Goal: Task Accomplishment & Management: Complete application form

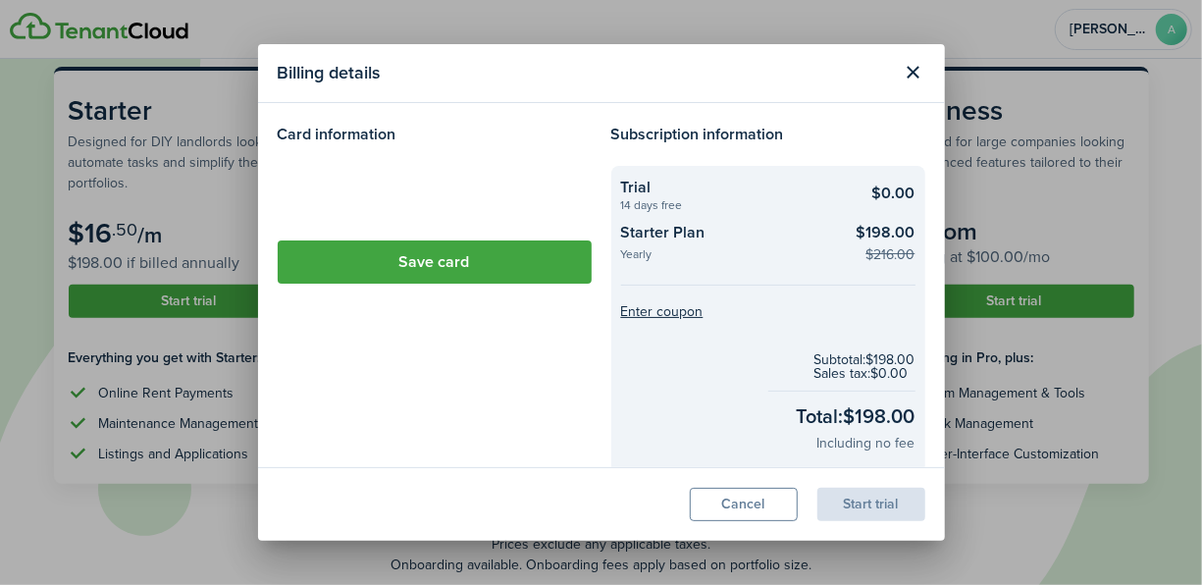
click at [333, 181] on loading-skeleton at bounding box center [435, 193] width 314 height 55
click at [331, 189] on loading-skeleton at bounding box center [435, 193] width 314 height 55
click at [346, 194] on loading-skeleton at bounding box center [435, 193] width 314 height 55
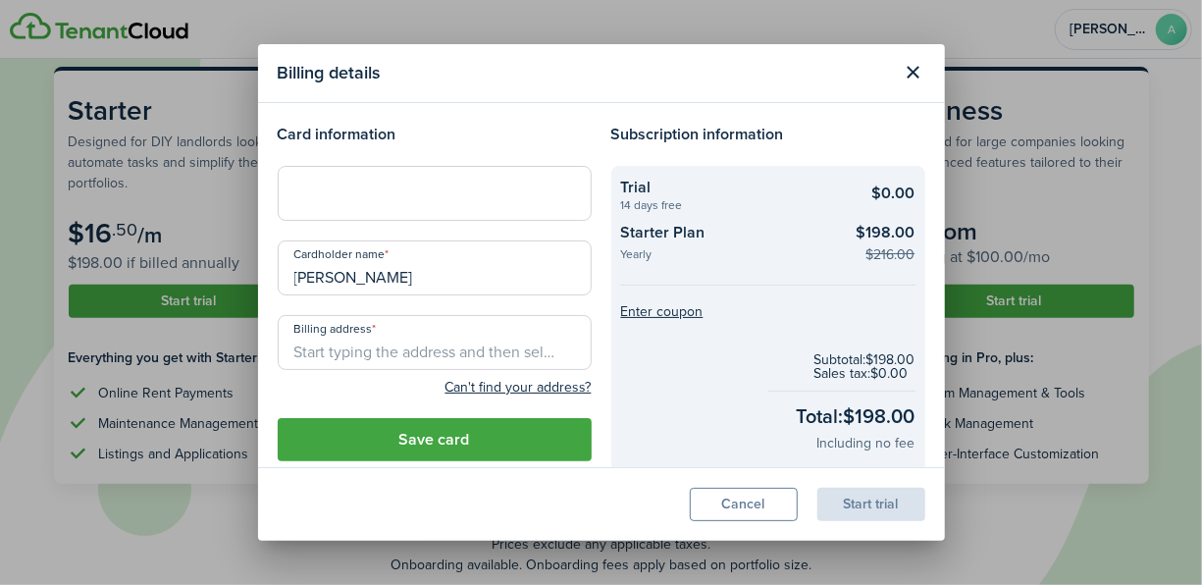
click at [352, 177] on div at bounding box center [435, 193] width 314 height 55
click at [423, 349] on input "Billing address" at bounding box center [435, 342] width 314 height 55
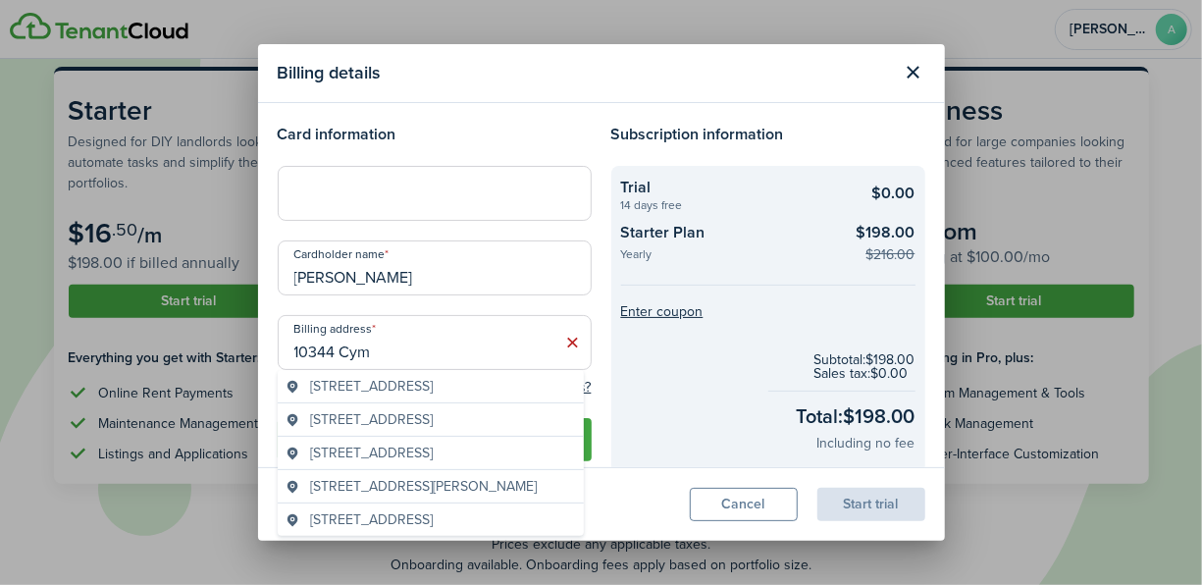
click at [407, 383] on span "[STREET_ADDRESS]" at bounding box center [371, 386] width 123 height 21
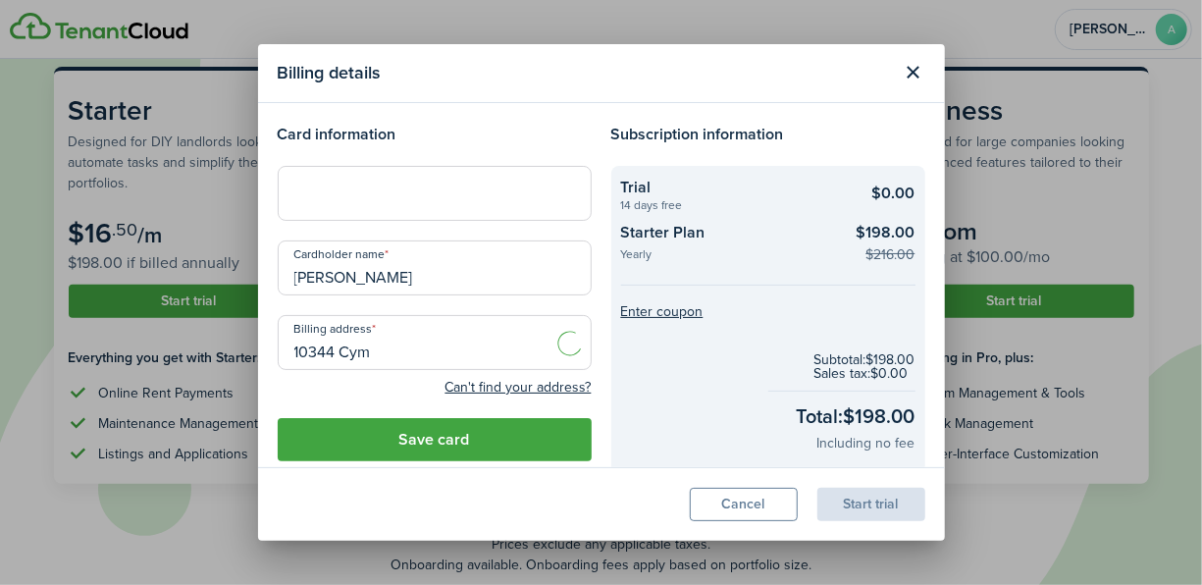
type input "[STREET_ADDRESS]"
click at [518, 441] on button "Save card" at bounding box center [435, 439] width 314 height 43
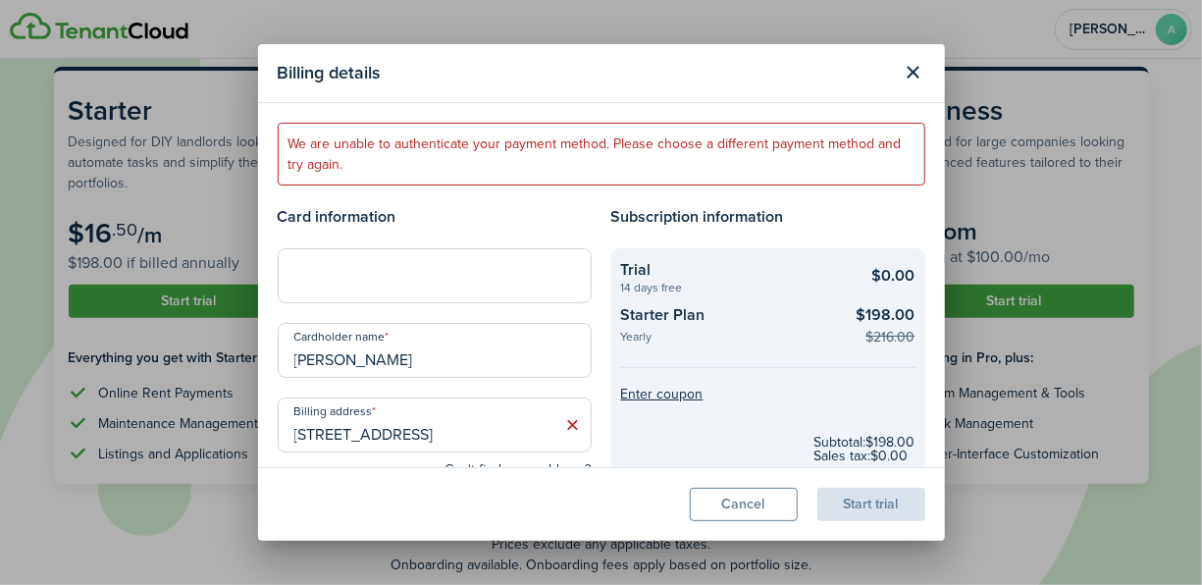
click at [371, 264] on div at bounding box center [435, 275] width 314 height 55
click at [323, 260] on div at bounding box center [435, 275] width 314 height 55
click at [309, 263] on div at bounding box center [435, 275] width 314 height 55
click at [392, 359] on input "[PERSON_NAME]" at bounding box center [435, 350] width 314 height 55
type input "A"
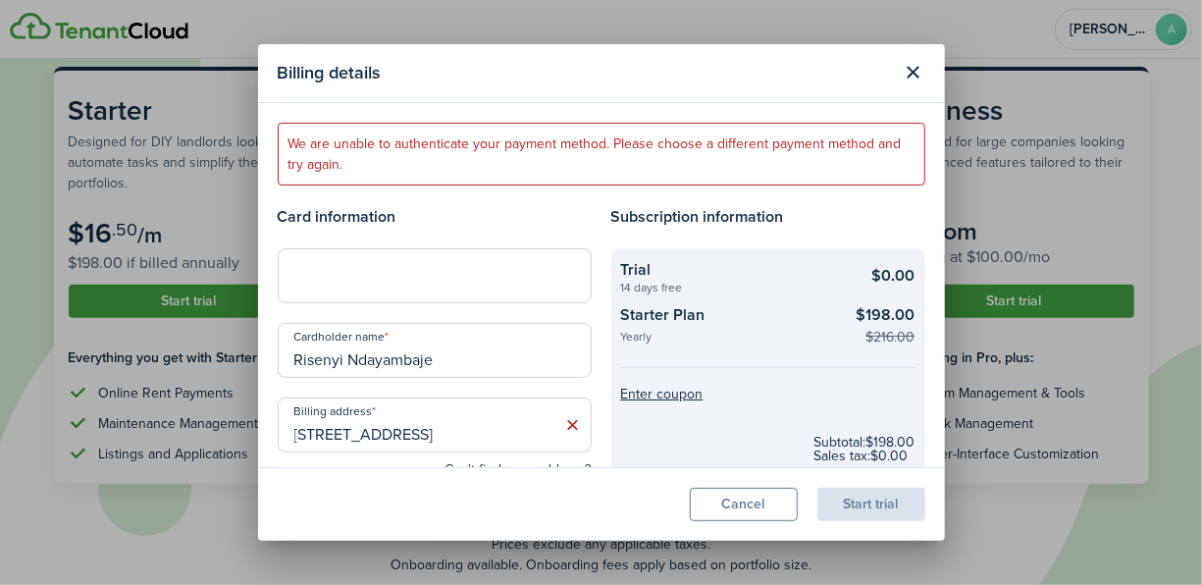
type input "Risenyi Ndayambaje"
click at [563, 425] on icon at bounding box center [573, 425] width 21 height 20
click at [348, 433] on input "Billing address" at bounding box center [435, 425] width 314 height 55
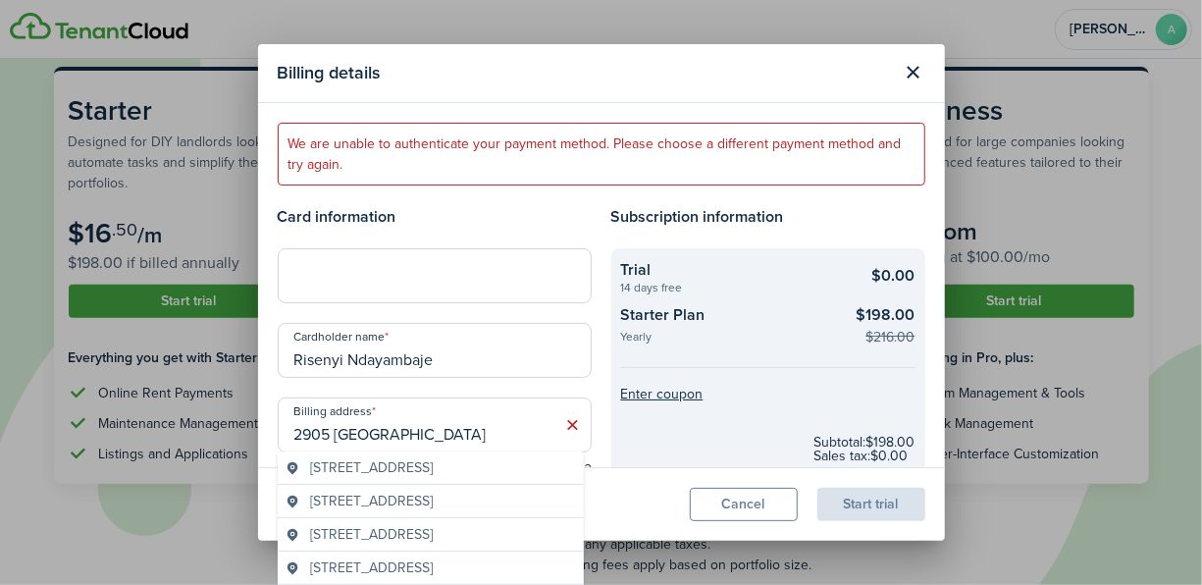
click at [543, 469] on geo-item "[STREET_ADDRESS]" at bounding box center [431, 467] width 291 height 21
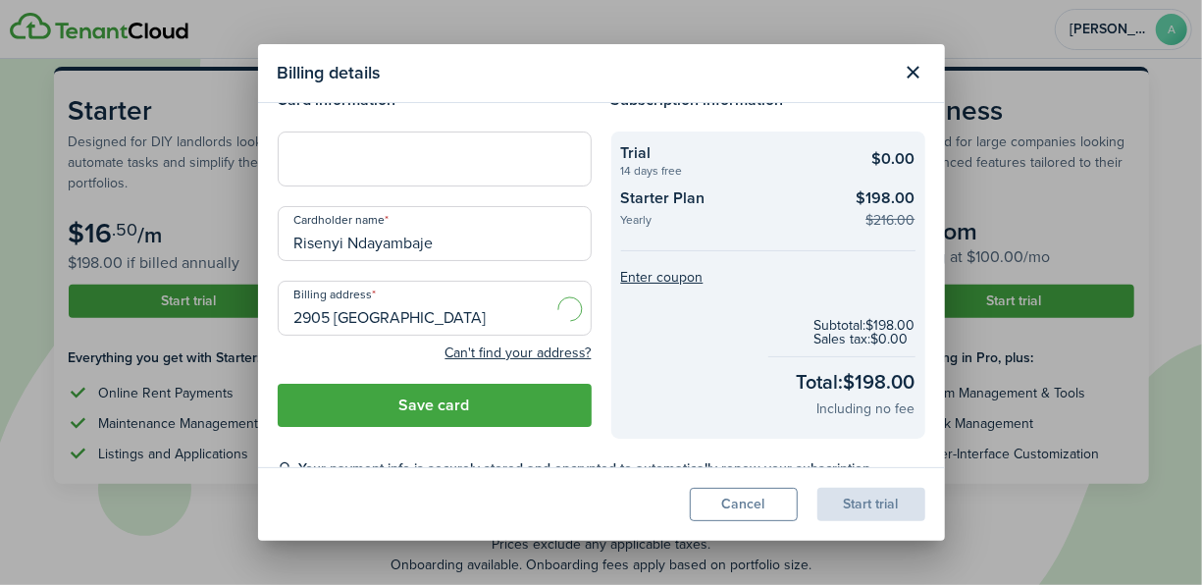
scroll to position [146, 0]
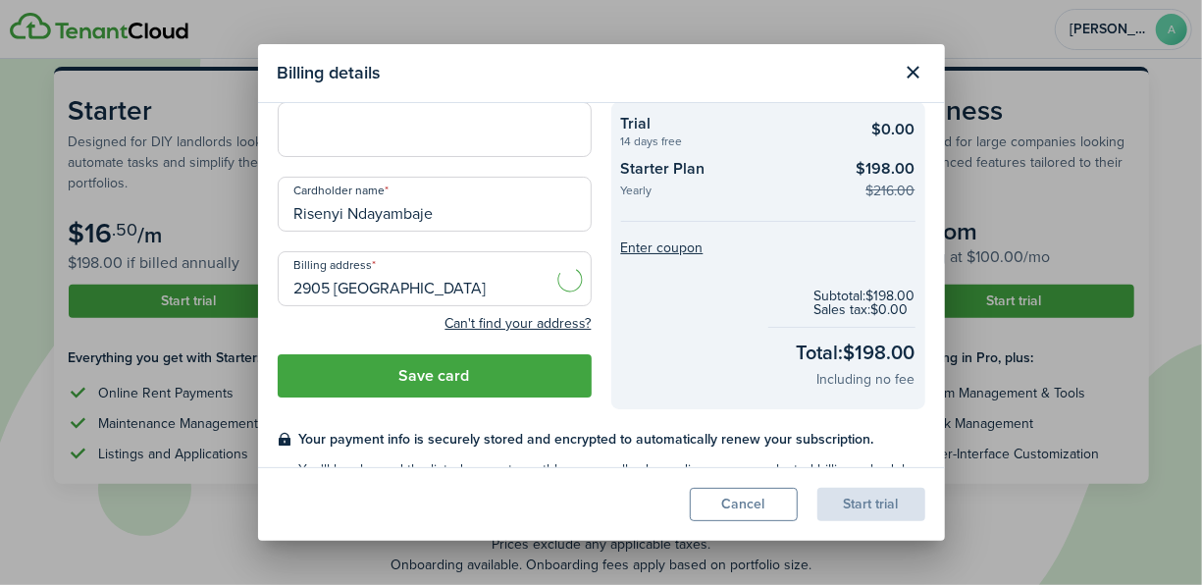
type input "[STREET_ADDRESS]"
click at [438, 381] on button "Save card" at bounding box center [435, 375] width 314 height 43
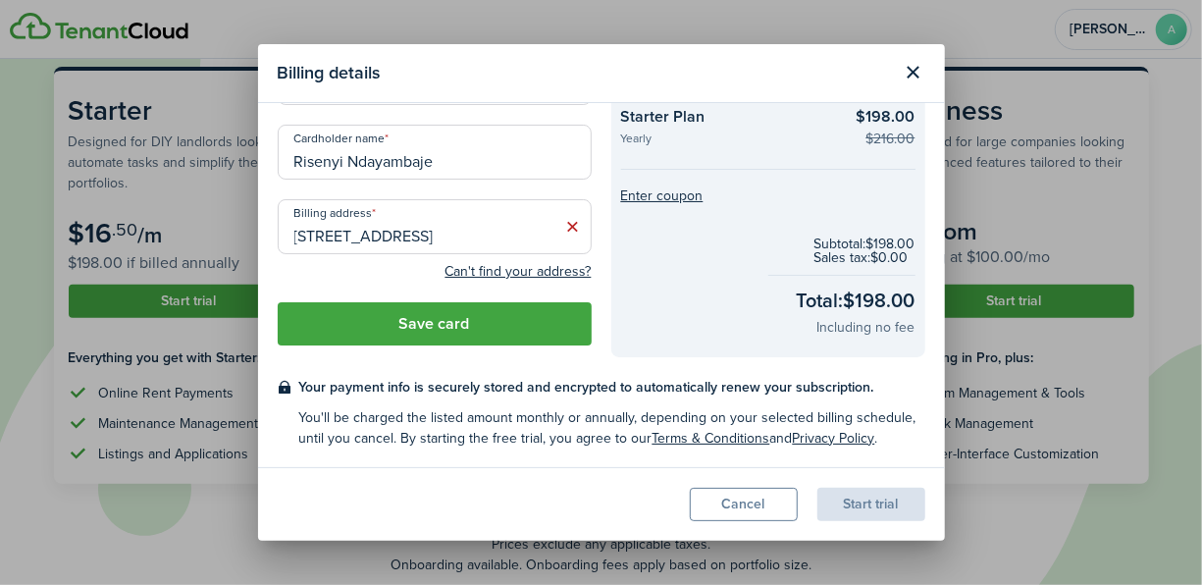
scroll to position [65, 0]
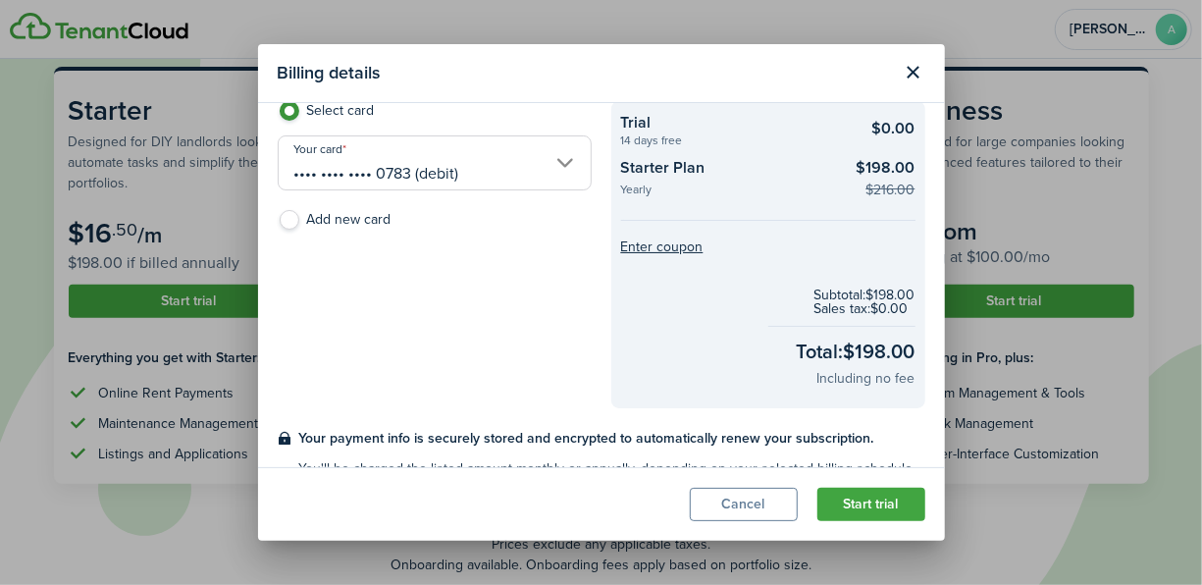
click at [842, 508] on button "Start trial" at bounding box center [872, 504] width 108 height 33
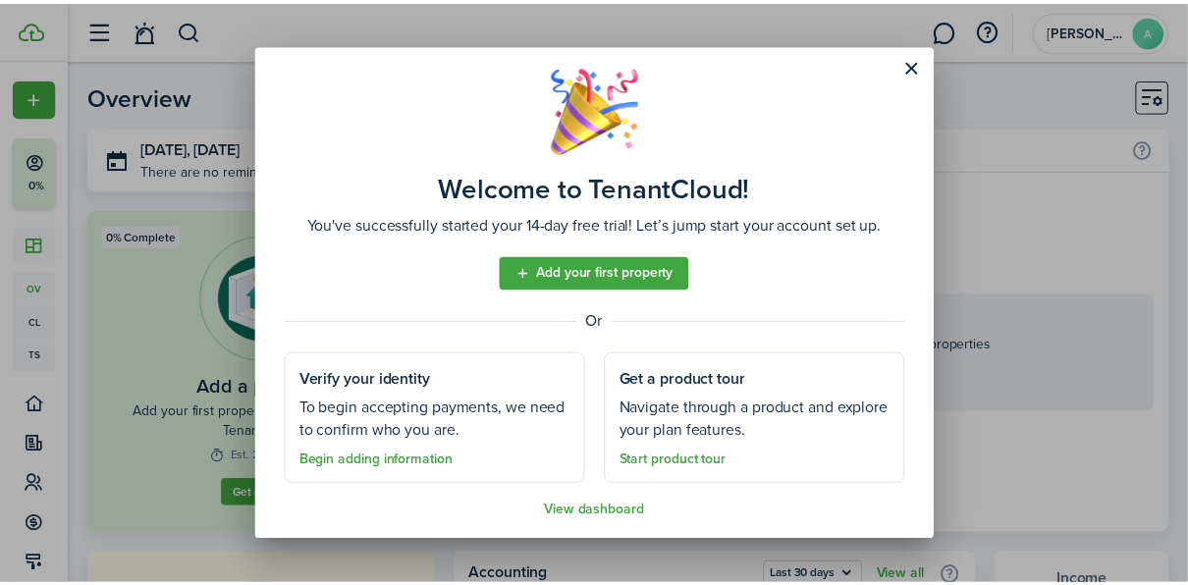
scroll to position [26, 0]
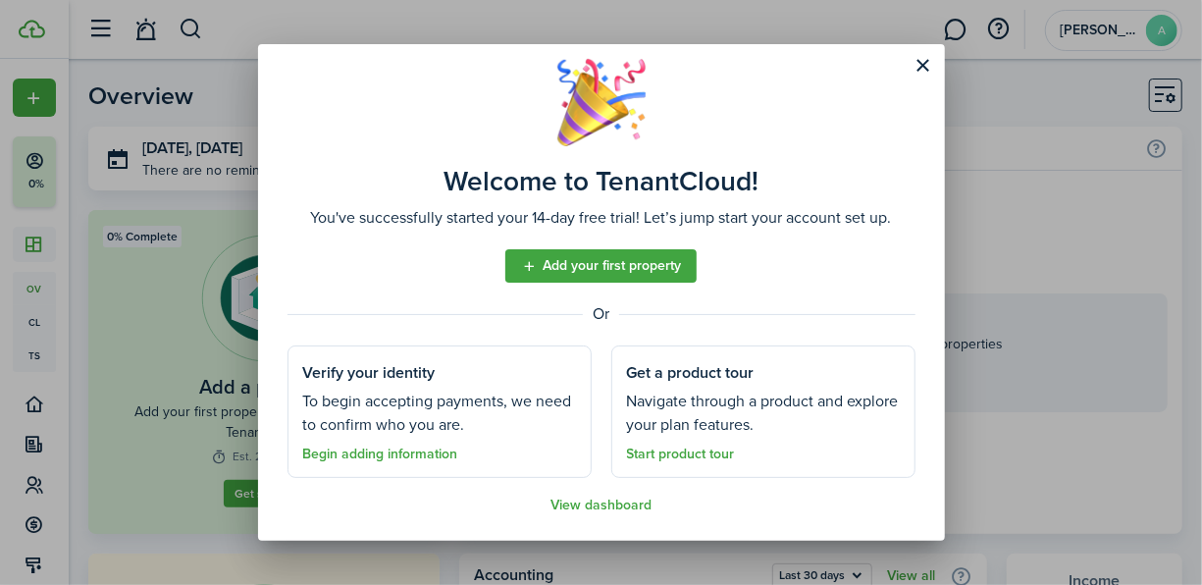
click at [608, 260] on link "Add your first property" at bounding box center [601, 265] width 191 height 33
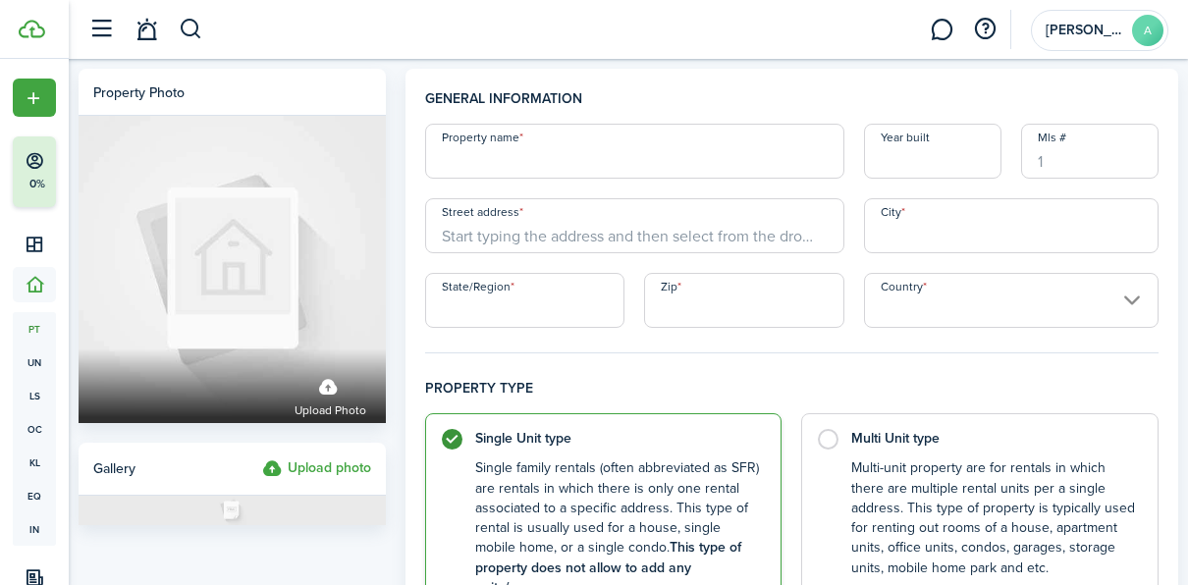
click at [444, 162] on input "Property name" at bounding box center [635, 151] width 420 height 55
type input "Single Family Home"
click at [462, 235] on input "Street address" at bounding box center [635, 225] width 420 height 55
click at [461, 232] on input "Street address" at bounding box center [635, 225] width 420 height 55
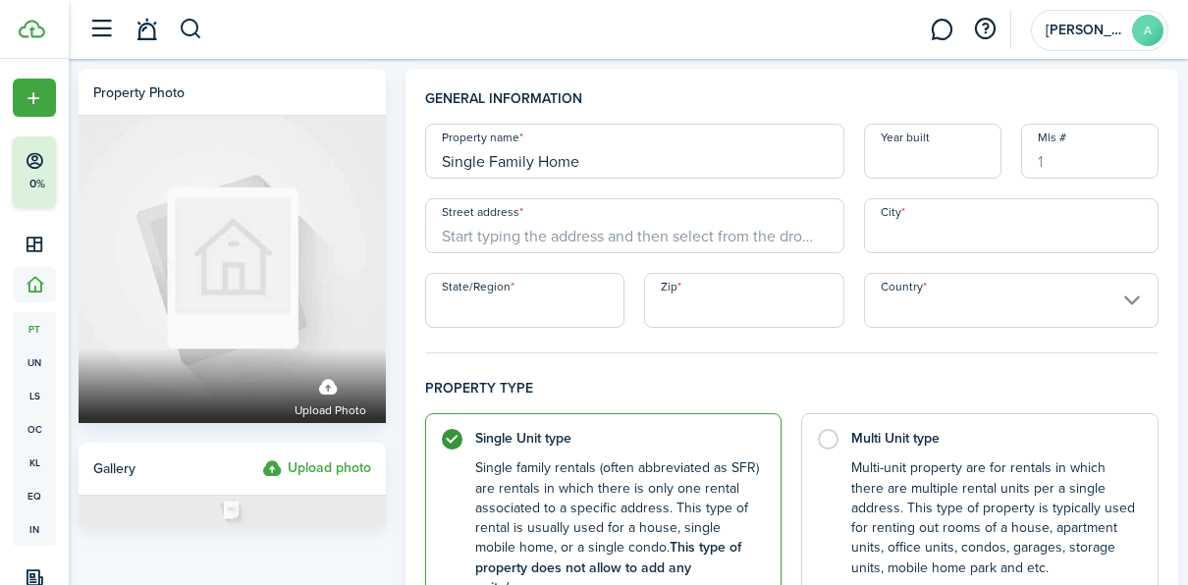
paste input "[STREET_ADDRESS][PERSON_NAME]"
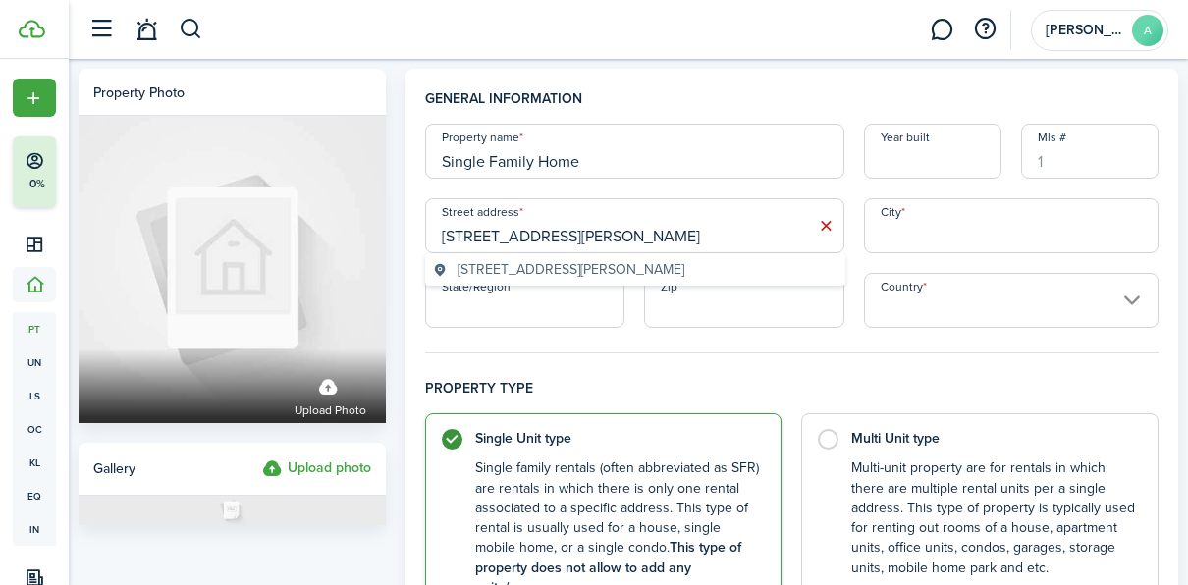
click at [643, 271] on span "[STREET_ADDRESS][PERSON_NAME]" at bounding box center [570, 269] width 227 height 21
type input "[STREET_ADDRESS]"
type input "[PERSON_NAME]"
type input "[GEOGRAPHIC_DATA]"
type input "75114"
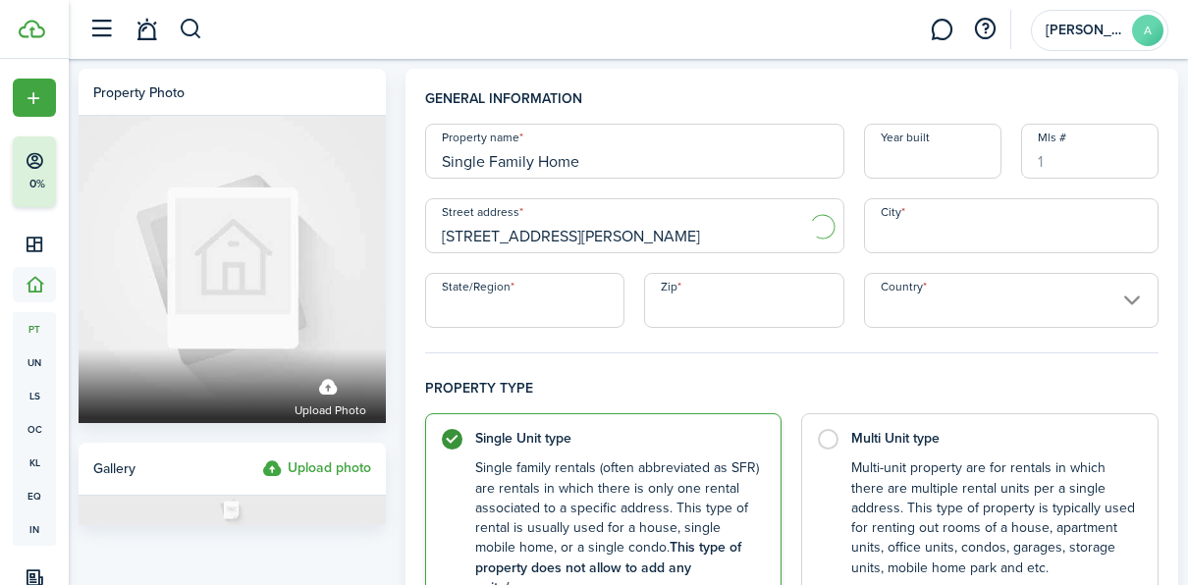
type input "[GEOGRAPHIC_DATA]"
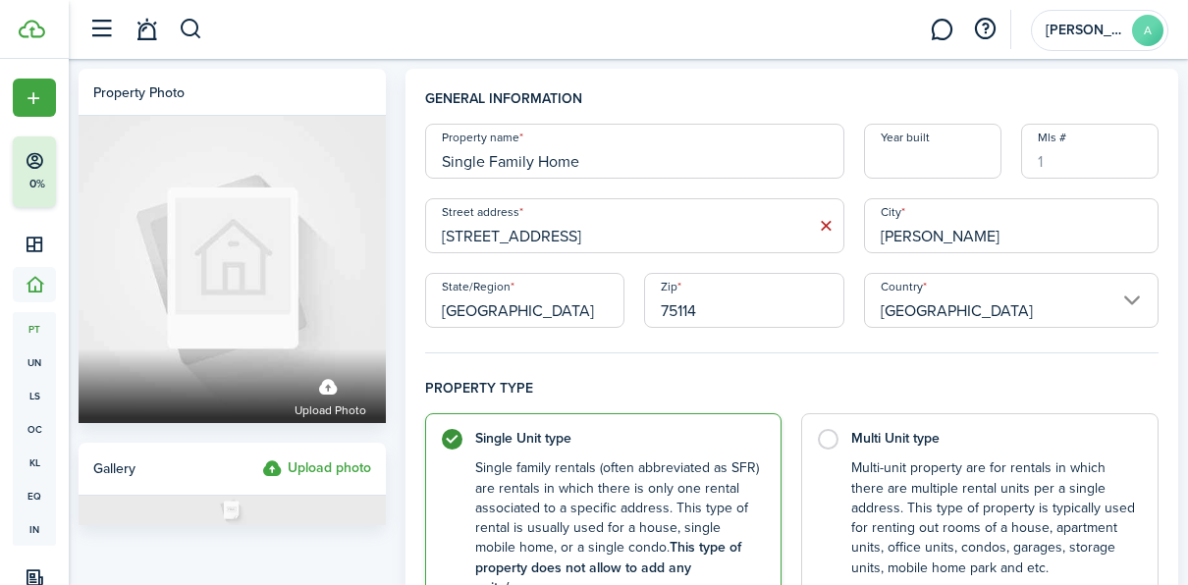
click at [1136, 180] on div "Property name Single Family Home Year built [GEOGRAPHIC_DATA] address [STREET_A…" at bounding box center [792, 226] width 754 height 204
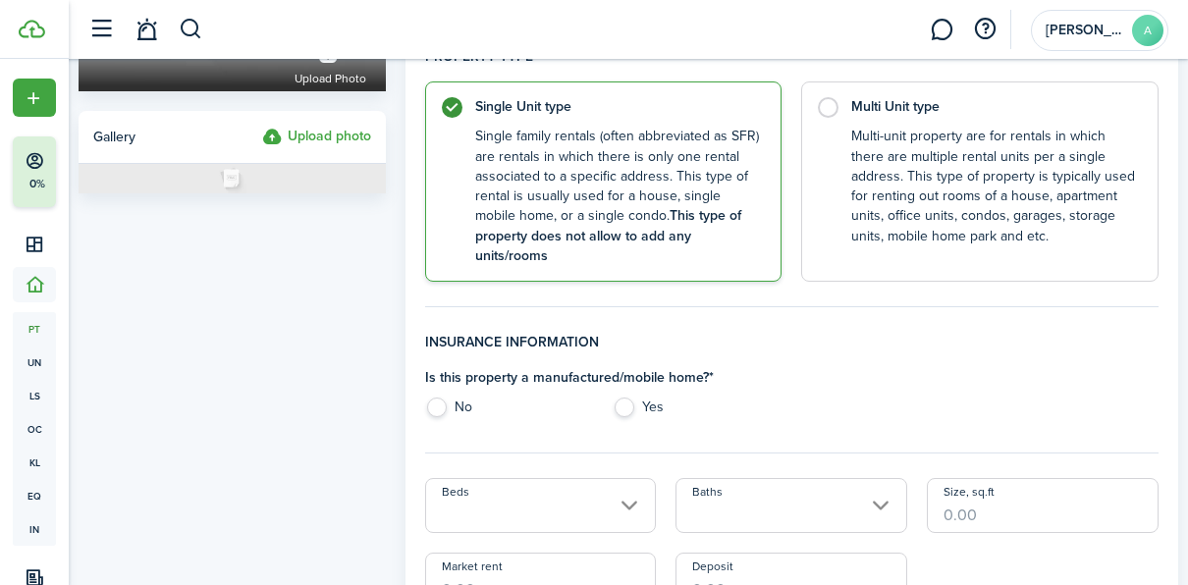
scroll to position [346, 0]
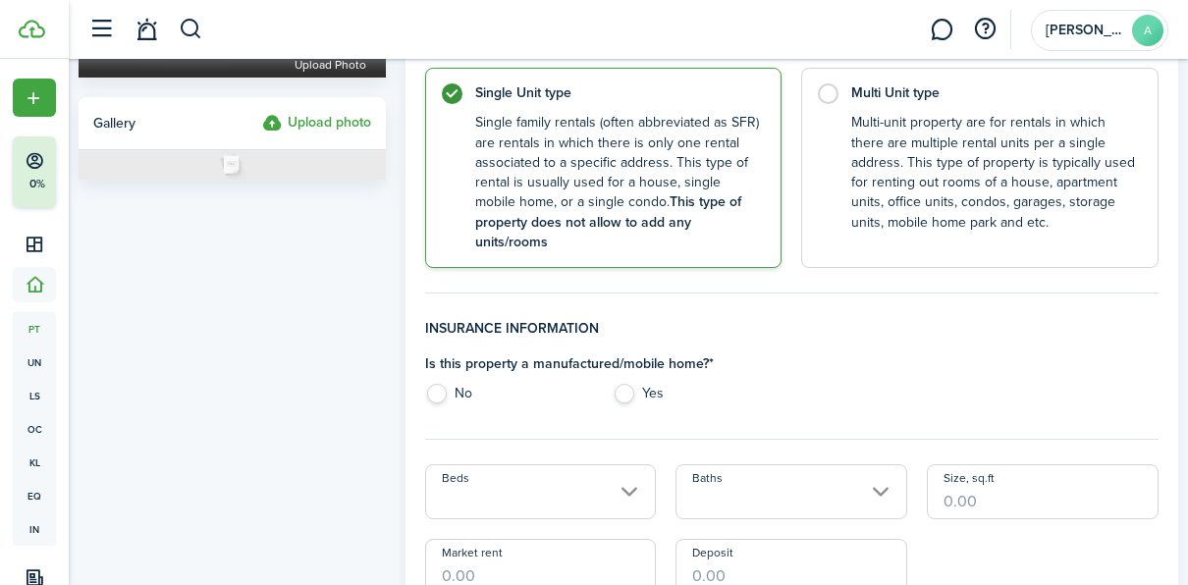
click at [568, 481] on input "Beds" at bounding box center [541, 491] width 232 height 55
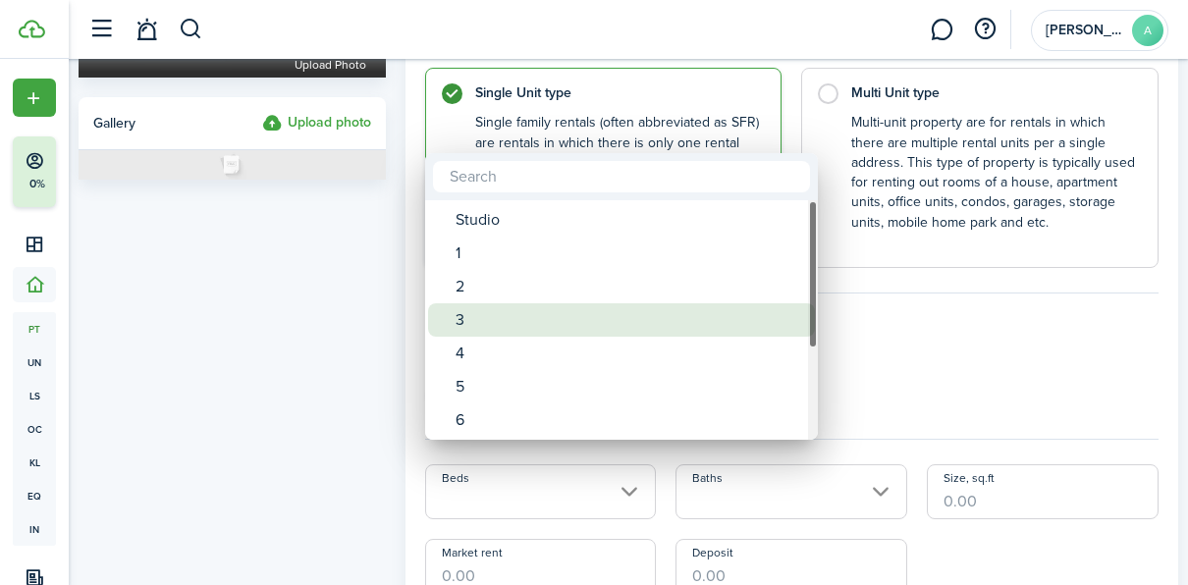
click at [500, 311] on div "3" at bounding box center [628, 319] width 347 height 33
type input "3"
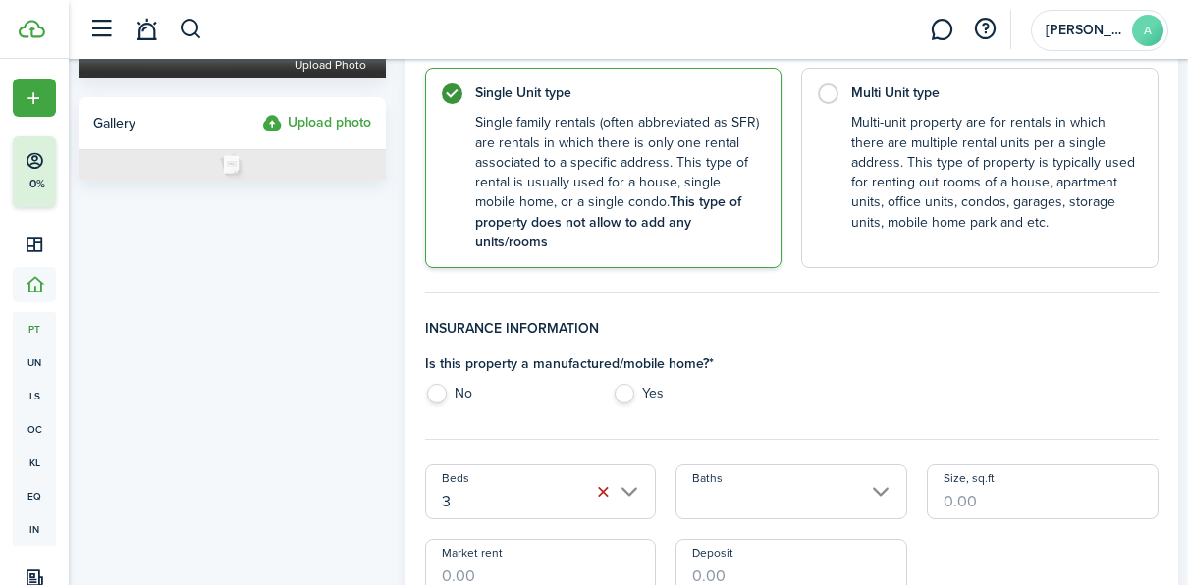
click at [749, 467] on input "Baths" at bounding box center [791, 491] width 232 height 55
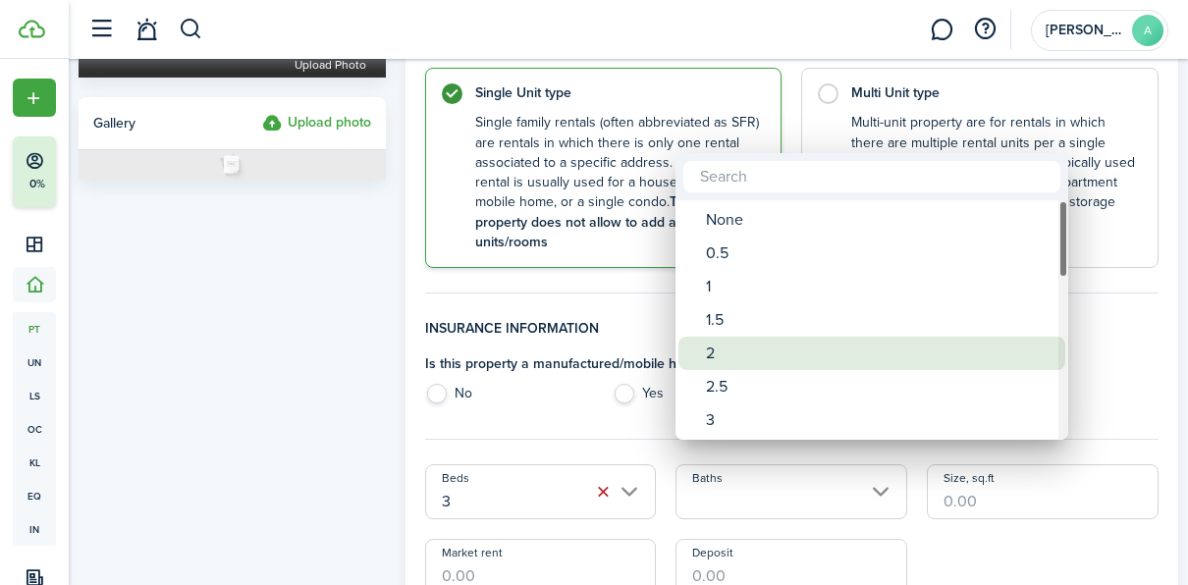
click at [720, 353] on div "2" at bounding box center [879, 353] width 347 height 33
type input "2"
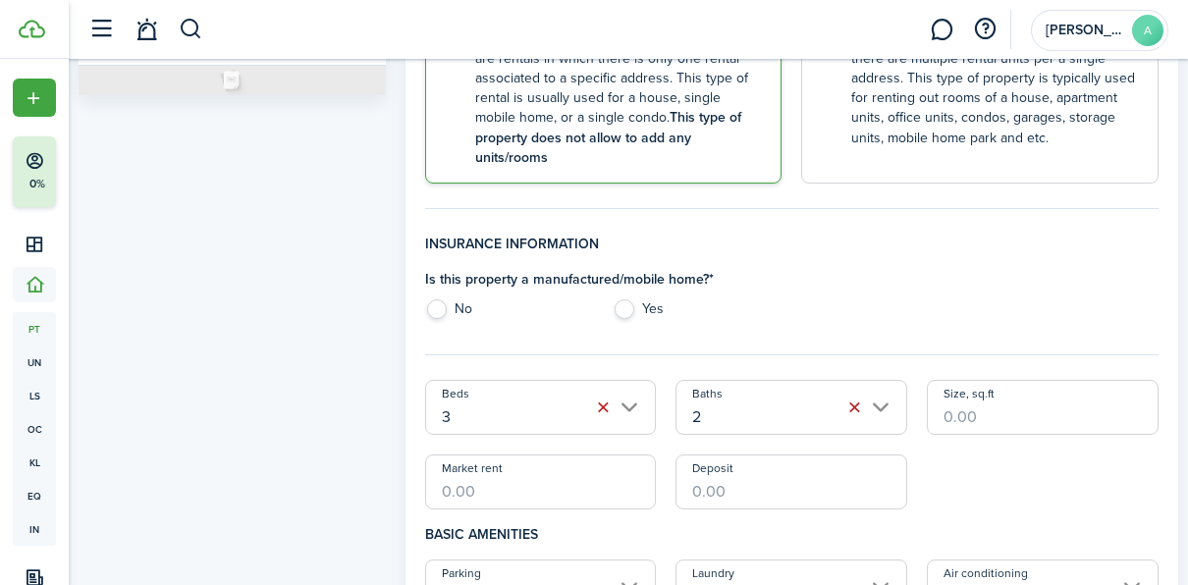
scroll to position [435, 0]
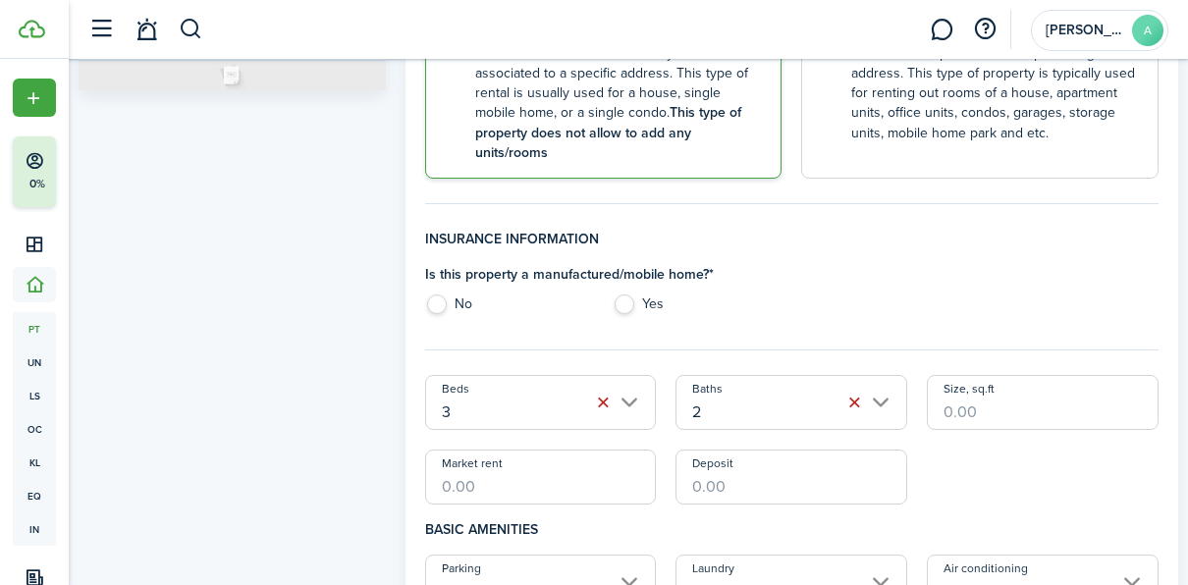
click at [977, 391] on input "Size, sq.ft" at bounding box center [1043, 402] width 232 height 55
type input "1,162"
click at [500, 450] on input "Market rent" at bounding box center [541, 477] width 232 height 55
type input "$1,200.00"
click at [694, 463] on input "Deposit" at bounding box center [791, 477] width 232 height 55
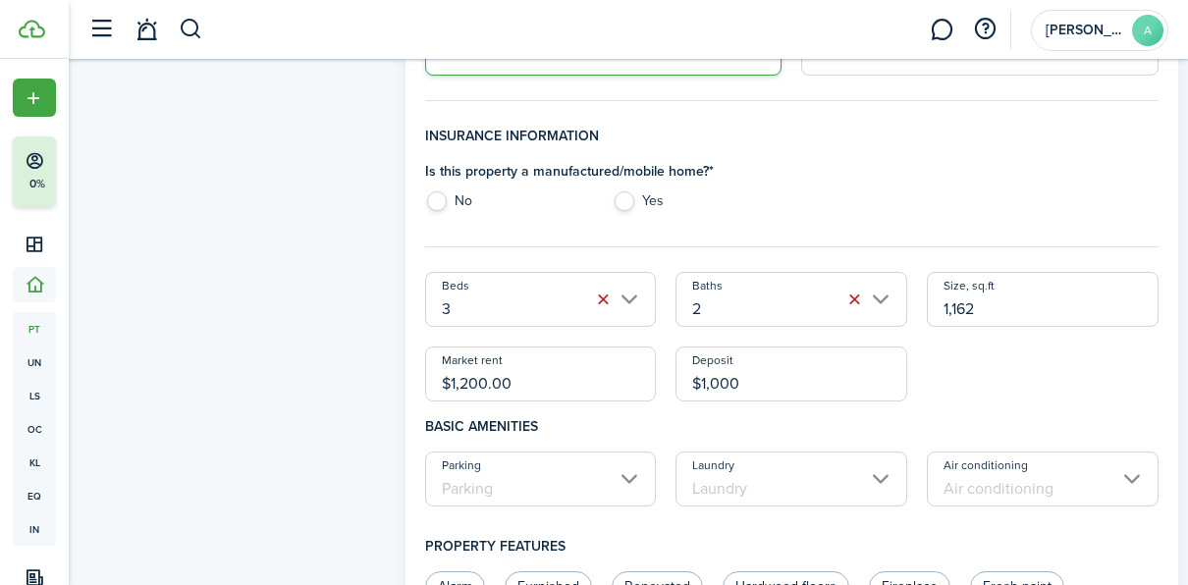
scroll to position [583, 0]
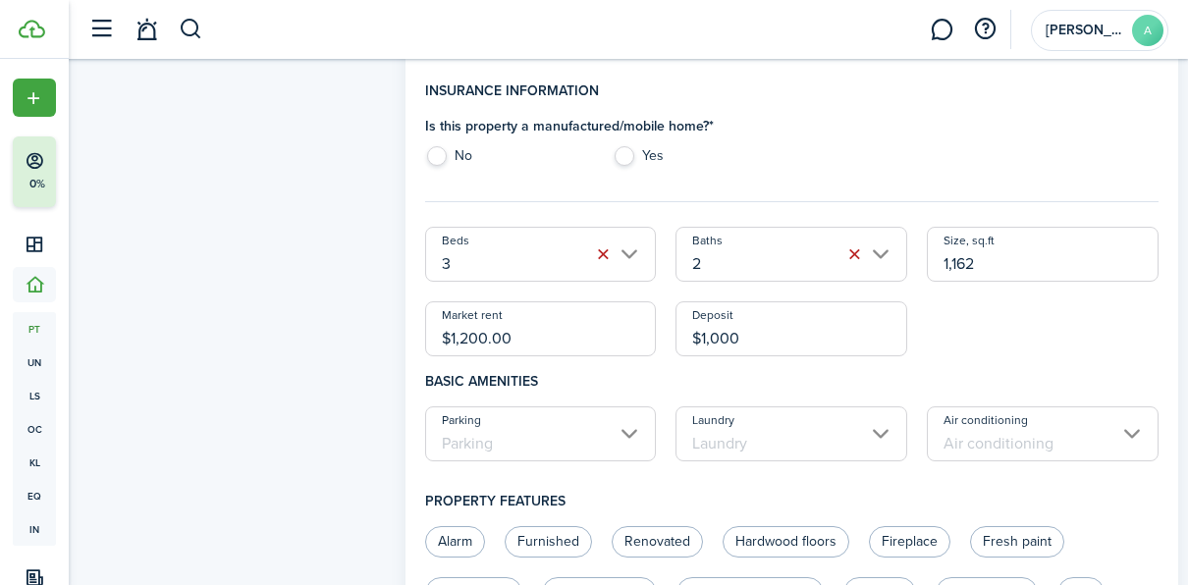
click at [649, 410] on input "Parking" at bounding box center [541, 433] width 232 height 55
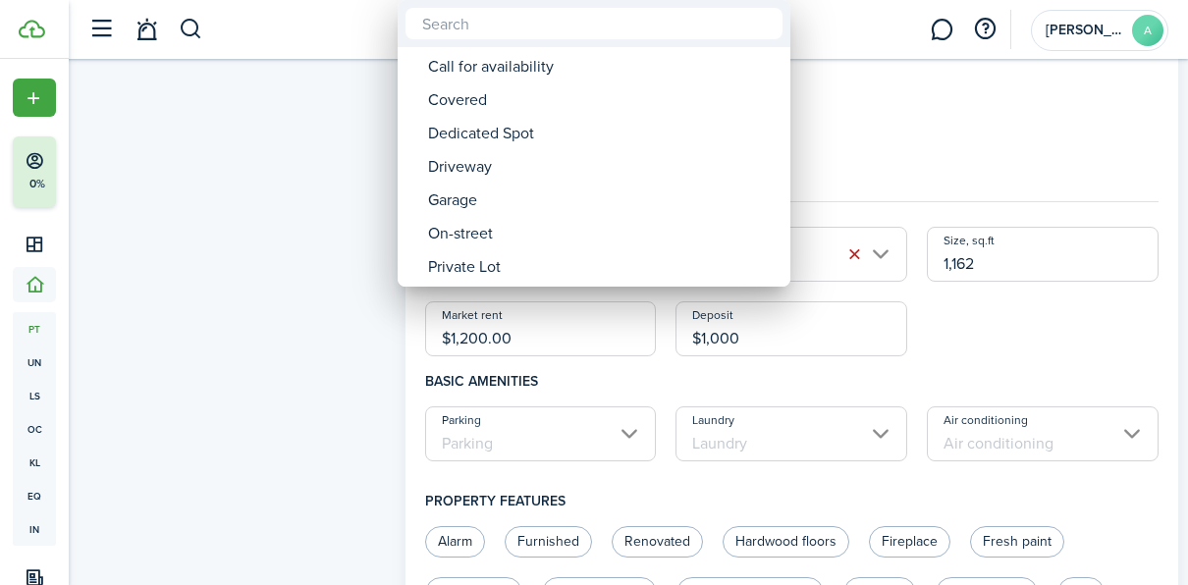
type input "$1,000.00"
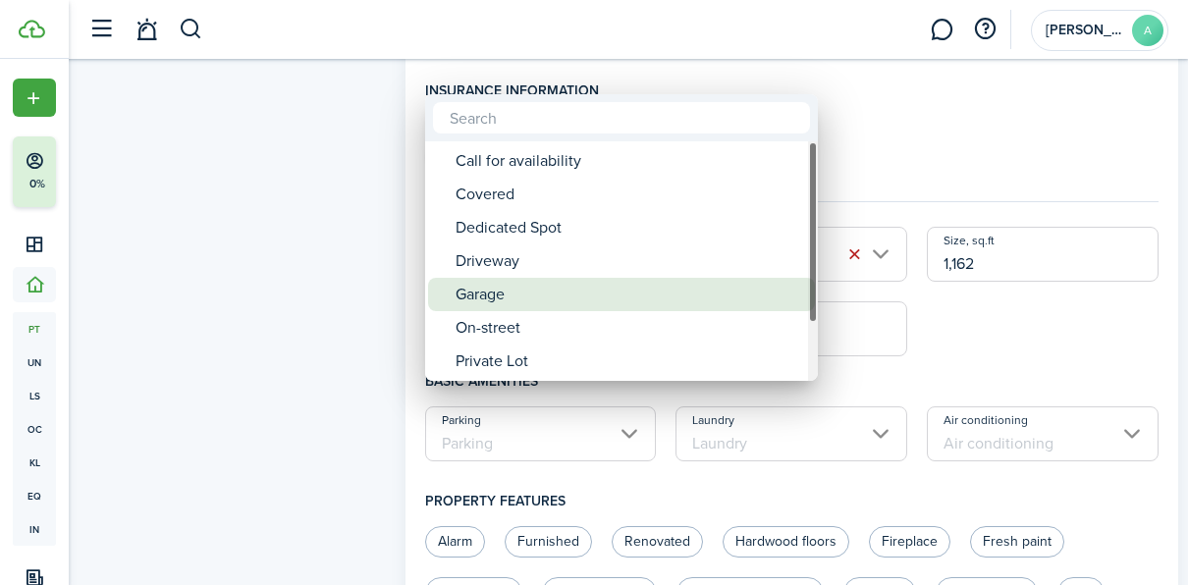
click at [572, 291] on div "Garage" at bounding box center [628, 294] width 347 height 33
type input "Garage"
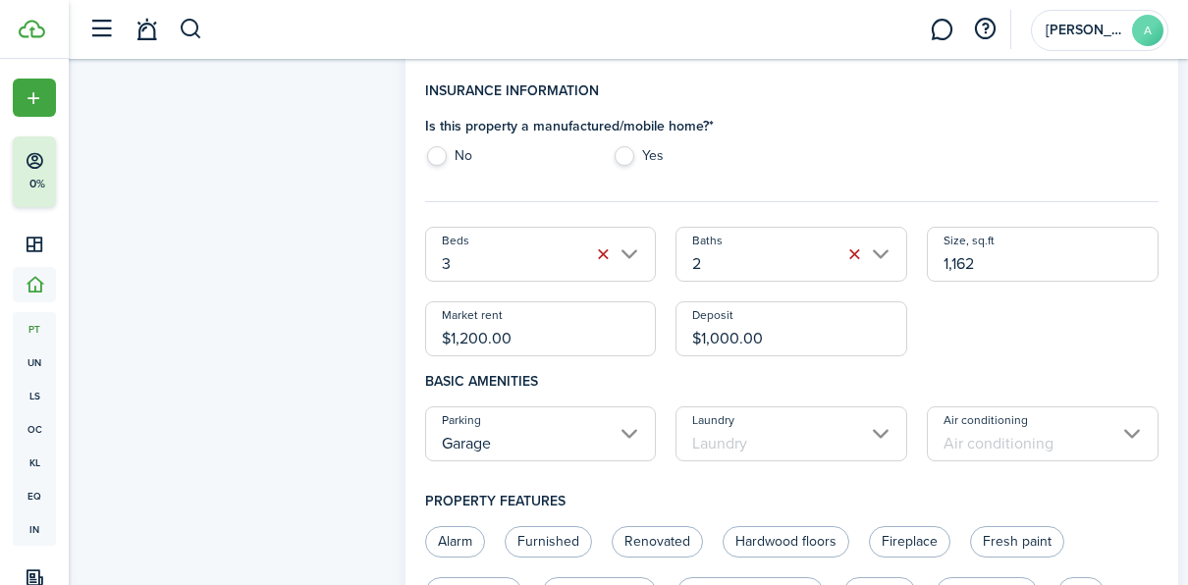
click at [702, 415] on input "Laundry" at bounding box center [791, 433] width 232 height 55
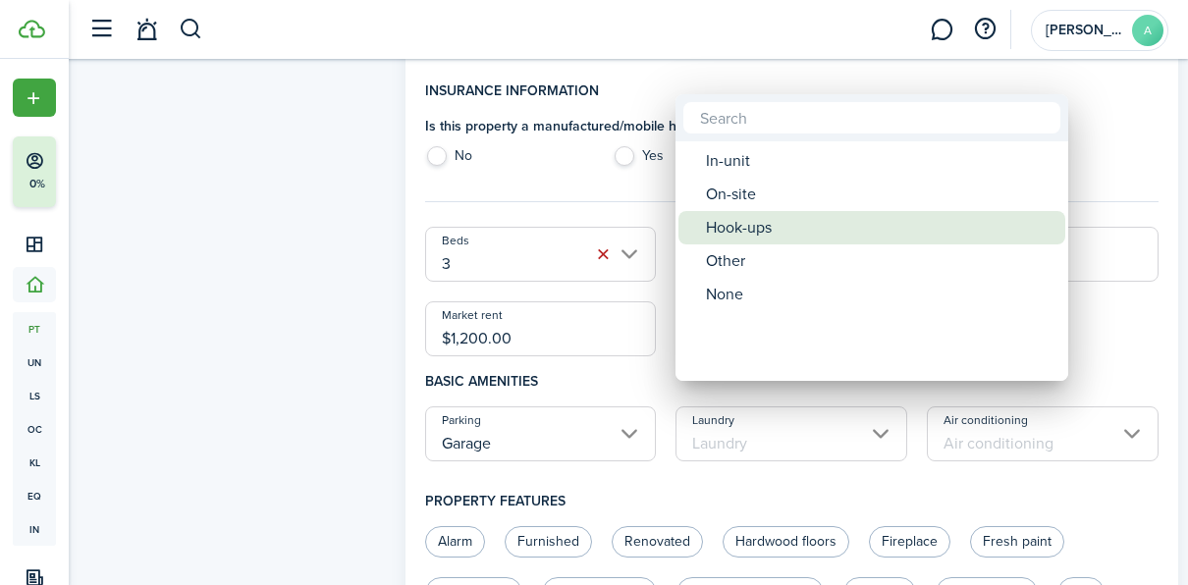
click at [749, 241] on div "Hook-ups" at bounding box center [879, 227] width 347 height 33
type input "Hook-ups"
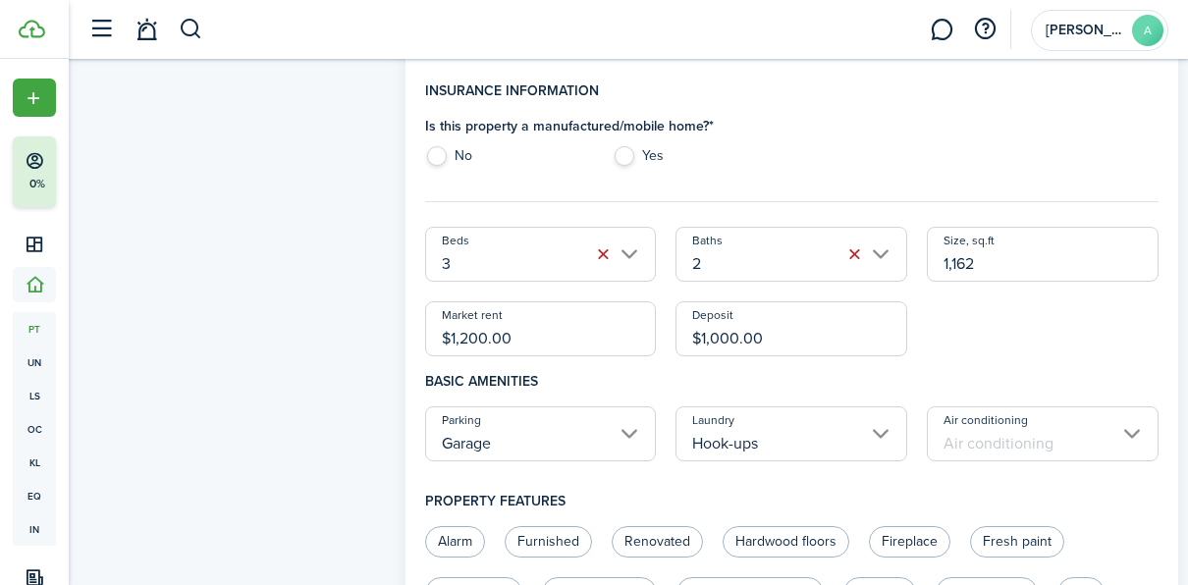
click at [1016, 438] on input "Air conditioning" at bounding box center [1043, 433] width 232 height 55
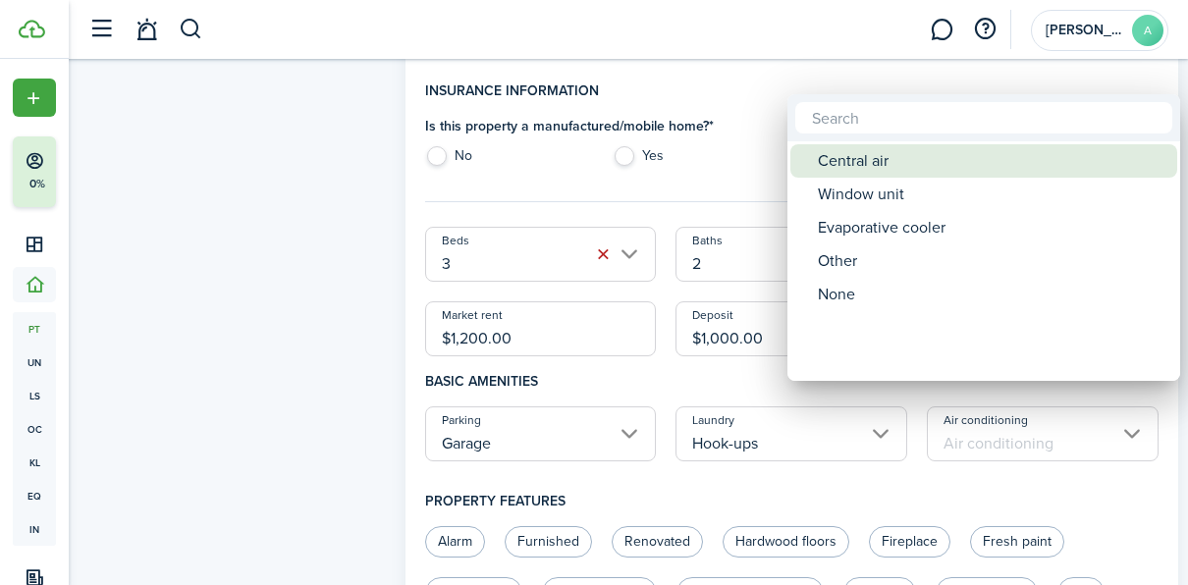
click at [858, 168] on div "Central air" at bounding box center [991, 160] width 347 height 33
type input "Central air"
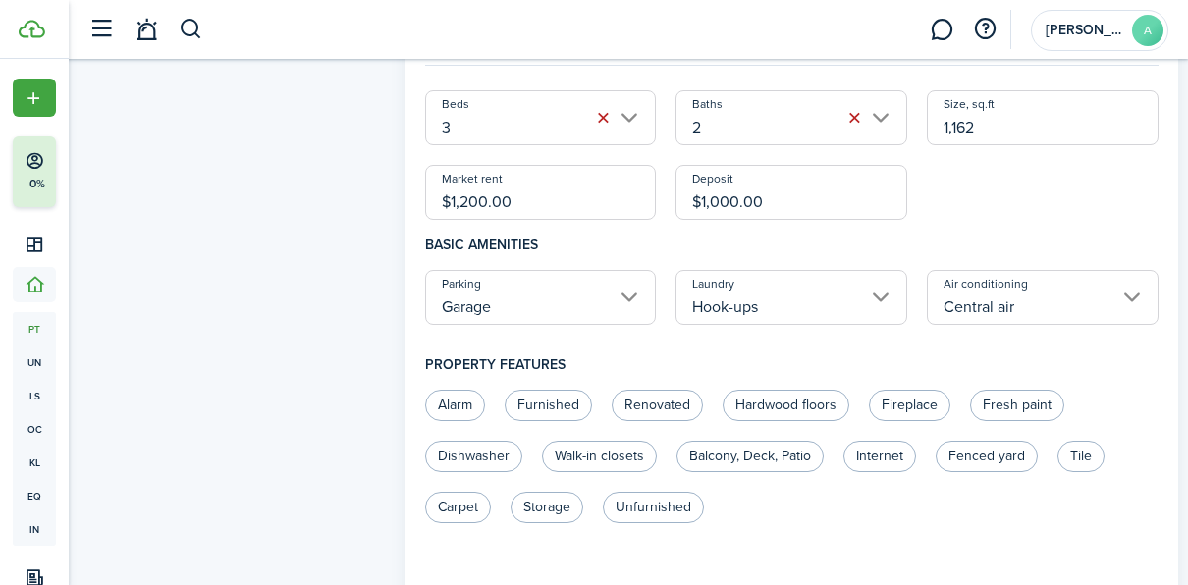
scroll to position [722, 0]
click at [796, 387] on label "Hardwood floors" at bounding box center [785, 402] width 127 height 31
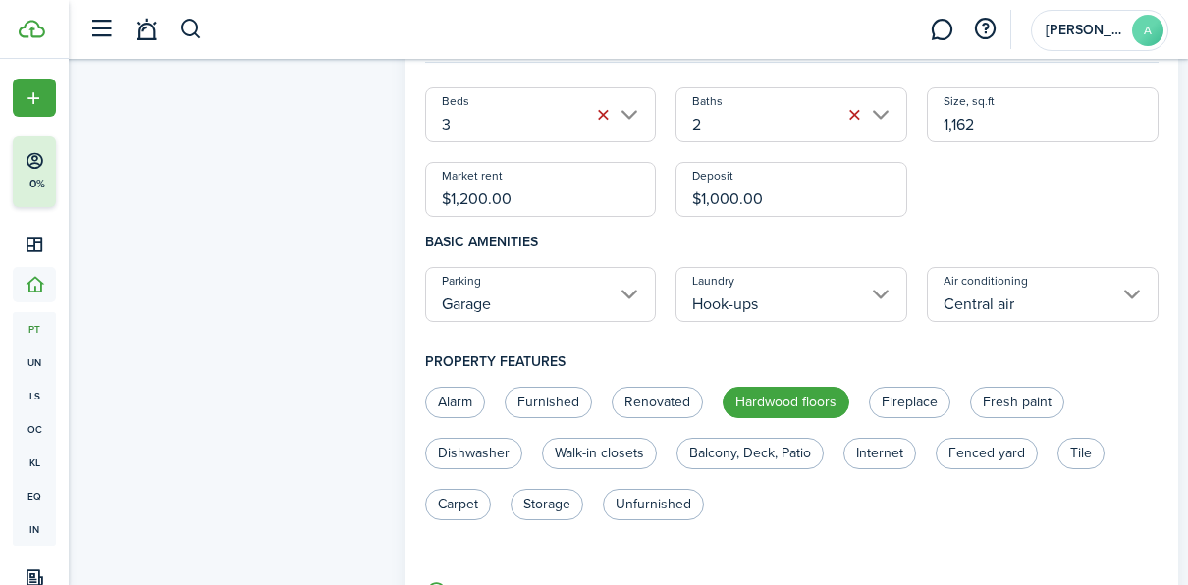
radio input "true"
click at [1020, 387] on label "Fresh paint" at bounding box center [1017, 402] width 94 height 31
radio input "true"
click at [969, 438] on label "Fenced yard" at bounding box center [986, 453] width 102 height 31
radio input "true"
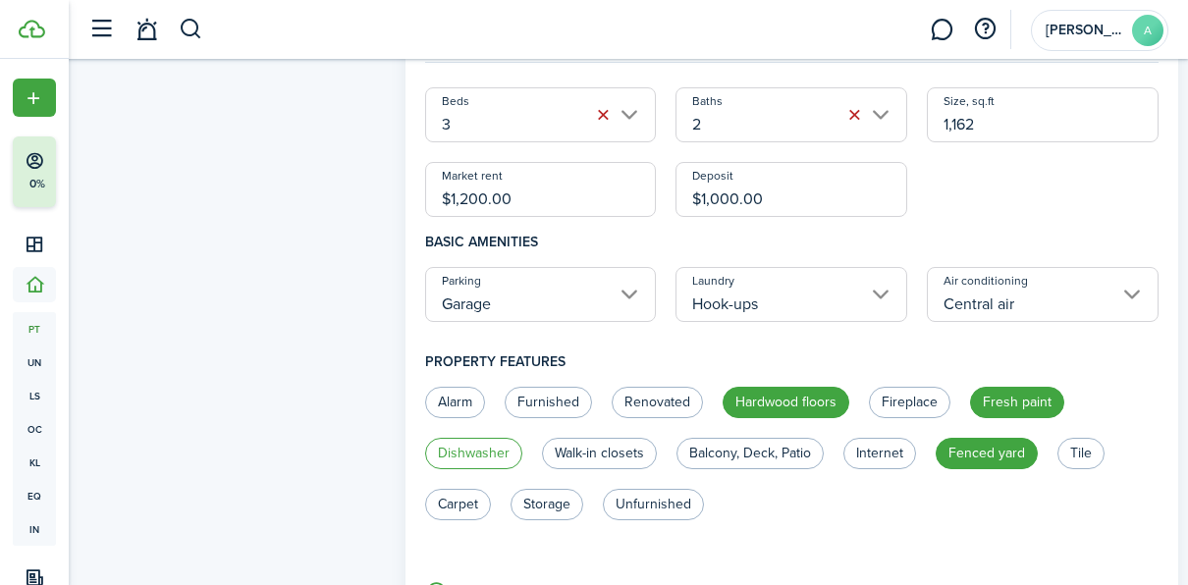
click at [482, 438] on label "Dishwasher" at bounding box center [473, 453] width 97 height 31
radio input "true"
click at [543, 489] on label "Storage" at bounding box center [546, 504] width 73 height 31
radio input "true"
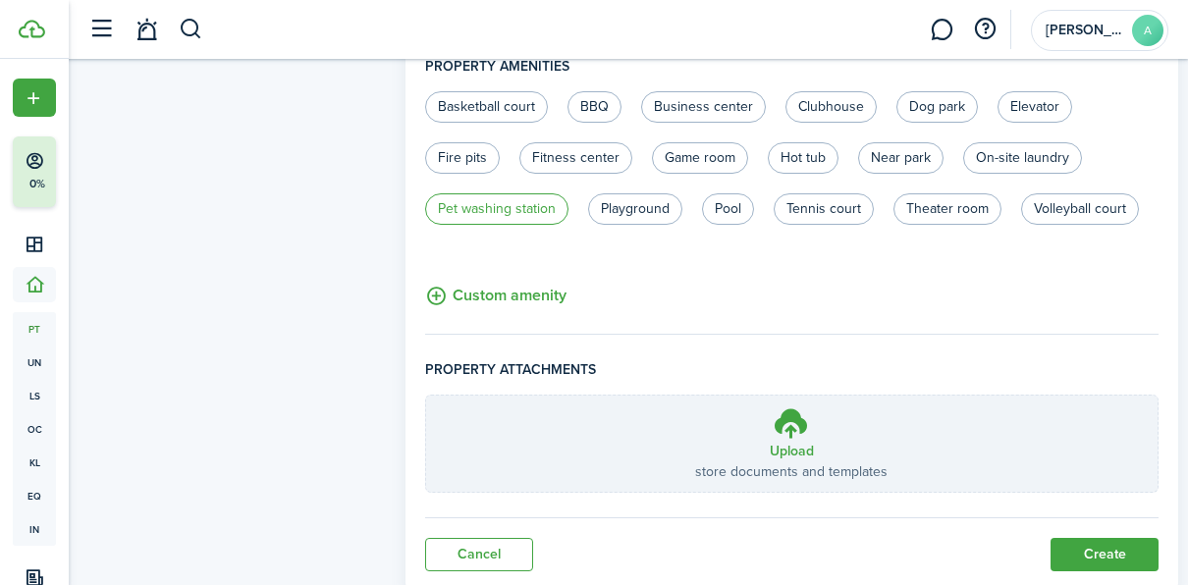
scroll to position [1325, 0]
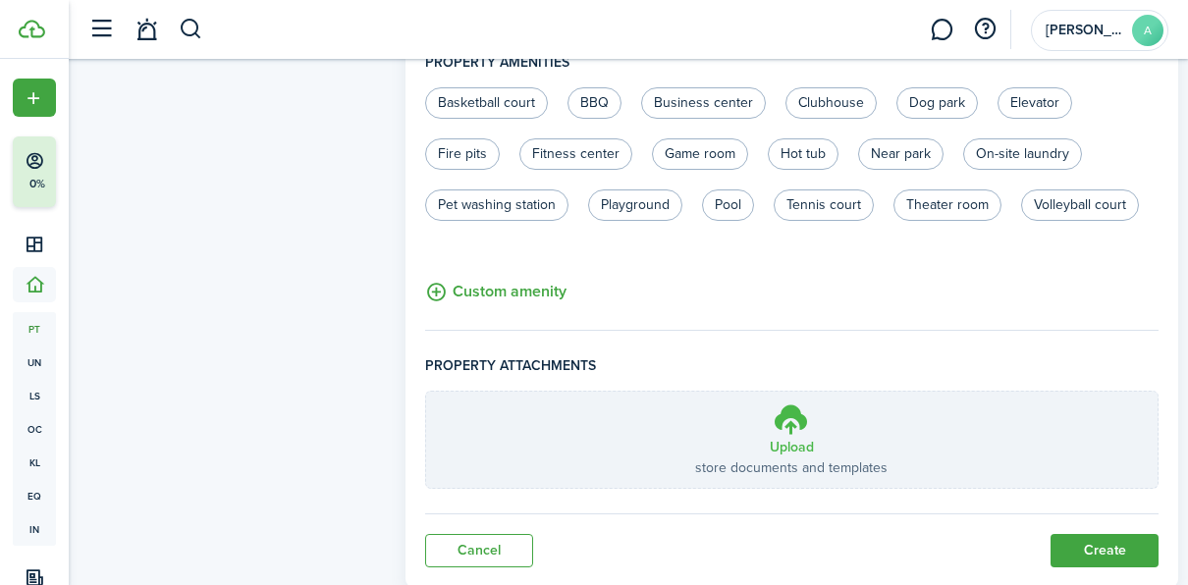
click at [786, 401] on icon at bounding box center [791, 418] width 37 height 35
click at [426, 392] on input "Upload store documents and templates Choose file" at bounding box center [426, 392] width 0 height 0
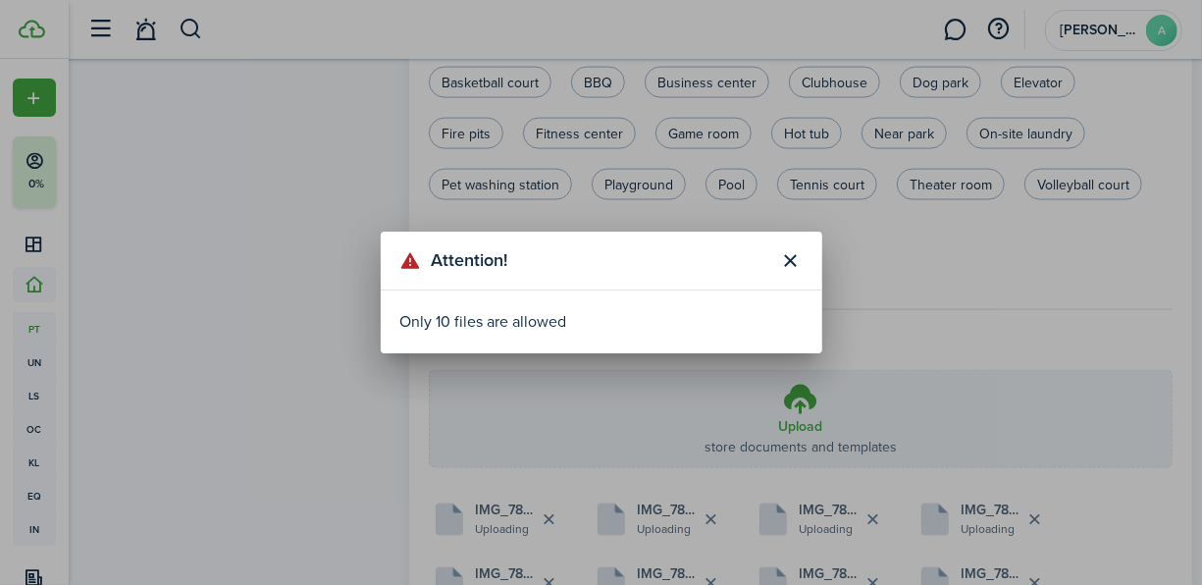
click at [794, 253] on button "Close modal" at bounding box center [790, 260] width 33 height 33
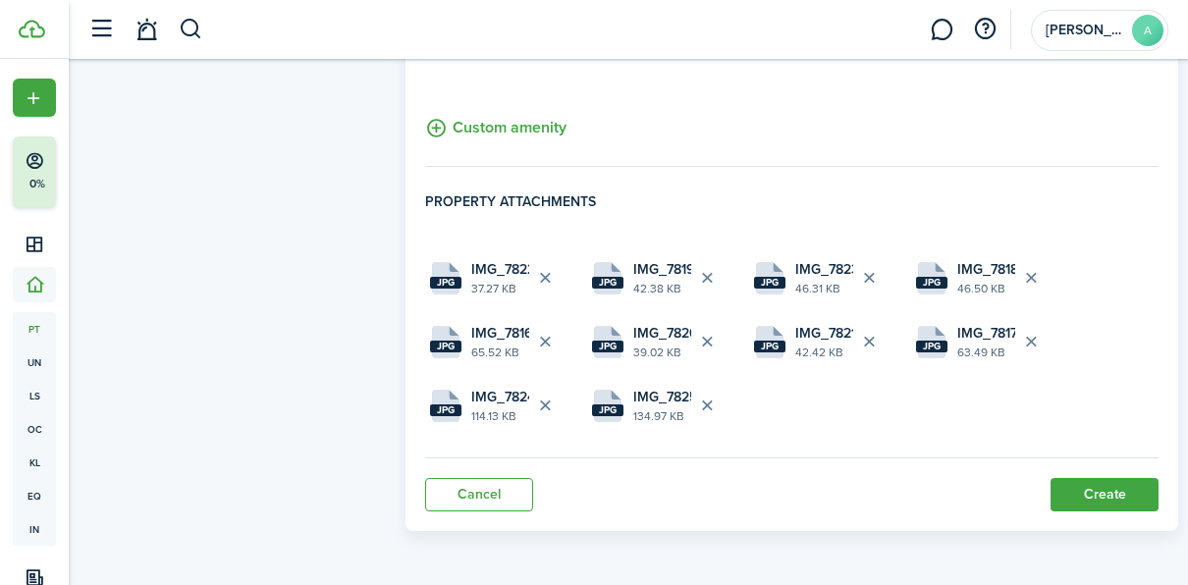
scroll to position [1466, 0]
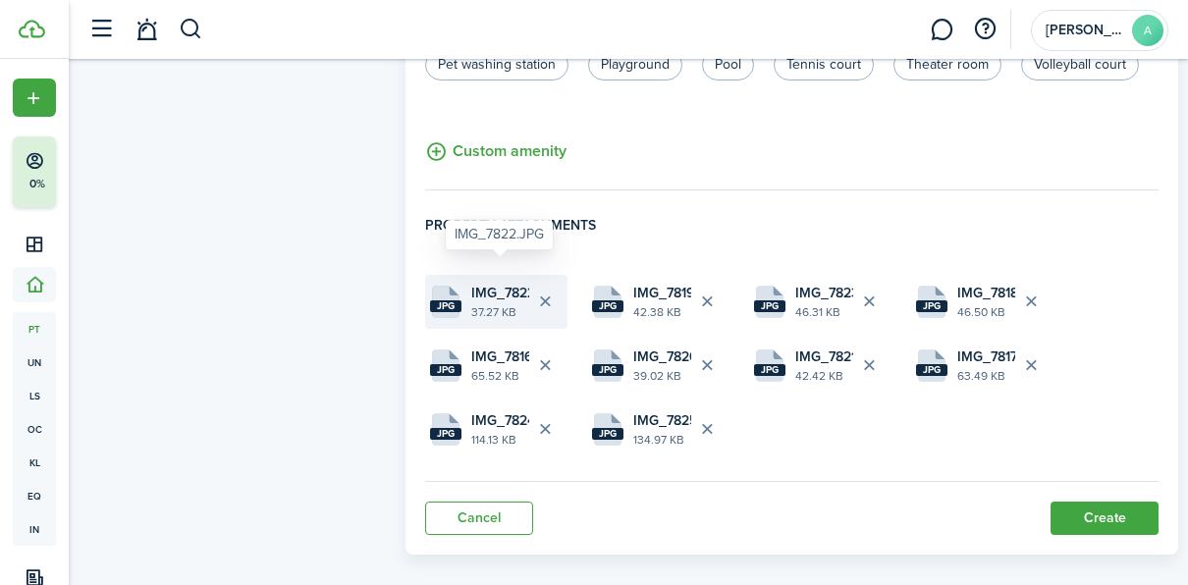
drag, startPoint x: 656, startPoint y: 404, endPoint x: 510, endPoint y: 271, distance: 197.3
click at [510, 275] on upload-file-list "jpg IMG_7822.JPG 37.27 KB jpg IMG_7819.JPG 42.38 KB jpg IMG_7823.JPG 46.31 KB j…" at bounding box center [792, 366] width 734 height 182
click at [544, 285] on button "Delete file" at bounding box center [545, 301] width 33 height 33
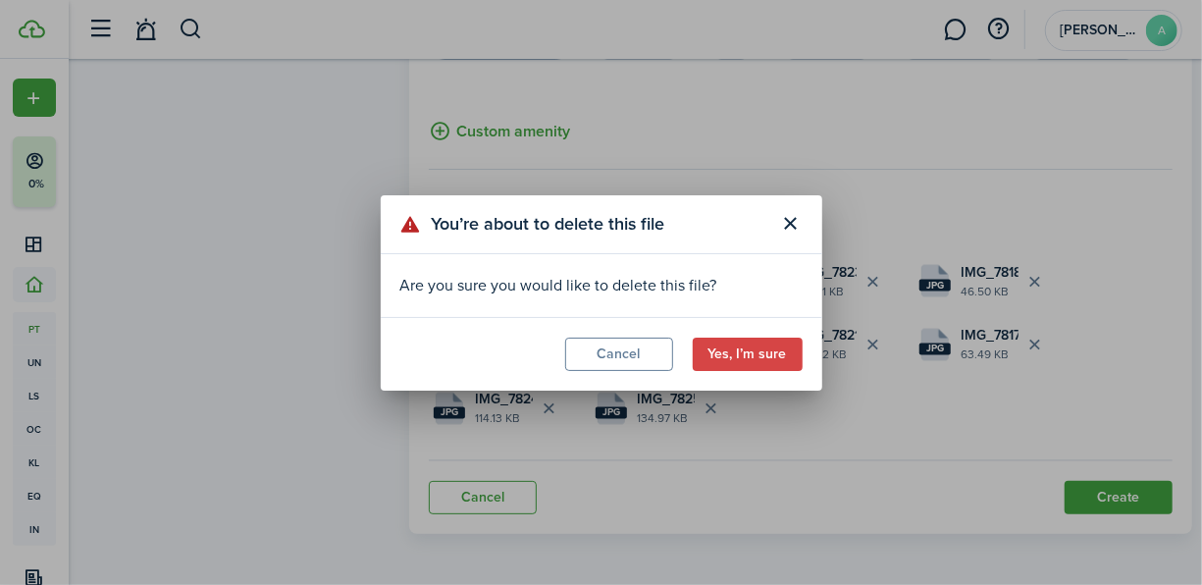
click at [544, 317] on modal-footer "Cancel Yes, I’m sure" at bounding box center [602, 354] width 442 height 74
click at [727, 352] on button "Yes, I’m sure" at bounding box center [748, 354] width 110 height 33
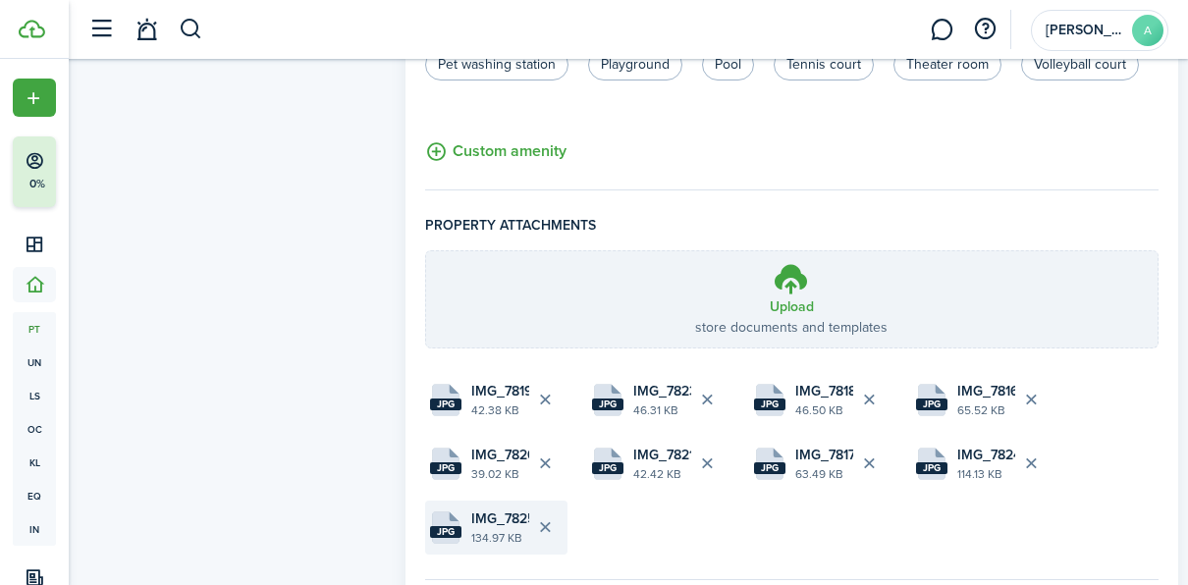
click at [545, 510] on button "Delete file" at bounding box center [545, 526] width 33 height 33
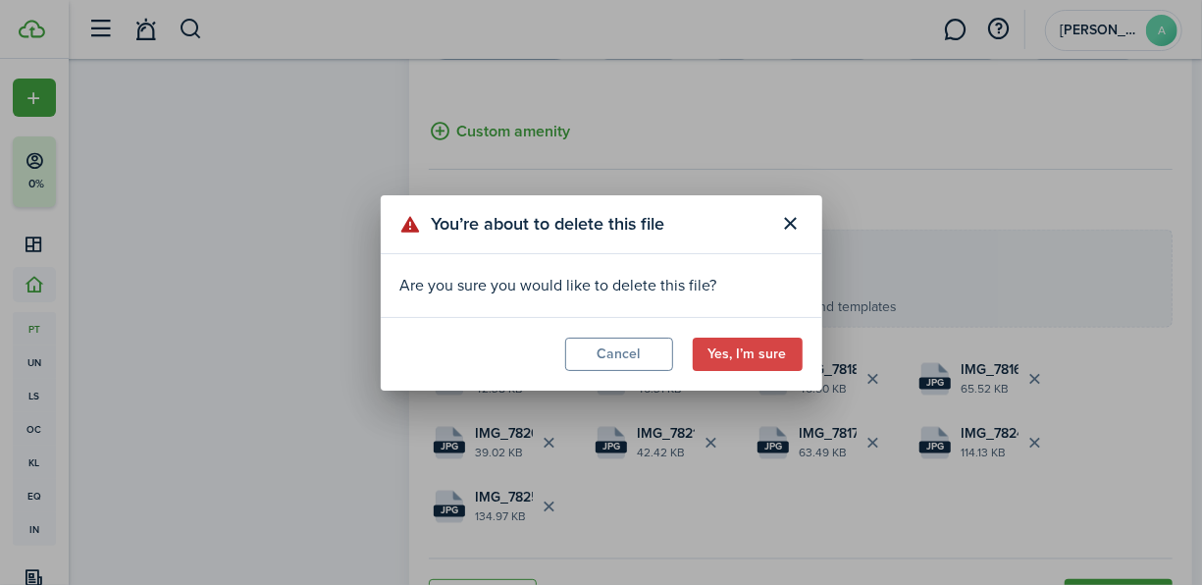
click at [751, 358] on button "Yes, I’m sure" at bounding box center [748, 354] width 110 height 33
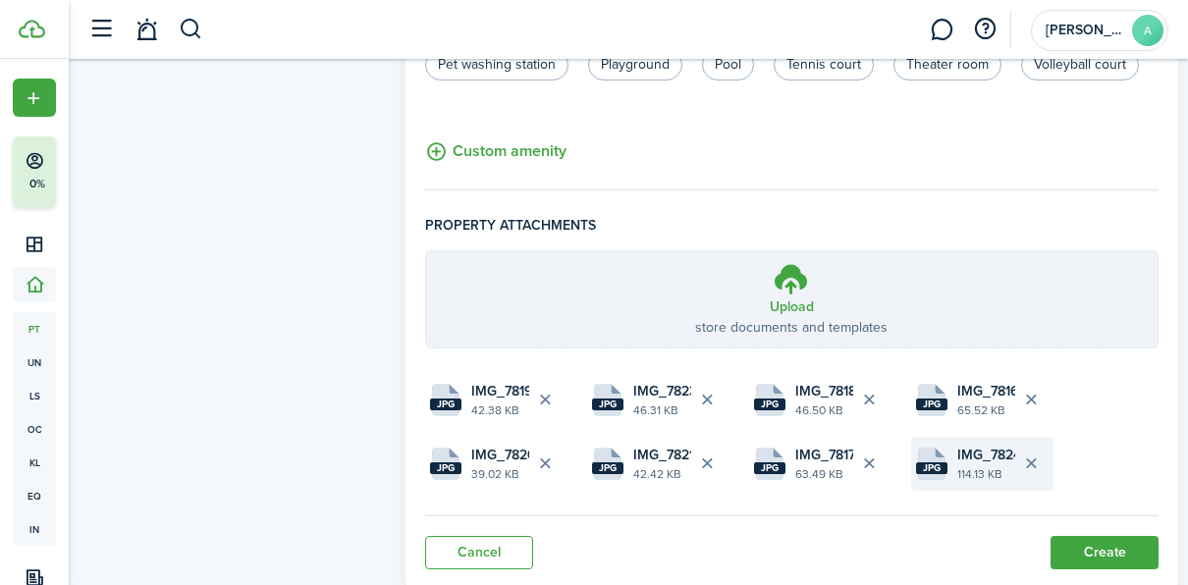
click at [1032, 447] on button "Delete file" at bounding box center [1031, 463] width 33 height 33
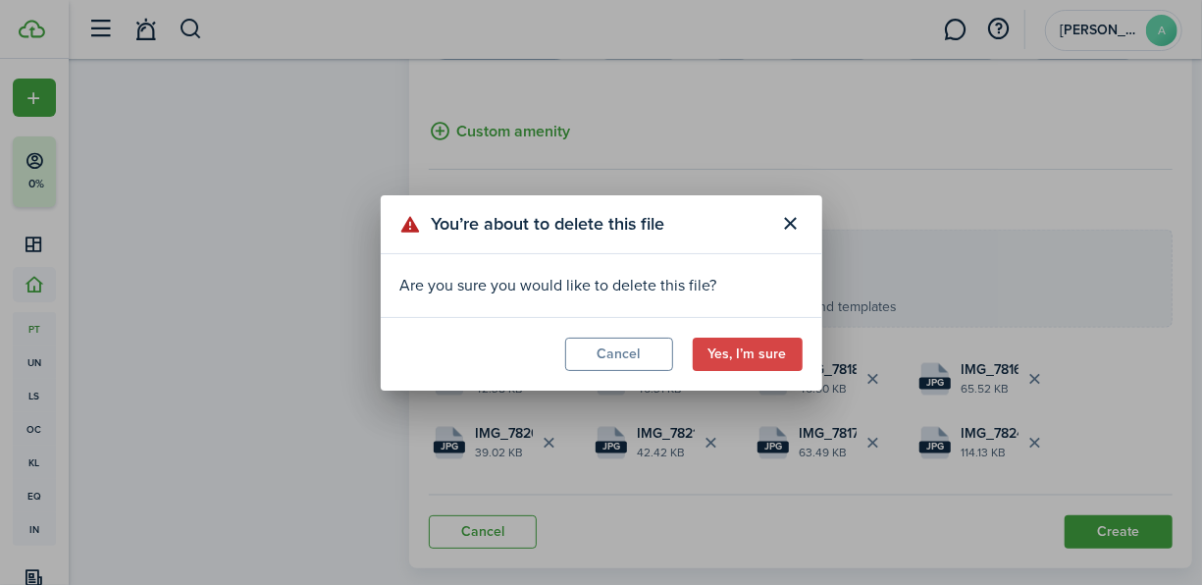
click at [736, 381] on modal-footer "Cancel Yes, I’m sure" at bounding box center [602, 354] width 442 height 74
click at [756, 356] on button "Yes, I’m sure" at bounding box center [748, 354] width 110 height 33
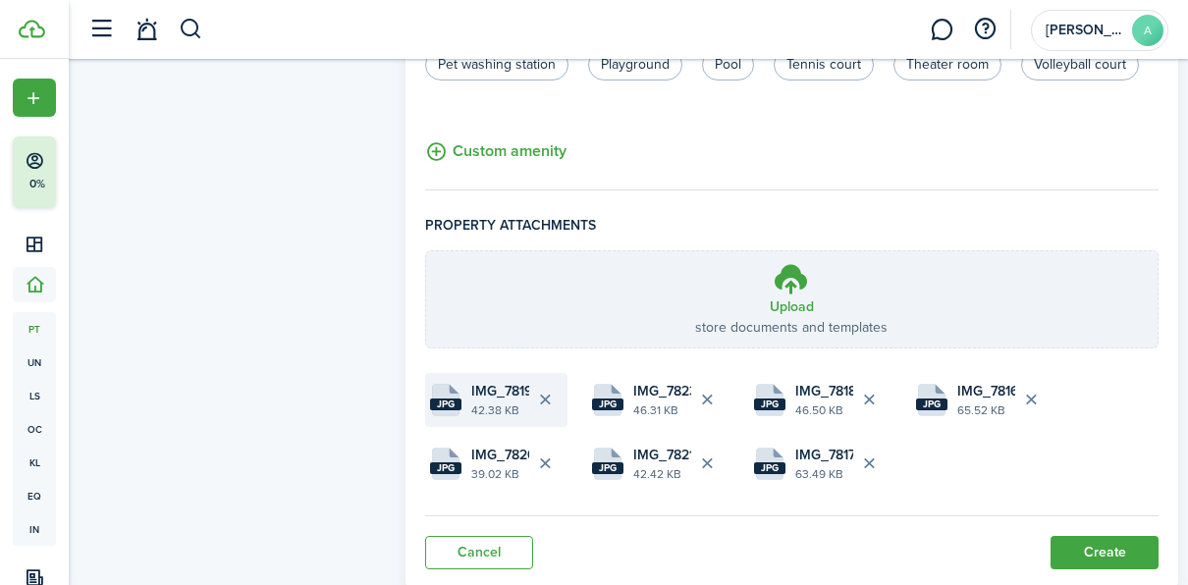
click at [549, 383] on button "Delete file" at bounding box center [545, 399] width 33 height 33
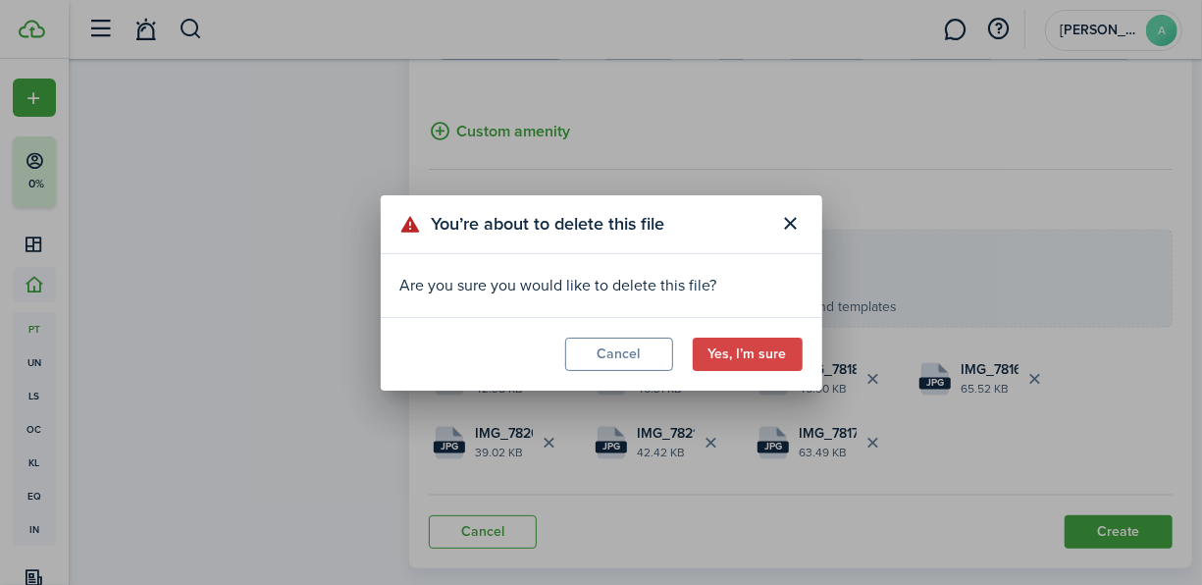
click at [726, 357] on button "Yes, I’m sure" at bounding box center [748, 354] width 110 height 33
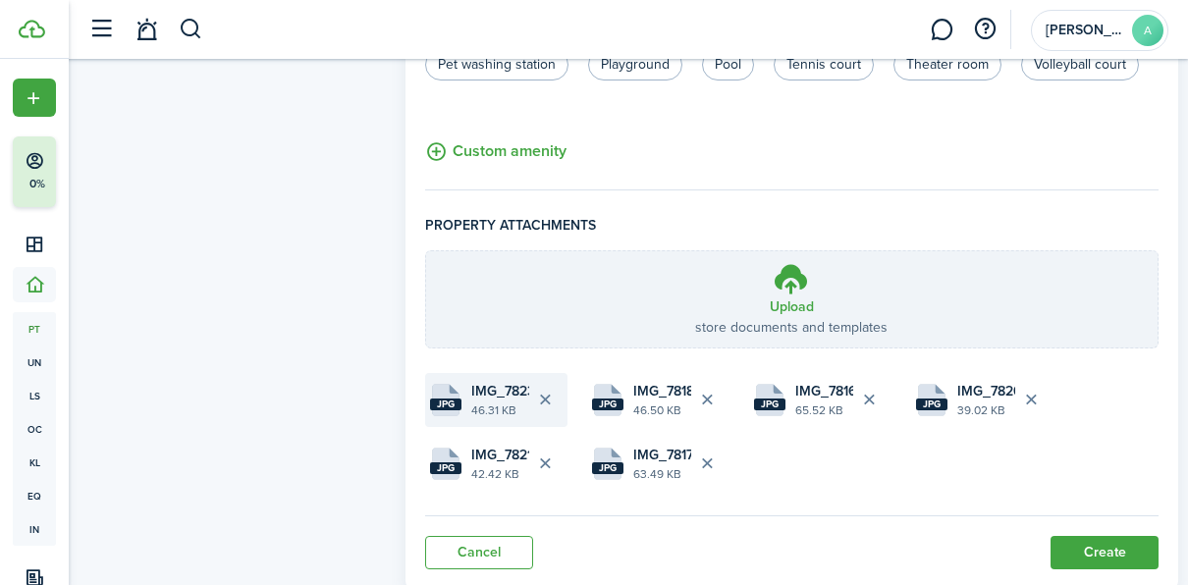
click at [549, 383] on button "Delete file" at bounding box center [545, 399] width 33 height 33
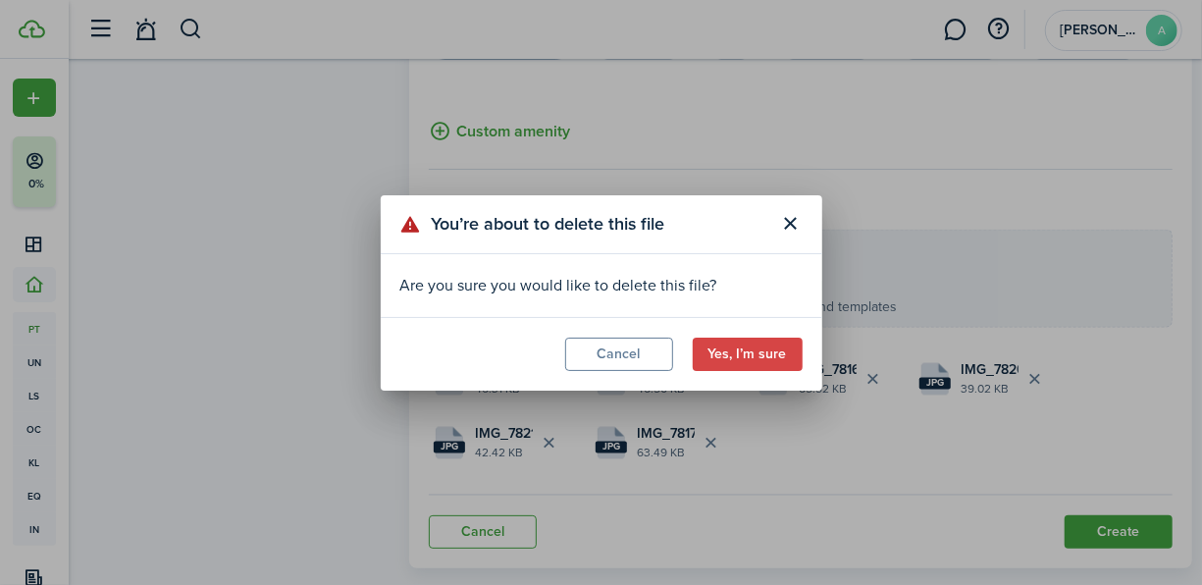
click at [751, 361] on button "Yes, I’m sure" at bounding box center [748, 354] width 110 height 33
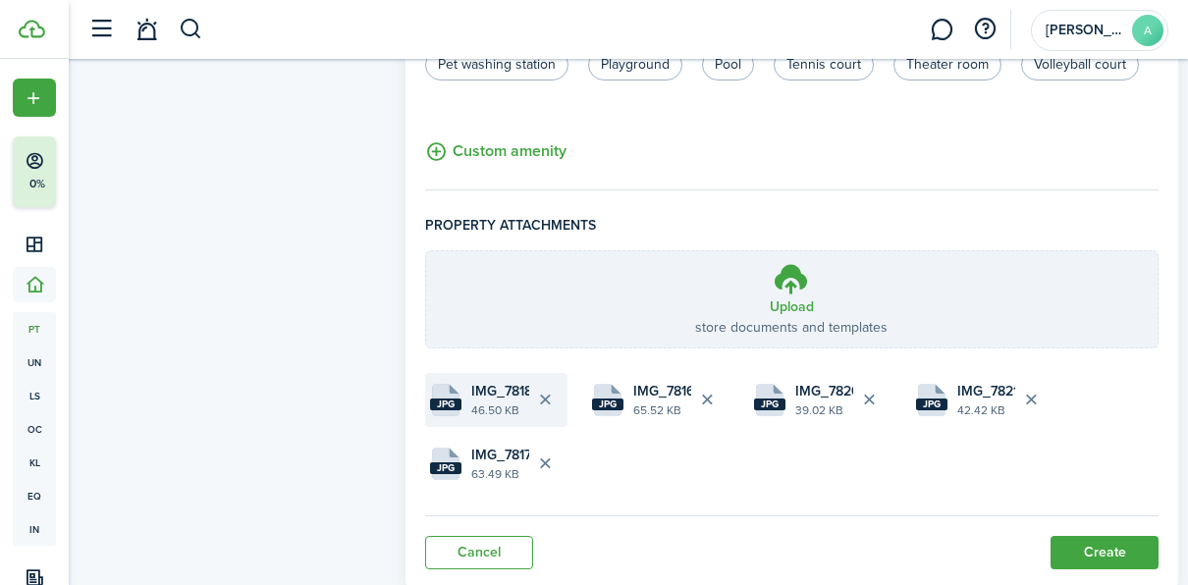
click at [547, 383] on button "Delete file" at bounding box center [545, 399] width 33 height 33
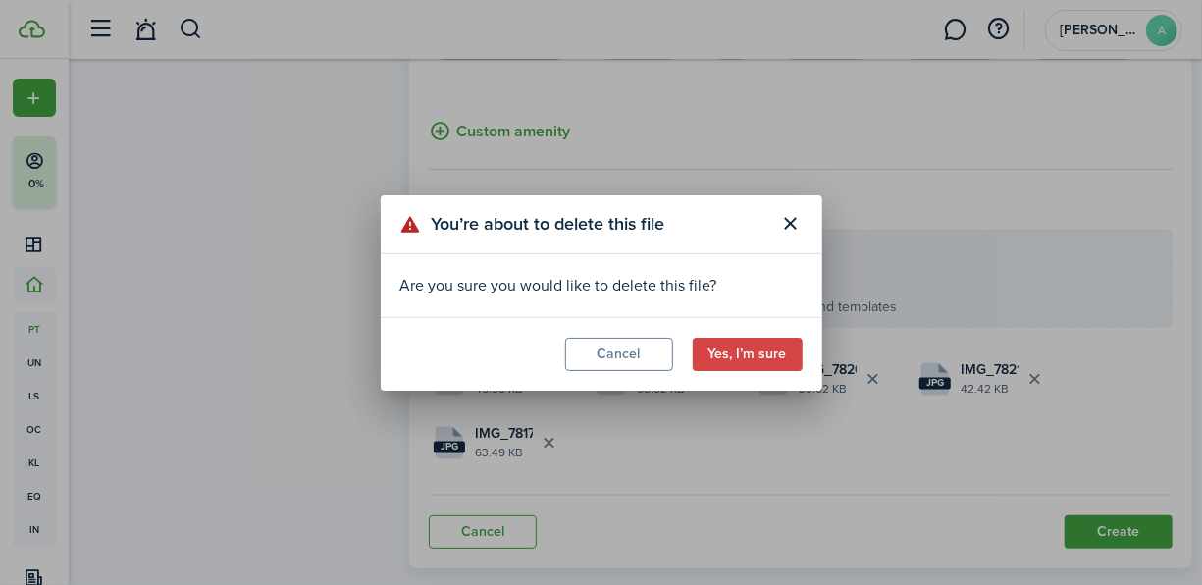
click at [717, 353] on button "Yes, I’m sure" at bounding box center [748, 354] width 110 height 33
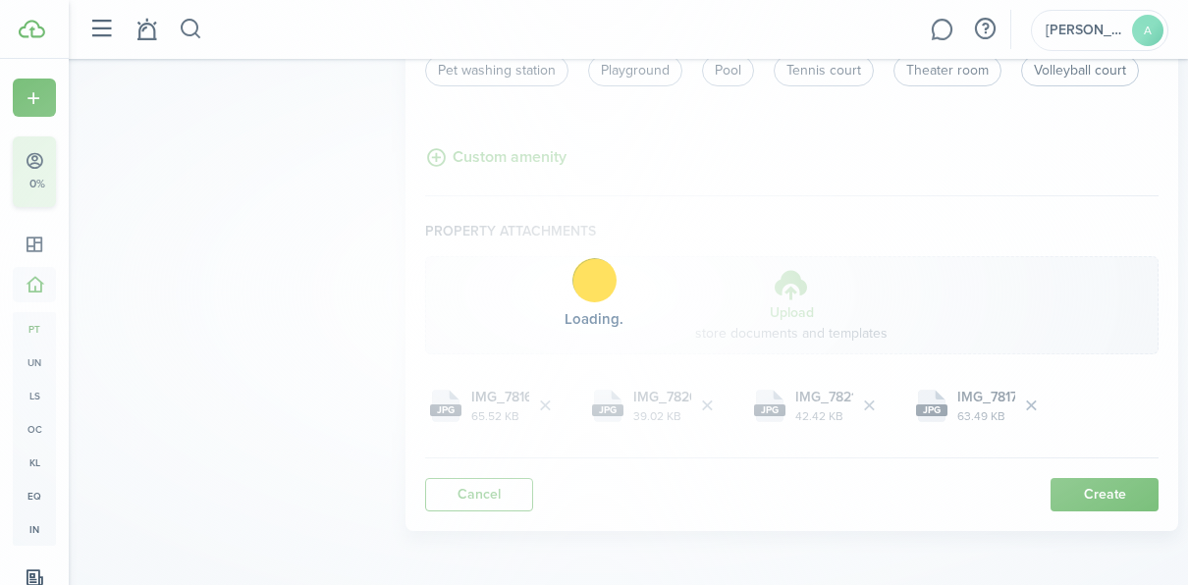
scroll to position [1435, 0]
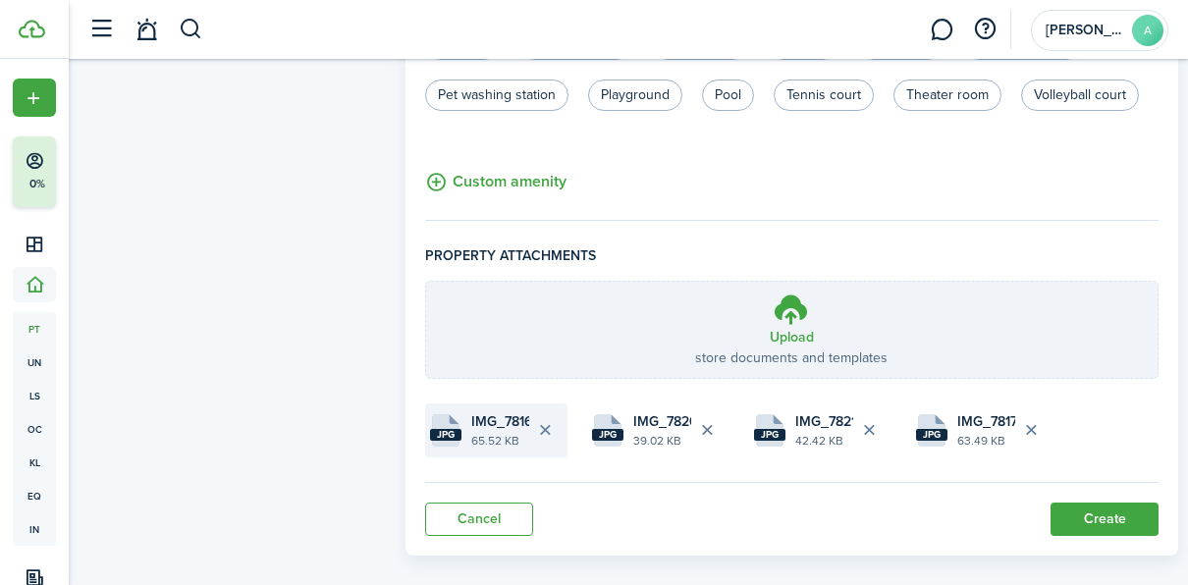
click at [545, 413] on button "Delete file" at bounding box center [545, 429] width 33 height 33
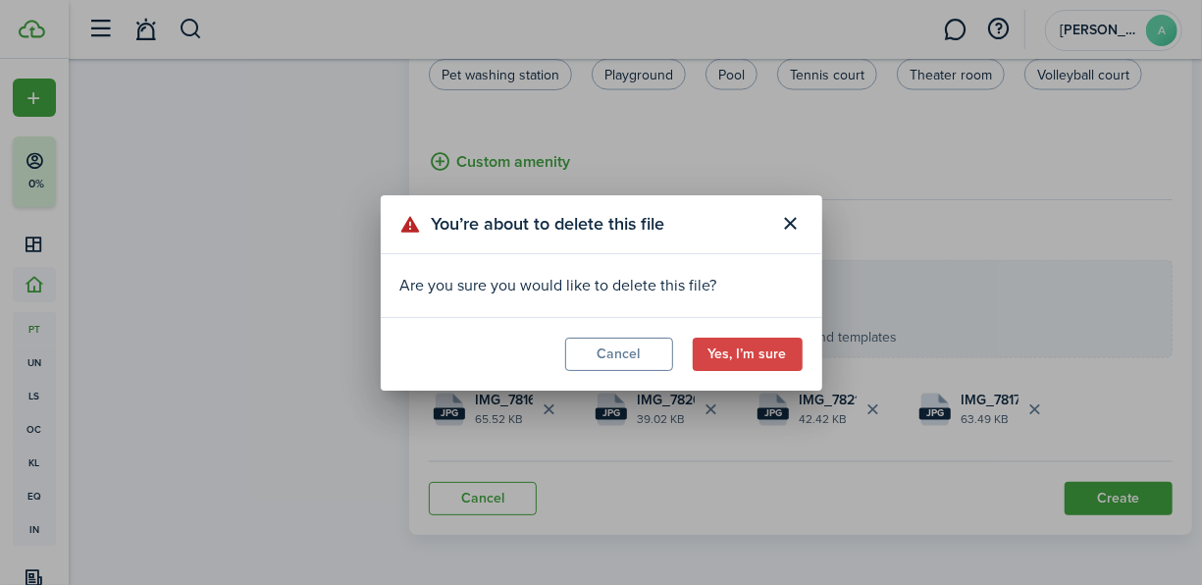
click at [720, 335] on modal-footer "Cancel Yes, I’m sure" at bounding box center [602, 354] width 442 height 74
click at [723, 363] on button "Yes, I’m sure" at bounding box center [748, 354] width 110 height 33
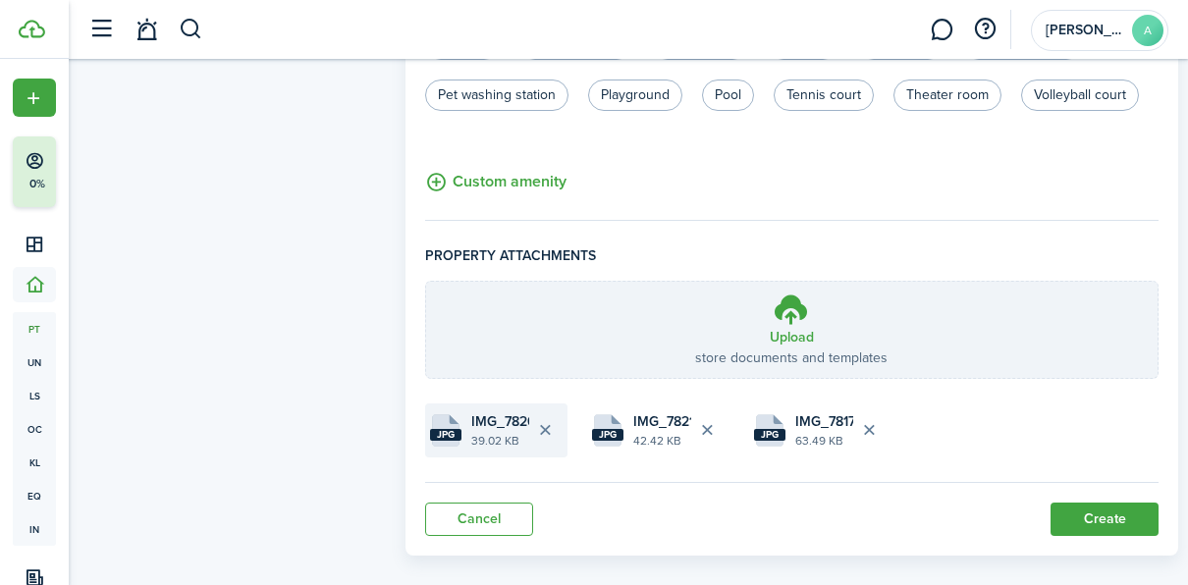
click at [549, 413] on button "Delete file" at bounding box center [545, 429] width 33 height 33
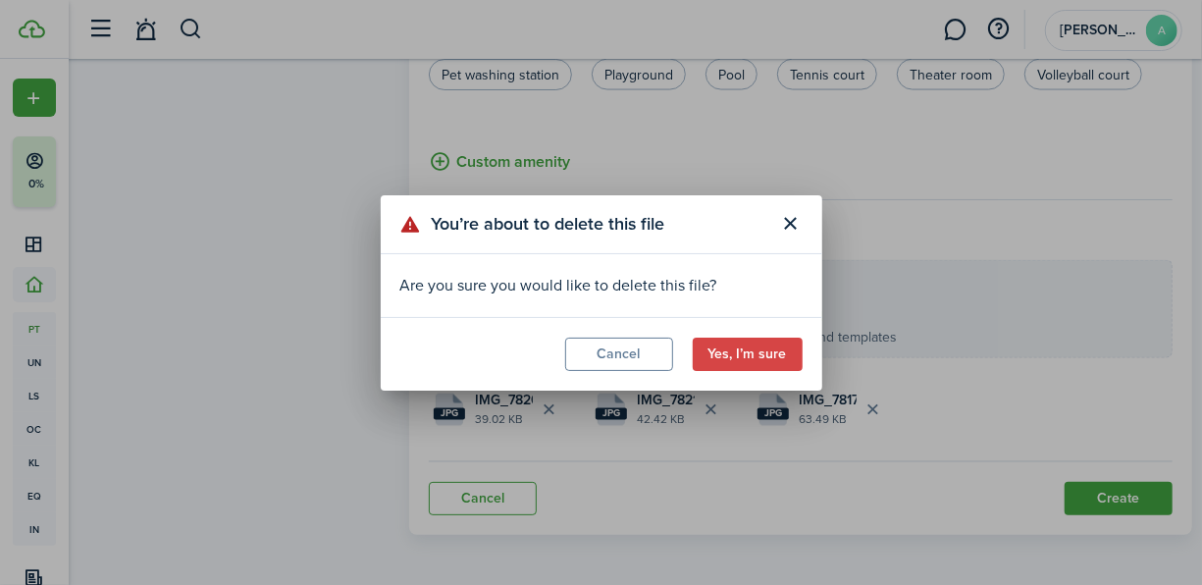
click at [744, 353] on button "Yes, I’m sure" at bounding box center [748, 354] width 110 height 33
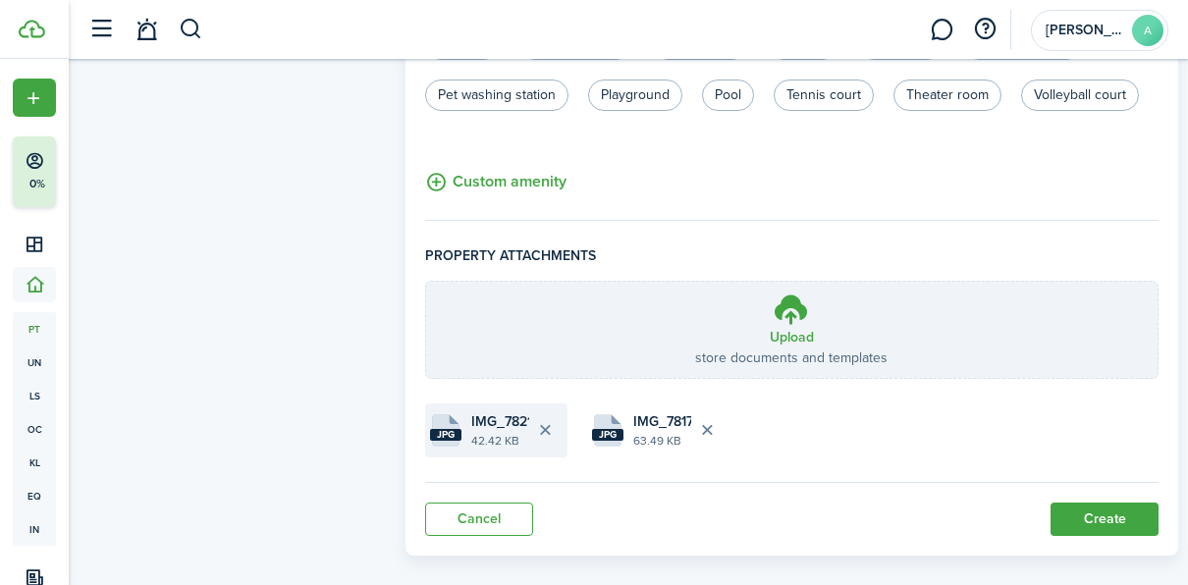
click at [543, 413] on button "Delete file" at bounding box center [545, 429] width 33 height 33
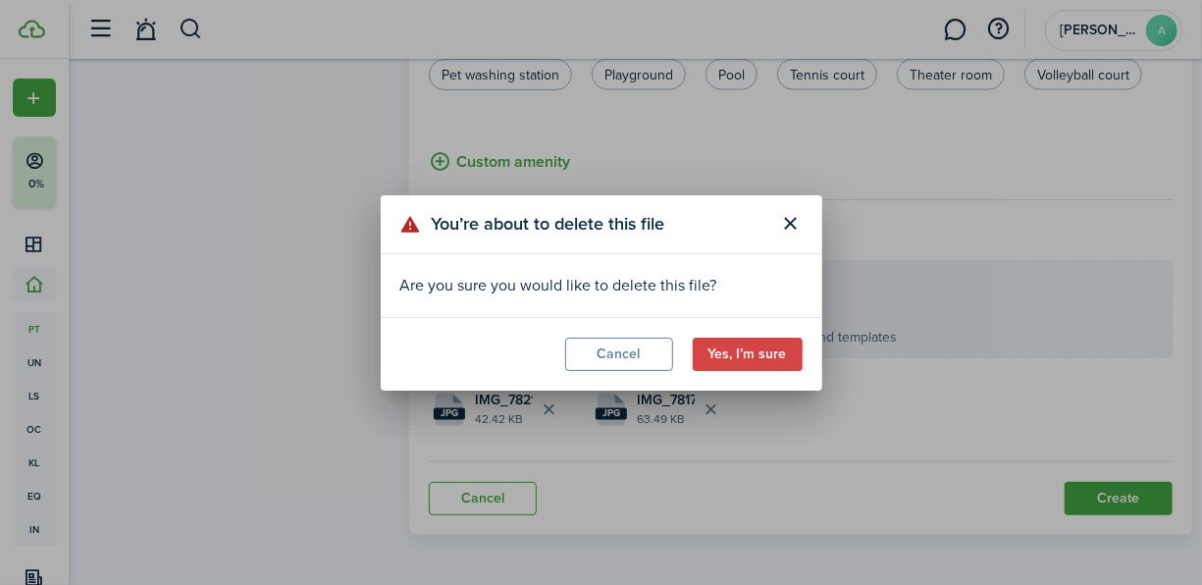
click at [722, 363] on button "Yes, I’m sure" at bounding box center [748, 354] width 110 height 33
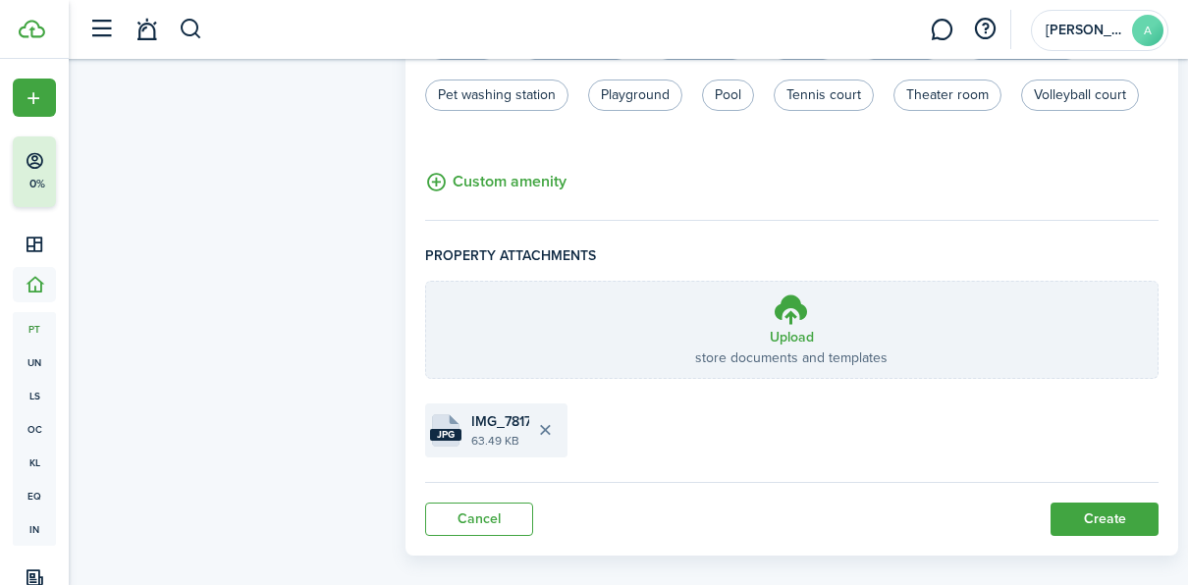
click at [548, 413] on button "Delete file" at bounding box center [545, 429] width 33 height 33
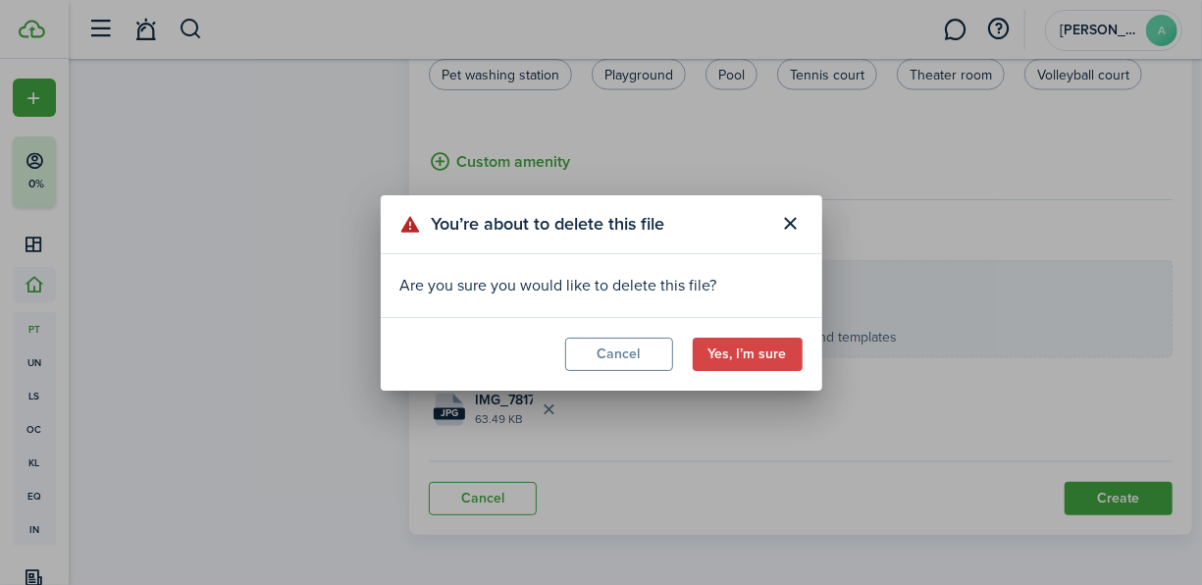
click at [700, 355] on button "Yes, I’m sure" at bounding box center [748, 354] width 110 height 33
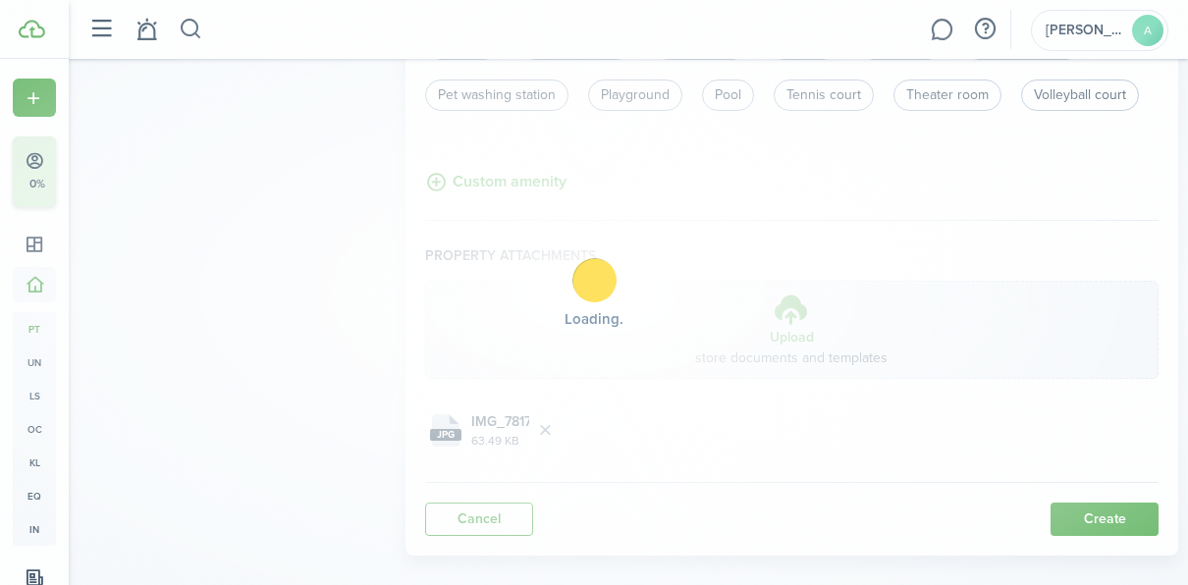
scroll to position [1357, 0]
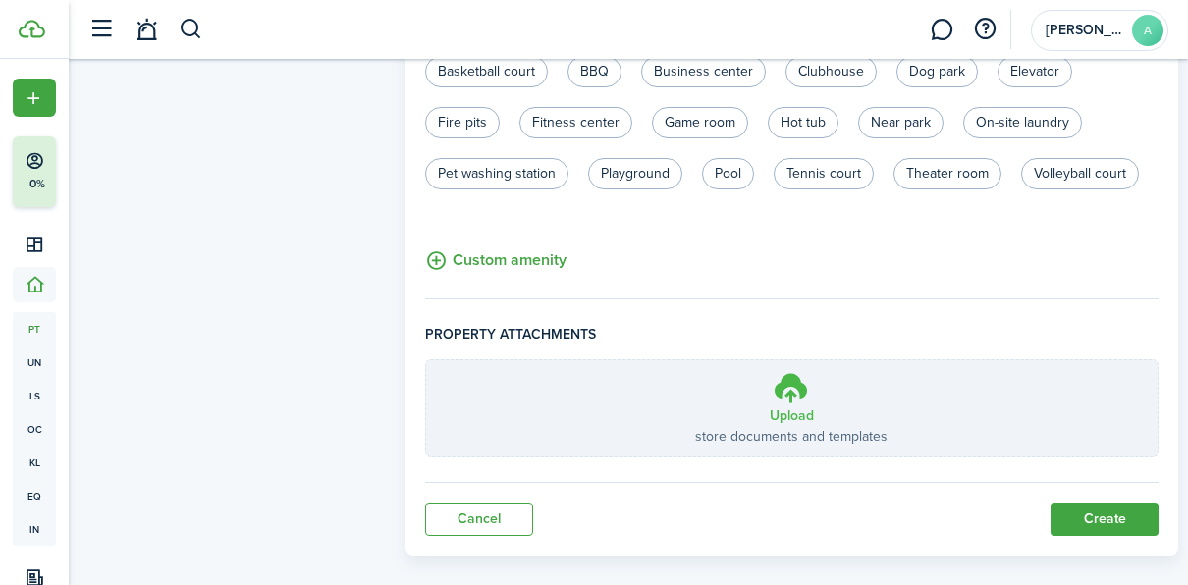
click at [786, 370] on icon at bounding box center [791, 387] width 37 height 35
click at [426, 360] on input "Upload store documents and templates Choose file" at bounding box center [426, 360] width 0 height 0
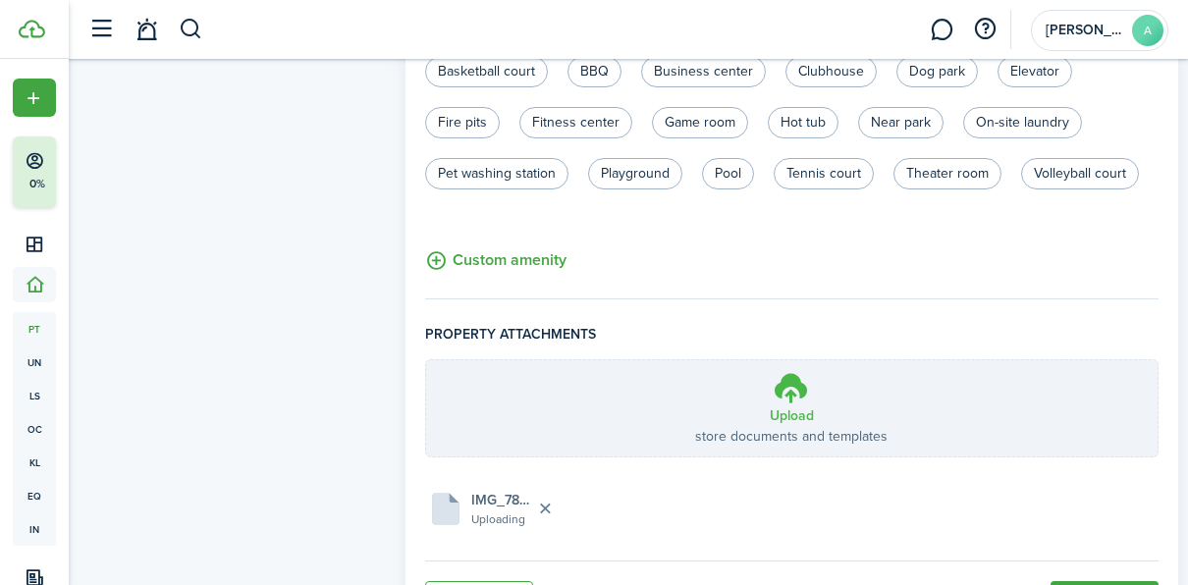
scroll to position [1435, 0]
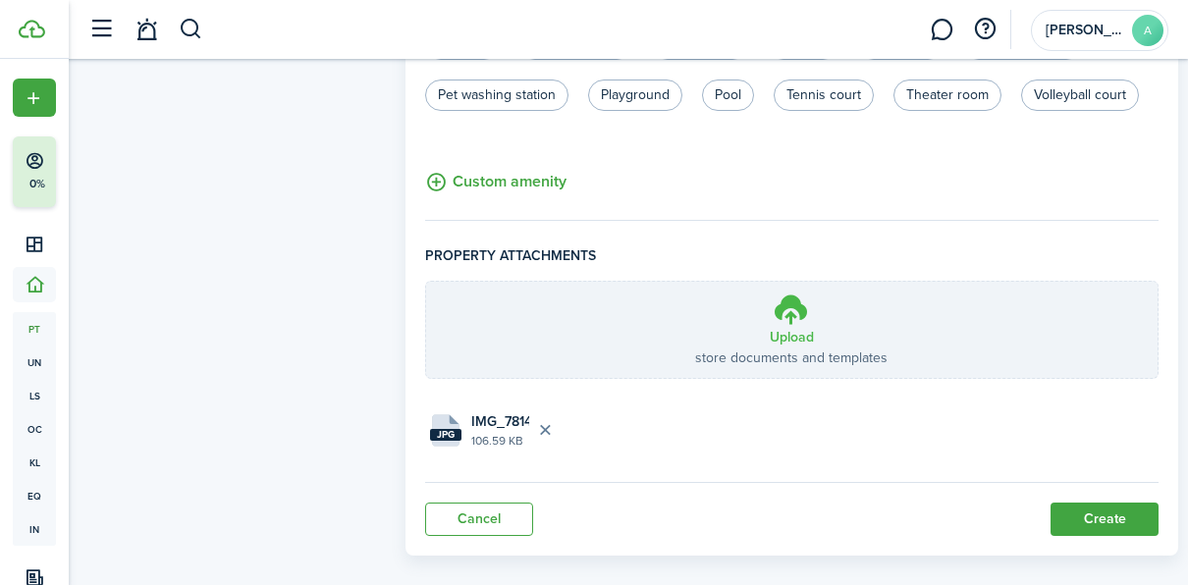
click at [790, 296] on icon at bounding box center [791, 309] width 37 height 35
click at [426, 282] on input "Upload store documents and templates Choose file" at bounding box center [426, 282] width 0 height 0
click at [802, 327] on h3 "Upload" at bounding box center [792, 337] width 44 height 21
click at [426, 282] on input "Upload store documents and templates Choose file" at bounding box center [426, 282] width 0 height 0
click at [798, 293] on icon at bounding box center [791, 309] width 37 height 35
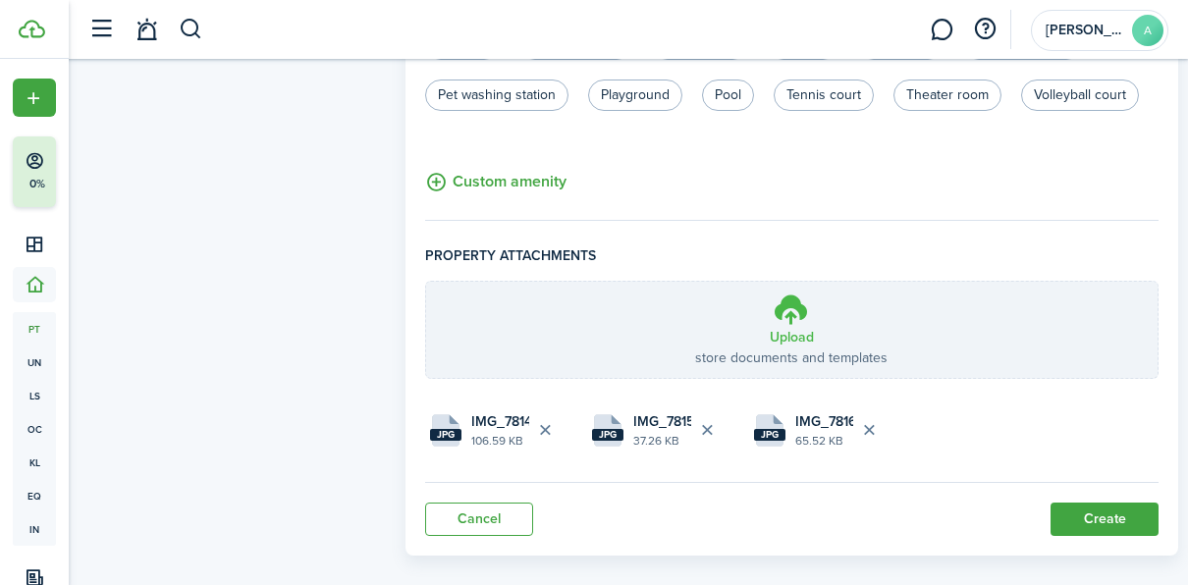
click at [426, 282] on input "Upload store documents and templates Choose file" at bounding box center [426, 282] width 0 height 0
click at [786, 327] on h3 "Upload" at bounding box center [792, 337] width 44 height 21
click at [426, 282] on input "Upload store documents and templates Choose file" at bounding box center [426, 282] width 0 height 0
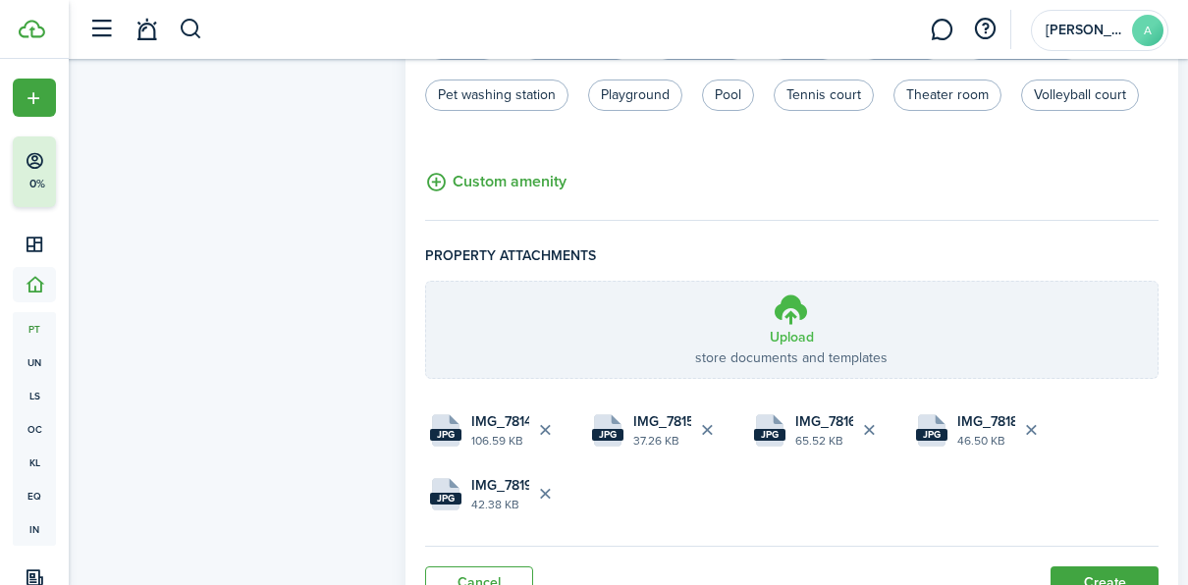
click at [792, 292] on icon at bounding box center [791, 309] width 37 height 35
click at [426, 282] on input "Upload store documents and templates Choose file" at bounding box center [426, 282] width 0 height 0
click at [792, 293] on icon at bounding box center [791, 309] width 37 height 35
click at [426, 282] on input "Upload store documents and templates Choose file" at bounding box center [426, 282] width 0 height 0
click at [796, 298] on icon at bounding box center [791, 309] width 37 height 35
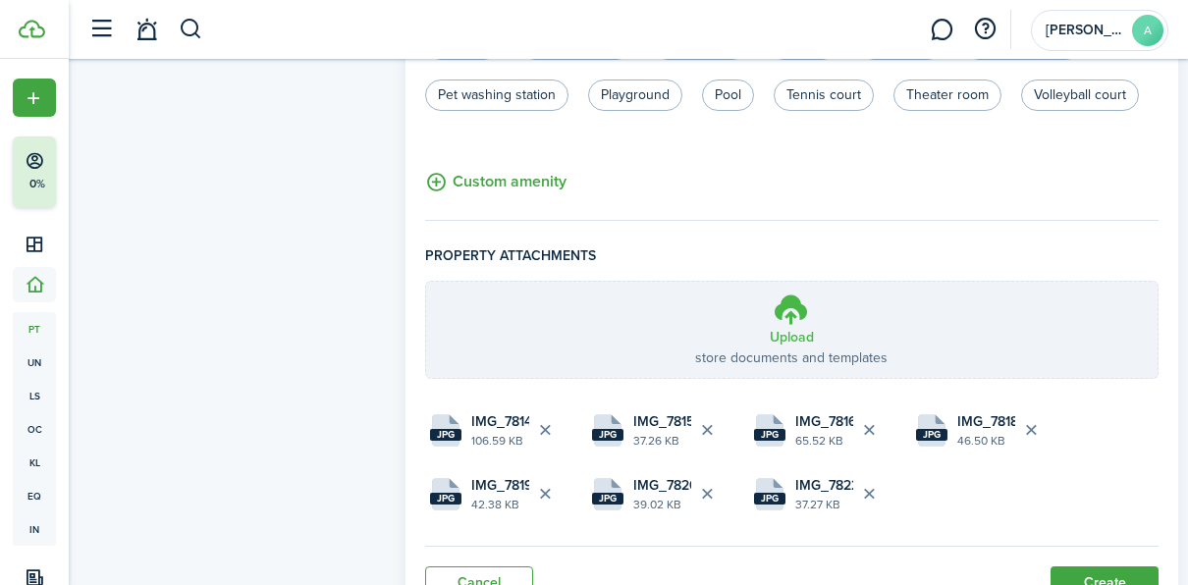
click at [426, 282] on input "Upload store documents and templates Choose file" at bounding box center [426, 282] width 0 height 0
click at [794, 327] on h3 "Upload" at bounding box center [792, 337] width 44 height 21
click at [426, 282] on input "Upload store documents and templates Choose file" at bounding box center [426, 282] width 0 height 0
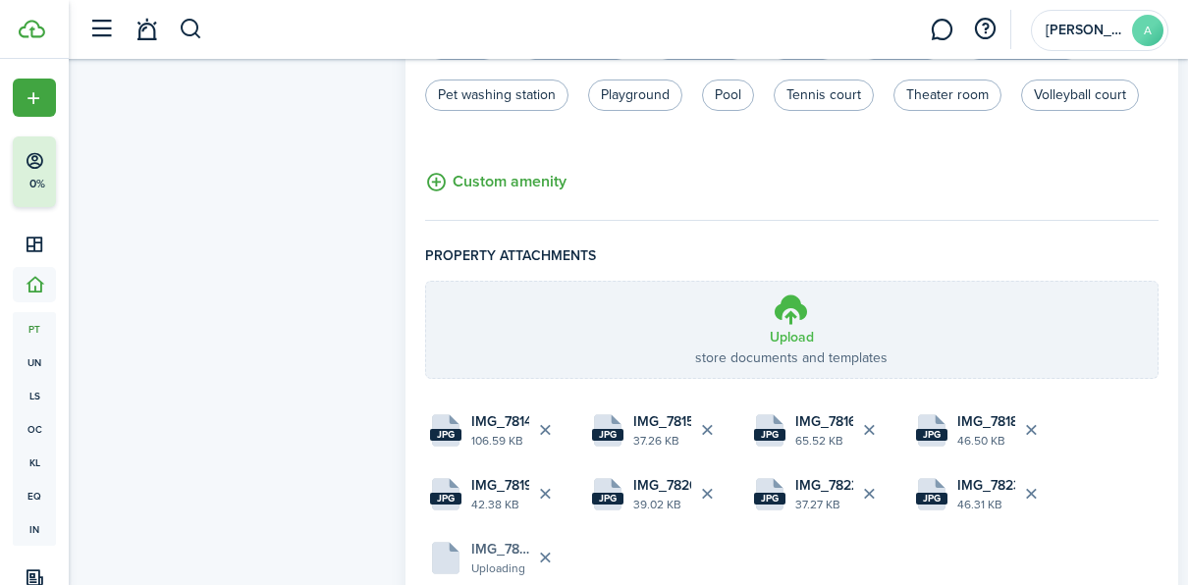
click at [784, 293] on icon at bounding box center [791, 309] width 37 height 35
click at [426, 282] on input "Upload store documents and templates Choose file" at bounding box center [426, 282] width 0 height 0
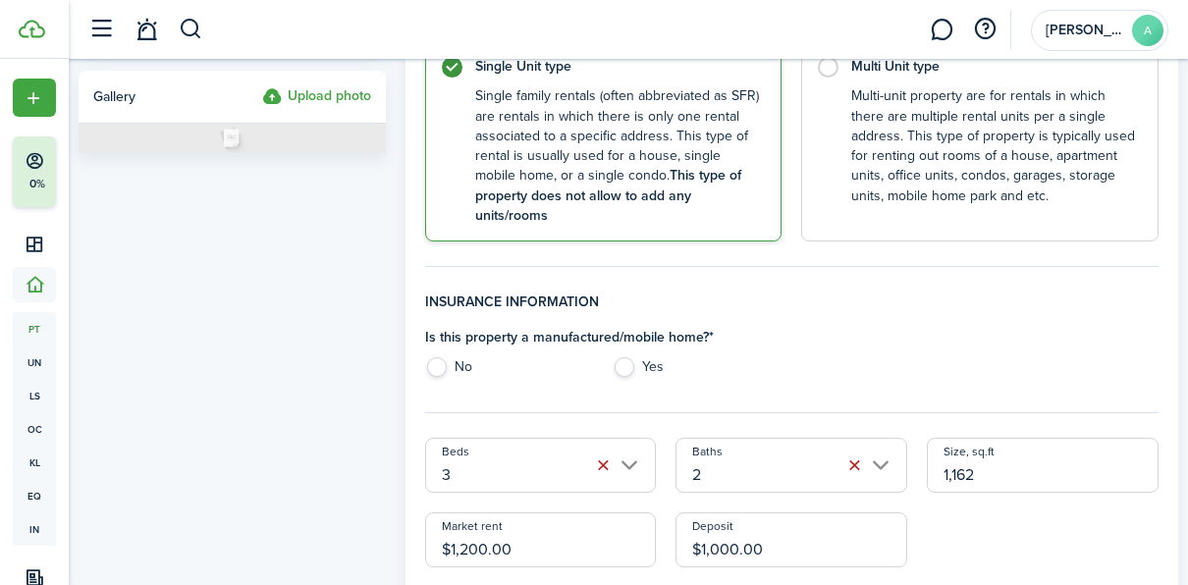
scroll to position [363, 0]
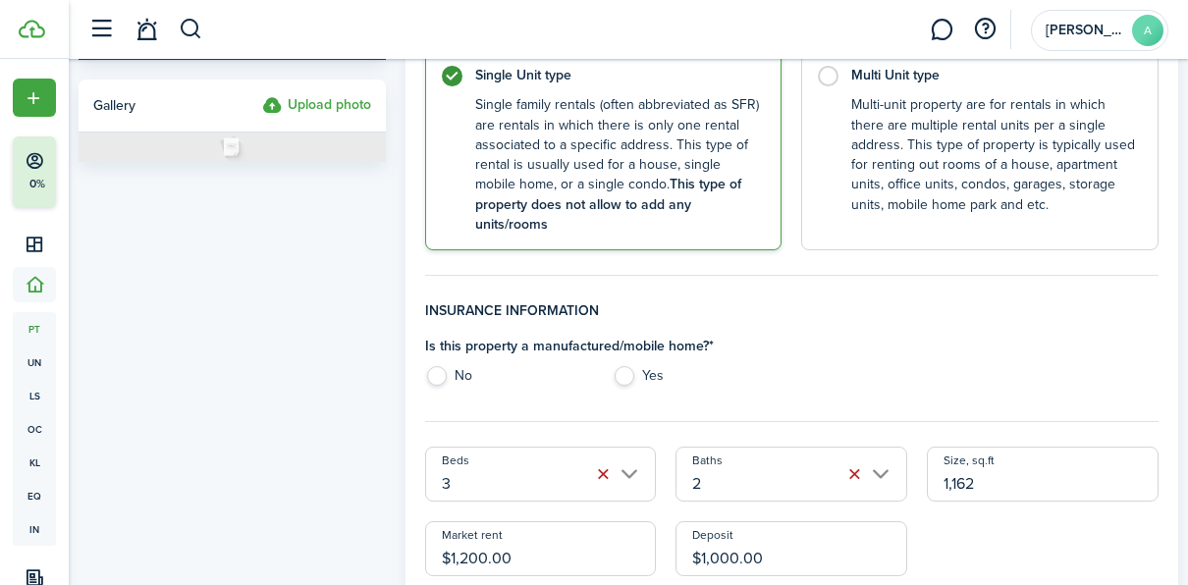
click at [436, 366] on label "No" at bounding box center [509, 380] width 169 height 29
radio input "true"
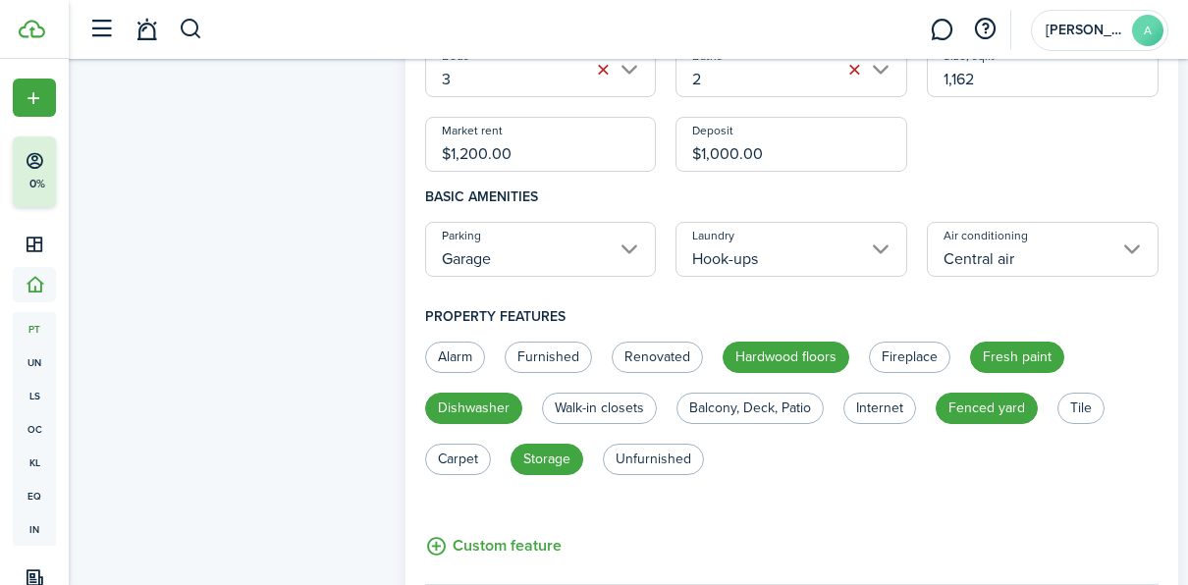
scroll to position [1466, 0]
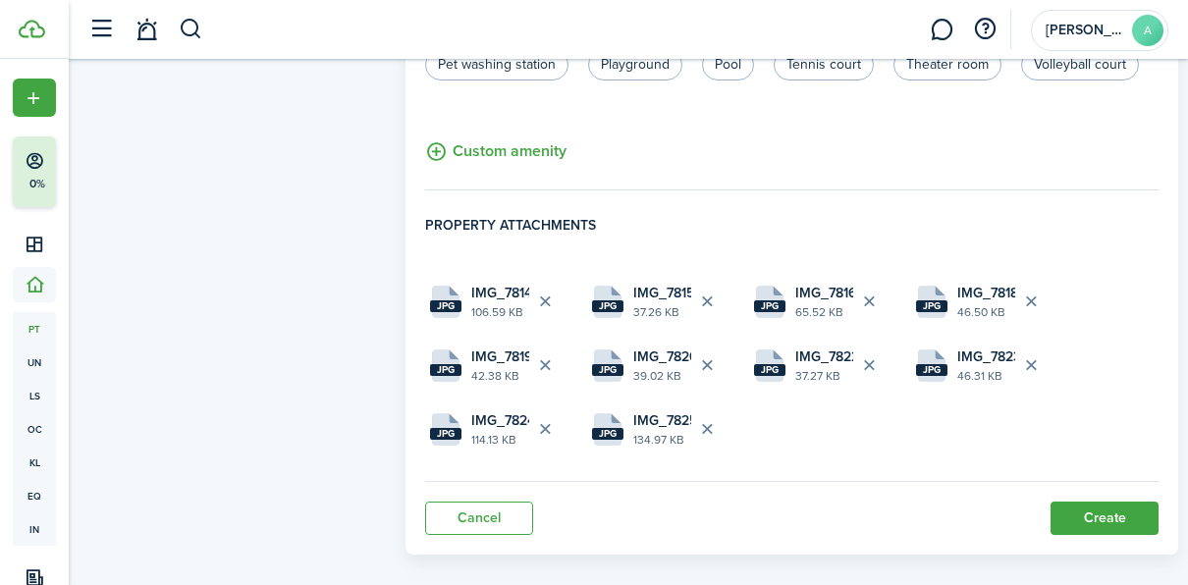
click at [1078, 502] on button "Create" at bounding box center [1104, 518] width 108 height 33
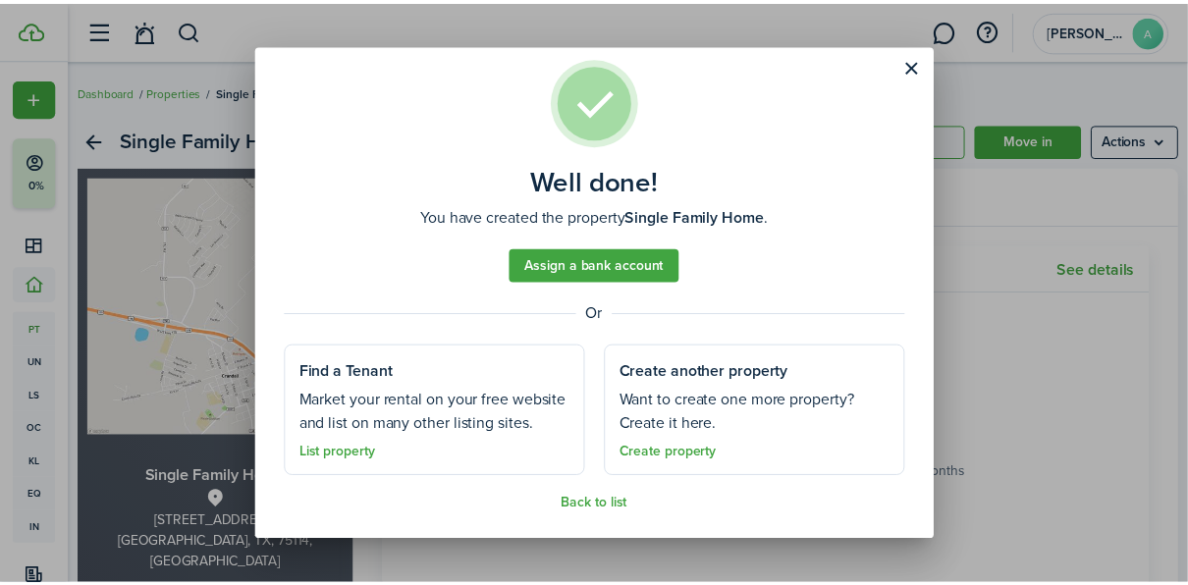
scroll to position [50, 0]
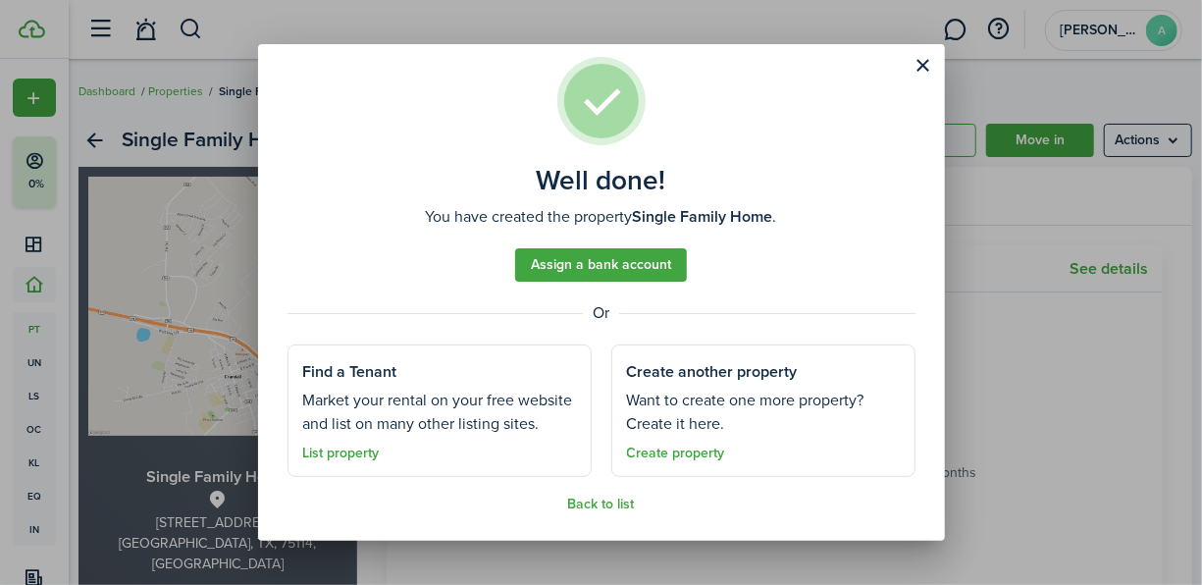
click at [372, 454] on link "List property" at bounding box center [341, 454] width 77 height 16
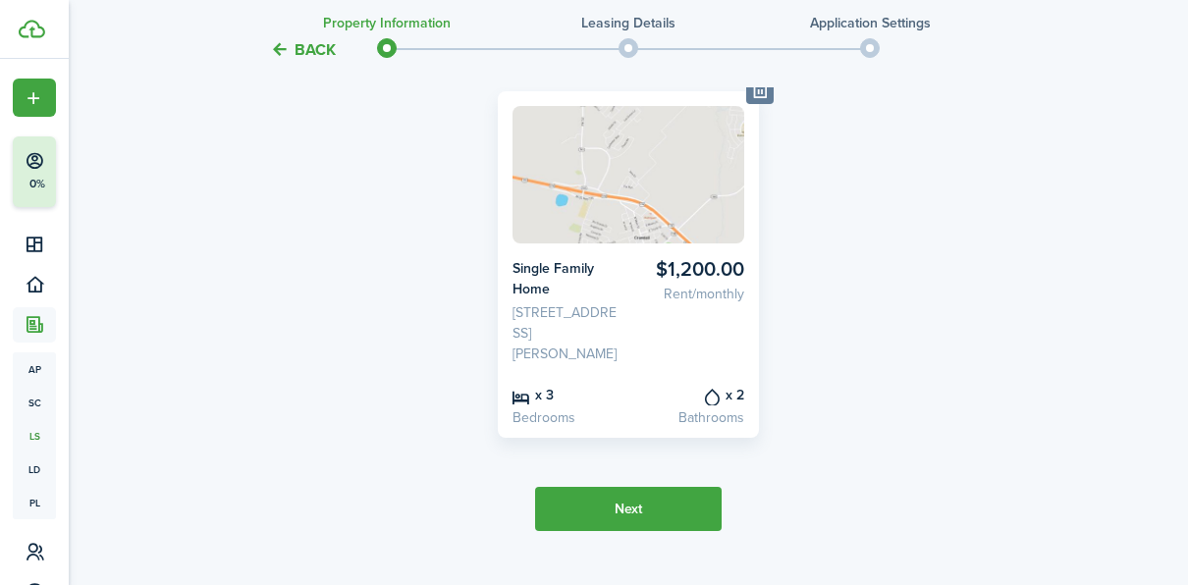
scroll to position [239, 0]
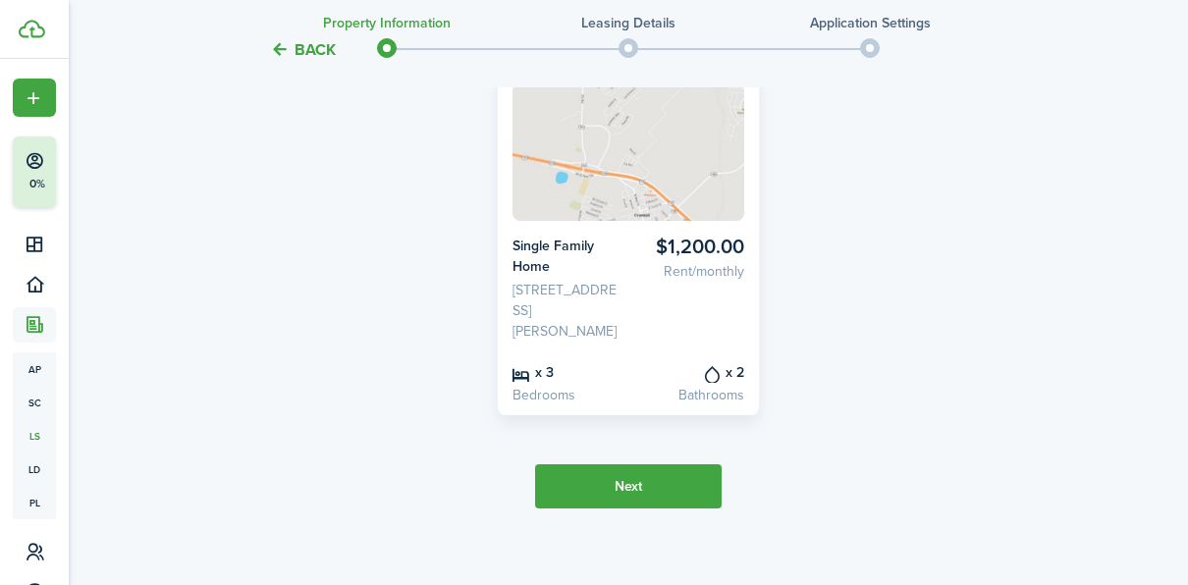
click at [643, 480] on button "Next" at bounding box center [628, 486] width 187 height 44
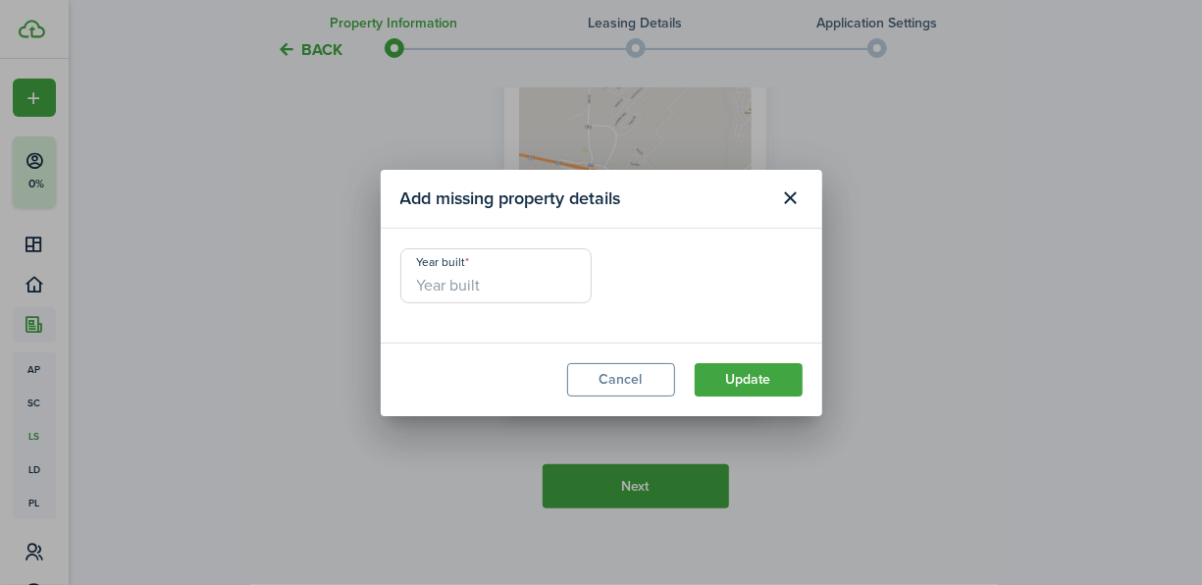
click at [498, 302] on div "Year built" at bounding box center [496, 285] width 211 height 75
click at [504, 294] on input "Year built" at bounding box center [496, 275] width 191 height 55
type input "2020"
click at [739, 385] on button "Update" at bounding box center [749, 379] width 108 height 33
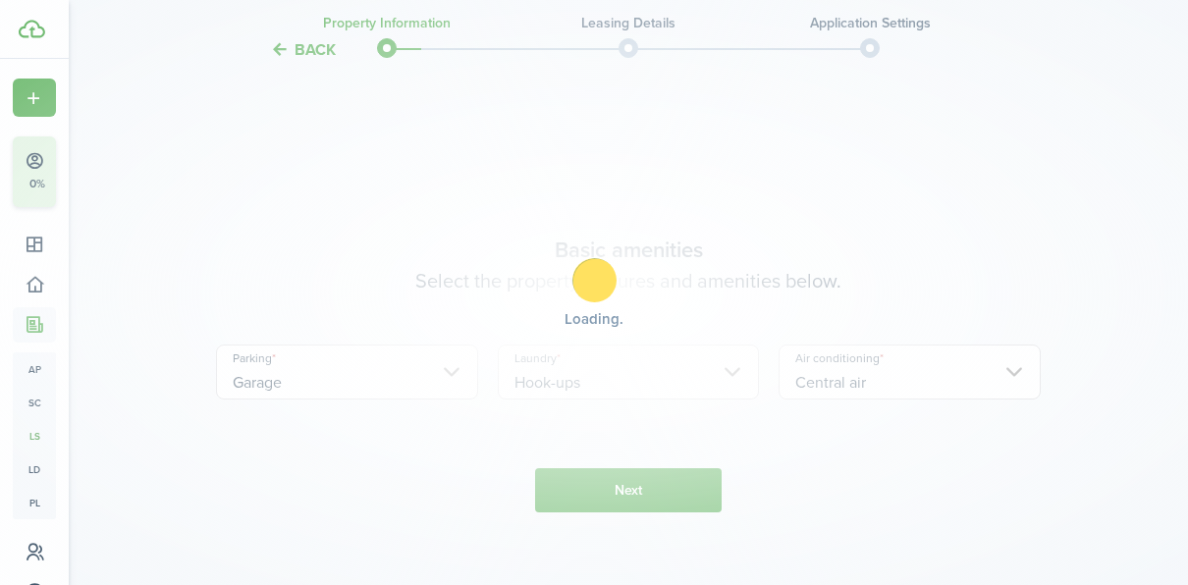
scroll to position [708, 0]
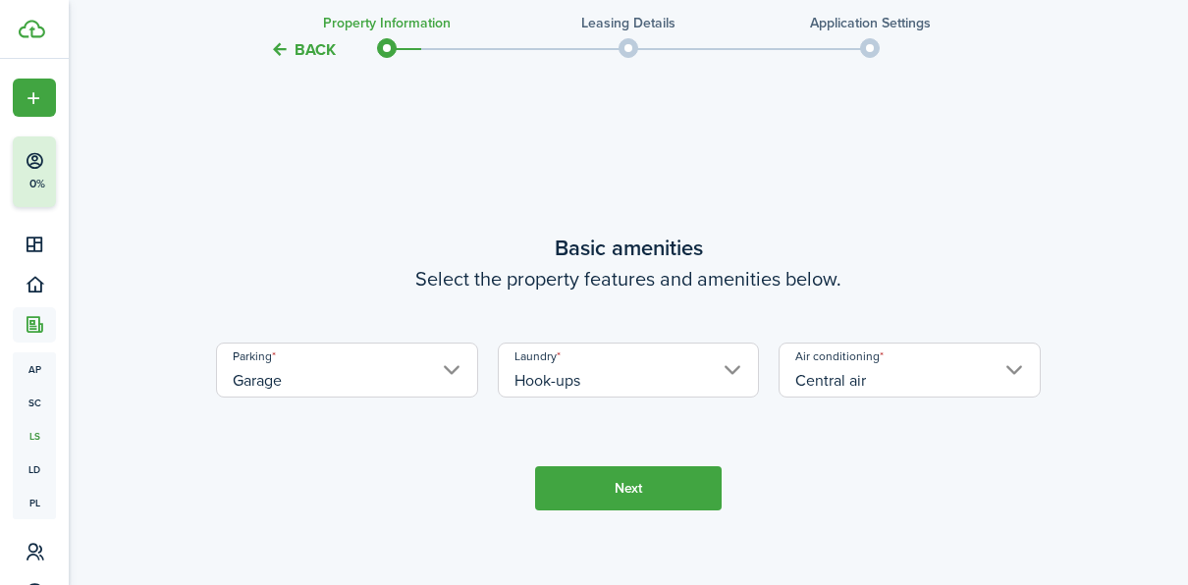
click at [661, 486] on button "Next" at bounding box center [628, 488] width 187 height 44
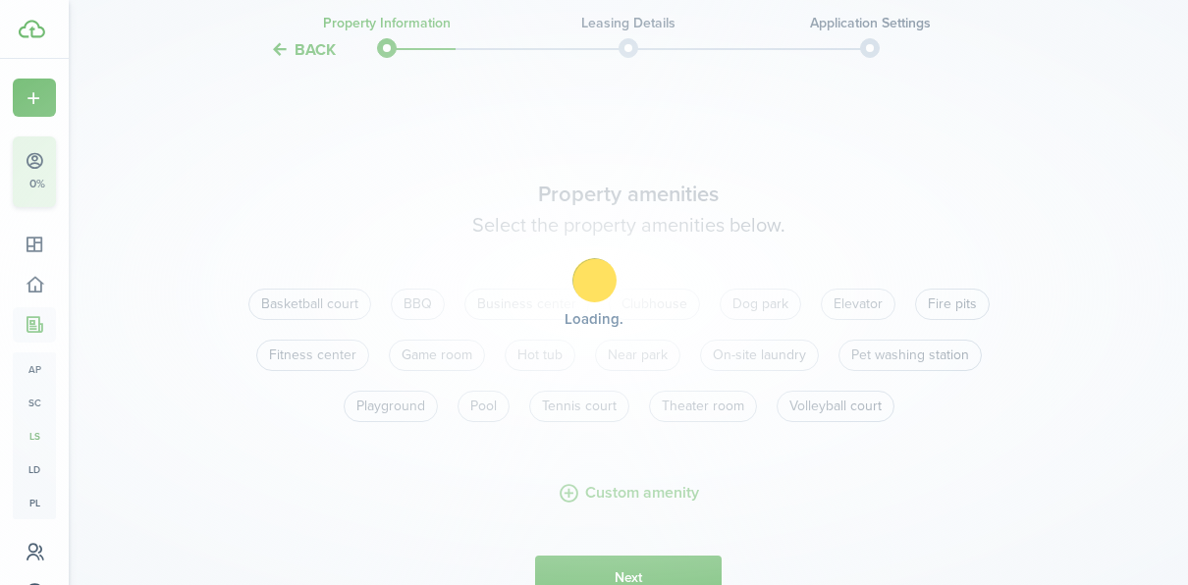
scroll to position [1293, 0]
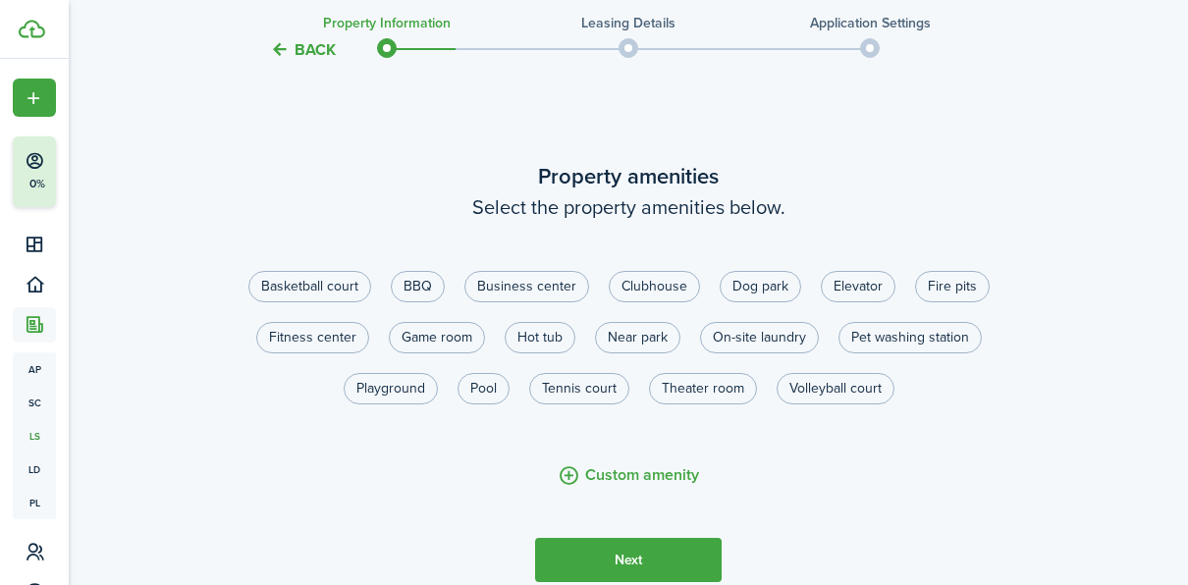
click at [653, 562] on button "Next" at bounding box center [628, 560] width 187 height 44
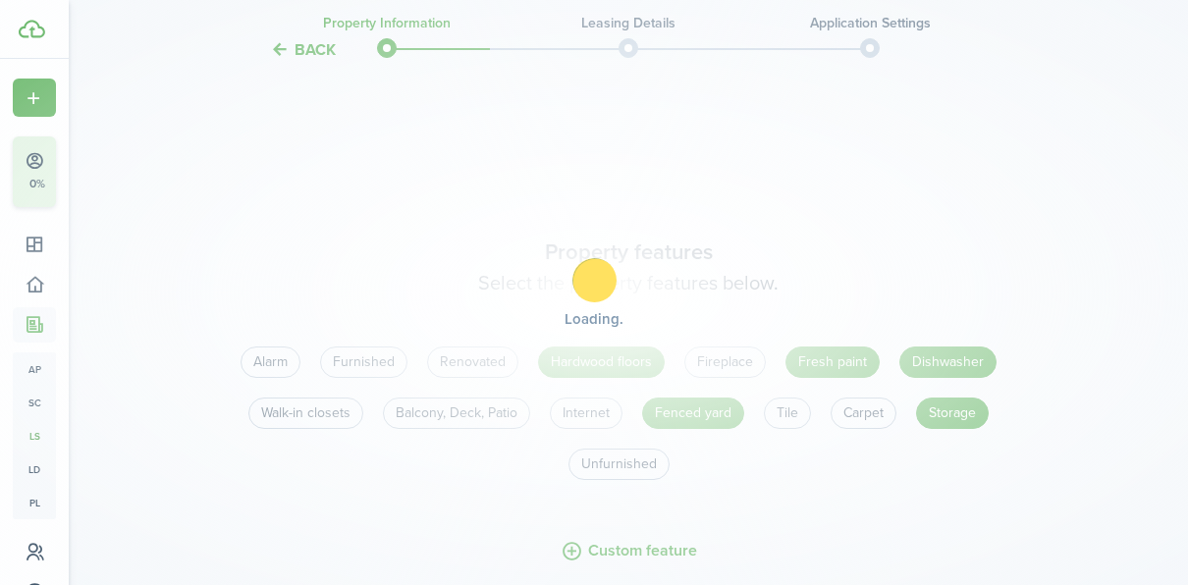
scroll to position [1878, 0]
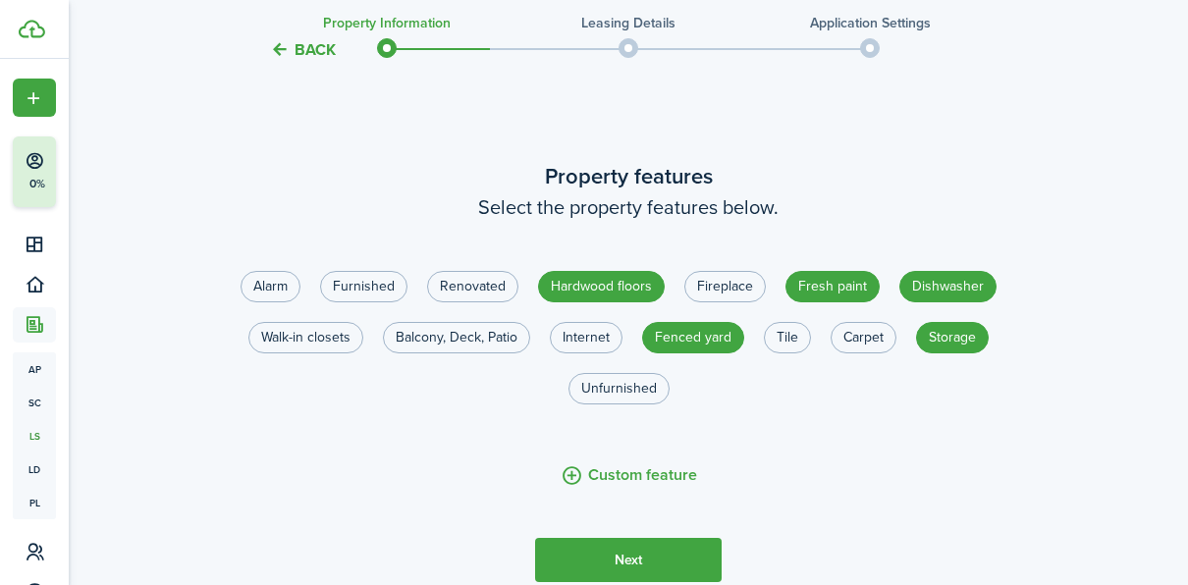
click at [614, 563] on button "Next" at bounding box center [628, 560] width 187 height 44
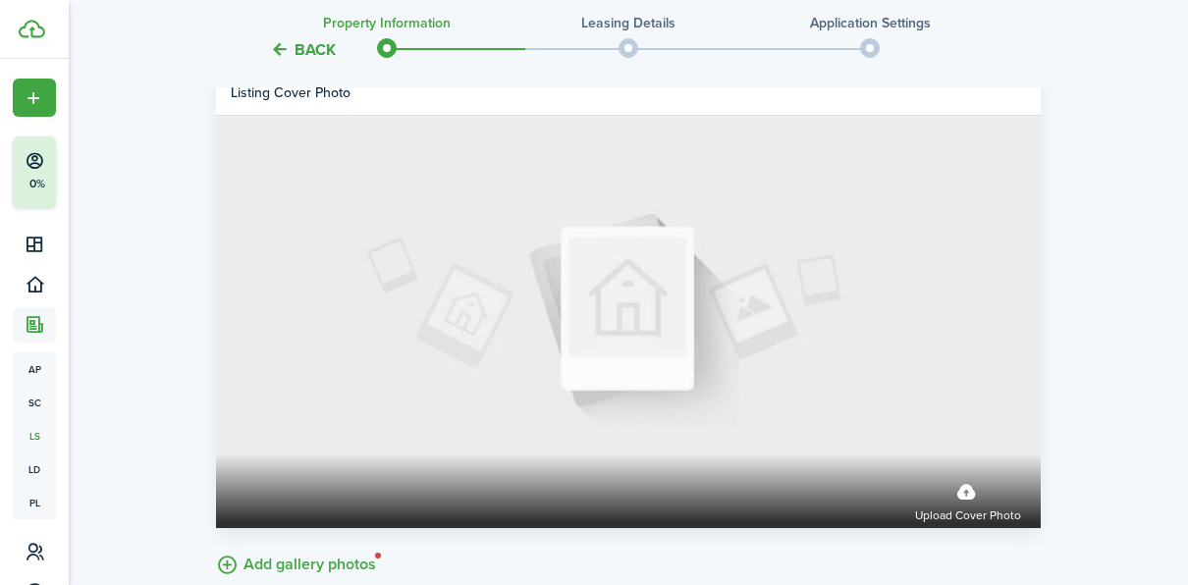
scroll to position [2652, 0]
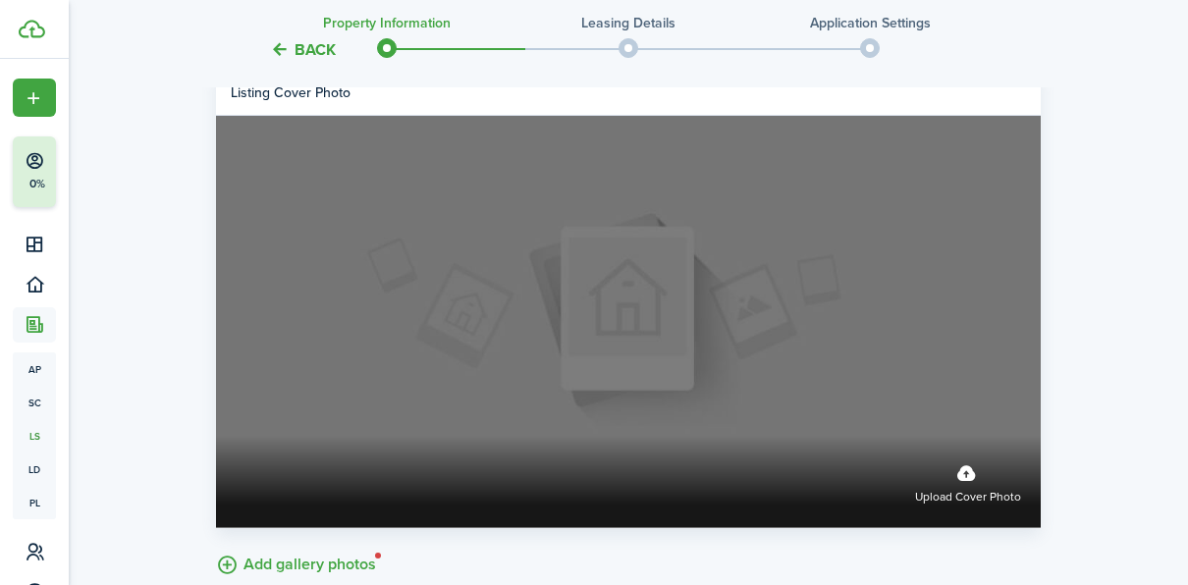
click at [964, 478] on label "Upload cover photo" at bounding box center [968, 481] width 106 height 52
click at [216, 436] on input "Upload cover photo" at bounding box center [216, 436] width 0 height 0
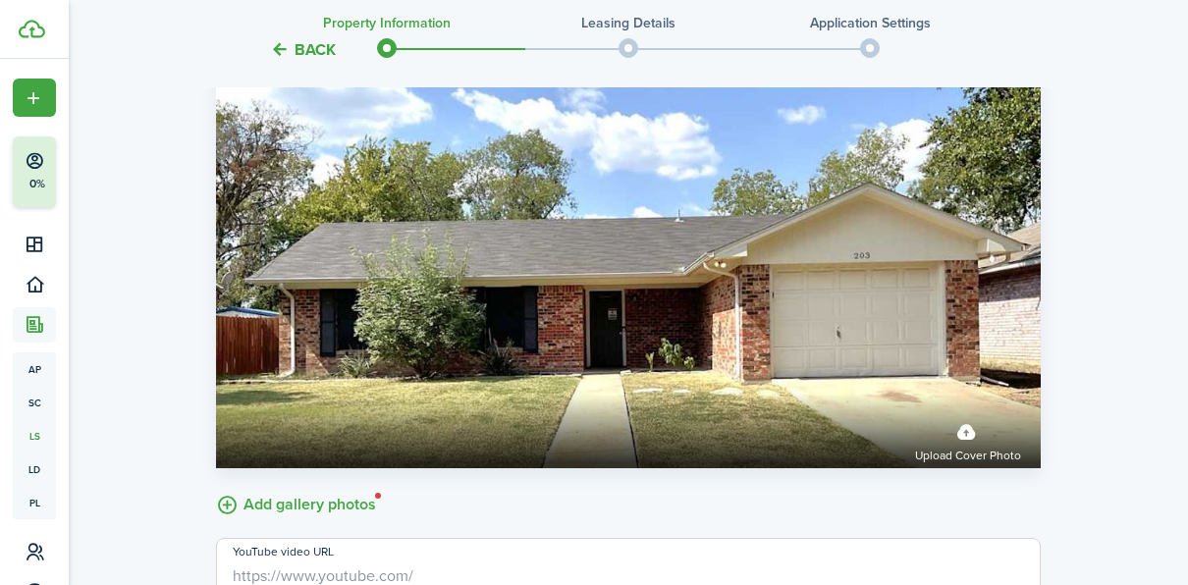
scroll to position [2715, 0]
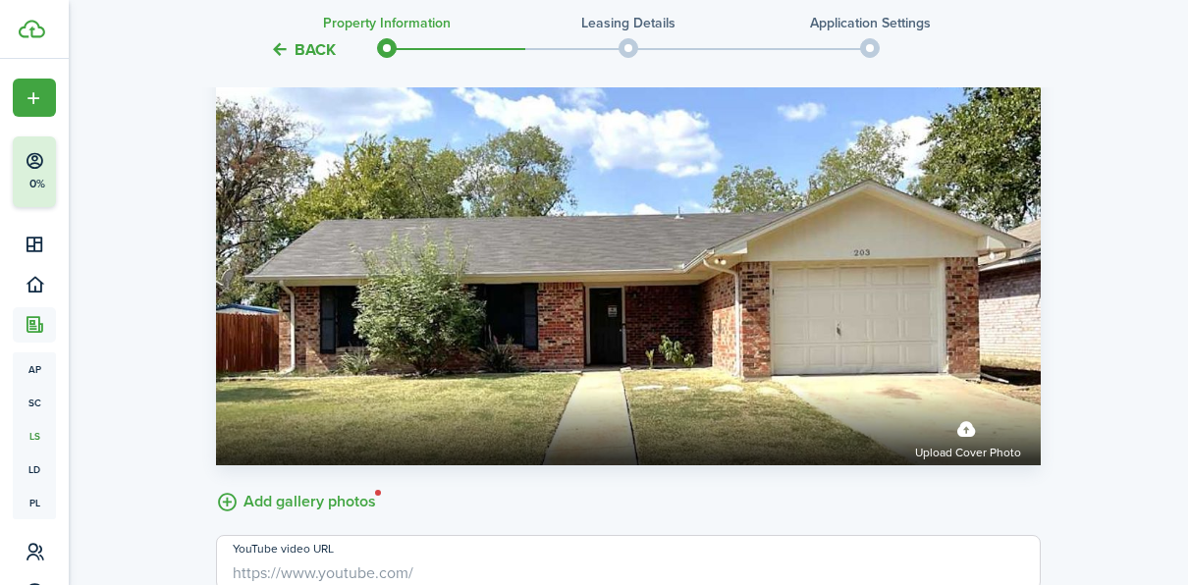
click at [334, 501] on label "Add gallery photos" at bounding box center [296, 500] width 160 height 30
click at [216, 485] on input "Add gallery photos" at bounding box center [216, 485] width 0 height 0
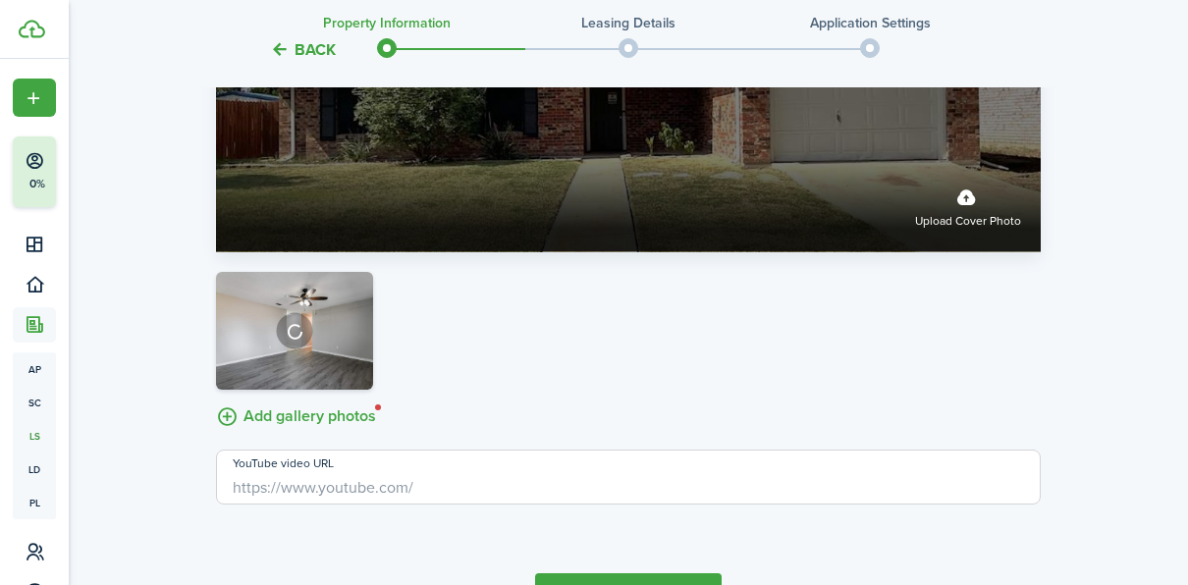
scroll to position [2933, 0]
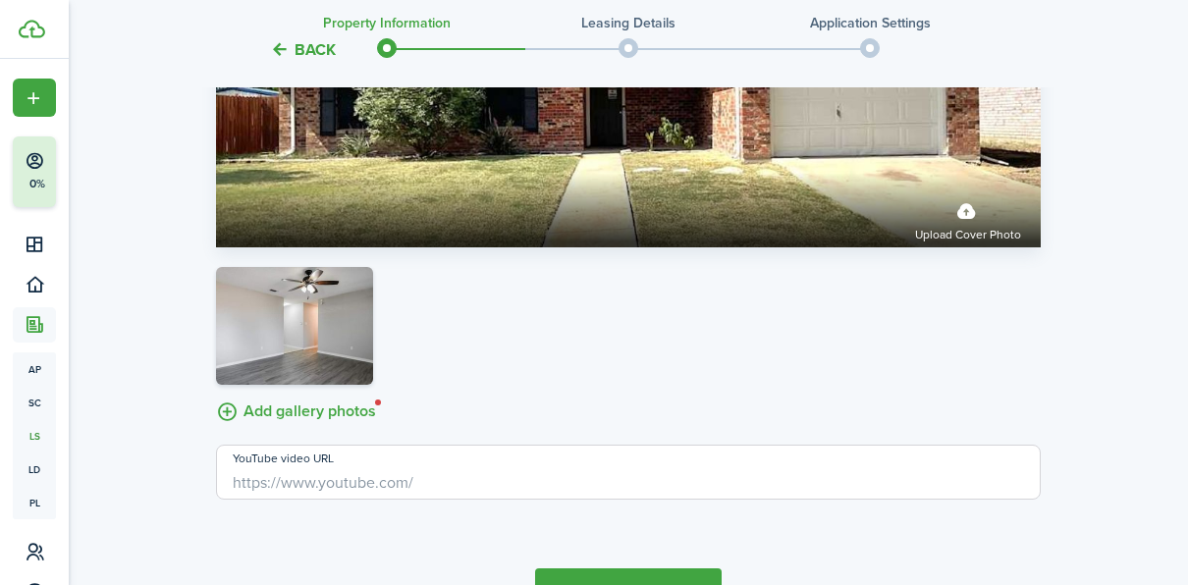
click at [309, 411] on label "Add gallery photos" at bounding box center [296, 410] width 160 height 30
click at [216, 395] on input "Add gallery photos" at bounding box center [216, 395] width 0 height 0
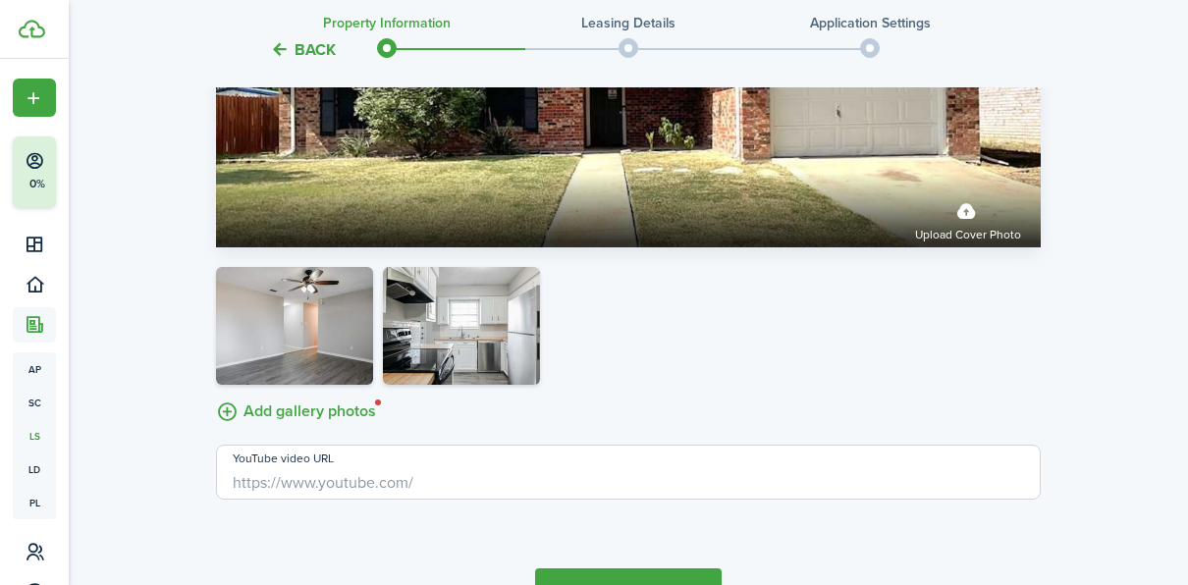
click at [307, 409] on label "Add gallery photos" at bounding box center [296, 410] width 160 height 30
click at [216, 395] on input "Add gallery photos" at bounding box center [216, 395] width 0 height 0
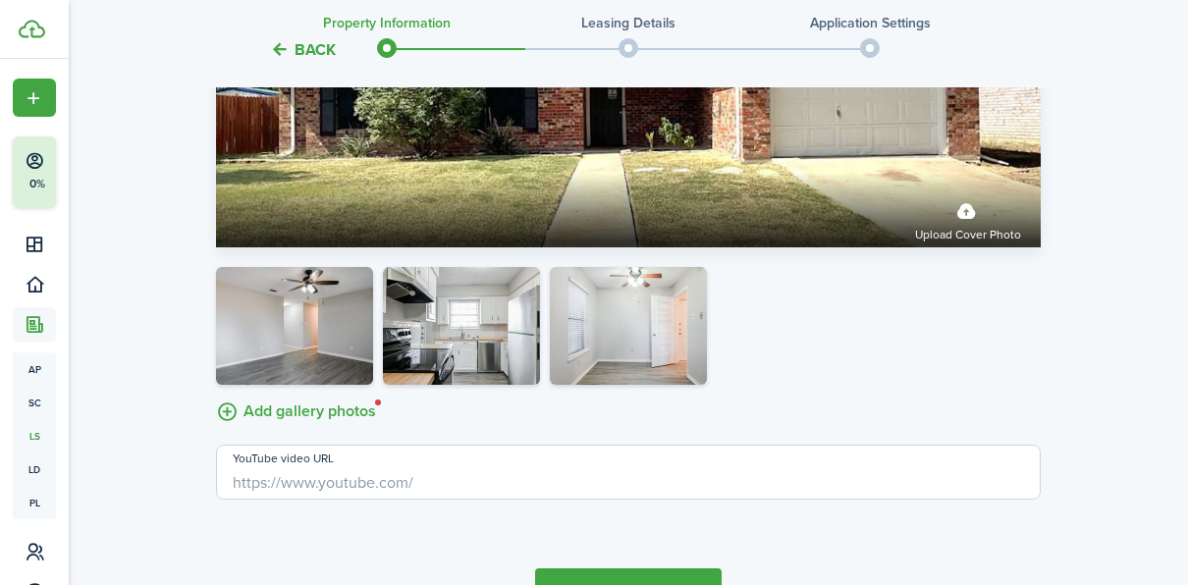
click at [227, 415] on label "Add gallery photos" at bounding box center [296, 410] width 160 height 30
click at [216, 395] on input "Add gallery photos" at bounding box center [216, 395] width 0 height 0
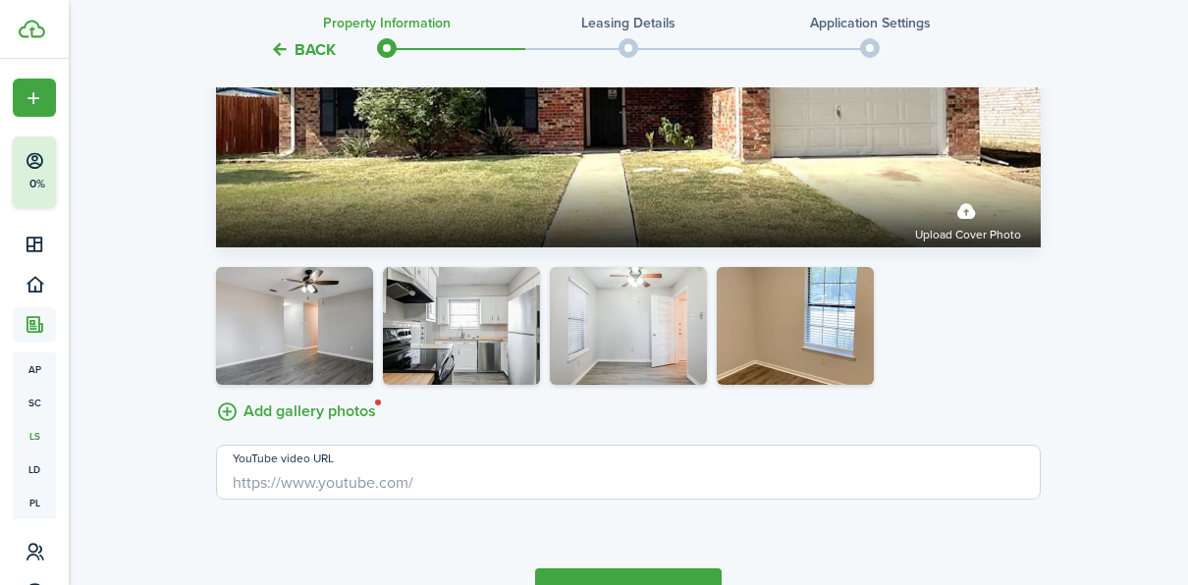
click at [323, 407] on label "Add gallery photos" at bounding box center [296, 410] width 160 height 30
click at [216, 395] on input "Add gallery photos" at bounding box center [216, 395] width 0 height 0
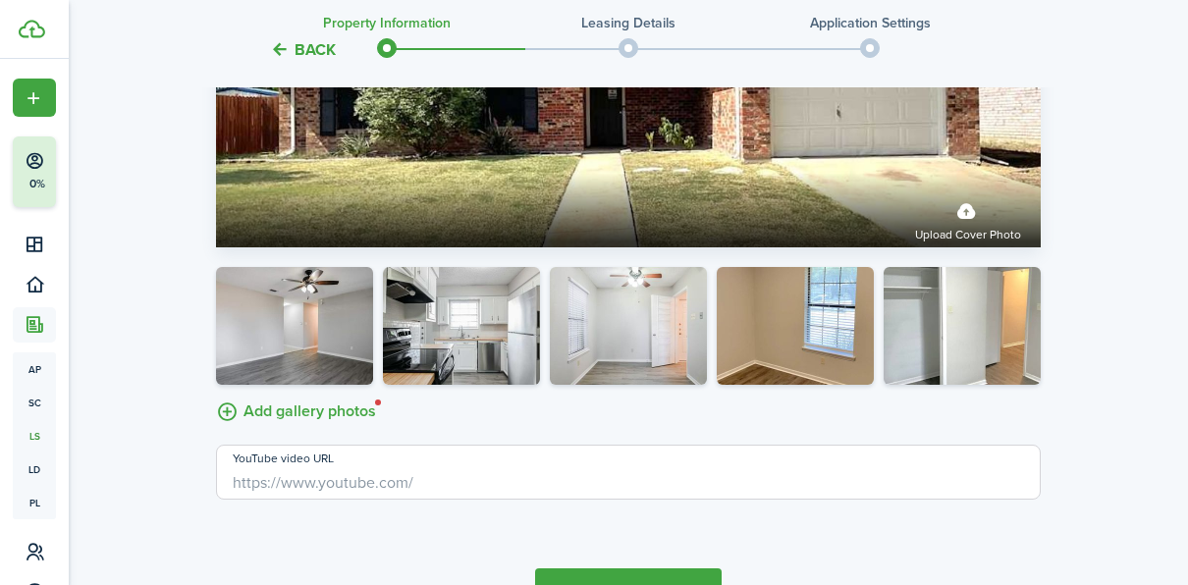
click at [328, 413] on label "Add gallery photos" at bounding box center [296, 410] width 160 height 30
click at [216, 395] on input "Add gallery photos" at bounding box center [216, 395] width 0 height 0
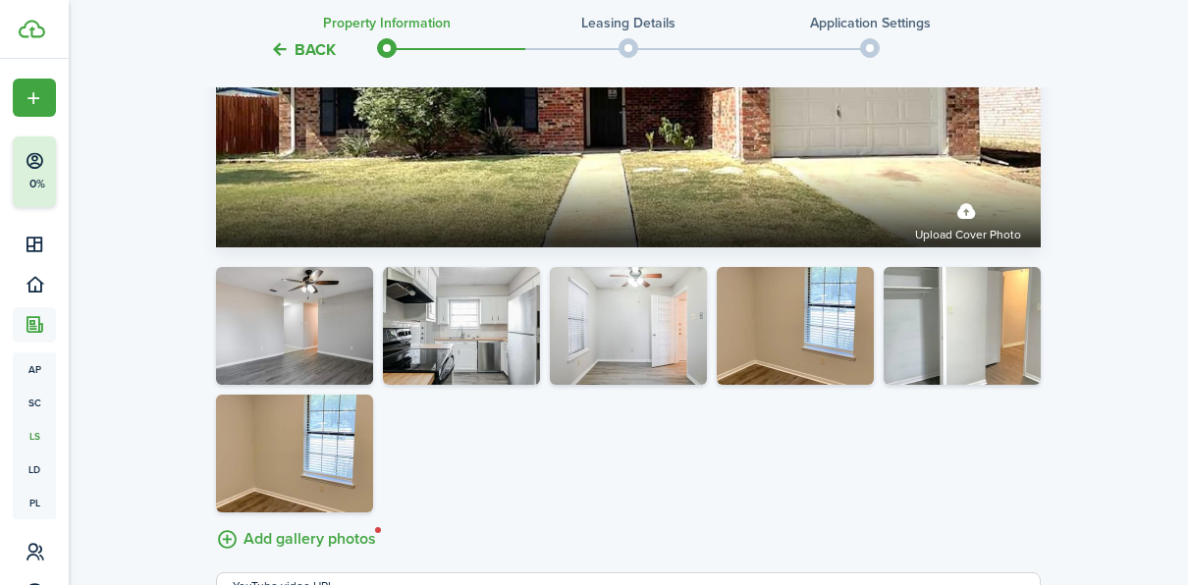
click at [279, 407] on img at bounding box center [294, 454] width 157 height 118
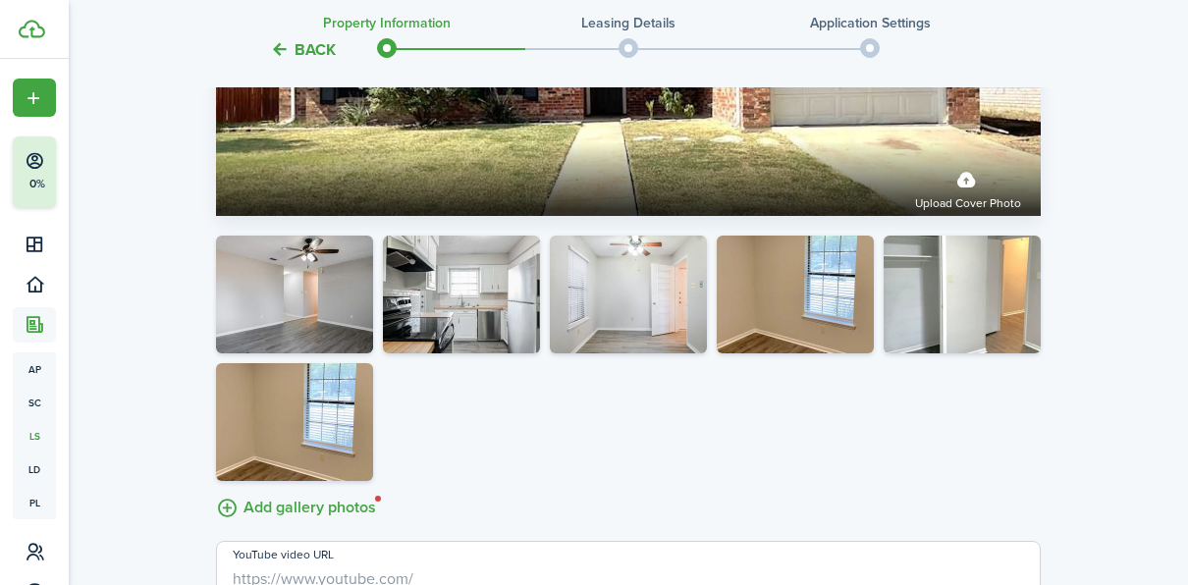
scroll to position [2990, 0]
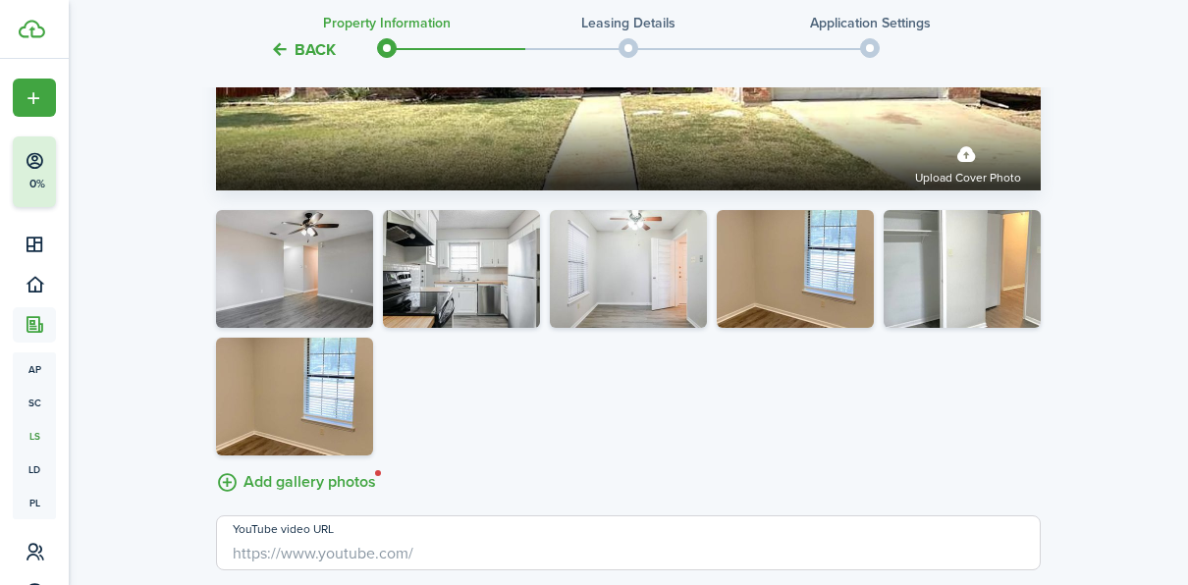
click at [357, 432] on button "button" at bounding box center [357, 438] width 27 height 27
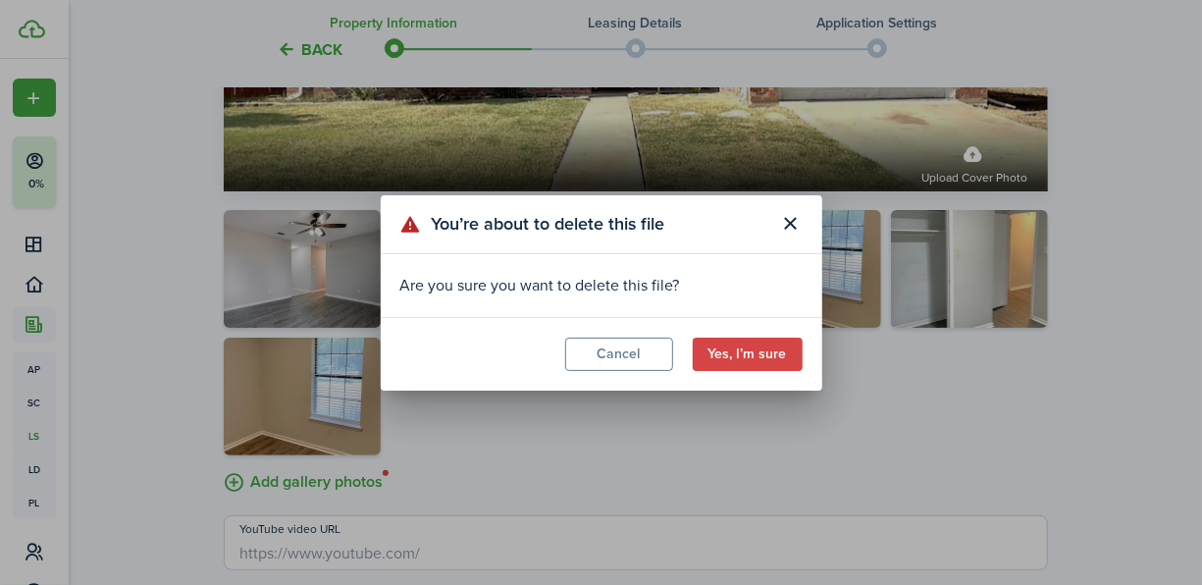
click at [726, 357] on button "Yes, I’m sure" at bounding box center [748, 354] width 110 height 33
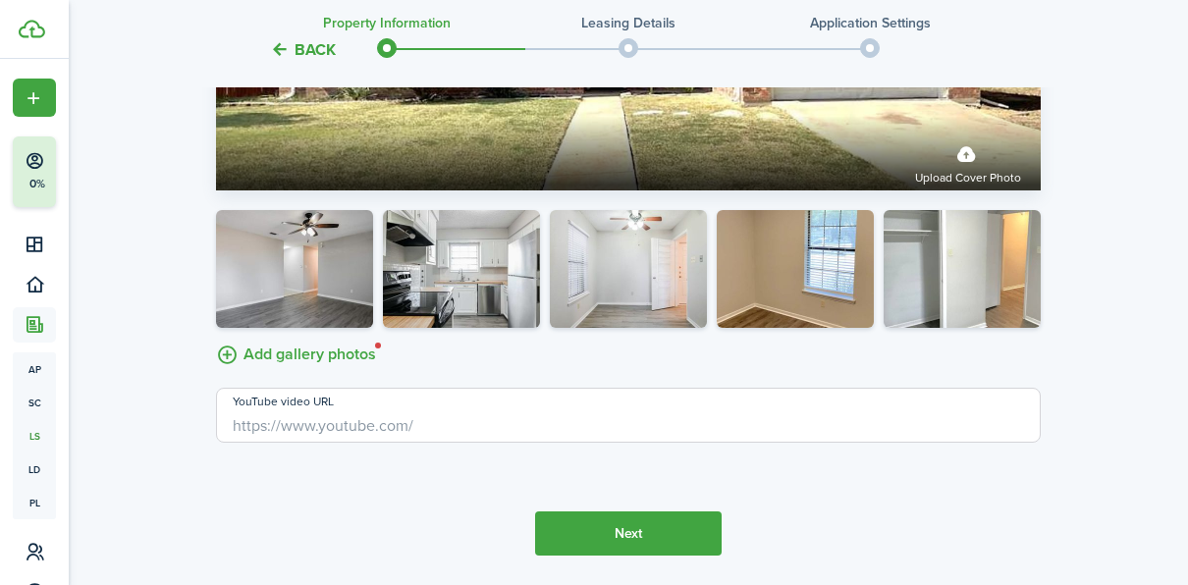
click at [291, 351] on label "Add gallery photos" at bounding box center [296, 353] width 160 height 30
click at [216, 338] on input "Add gallery photos" at bounding box center [216, 338] width 0 height 0
click at [308, 353] on div "Add gallery photos" at bounding box center [628, 289] width 825 height 158
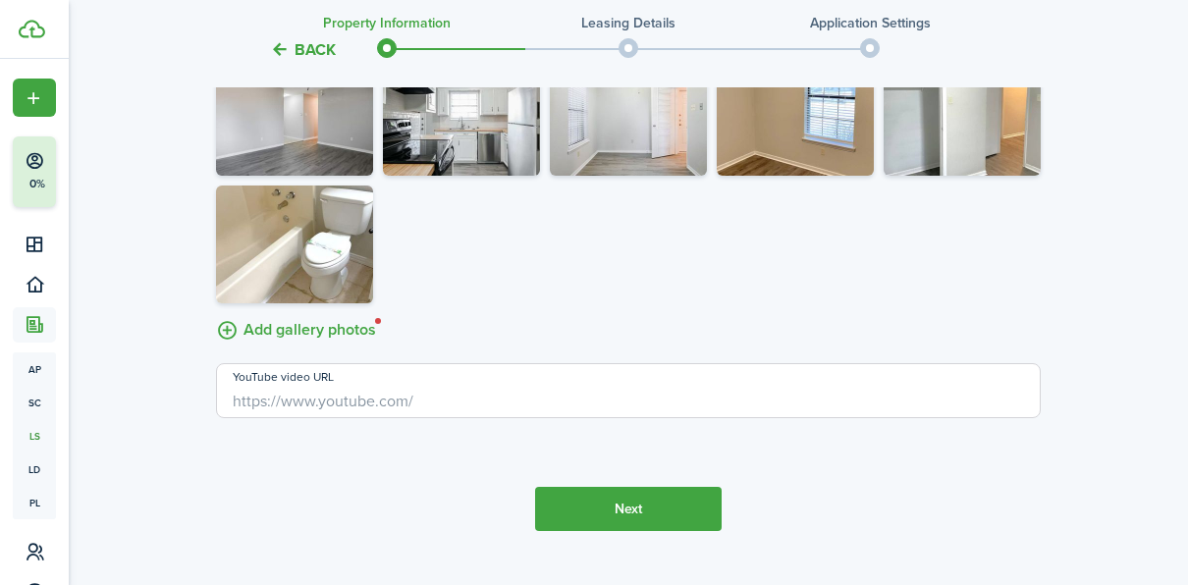
scroll to position [3145, 0]
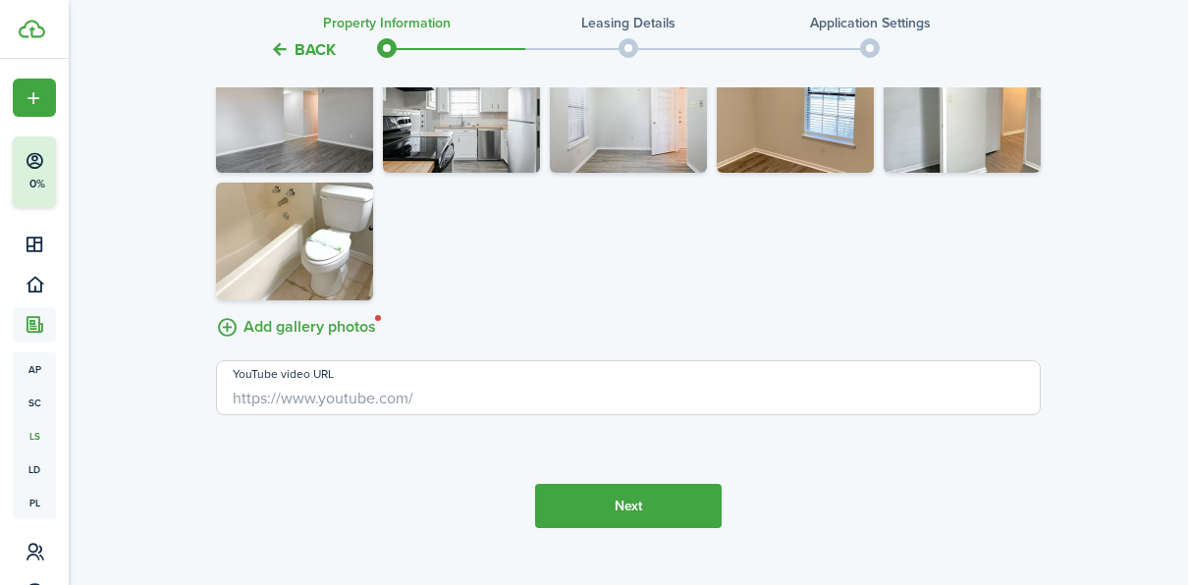
click at [331, 323] on label "Add gallery photos" at bounding box center [296, 325] width 160 height 30
click at [216, 310] on input "Add gallery photos" at bounding box center [216, 310] width 0 height 0
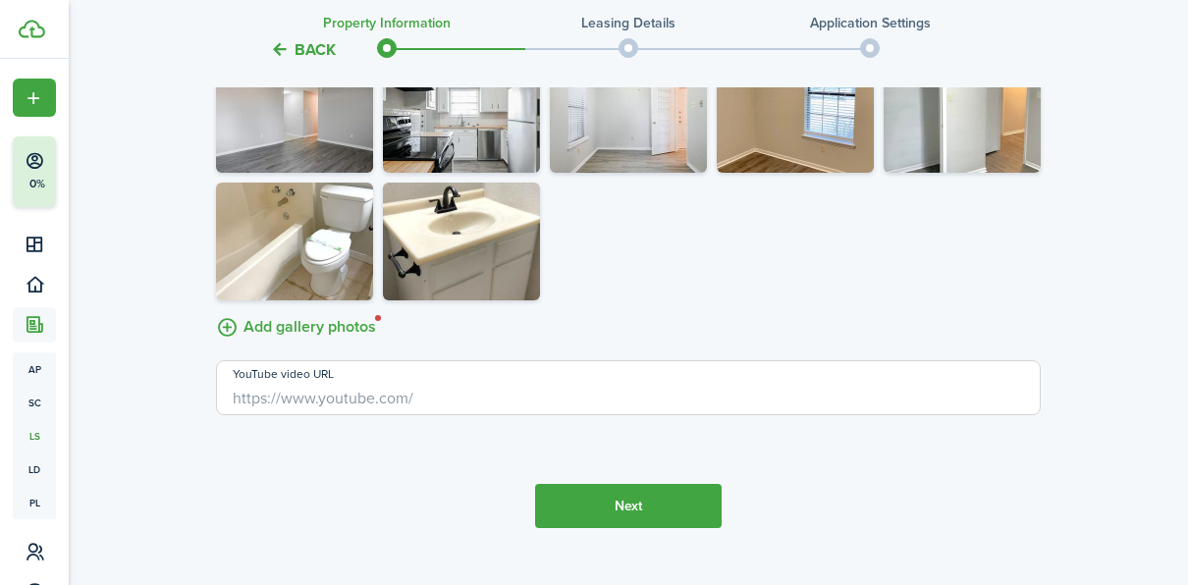
click at [256, 330] on label "Add gallery photos" at bounding box center [296, 325] width 160 height 30
click at [216, 310] on input "Add gallery photos" at bounding box center [216, 310] width 0 height 0
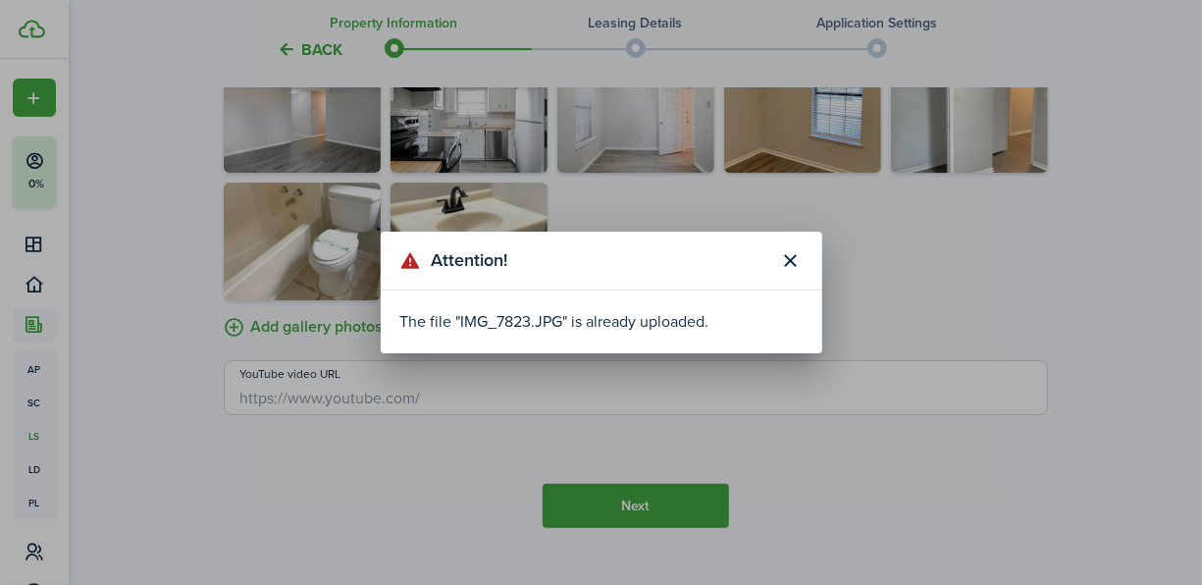
click at [791, 270] on button "Close modal" at bounding box center [790, 260] width 33 height 33
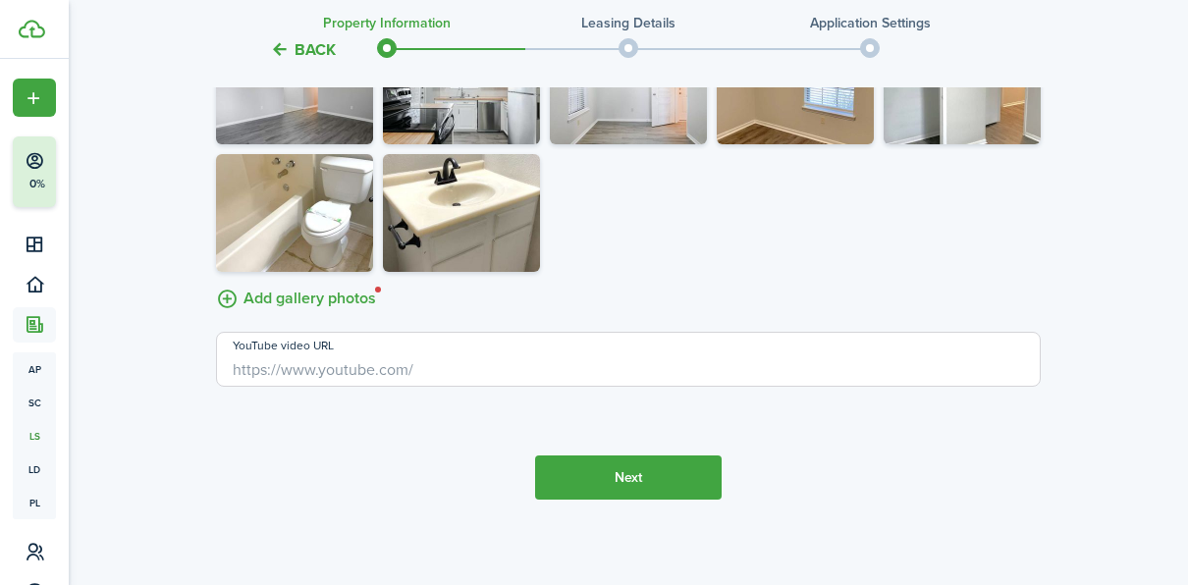
scroll to position [3180, 0]
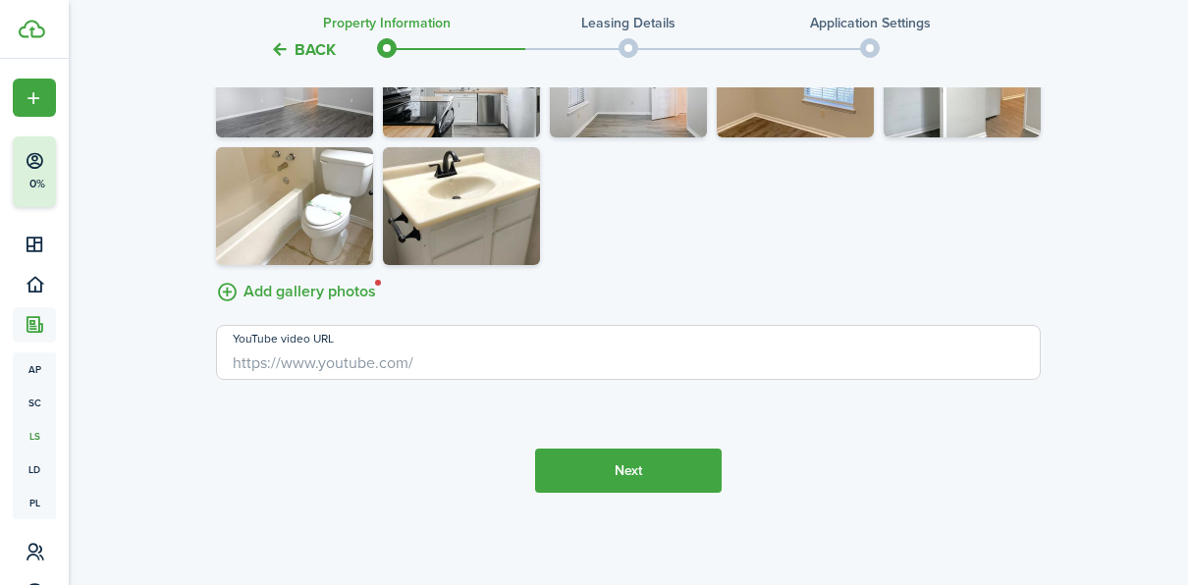
click at [268, 289] on label "Add gallery photos" at bounding box center [296, 290] width 160 height 30
click at [216, 275] on input "Add gallery photos" at bounding box center [216, 275] width 0 height 0
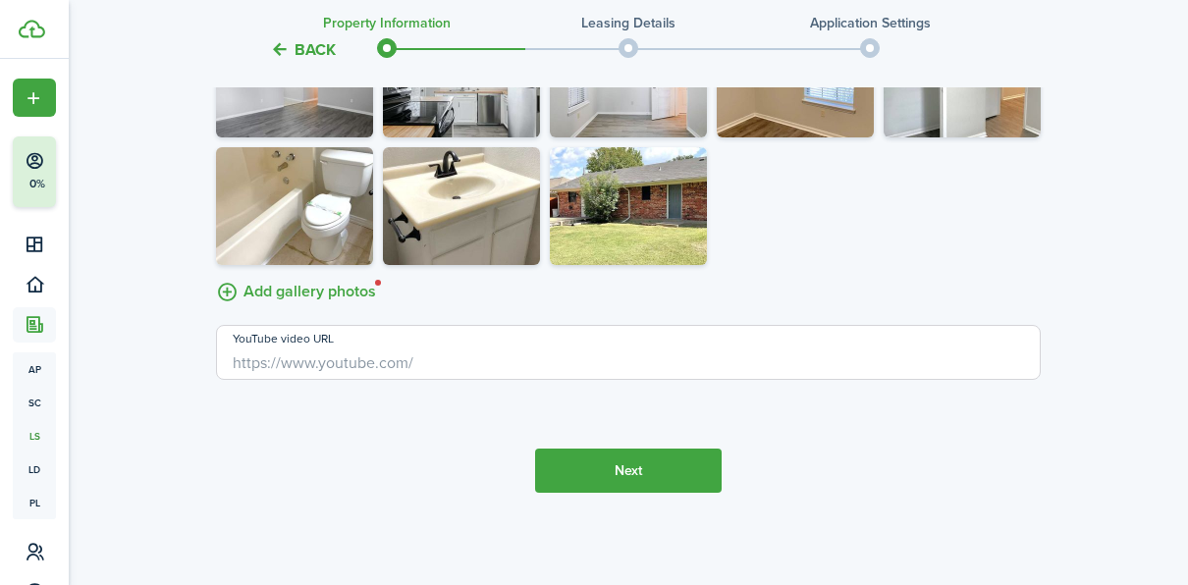
click at [257, 292] on label "Add gallery photos" at bounding box center [296, 290] width 160 height 30
click at [216, 275] on input "Add gallery photos" at bounding box center [216, 275] width 0 height 0
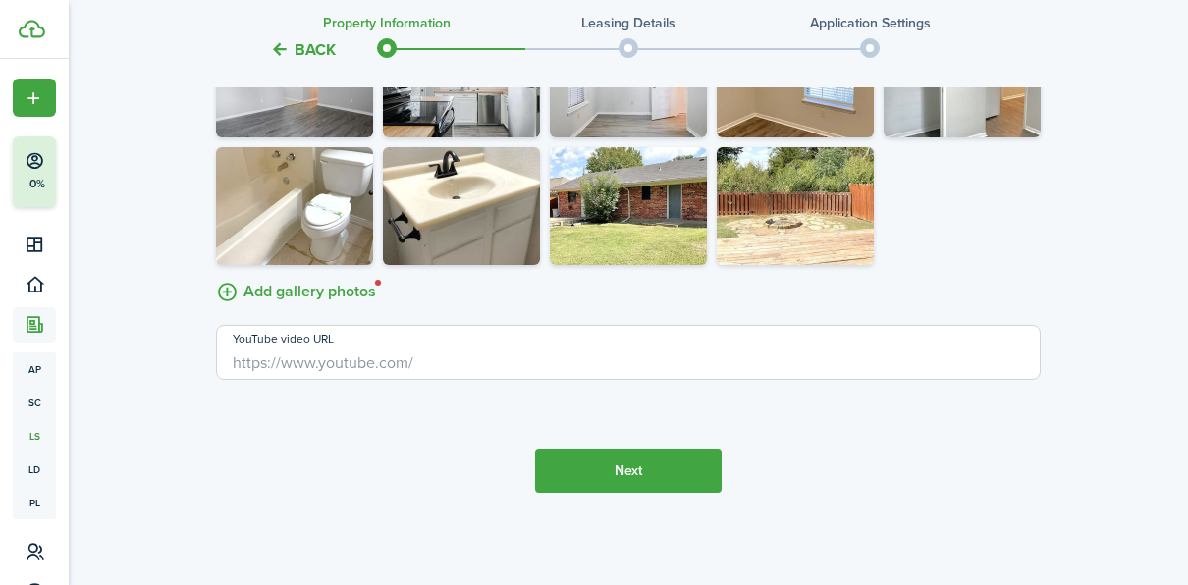
click at [694, 480] on button "Next" at bounding box center [628, 471] width 187 height 44
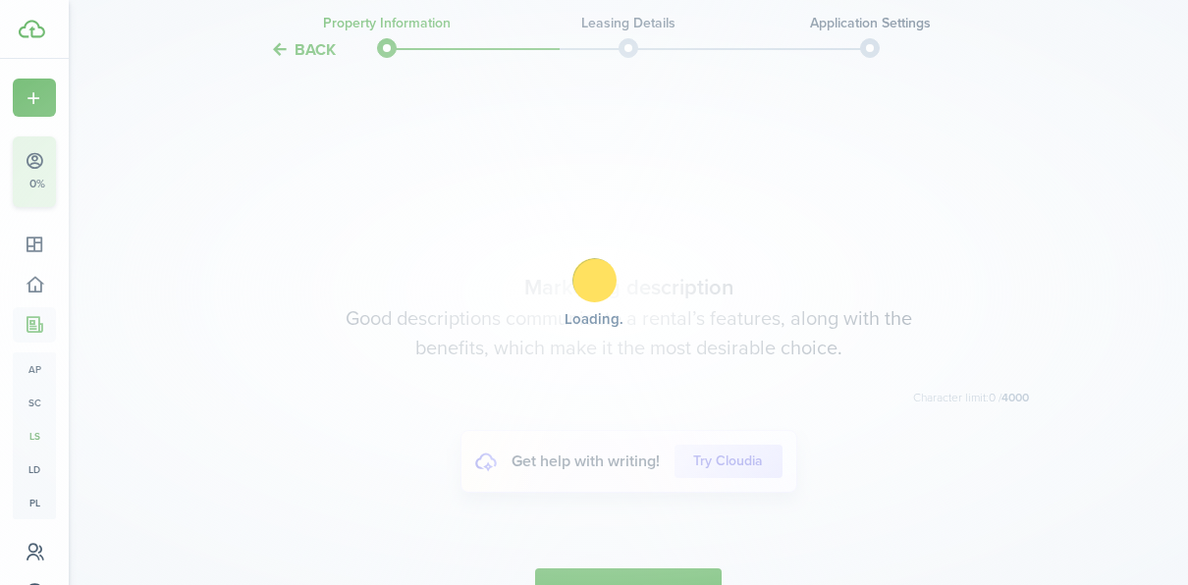
scroll to position [3634, 0]
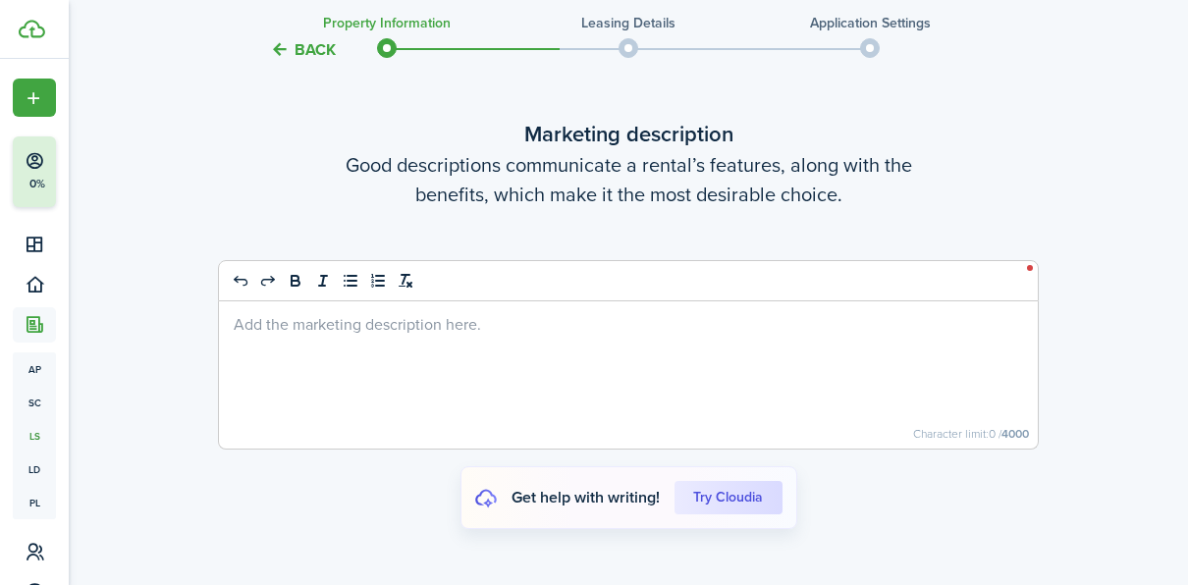
drag, startPoint x: 1135, startPoint y: 155, endPoint x: 950, endPoint y: 206, distance: 191.5
click at [641, 335] on div at bounding box center [628, 374] width 819 height 147
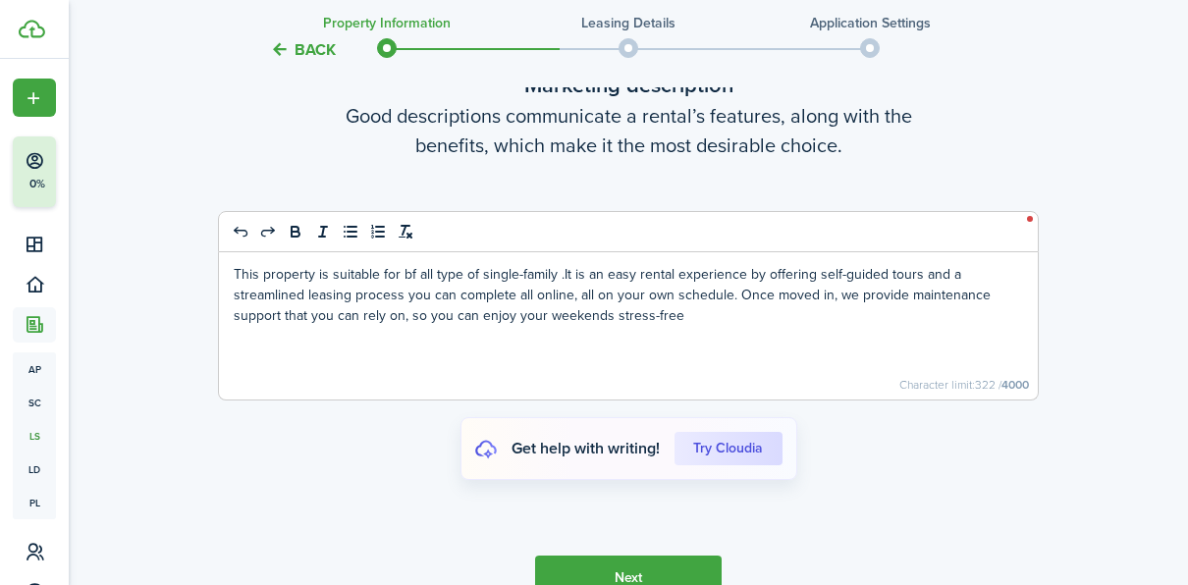
scroll to position [3720, 0]
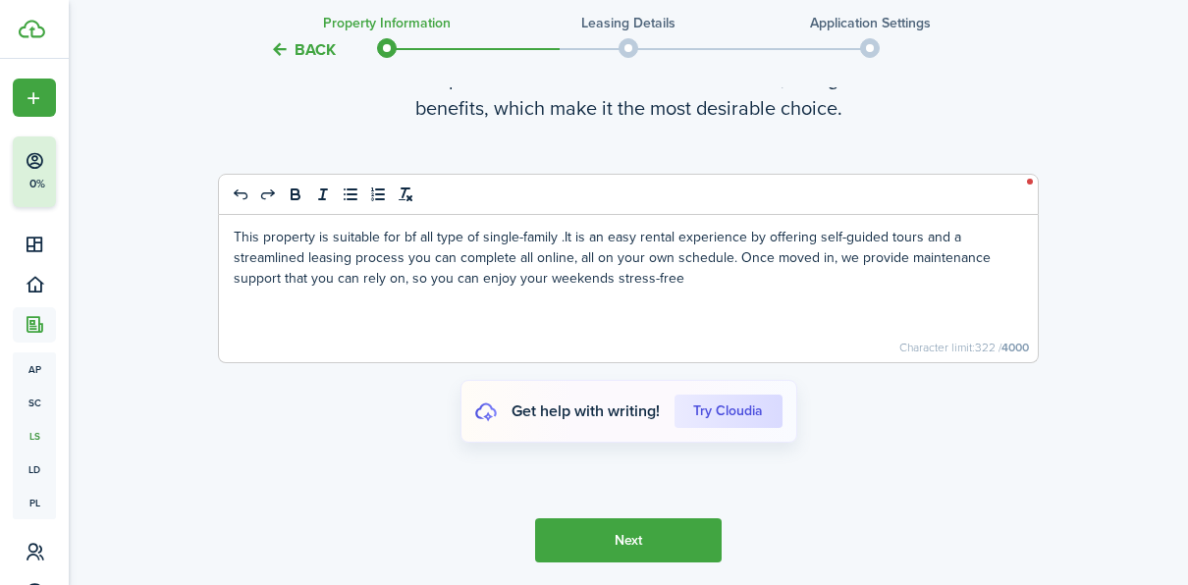
click at [619, 546] on button "Next" at bounding box center [628, 540] width 187 height 44
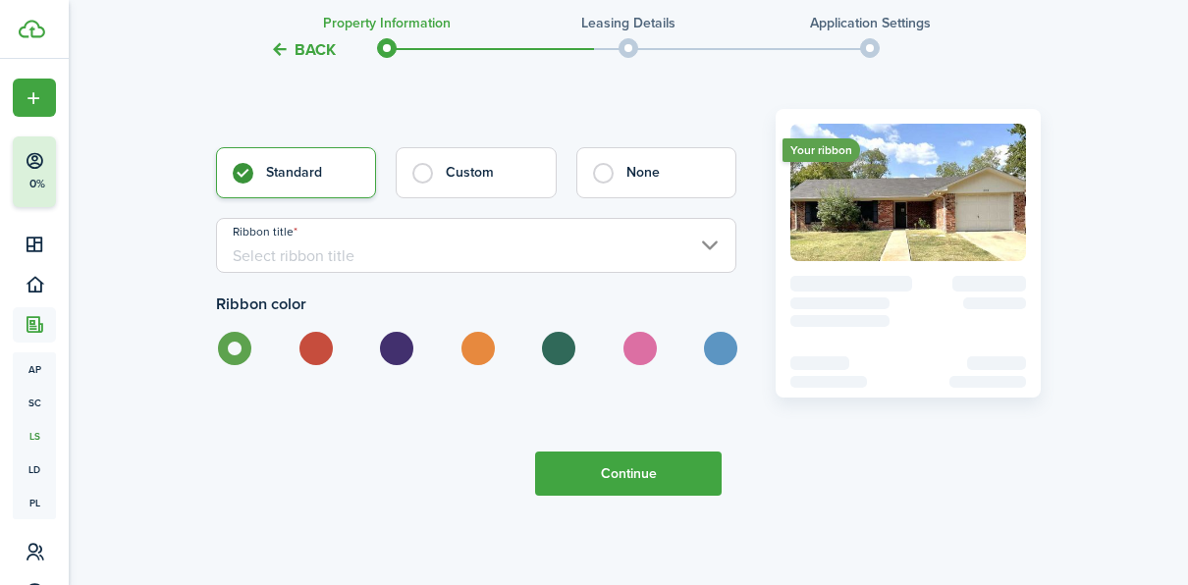
scroll to position [4394, 0]
click at [614, 459] on button "Continue" at bounding box center [628, 473] width 187 height 44
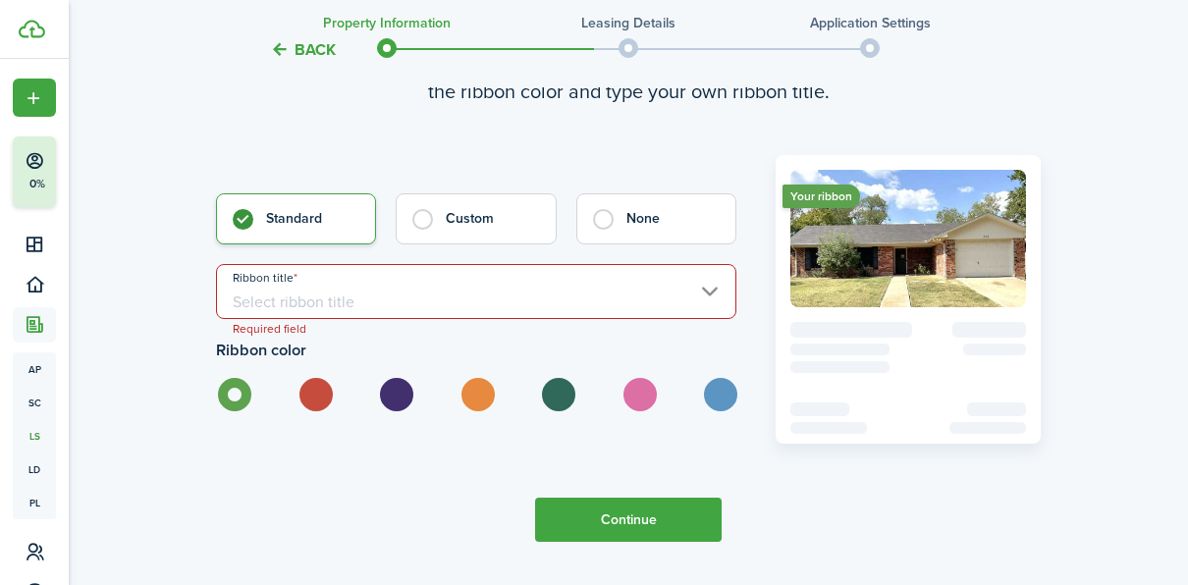
scroll to position [4343, 0]
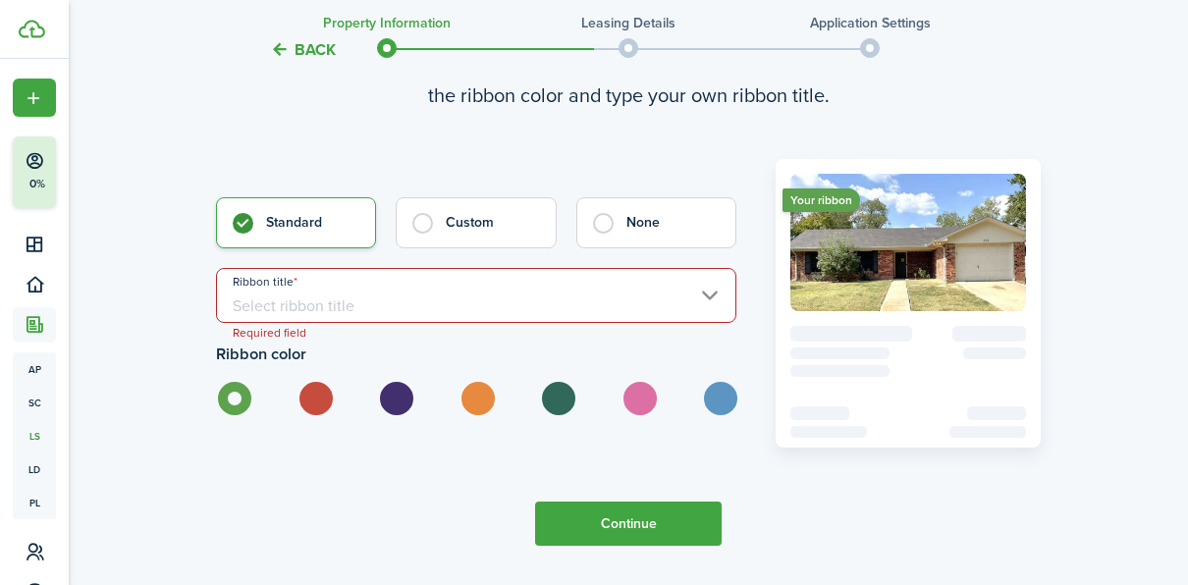
click at [706, 294] on input "Ribbon title" at bounding box center [476, 295] width 520 height 55
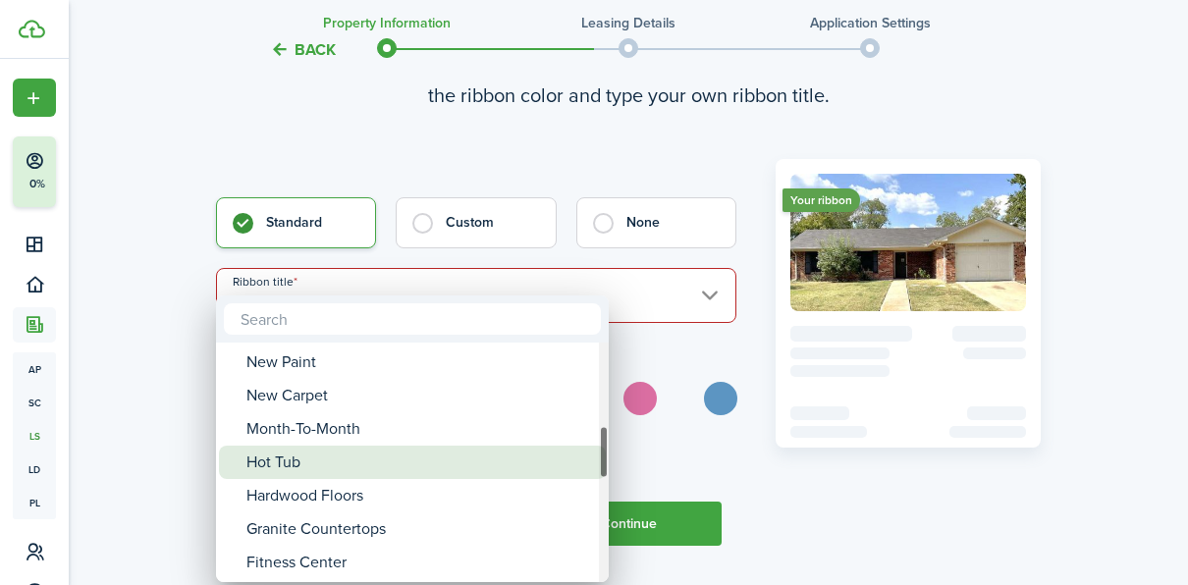
click at [401, 467] on div "Hot Tub" at bounding box center [419, 462] width 347 height 33
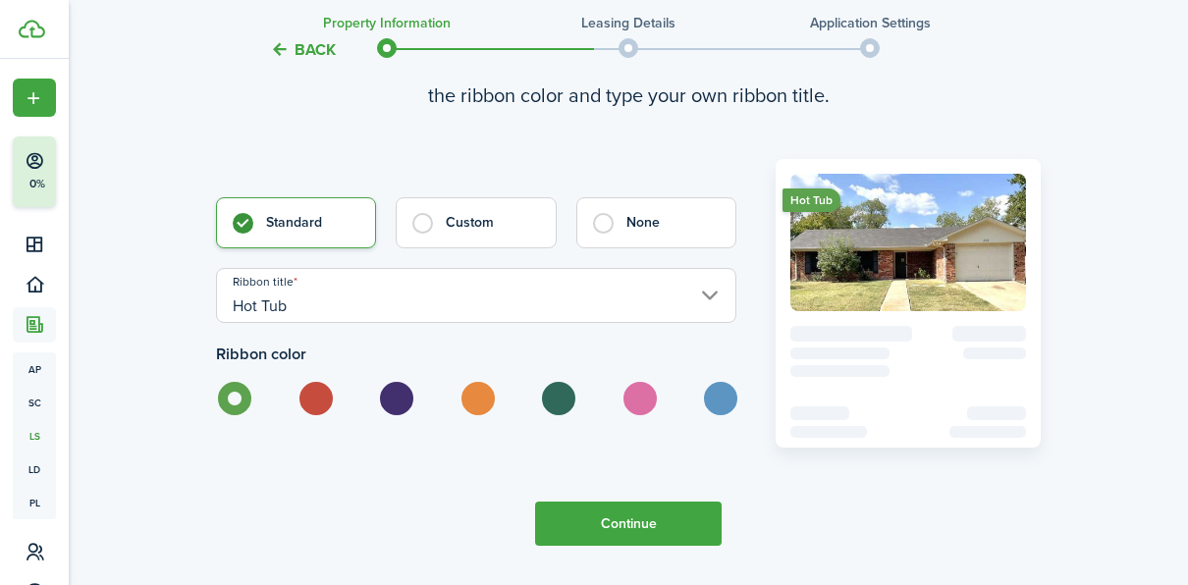
scroll to position [4394, 0]
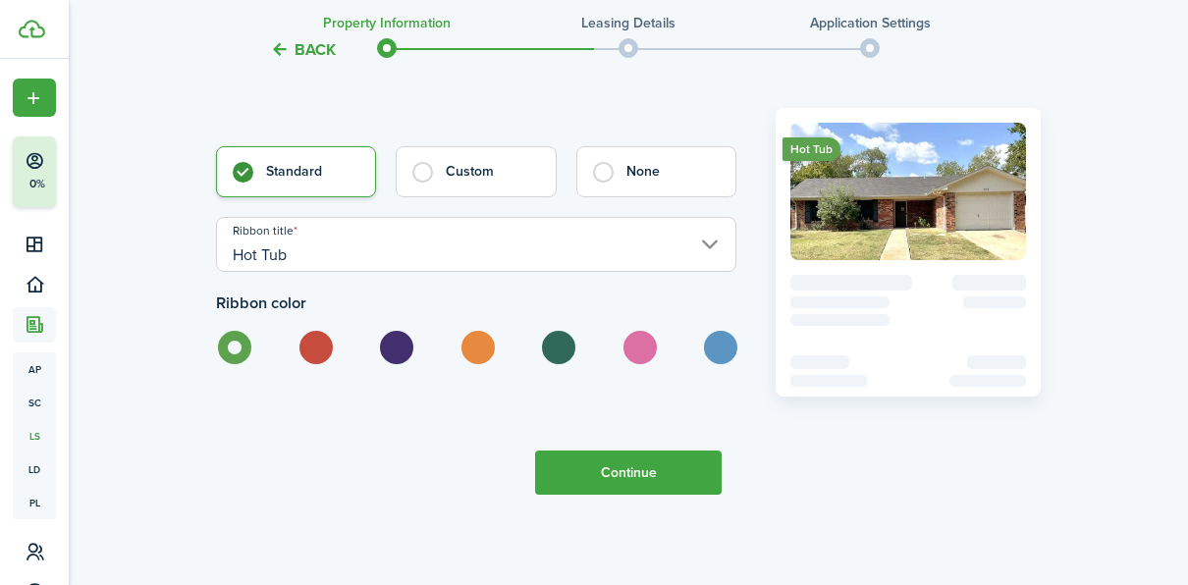
click at [714, 232] on input "Hot Tub" at bounding box center [476, 244] width 520 height 55
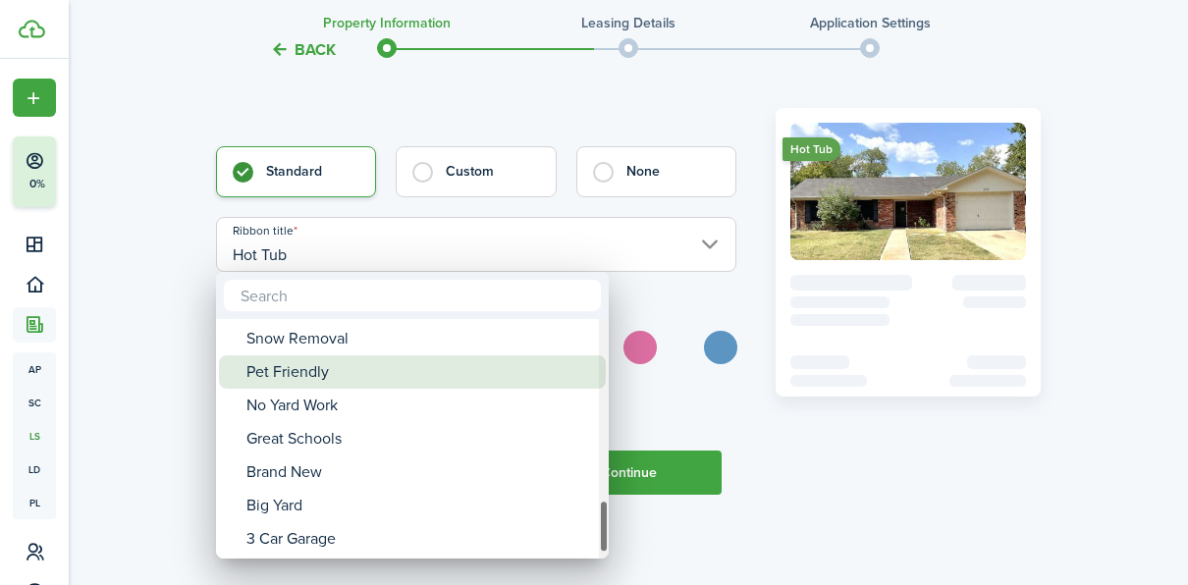
click at [372, 375] on div "Pet Friendly" at bounding box center [419, 371] width 347 height 33
type input "Pet Friendly"
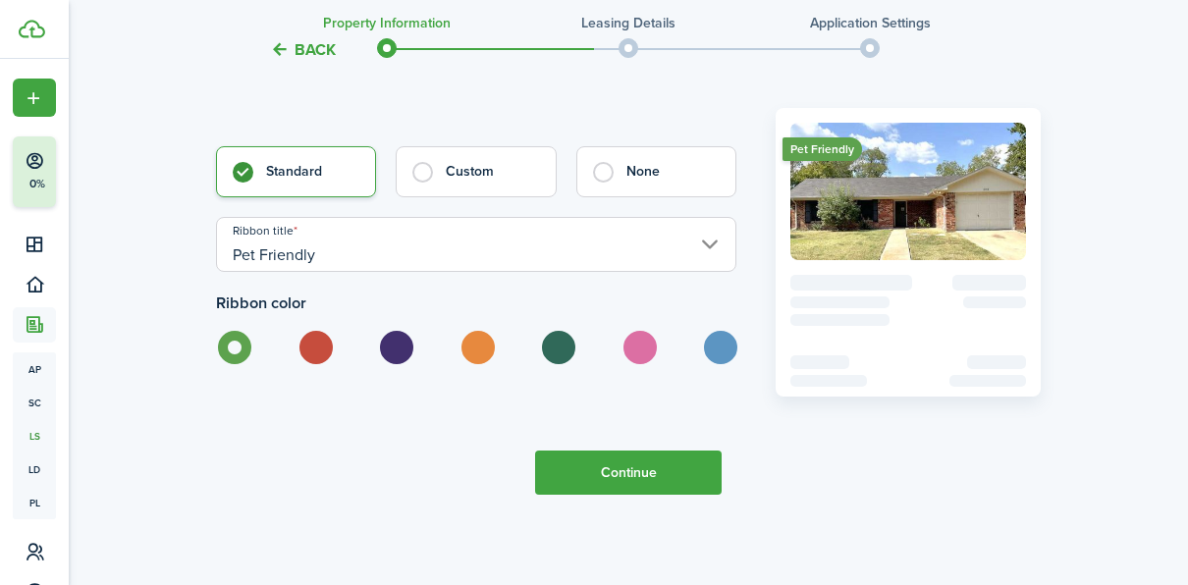
click at [626, 478] on button "Continue" at bounding box center [628, 473] width 187 height 44
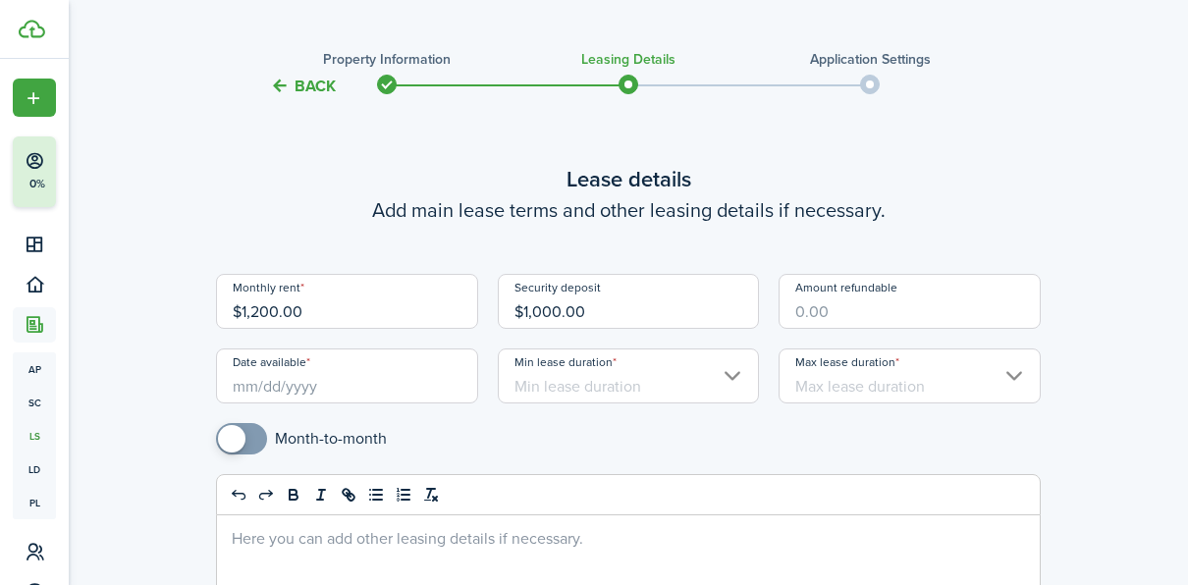
scroll to position [34, 0]
checkbox input "true"
click at [251, 432] on span at bounding box center [242, 437] width 20 height 31
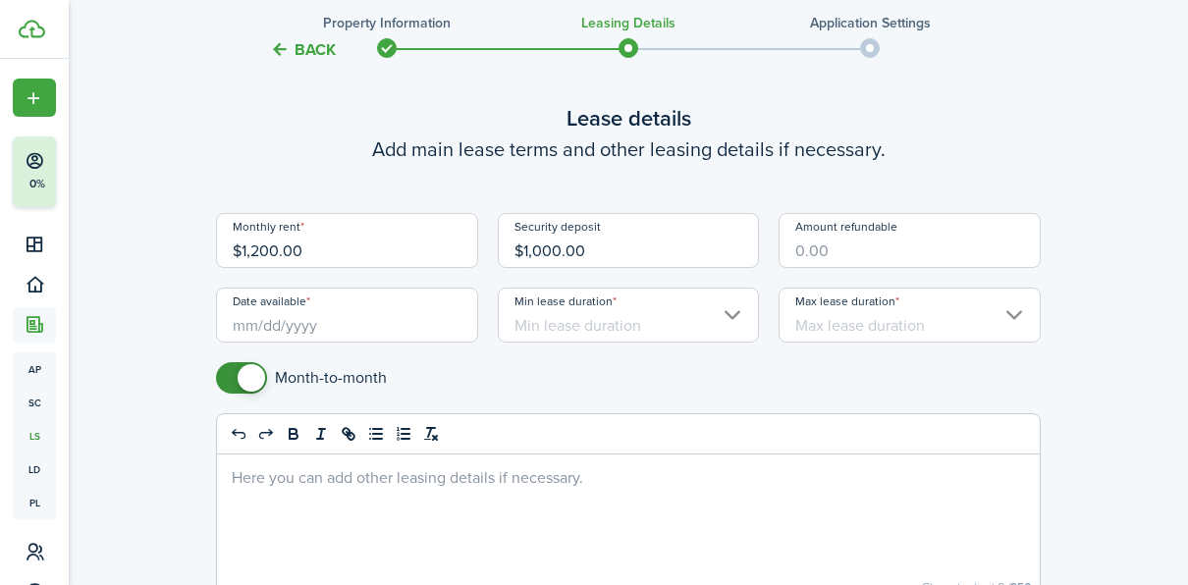
scroll to position [96, 0]
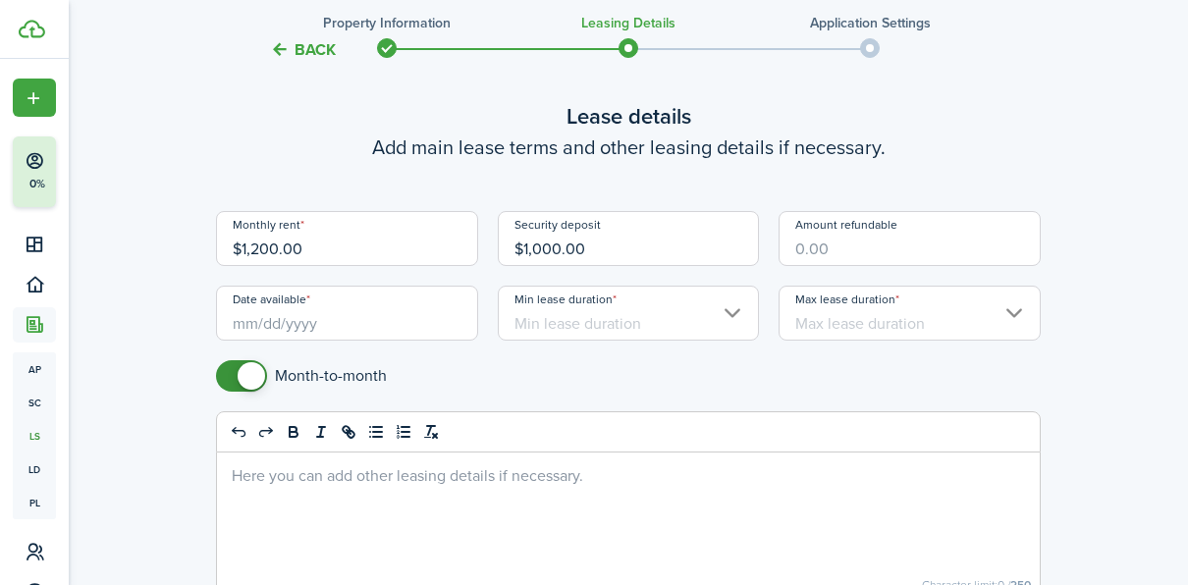
click at [821, 256] on input "Amount refundable" at bounding box center [909, 238] width 262 height 55
click at [863, 331] on input "Max lease duration" at bounding box center [909, 313] width 262 height 55
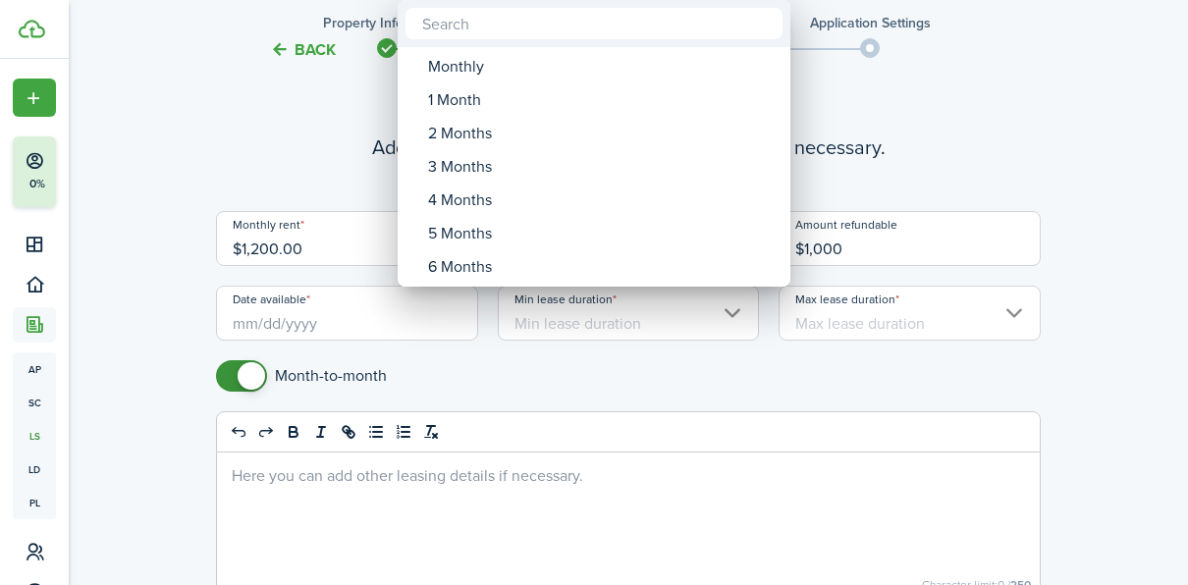
type input "$1,000.00"
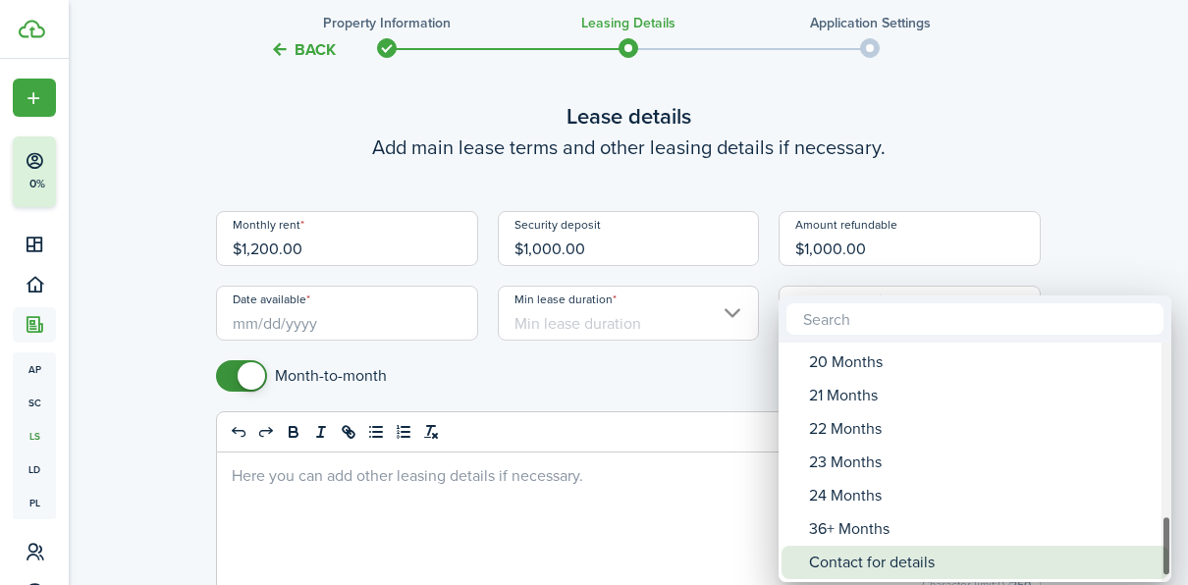
click at [873, 566] on div "Contact for details" at bounding box center [982, 562] width 347 height 33
type input "Contact for details"
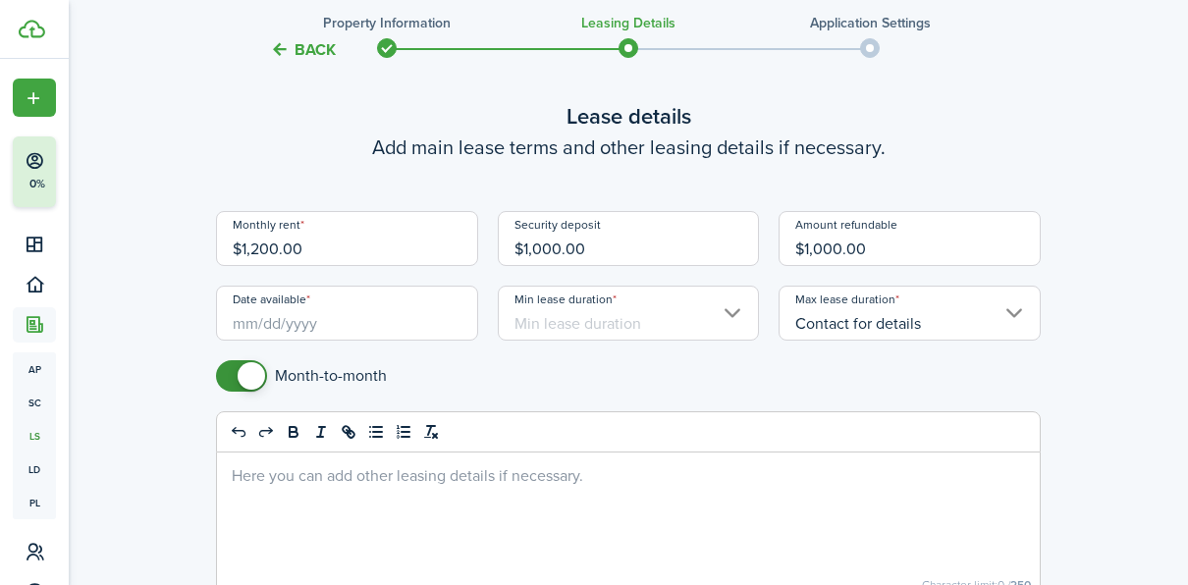
click at [599, 309] on input "Min lease duration" at bounding box center [629, 313] width 262 height 55
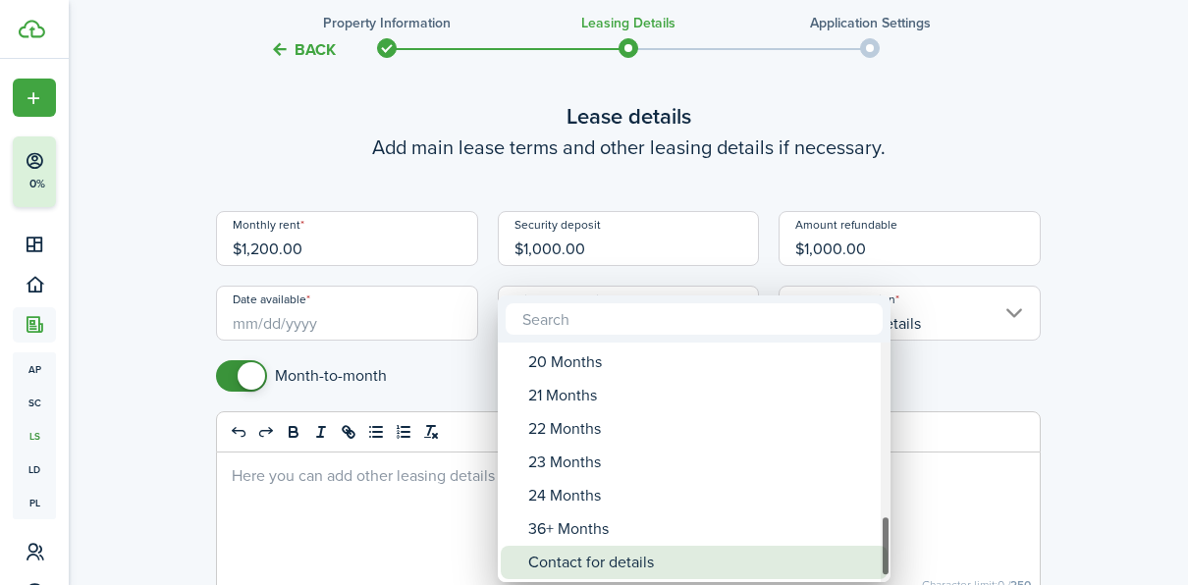
click at [600, 565] on div "Contact for details" at bounding box center [701, 562] width 347 height 33
type input "Contact for details"
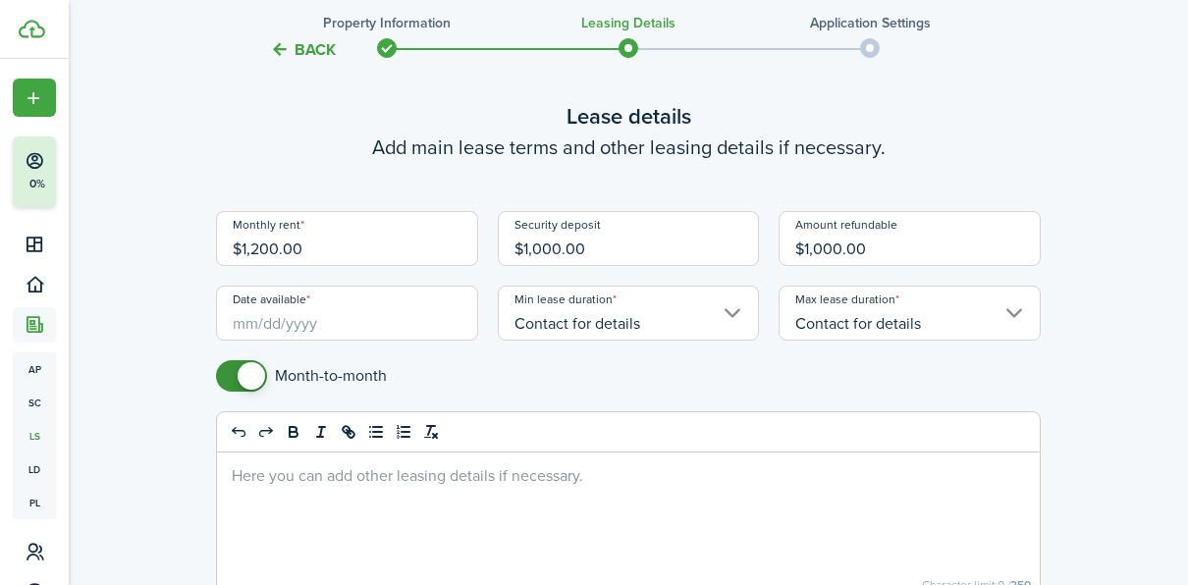
click at [246, 314] on input "Date available" at bounding box center [347, 313] width 262 height 55
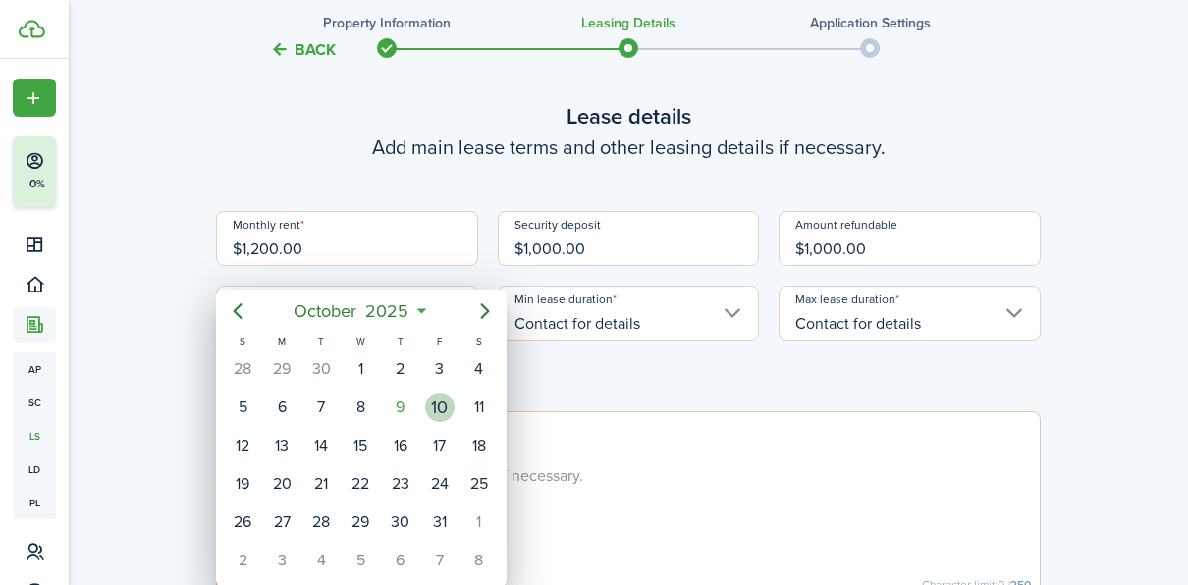
click at [426, 396] on div "10" at bounding box center [439, 407] width 39 height 37
type input "[DATE]"
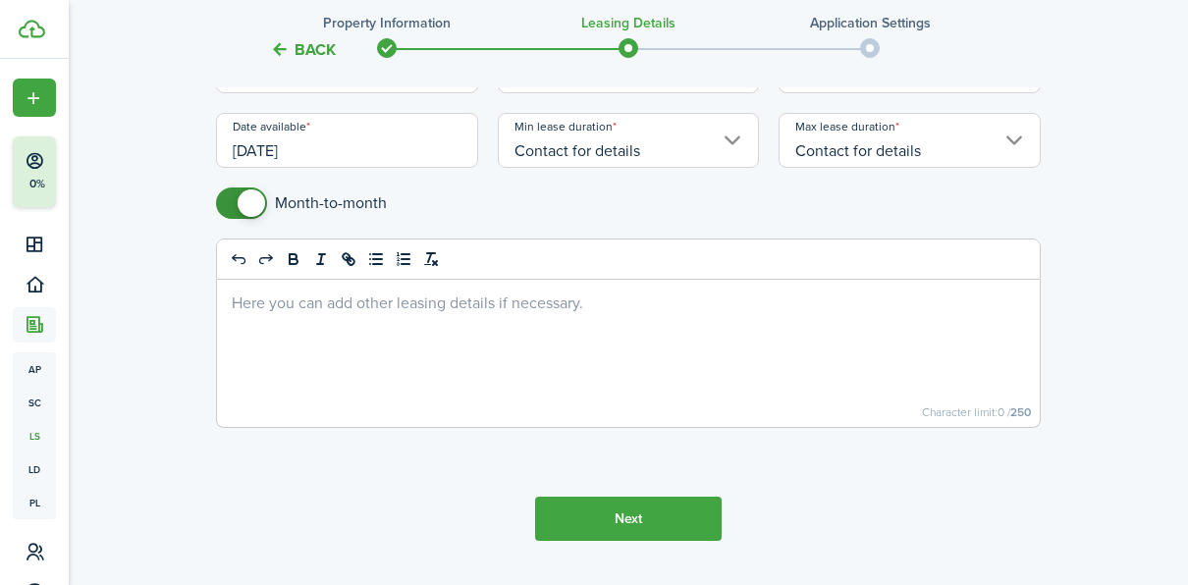
scroll to position [273, 0]
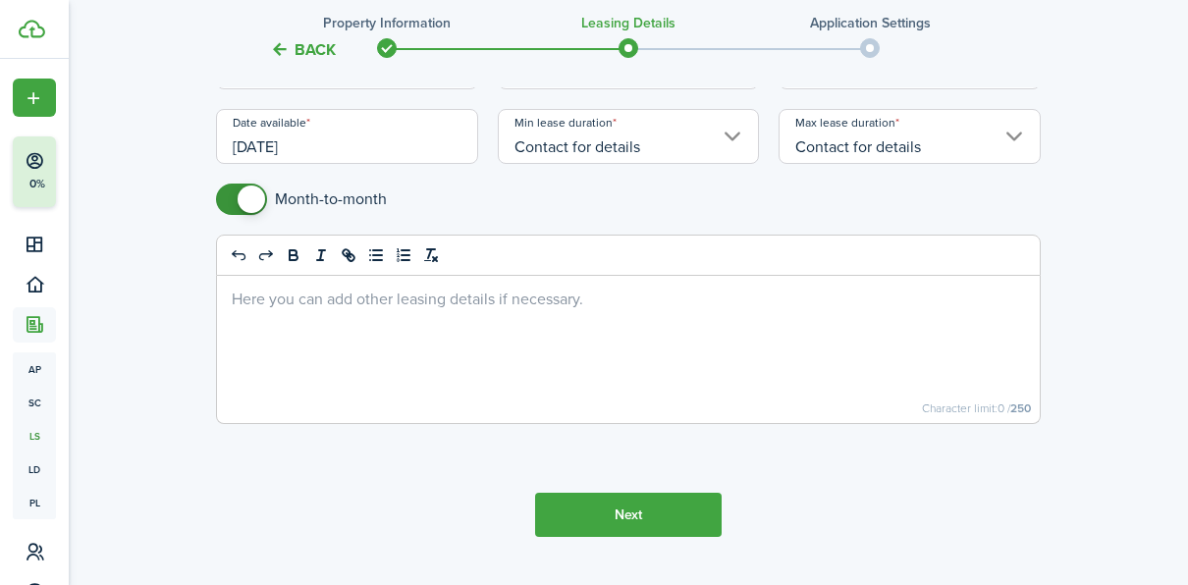
click at [649, 505] on button "Next" at bounding box center [628, 515] width 187 height 44
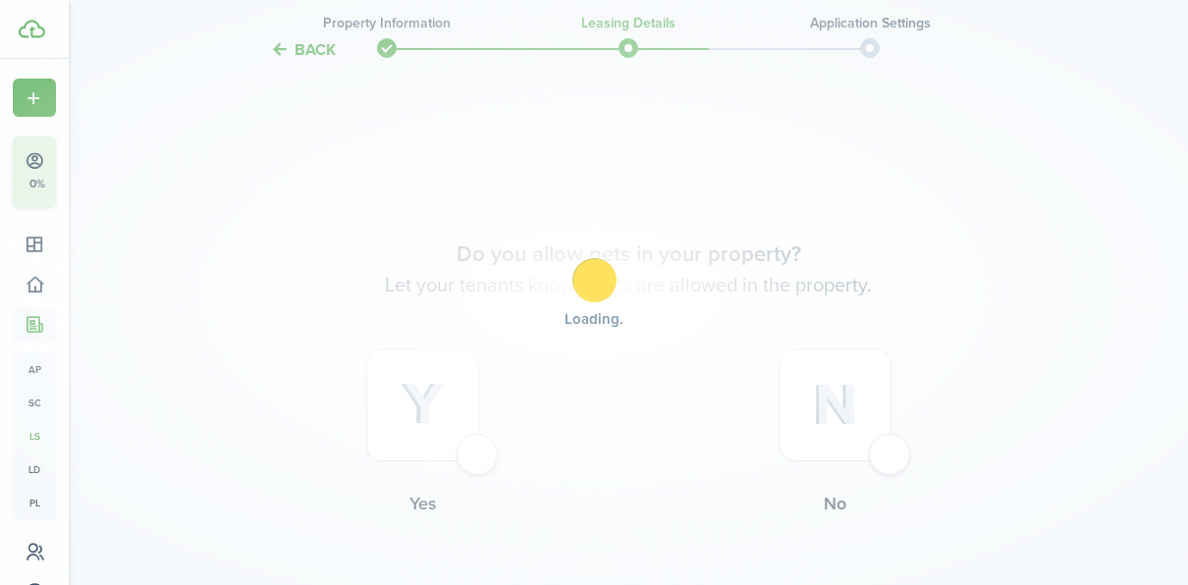
scroll to position [771, 0]
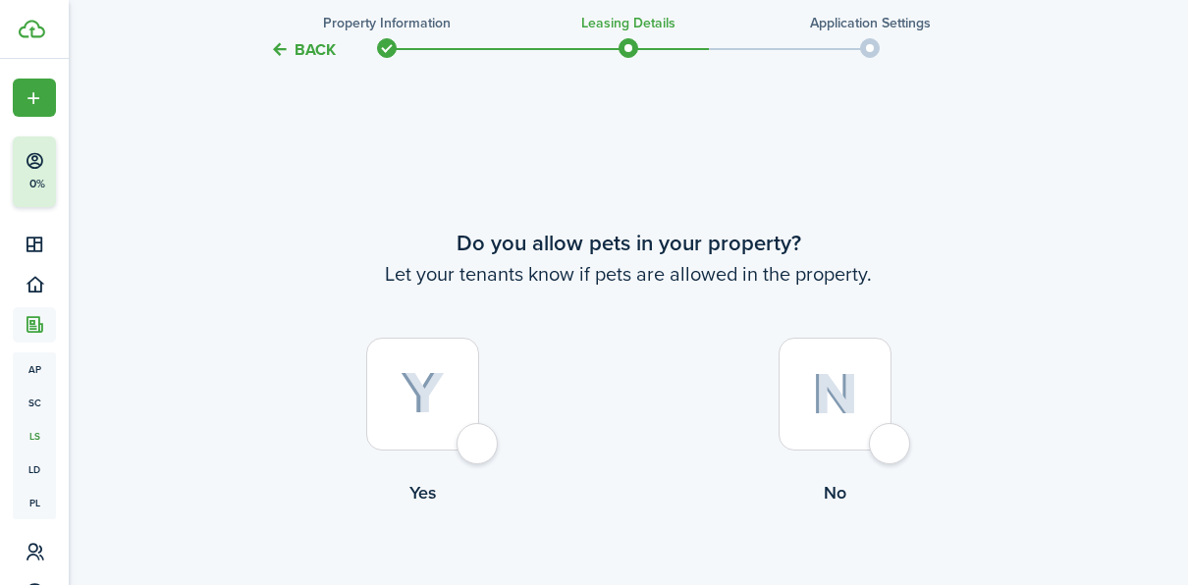
click at [471, 444] on div at bounding box center [422, 394] width 113 height 113
radio input "true"
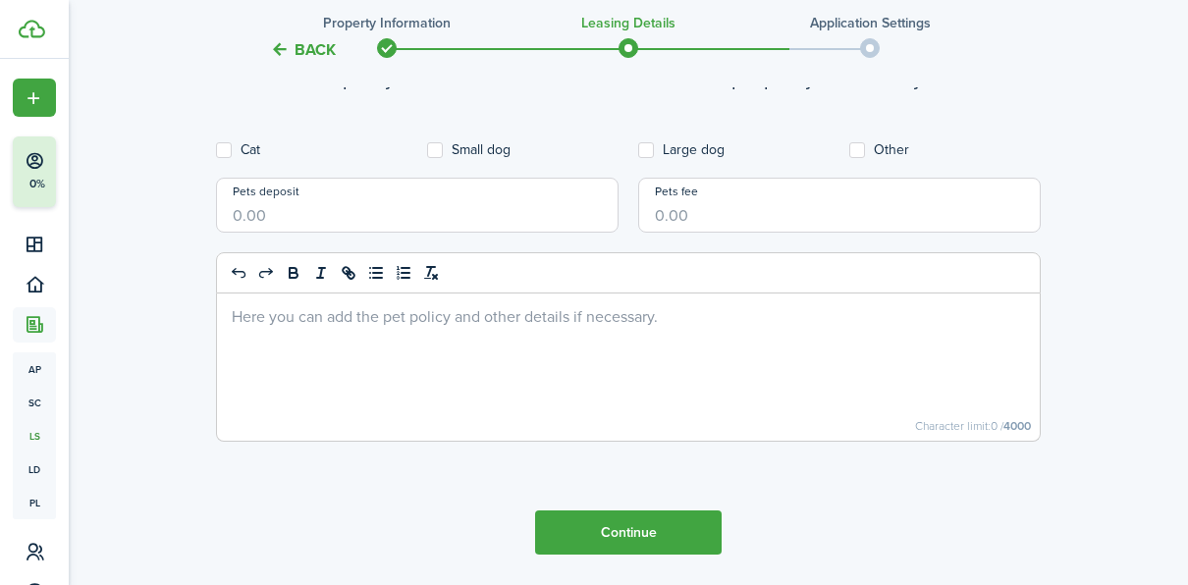
scroll to position [1446, 0]
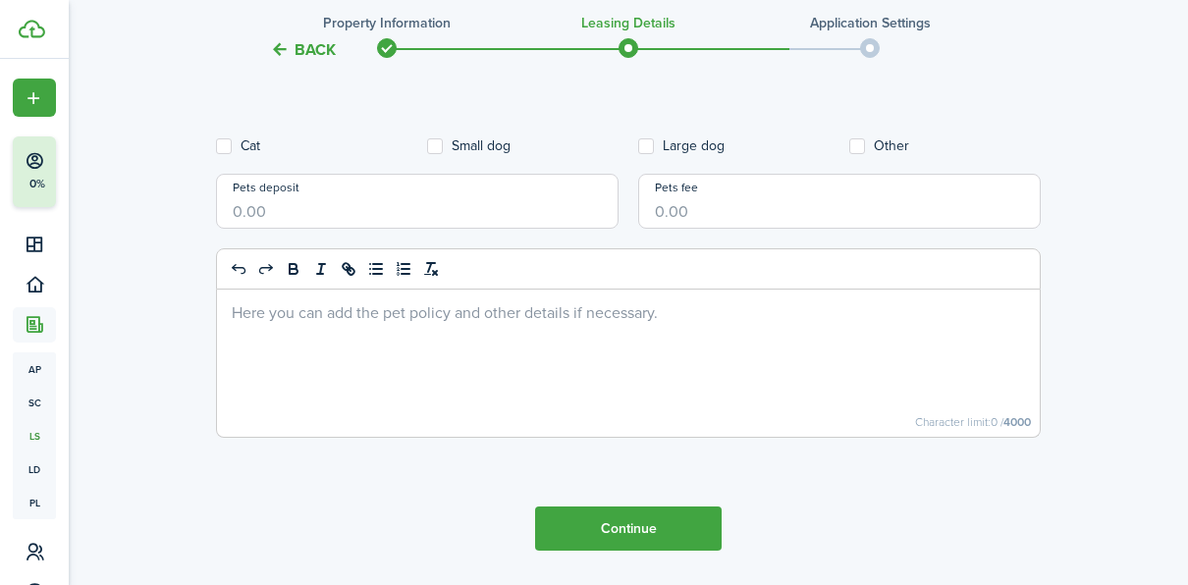
click at [341, 215] on input "Pets deposit" at bounding box center [417, 201] width 402 height 55
click at [721, 201] on input "Pets fee" at bounding box center [839, 201] width 402 height 55
click at [334, 200] on input "$0.00" at bounding box center [417, 201] width 402 height 55
type input "$"
type input "$1.00"
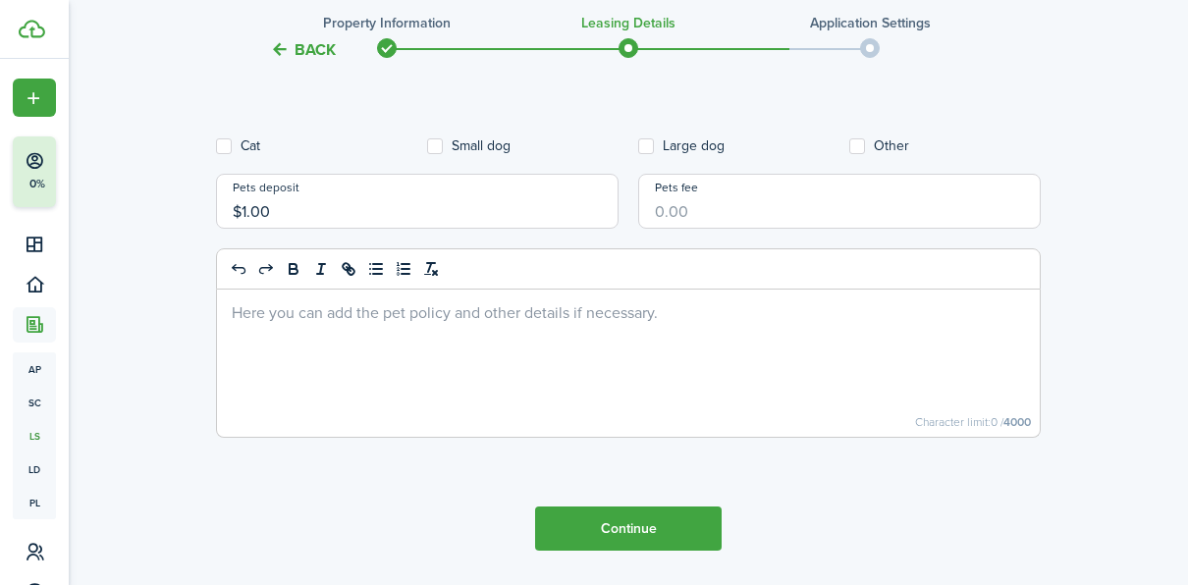
click at [687, 213] on input "Pets fee" at bounding box center [839, 201] width 402 height 55
type input "$1.00"
click at [453, 353] on div at bounding box center [628, 363] width 823 height 147
click at [225, 135] on listing-wizard-pet "Pets Specify what animals are allowed and add the pet policy if necessary. Cat …" at bounding box center [628, 242] width 825 height 430
click at [216, 140] on label "Cat" at bounding box center [238, 146] width 44 height 16
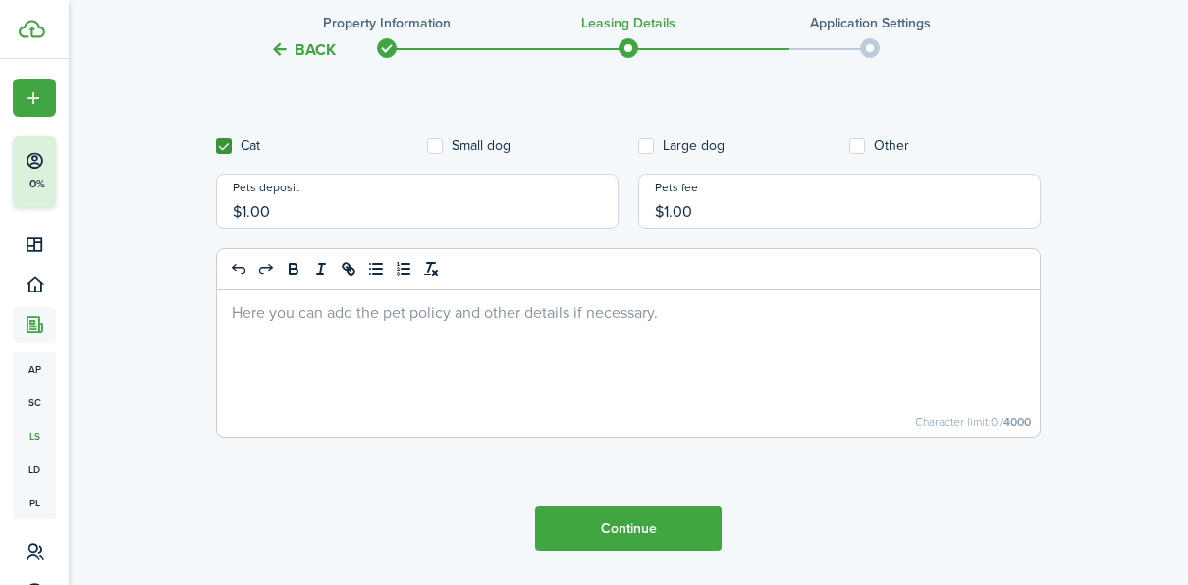
checkbox input "true"
click at [364, 185] on input "$1.00" at bounding box center [417, 201] width 402 height 55
click at [499, 153] on label "Small dog" at bounding box center [468, 146] width 83 height 16
checkbox input "true"
click at [641, 141] on label "Large dog" at bounding box center [681, 146] width 86 height 16
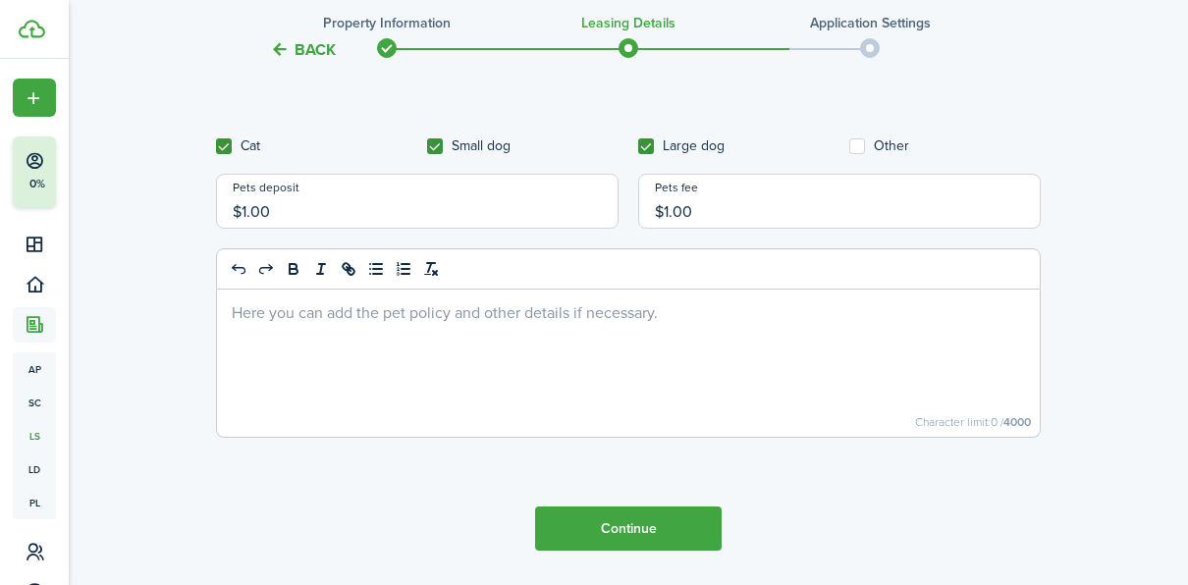
checkbox input "true"
click at [870, 145] on label "Other" at bounding box center [879, 146] width 60 height 16
checkbox input "true"
click at [659, 328] on div at bounding box center [628, 363] width 823 height 147
click at [666, 507] on button "Continue" at bounding box center [628, 529] width 187 height 44
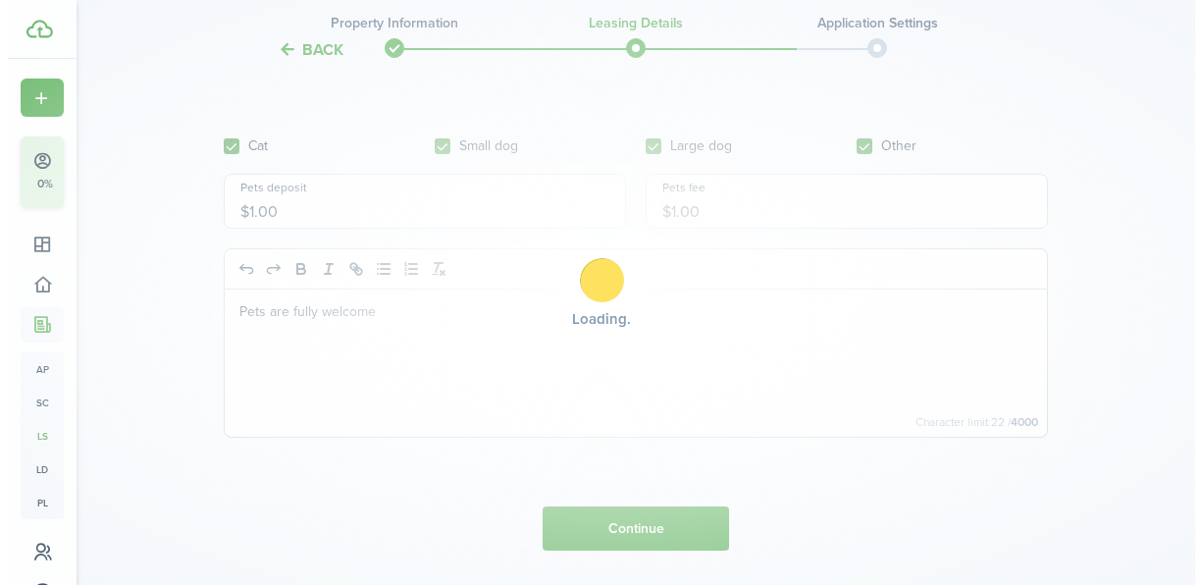
scroll to position [0, 0]
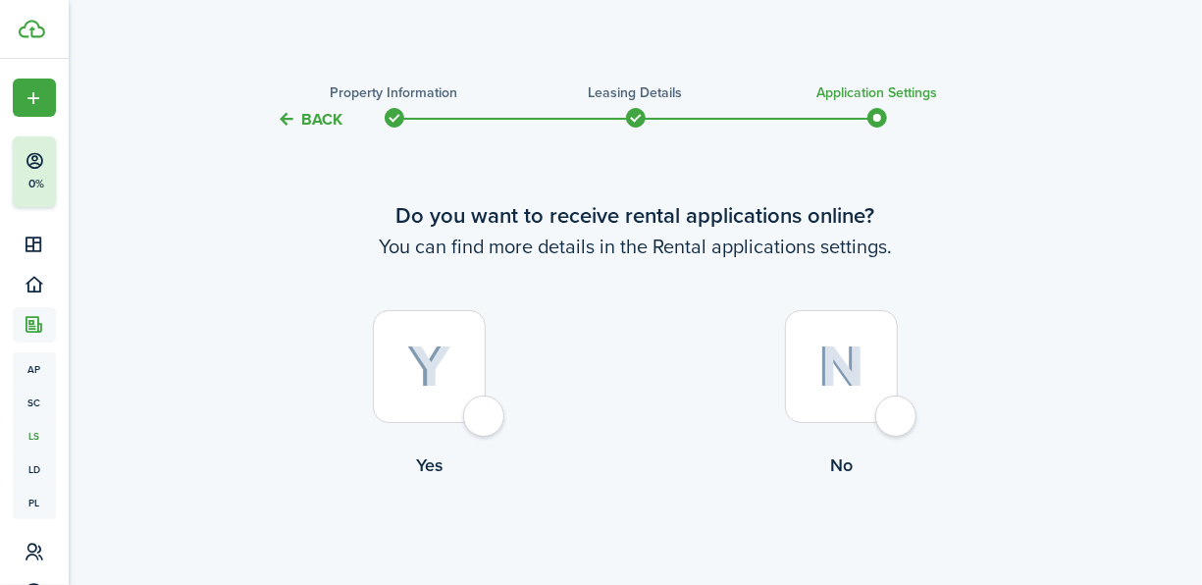
click at [479, 421] on div at bounding box center [429, 366] width 113 height 113
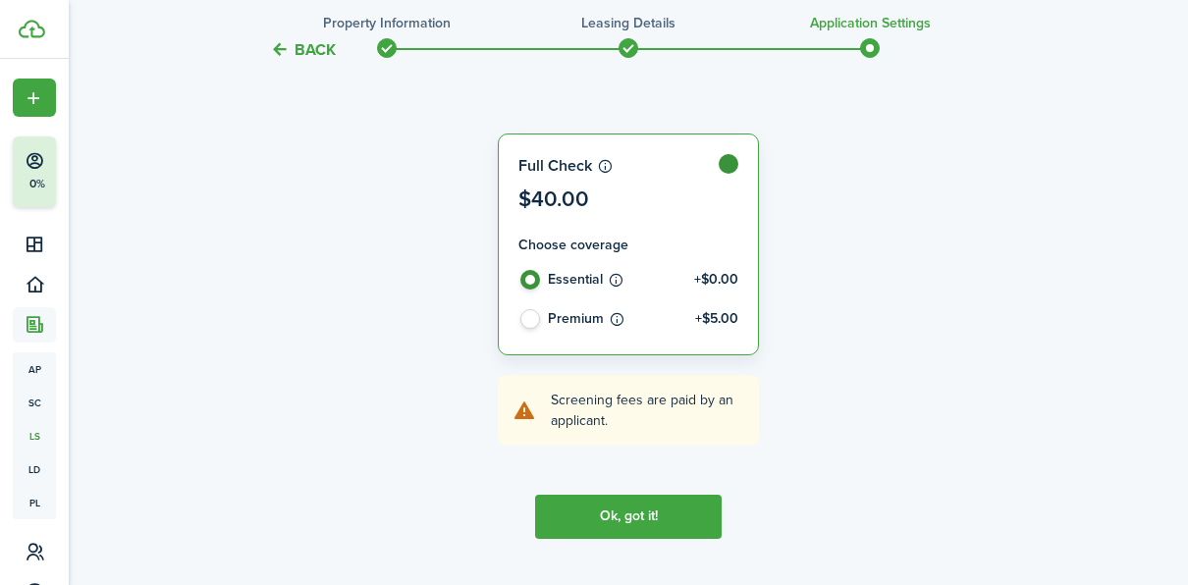
scroll to position [607, 0]
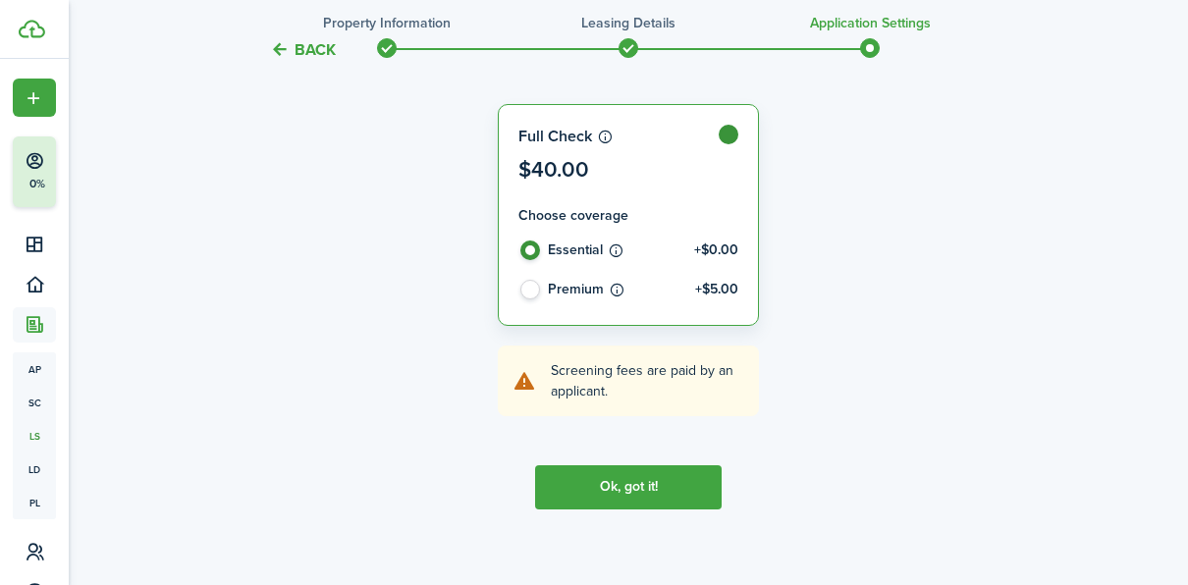
click at [634, 484] on button "Ok, got it!" at bounding box center [628, 487] width 187 height 44
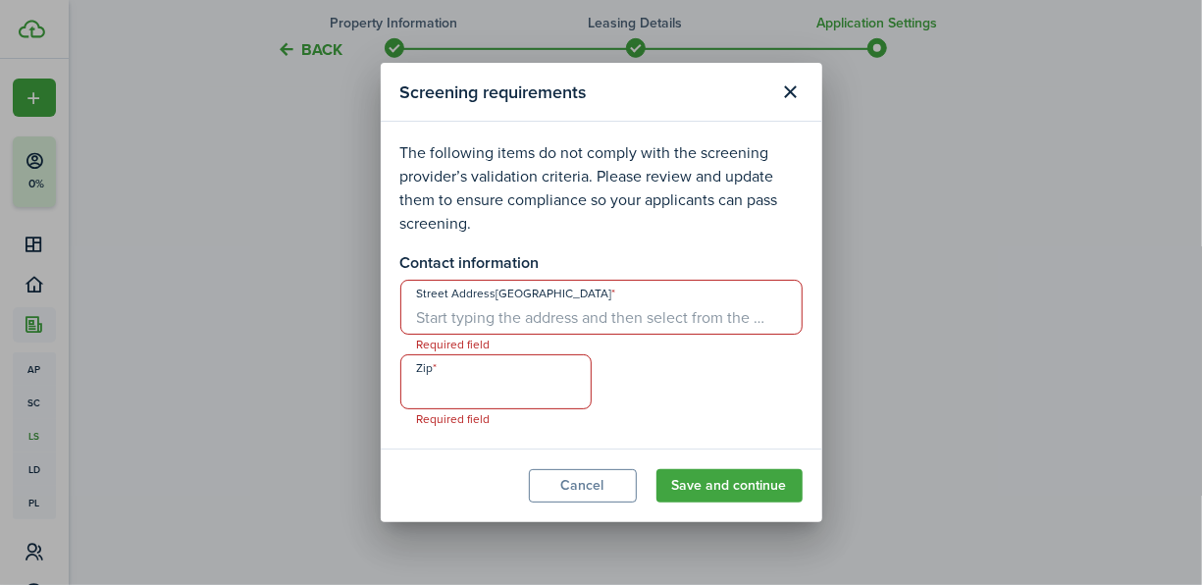
click at [790, 103] on button "Close modal" at bounding box center [790, 92] width 33 height 33
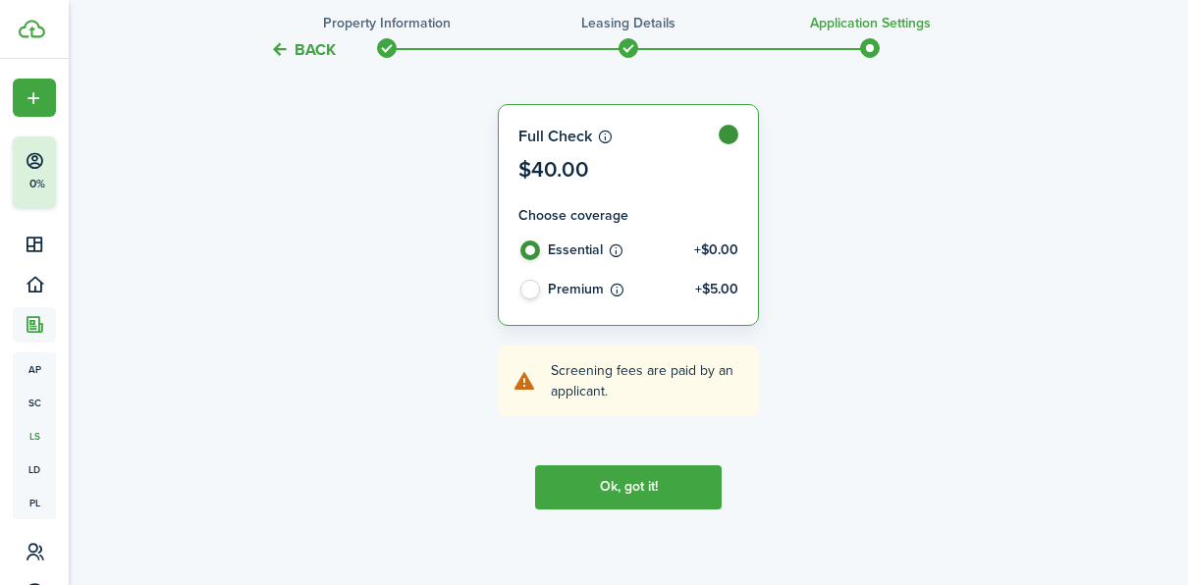
click at [311, 42] on button "Back" at bounding box center [303, 49] width 66 height 21
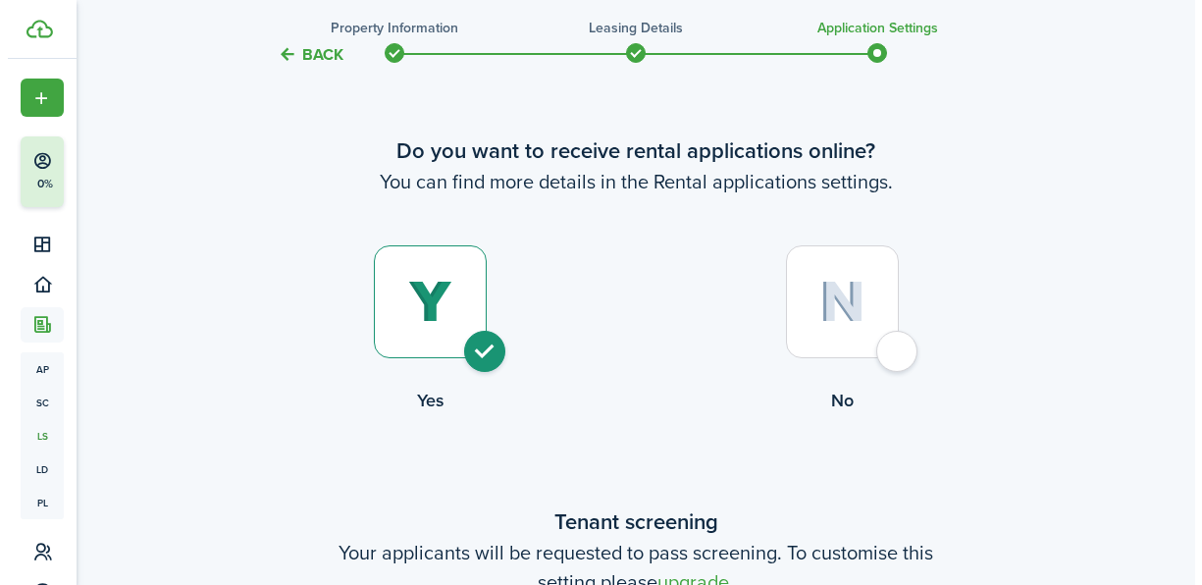
scroll to position [0, 0]
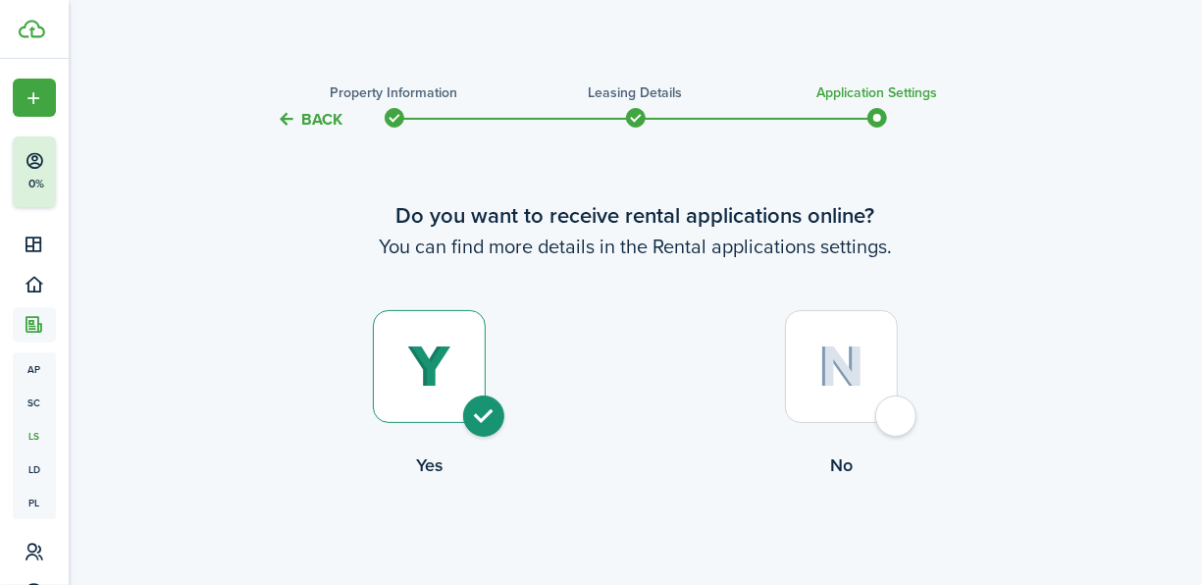
click at [845, 402] on div at bounding box center [841, 366] width 113 height 113
radio input "false"
radio input "true"
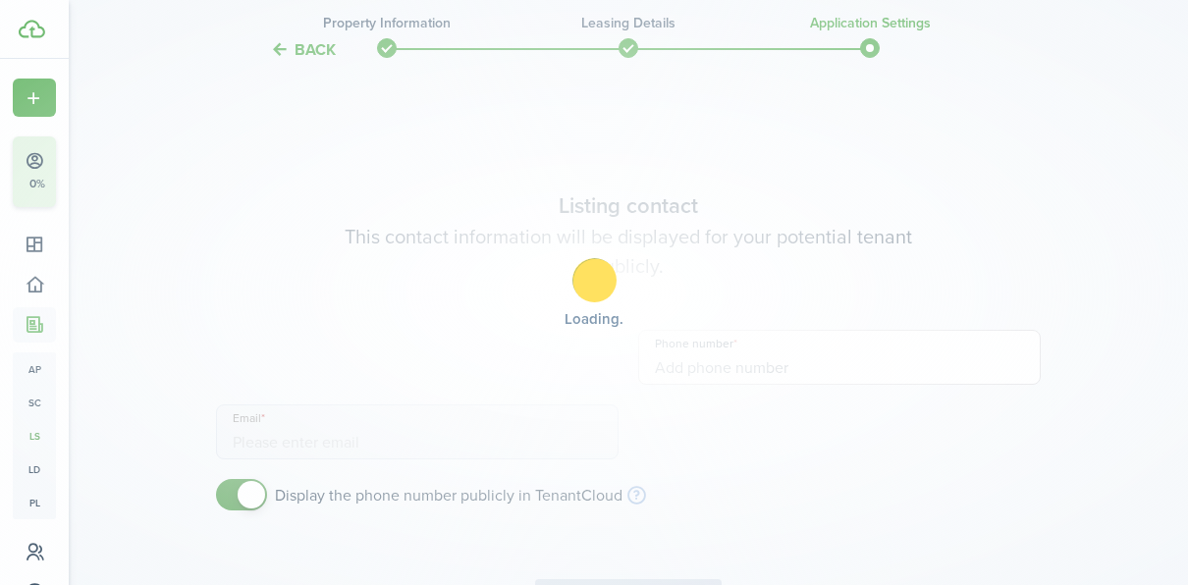
scroll to position [454, 0]
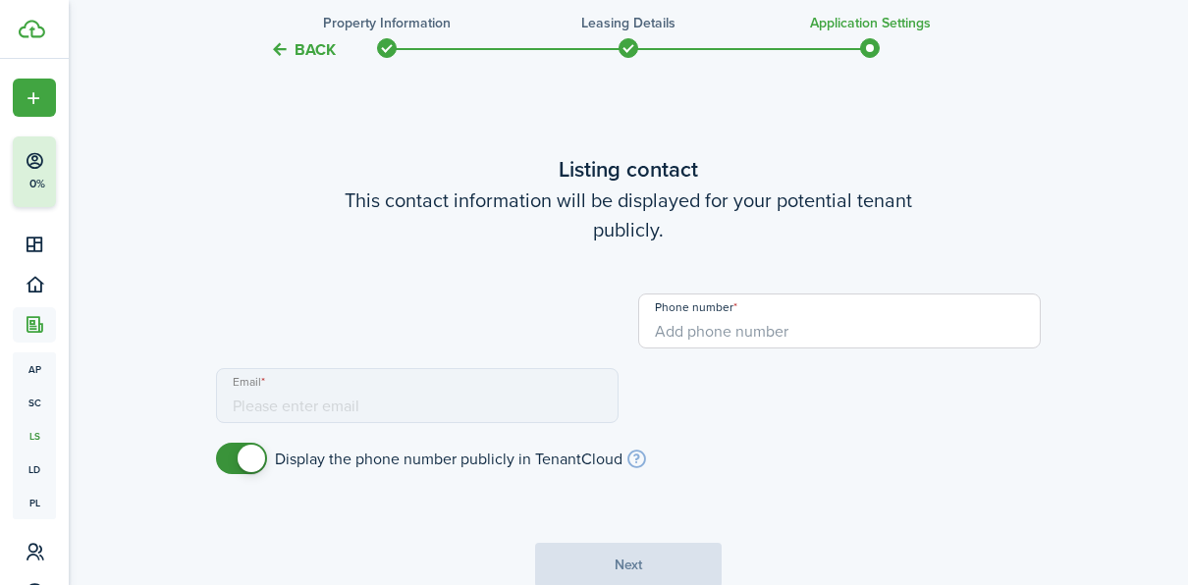
type input "[PHONE_NUMBER]"
type input "[EMAIL_ADDRESS][DOMAIN_NAME]"
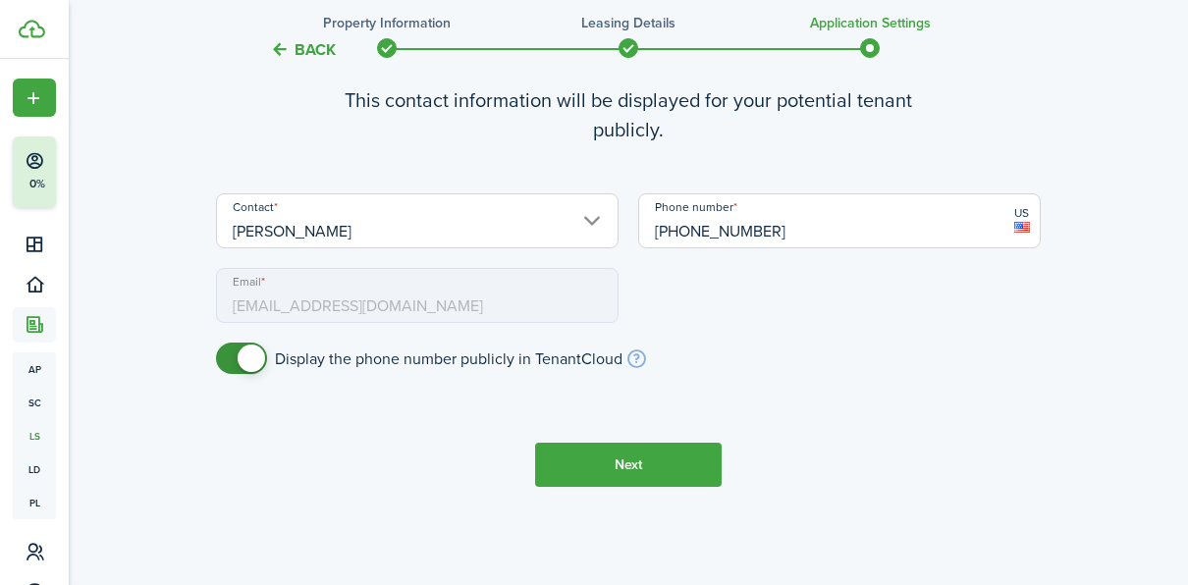
scroll to position [556, 0]
click at [652, 456] on button "Next" at bounding box center [628, 463] width 187 height 44
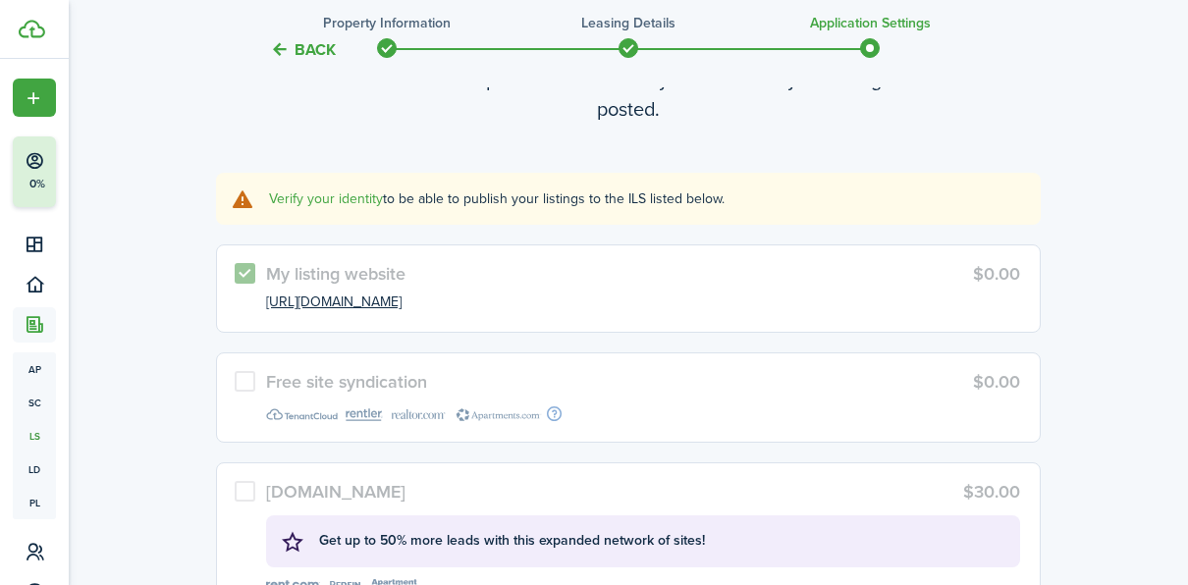
scroll to position [1124, 0]
click at [350, 194] on link "Verify your identity" at bounding box center [326, 197] width 114 height 21
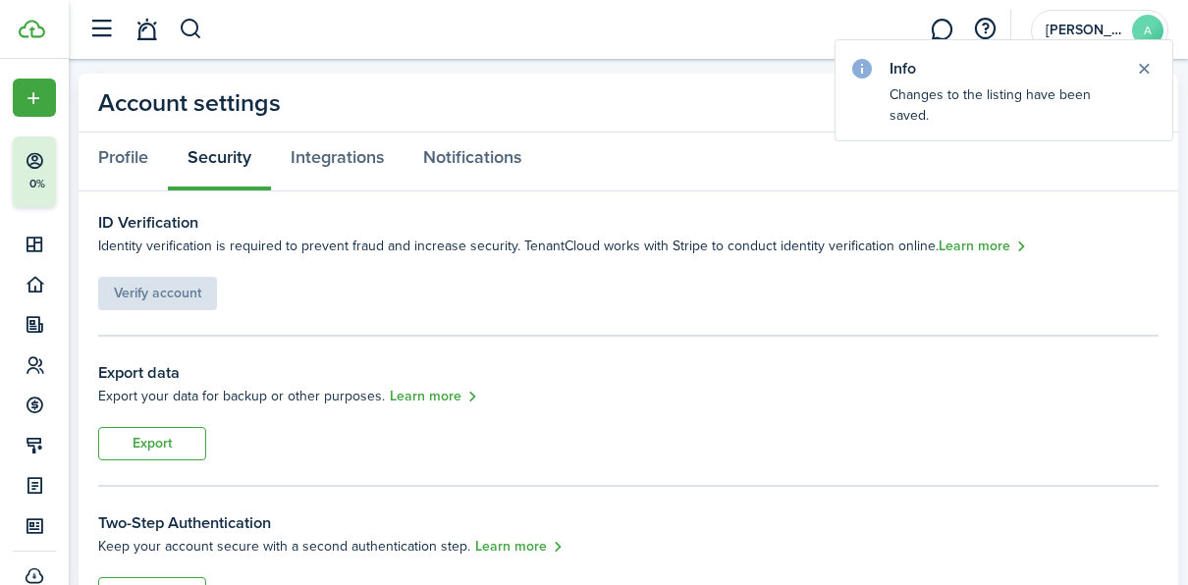
scroll to position [42, 0]
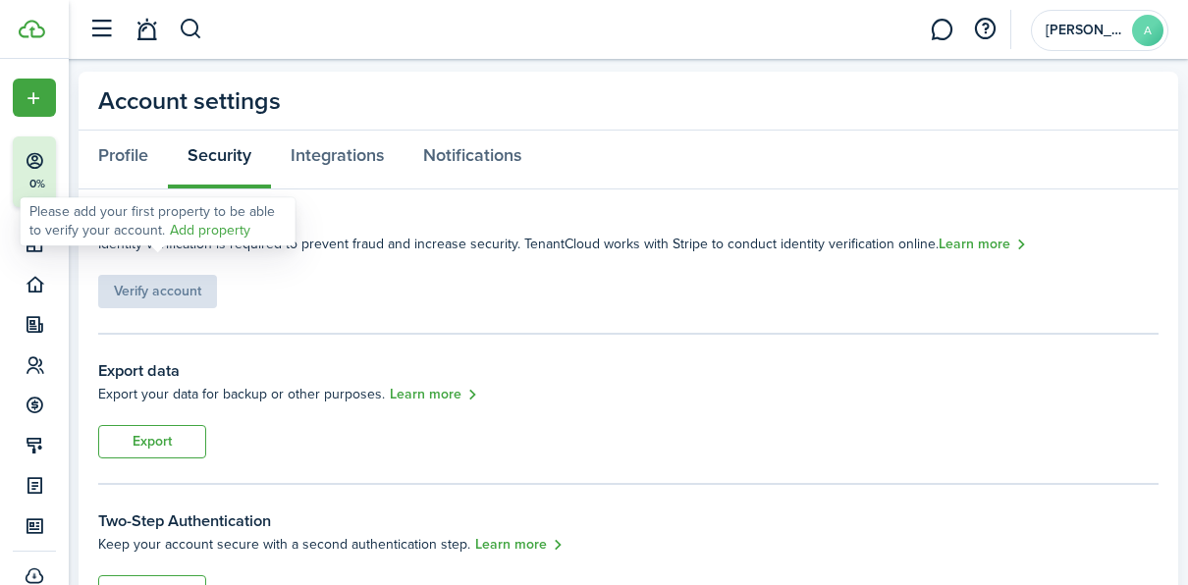
click at [163, 287] on div "Verify account" at bounding box center [157, 281] width 119 height 53
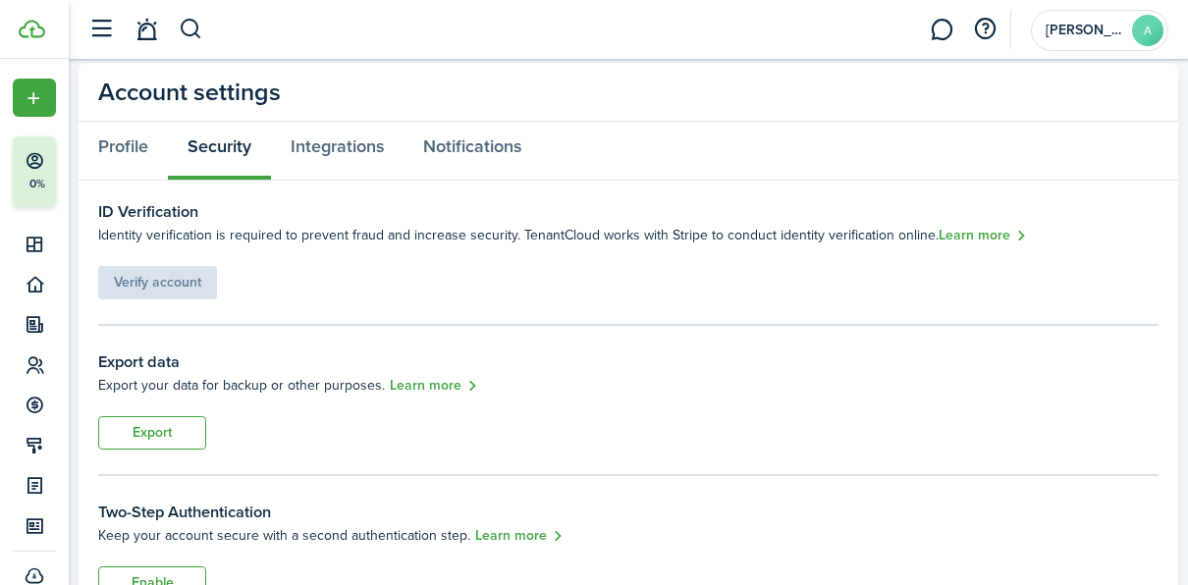
scroll to position [0, 0]
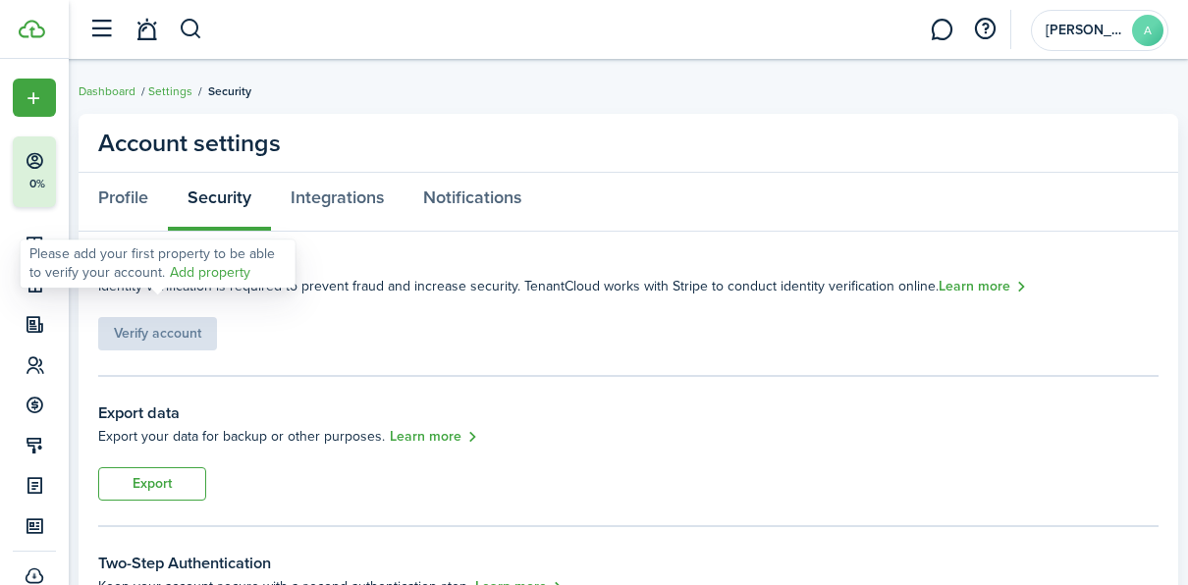
click at [203, 267] on link "Add property" at bounding box center [210, 273] width 80 height 21
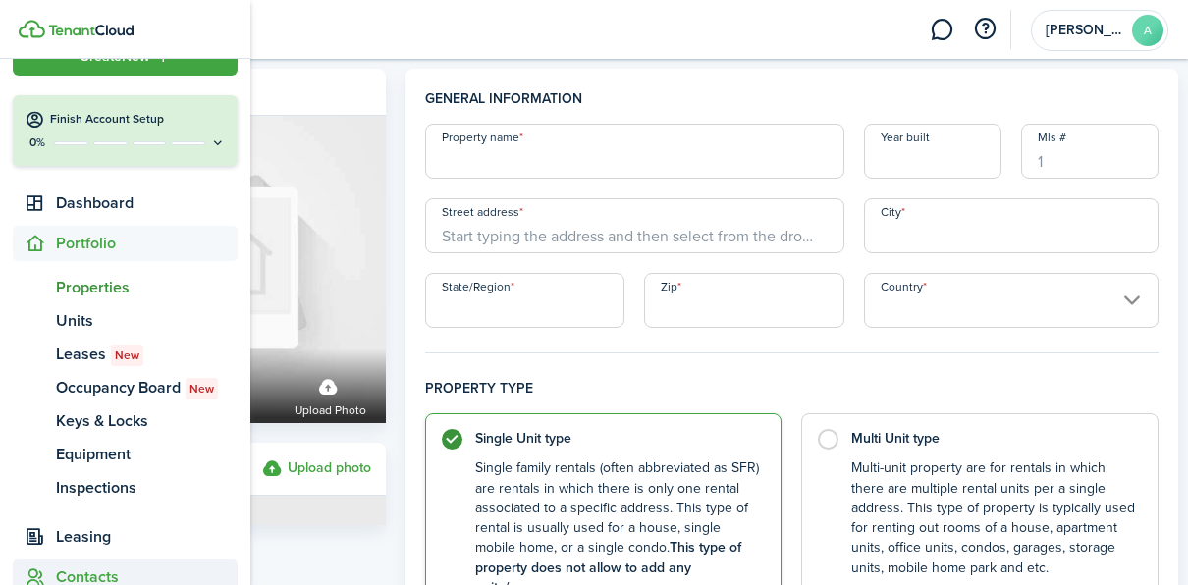
scroll to position [40, 0]
click at [109, 285] on span "Properties" at bounding box center [147, 289] width 182 height 24
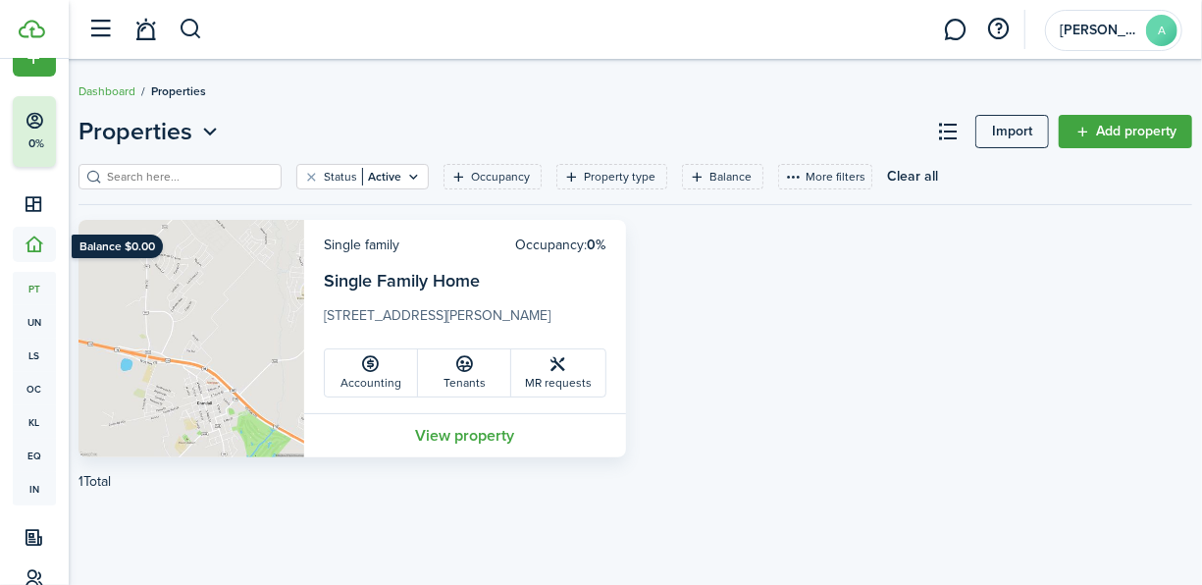
click at [375, 444] on link "View property" at bounding box center [465, 435] width 322 height 44
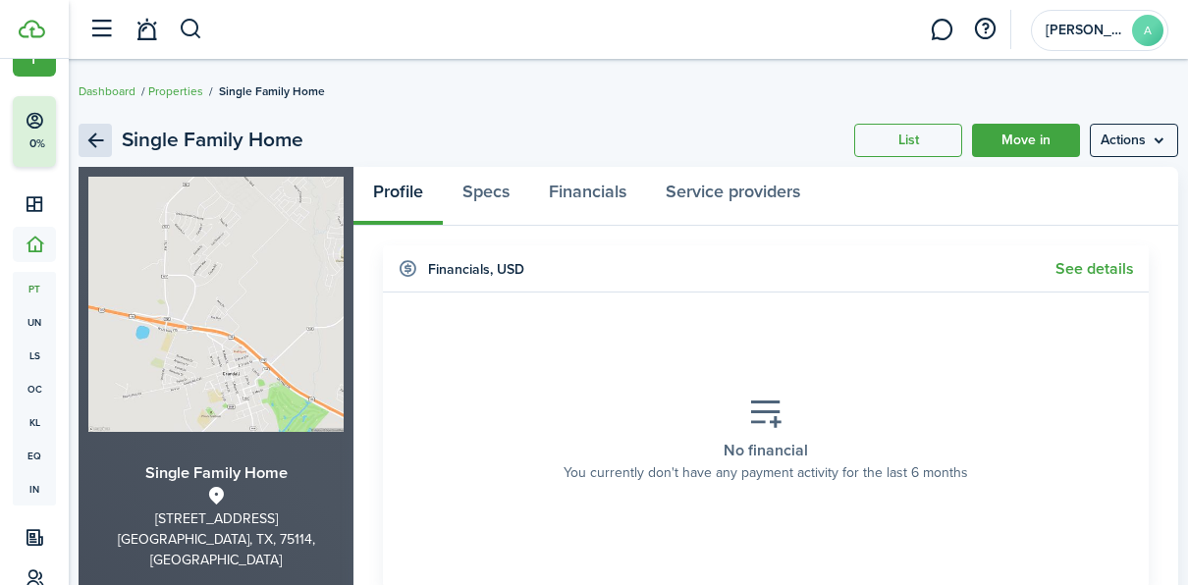
click at [92, 155] on link "Back" at bounding box center [95, 140] width 33 height 33
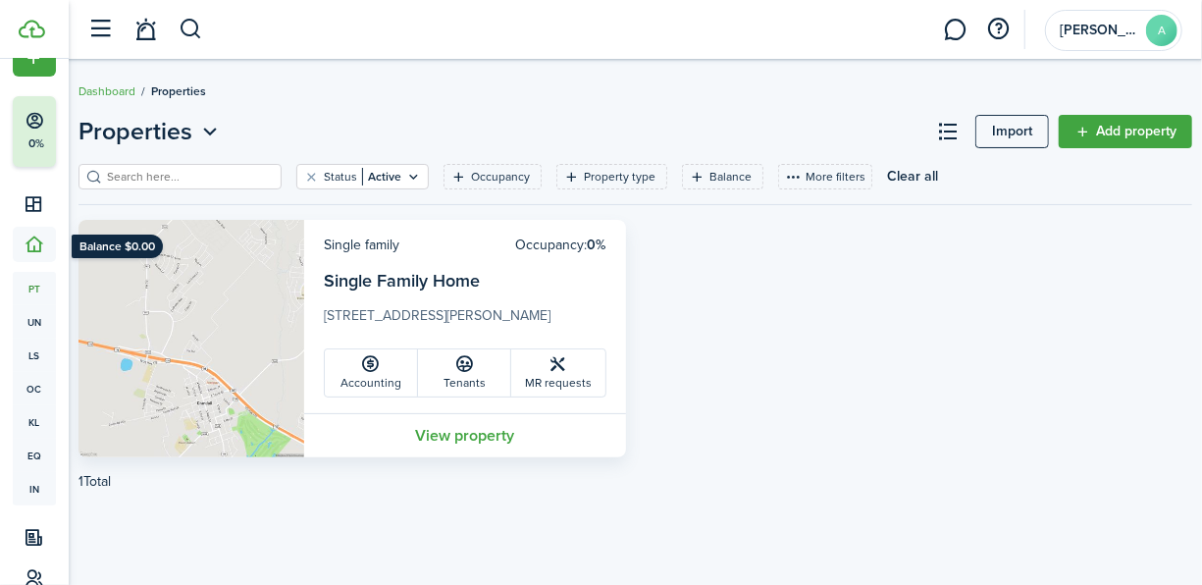
click at [489, 431] on link "View property" at bounding box center [465, 435] width 322 height 44
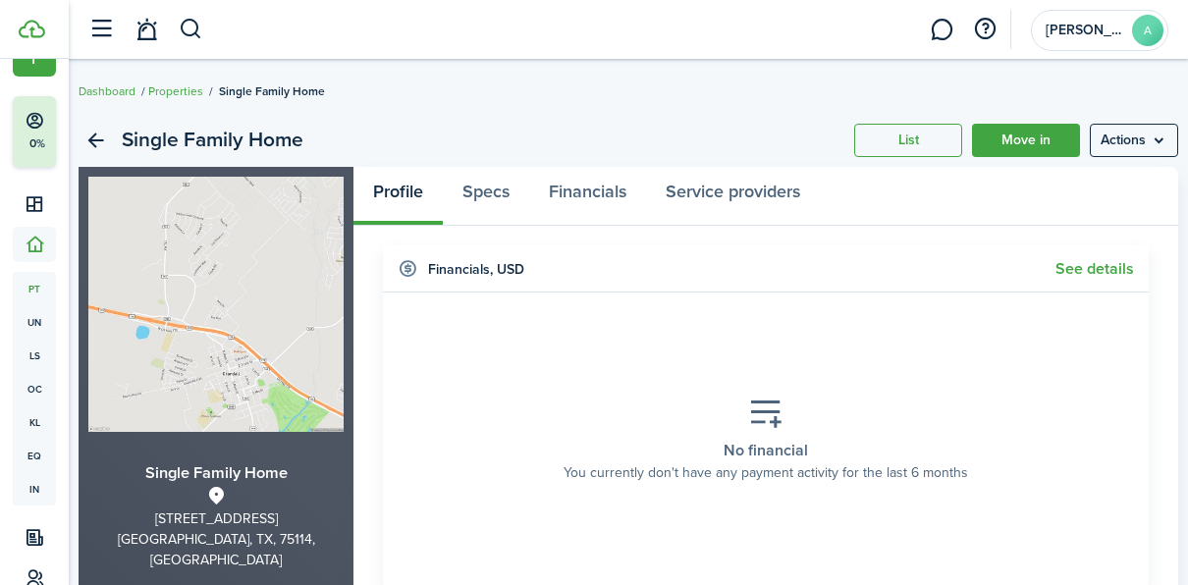
click at [1065, 271] on link "See details" at bounding box center [1094, 269] width 79 height 18
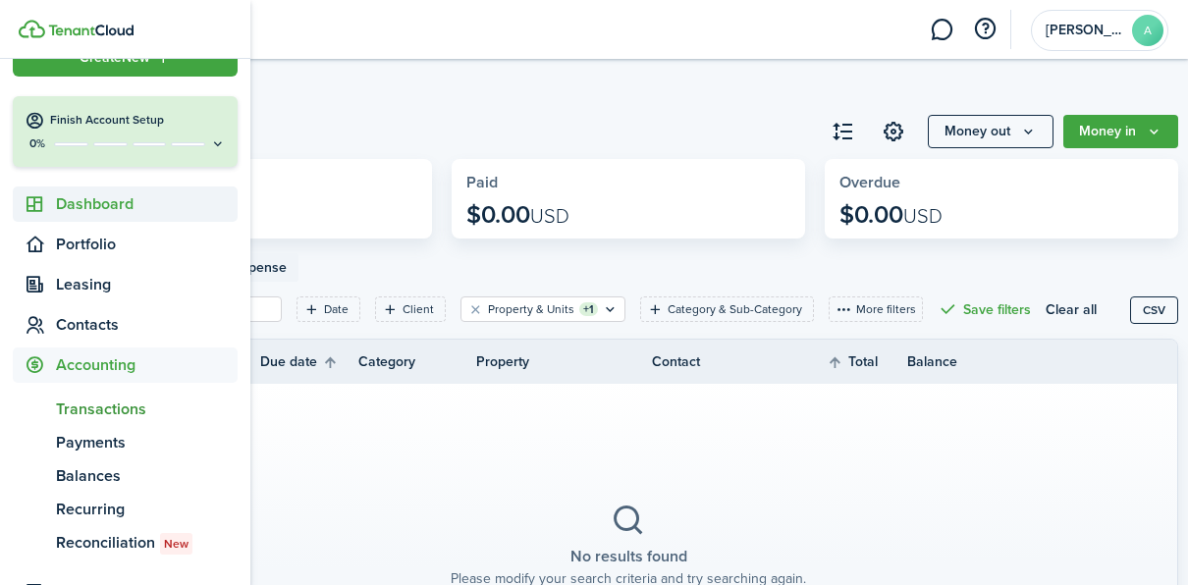
click at [114, 200] on span "Dashboard" at bounding box center [147, 204] width 182 height 24
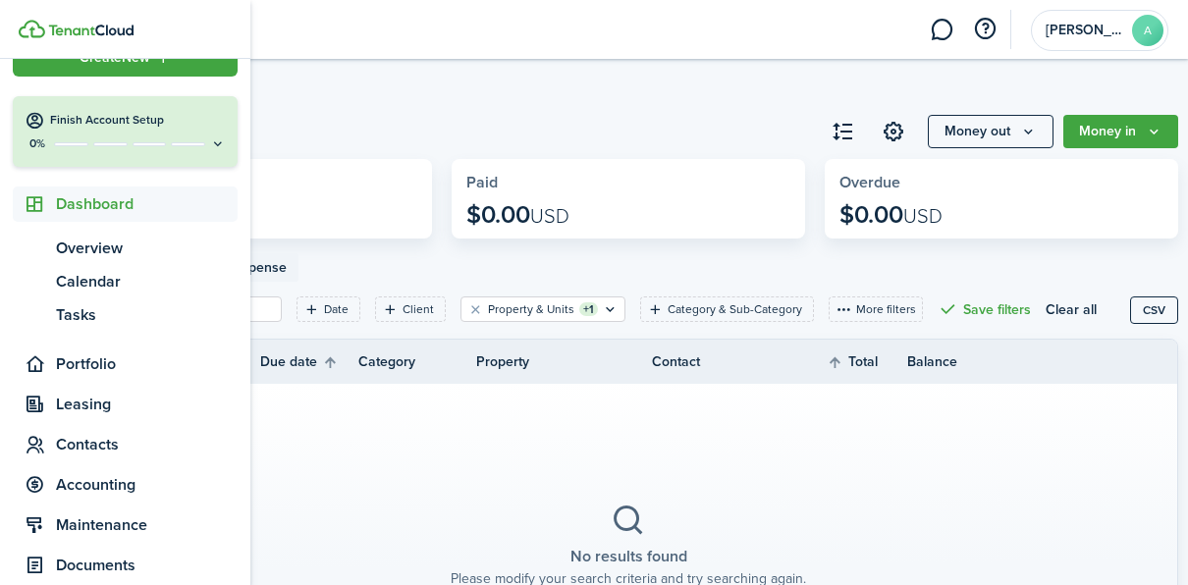
click at [114, 200] on span "Dashboard" at bounding box center [147, 204] width 182 height 24
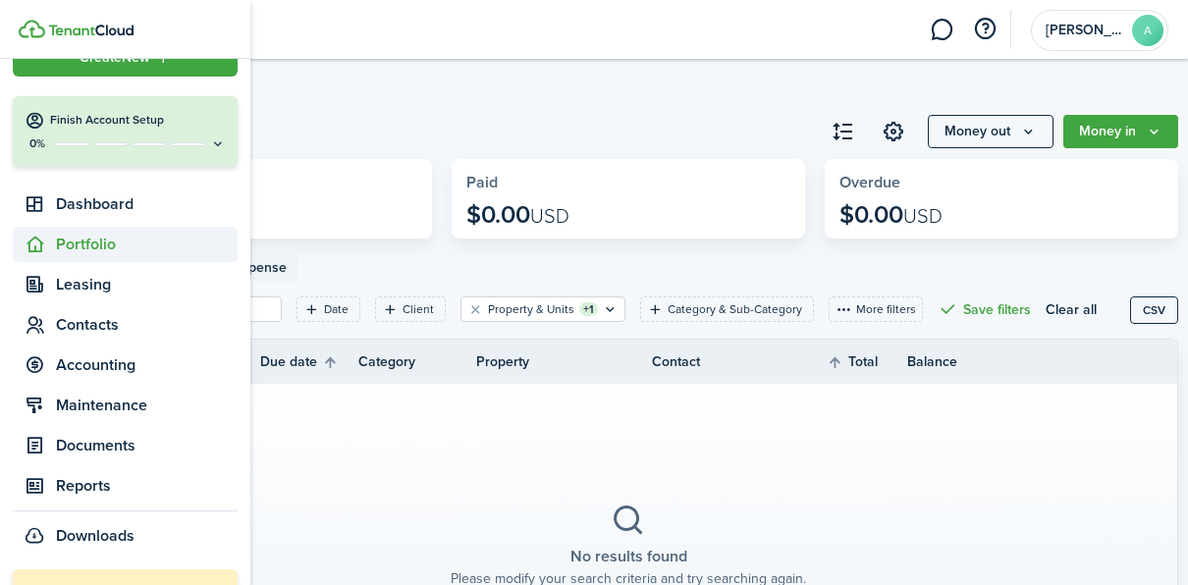
click at [46, 233] on span "Portfolio" at bounding box center [125, 244] width 225 height 35
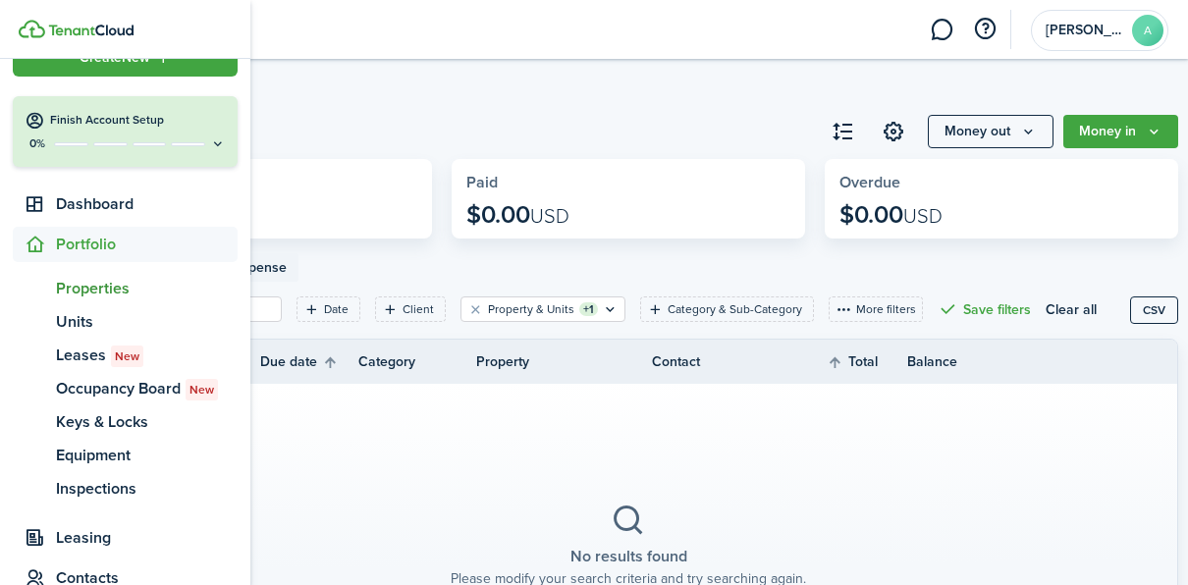
click at [100, 292] on span "Properties" at bounding box center [147, 289] width 182 height 24
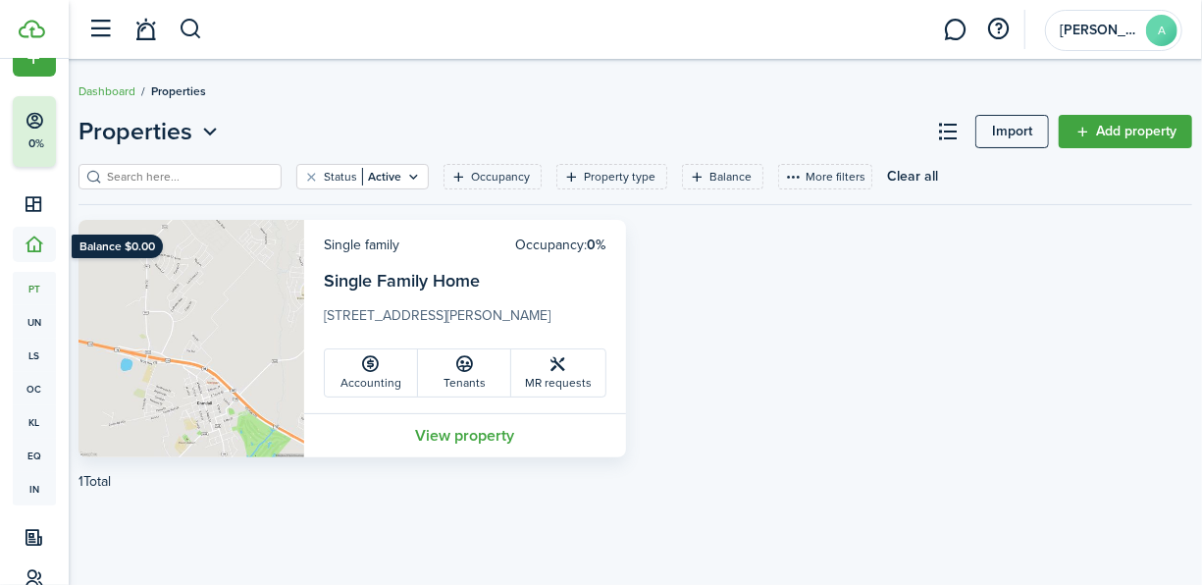
click at [1083, 134] on link "Add property" at bounding box center [1126, 131] width 134 height 33
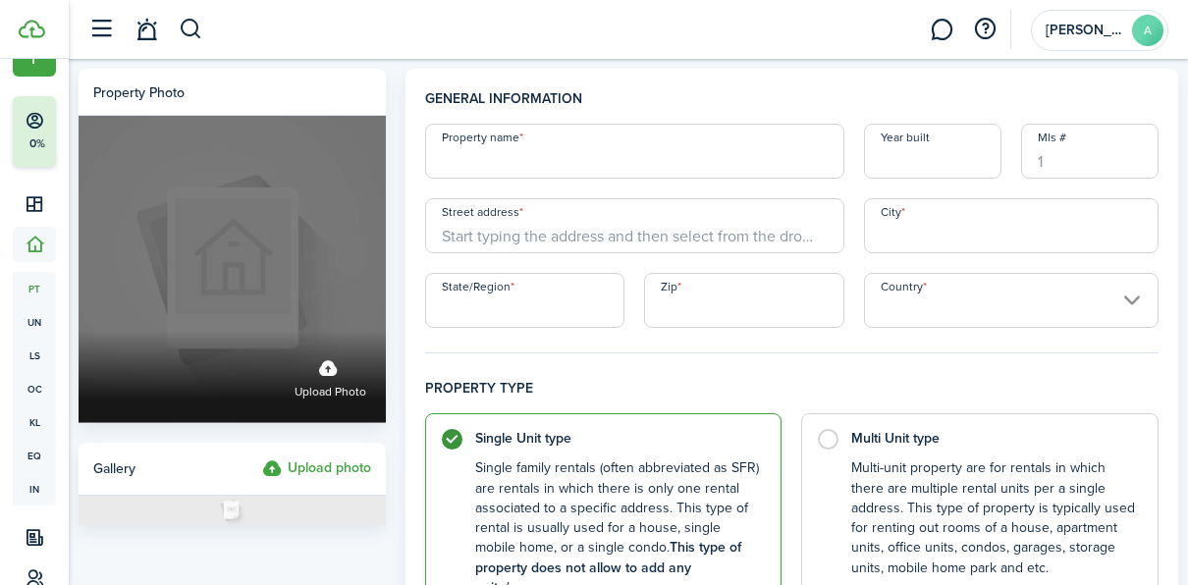
click at [327, 364] on label "Upload photo" at bounding box center [330, 376] width 72 height 52
click at [79, 331] on input "Upload photo" at bounding box center [79, 331] width 0 height 0
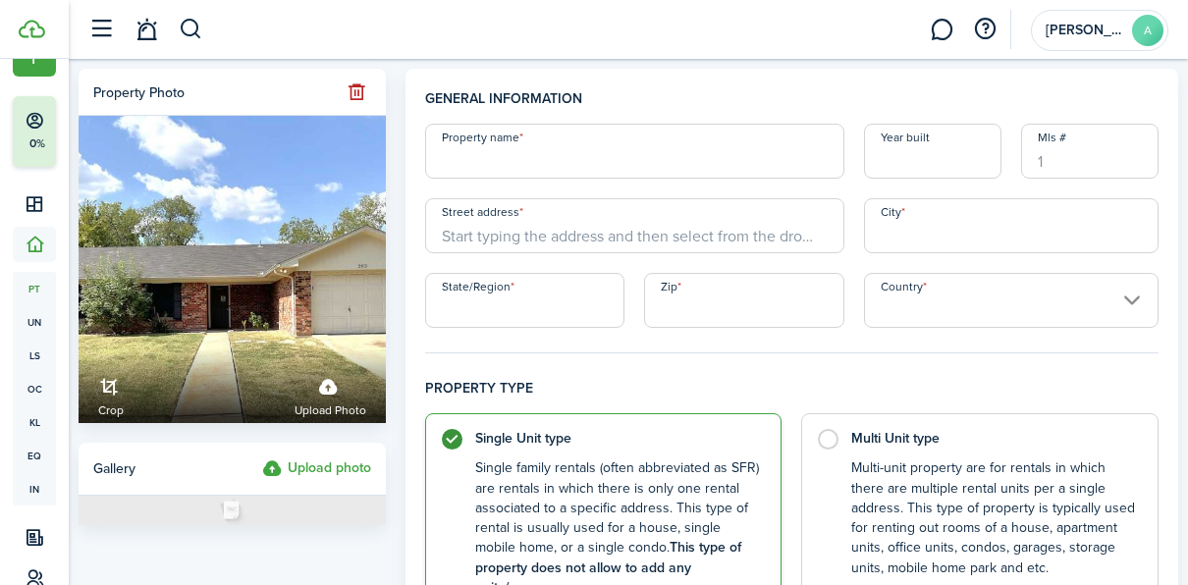
click at [345, 474] on label "Upload photo" at bounding box center [316, 469] width 109 height 24
click at [262, 457] on input "Upload photo" at bounding box center [262, 457] width 0 height 0
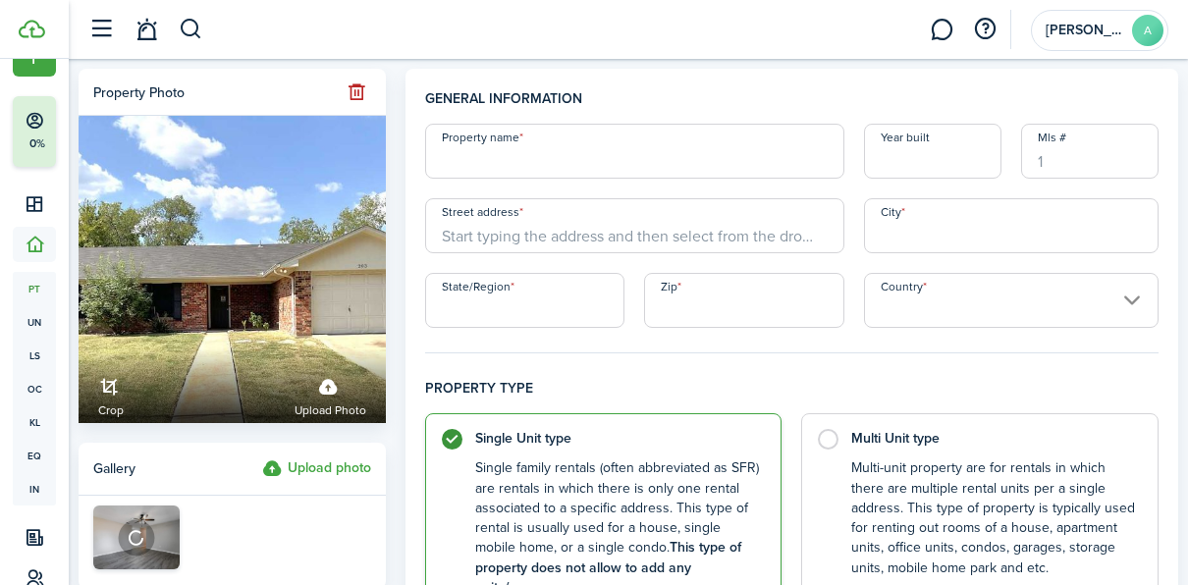
click at [327, 470] on label "Upload photo" at bounding box center [316, 469] width 109 height 24
click at [262, 457] on input "Upload photo" at bounding box center [262, 457] width 0 height 0
click at [307, 463] on label "Upload photo" at bounding box center [316, 469] width 109 height 24
click at [262, 457] on input "Upload photo" at bounding box center [262, 457] width 0 height 0
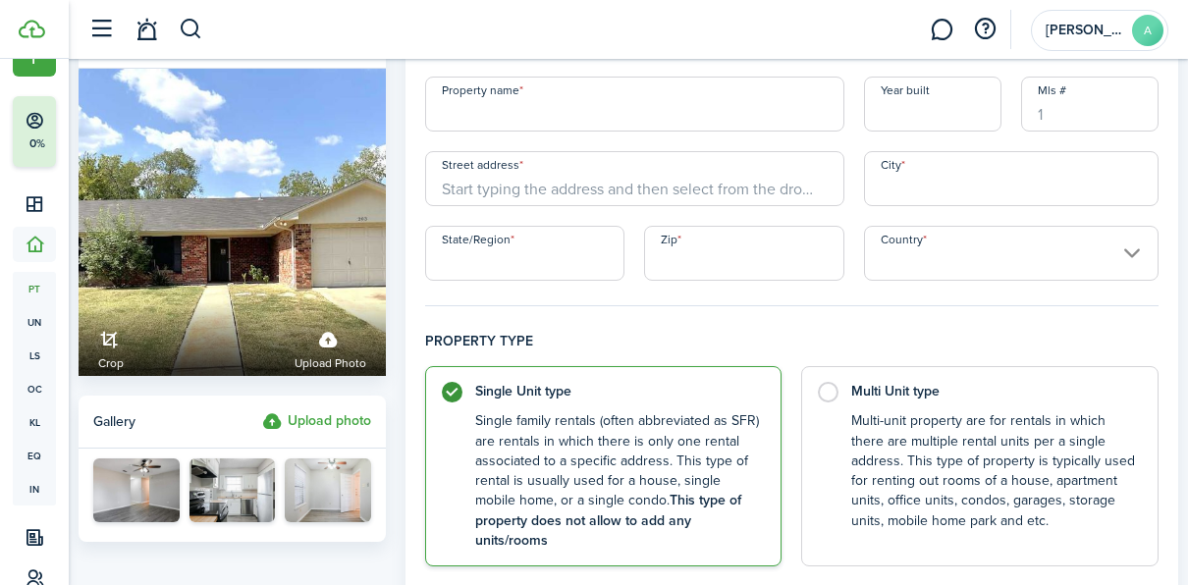
scroll to position [47, 0]
click at [343, 423] on label "Upload photo" at bounding box center [316, 422] width 109 height 24
click at [262, 410] on input "Upload photo" at bounding box center [262, 410] width 0 height 0
click at [294, 418] on label "Upload photo" at bounding box center [316, 422] width 109 height 24
click at [262, 410] on input "Upload photo" at bounding box center [262, 410] width 0 height 0
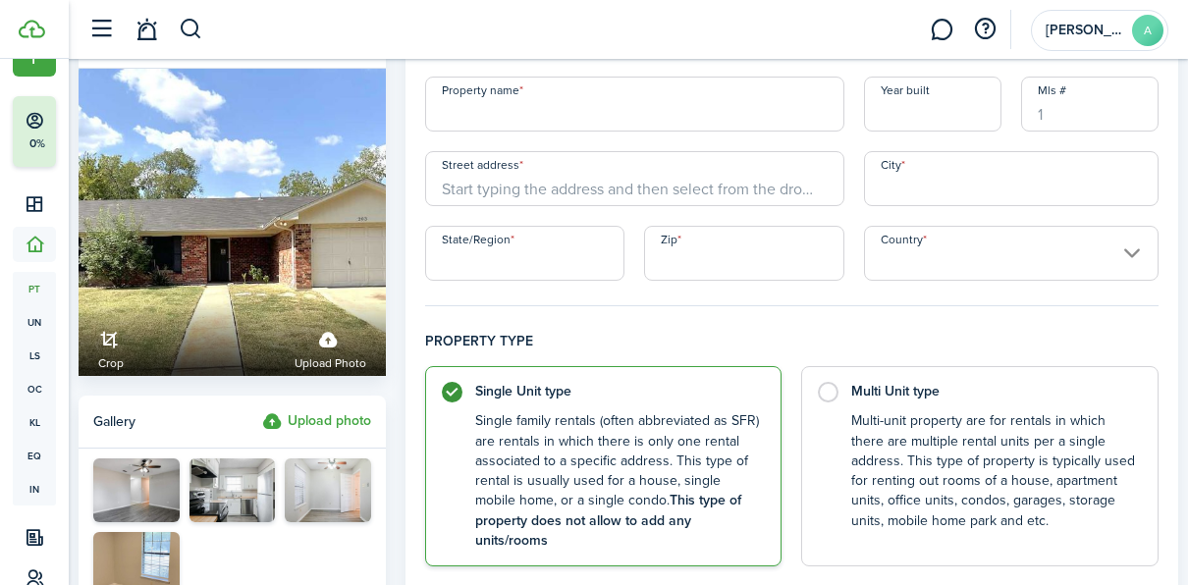
click at [336, 420] on label "Upload photo" at bounding box center [316, 422] width 109 height 24
click at [262, 410] on input "Upload photo" at bounding box center [262, 410] width 0 height 0
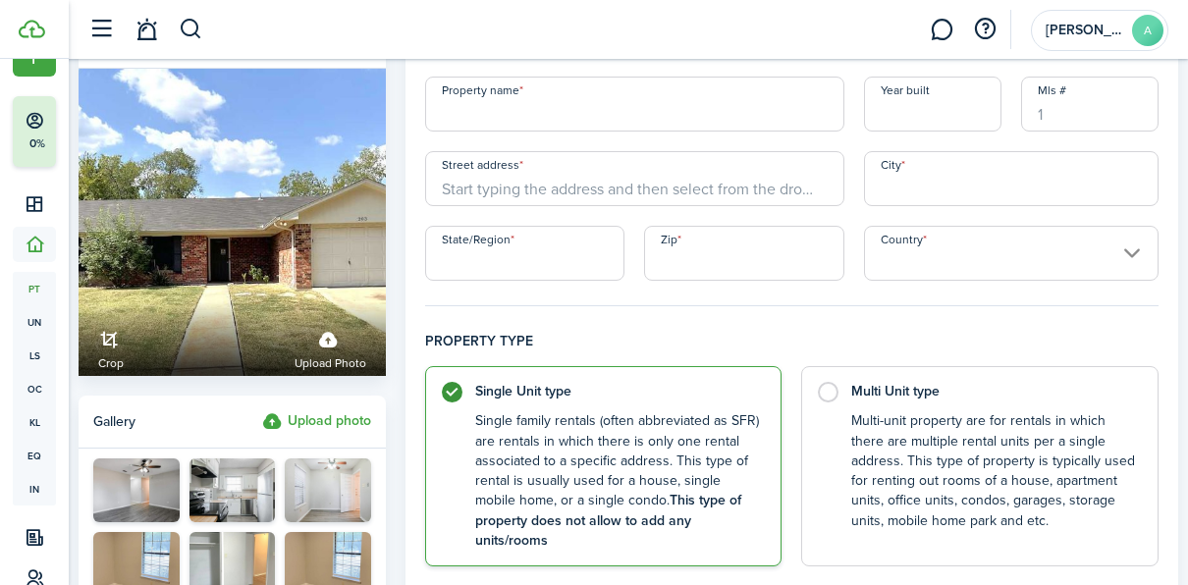
click at [330, 431] on label "Upload photo" at bounding box center [316, 422] width 109 height 24
click at [262, 410] on input "Upload photo" at bounding box center [262, 410] width 0 height 0
click at [355, 428] on label "Upload photo" at bounding box center [316, 422] width 109 height 24
click at [262, 410] on input "Upload photo" at bounding box center [262, 410] width 0 height 0
click at [332, 412] on label "Upload photo" at bounding box center [316, 422] width 109 height 24
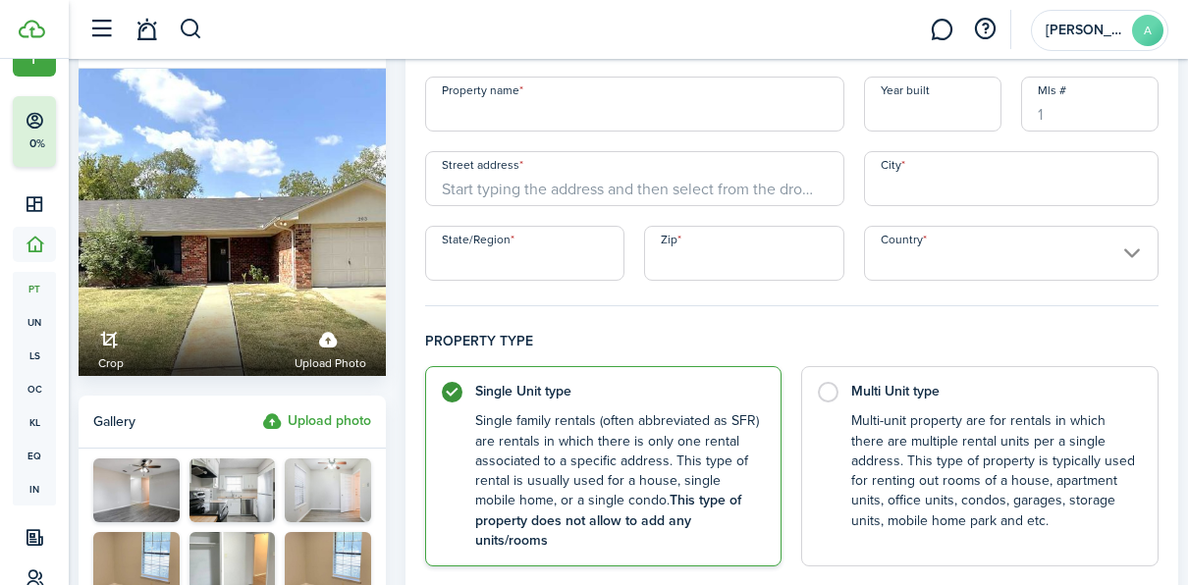
click at [262, 410] on input "Upload photo" at bounding box center [262, 410] width 0 height 0
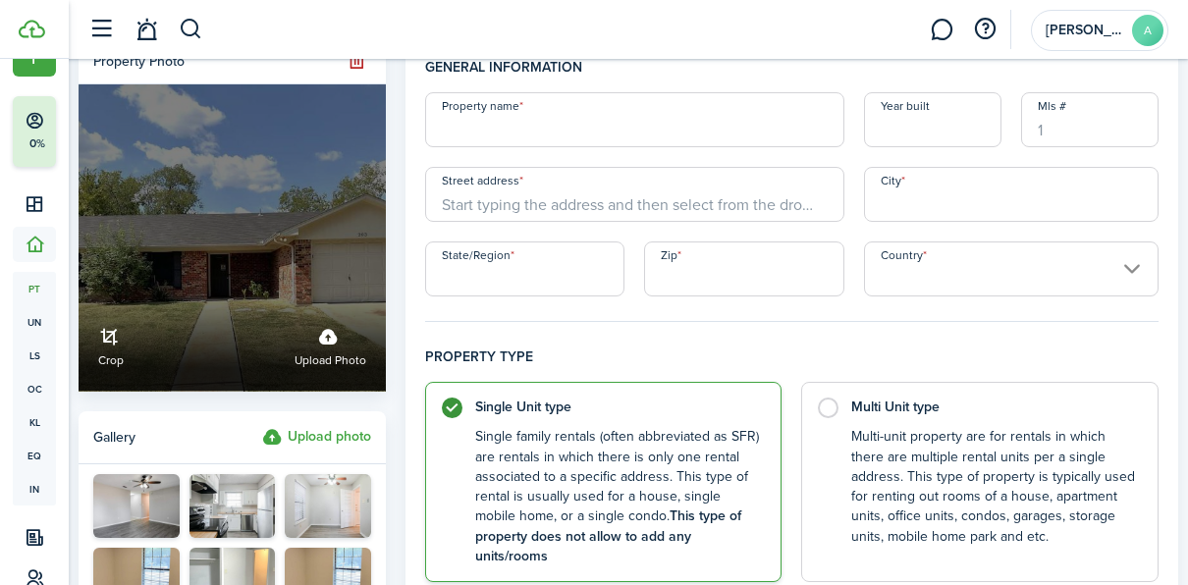
scroll to position [0, 0]
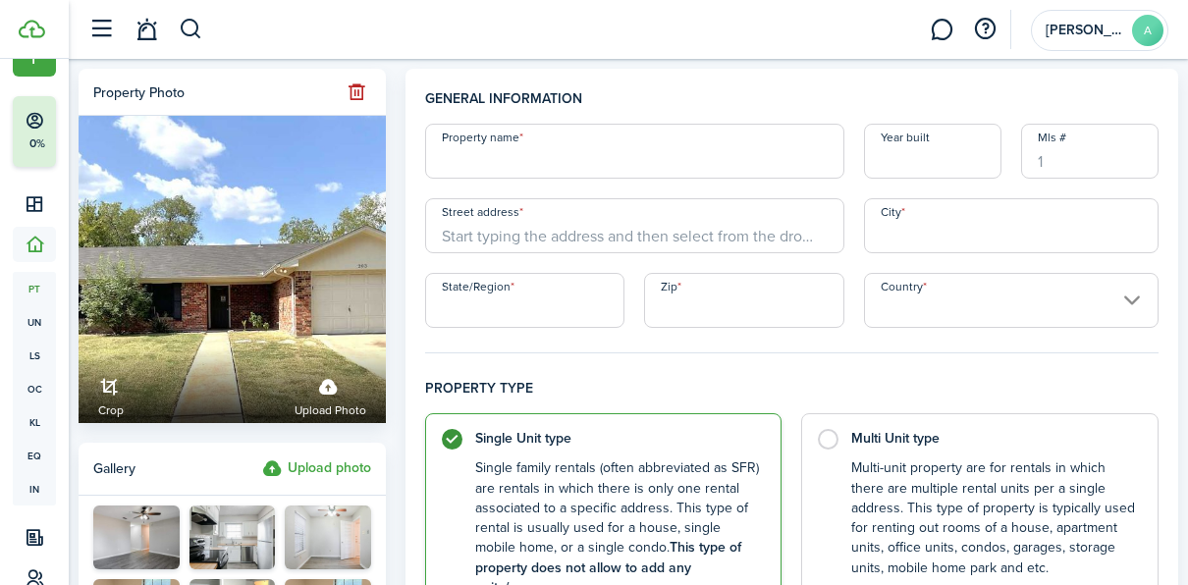
click at [523, 153] on input "Property name" at bounding box center [635, 151] width 420 height 55
type input "Single Family Home"
click at [905, 161] on input "Year built" at bounding box center [932, 151] width 137 height 55
type input "2020"
click at [481, 244] on input "Street address" at bounding box center [635, 225] width 420 height 55
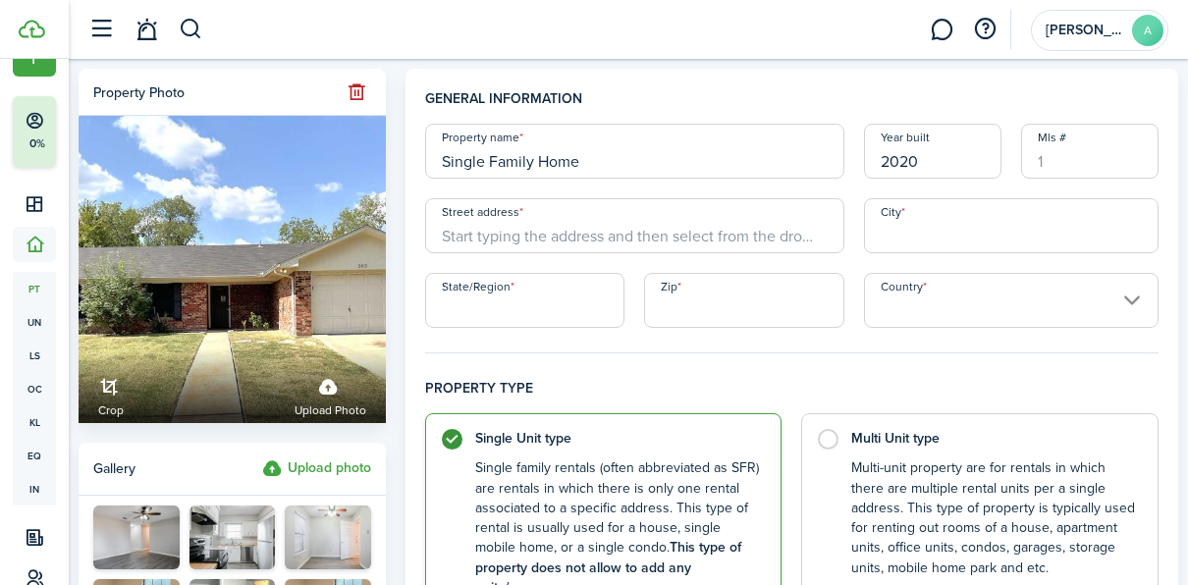
type input "[STREET_ADDRESS]"
type input "[PERSON_NAME]"
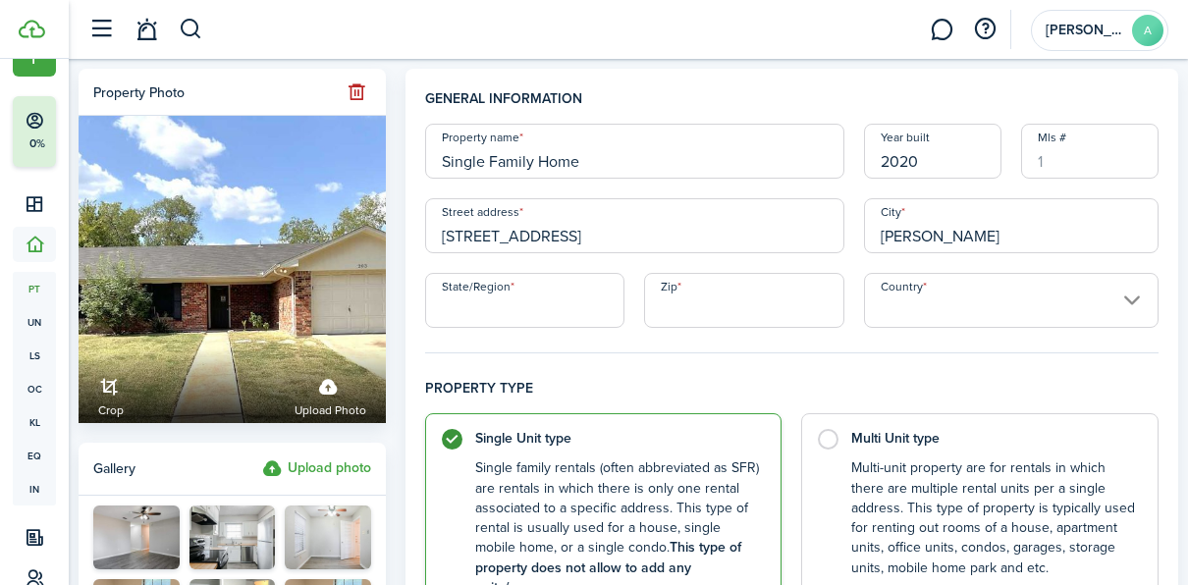
type input "[GEOGRAPHIC_DATA]"
type input "75114"
type input "[GEOGRAPHIC_DATA]"
type input "1,162"
type input "$1,200.00"
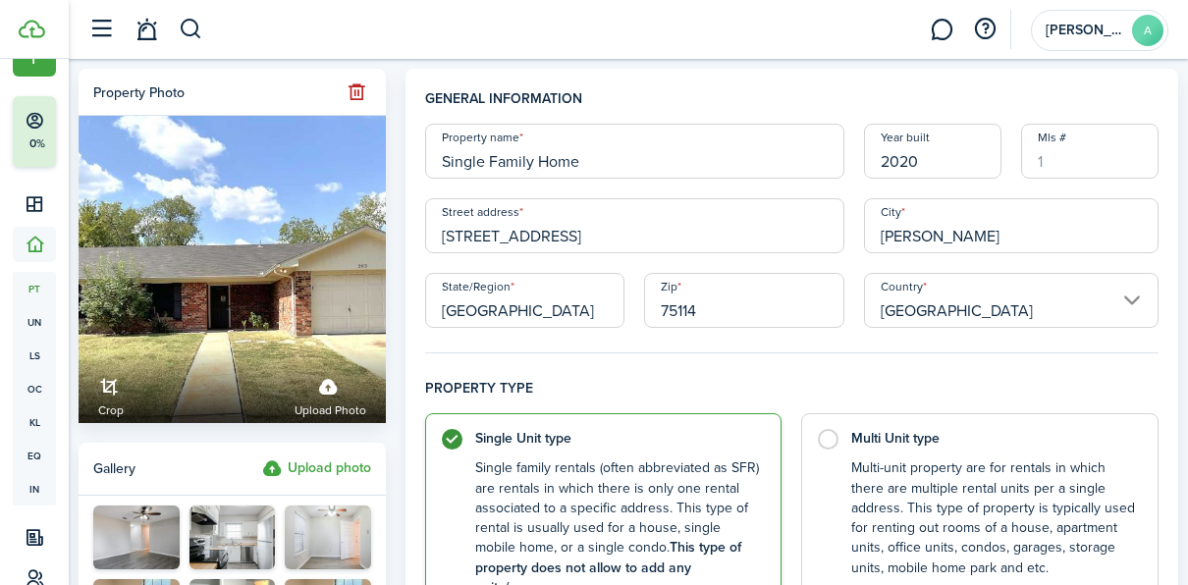
type input "$1,000.00"
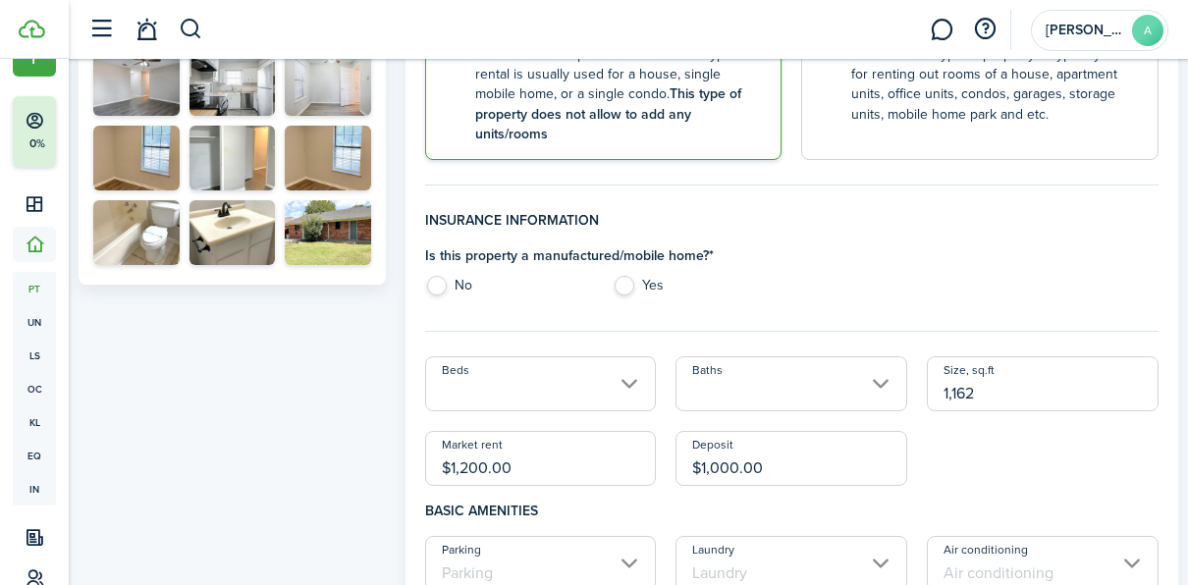
scroll to position [457, 0]
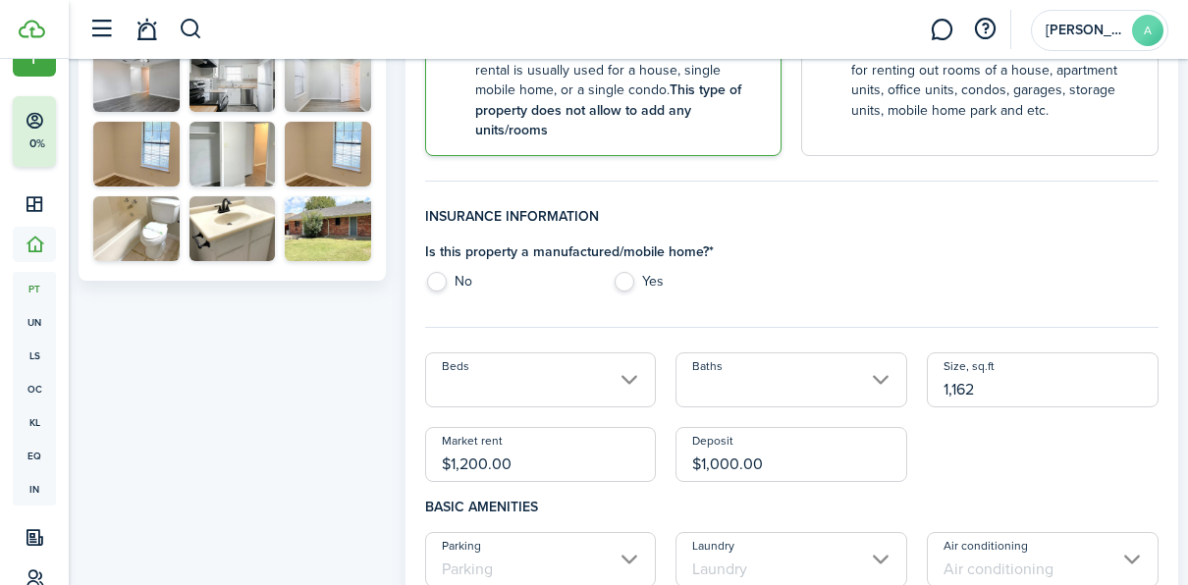
click at [434, 272] on label "No" at bounding box center [509, 286] width 169 height 29
radio input "true"
click at [496, 352] on input "Beds" at bounding box center [541, 379] width 232 height 55
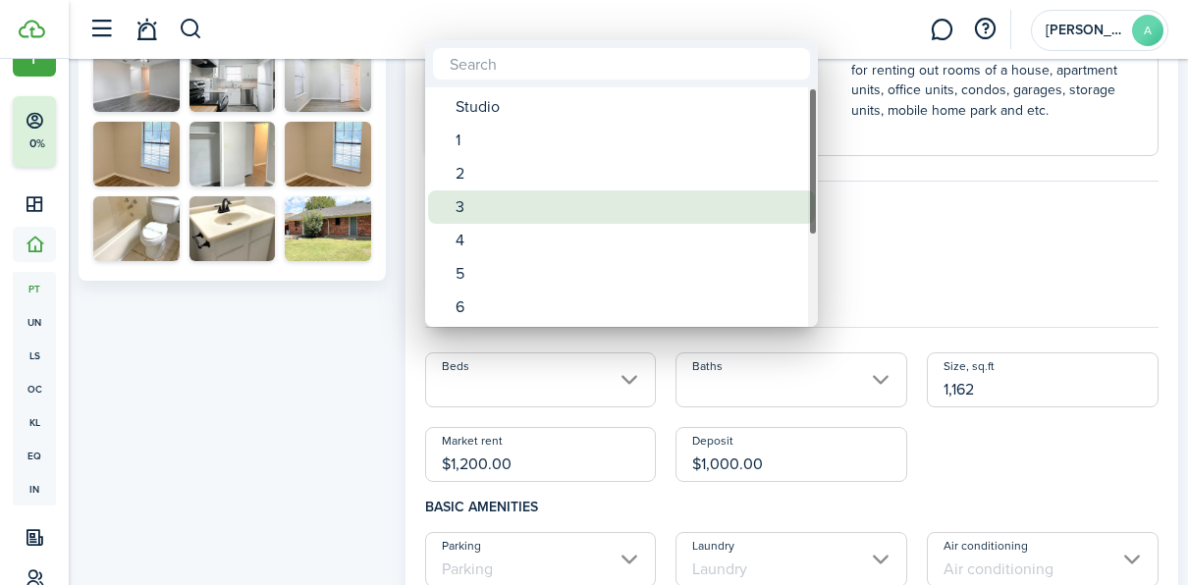
click at [474, 208] on div "3" at bounding box center [628, 206] width 347 height 33
type input "3"
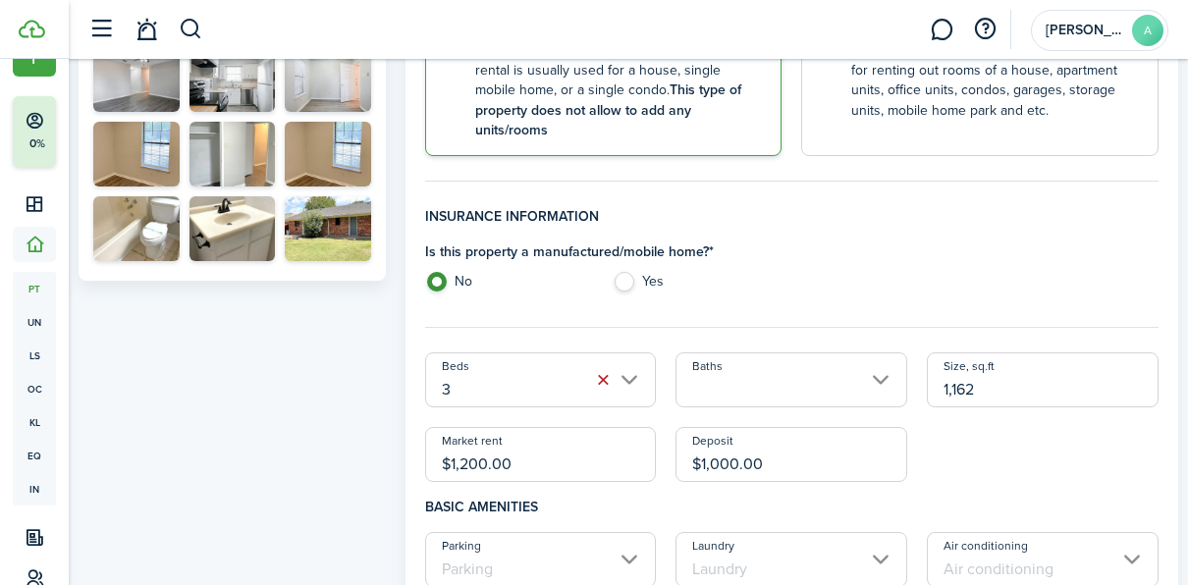
click at [706, 365] on input "Baths" at bounding box center [791, 379] width 232 height 55
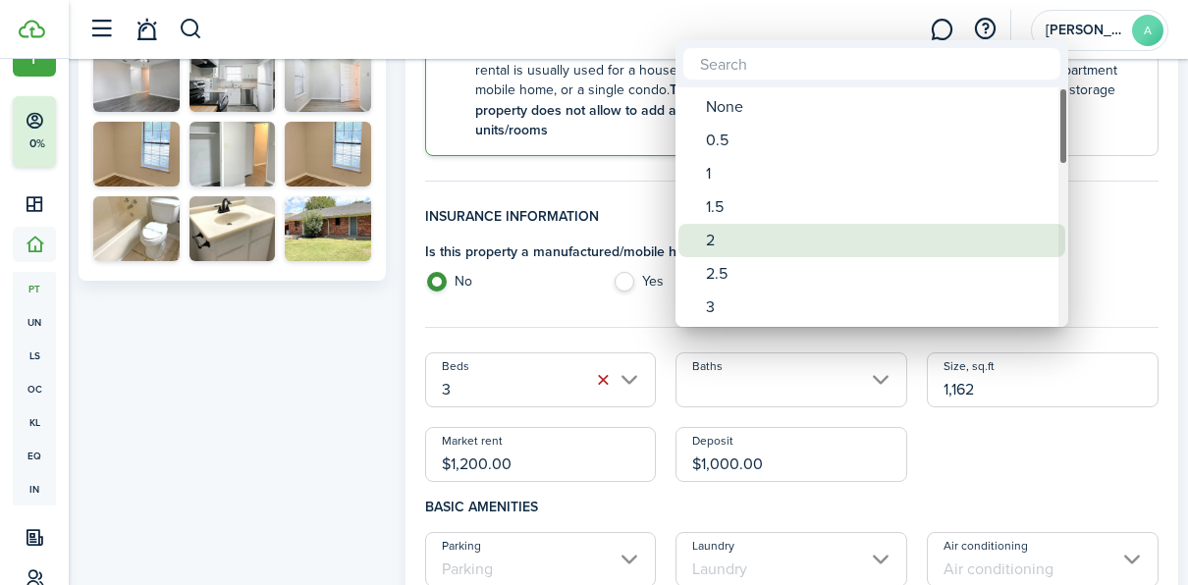
click at [718, 231] on div "2" at bounding box center [879, 240] width 347 height 33
type input "2"
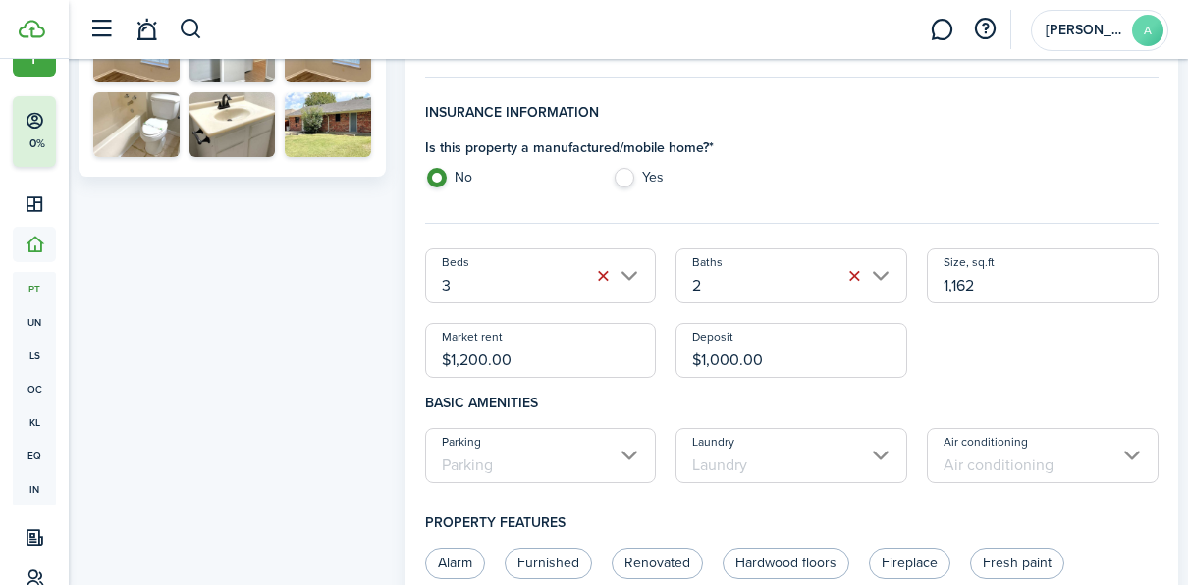
scroll to position [562, 0]
click at [510, 427] on input "Parking" at bounding box center [541, 454] width 232 height 55
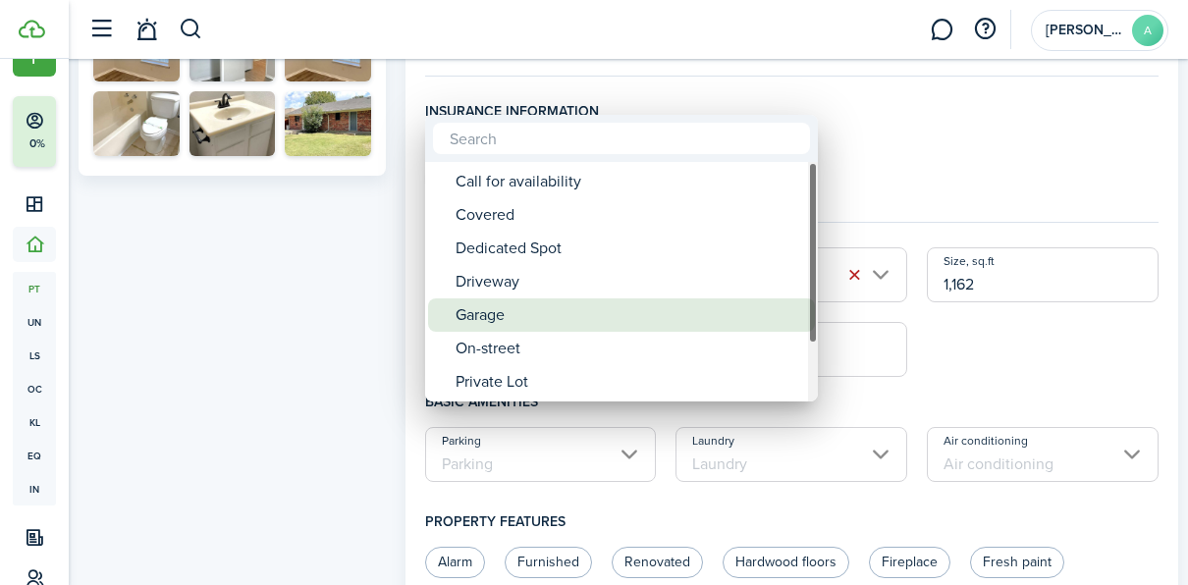
click at [507, 314] on div "Garage" at bounding box center [628, 314] width 347 height 33
type input "Garage"
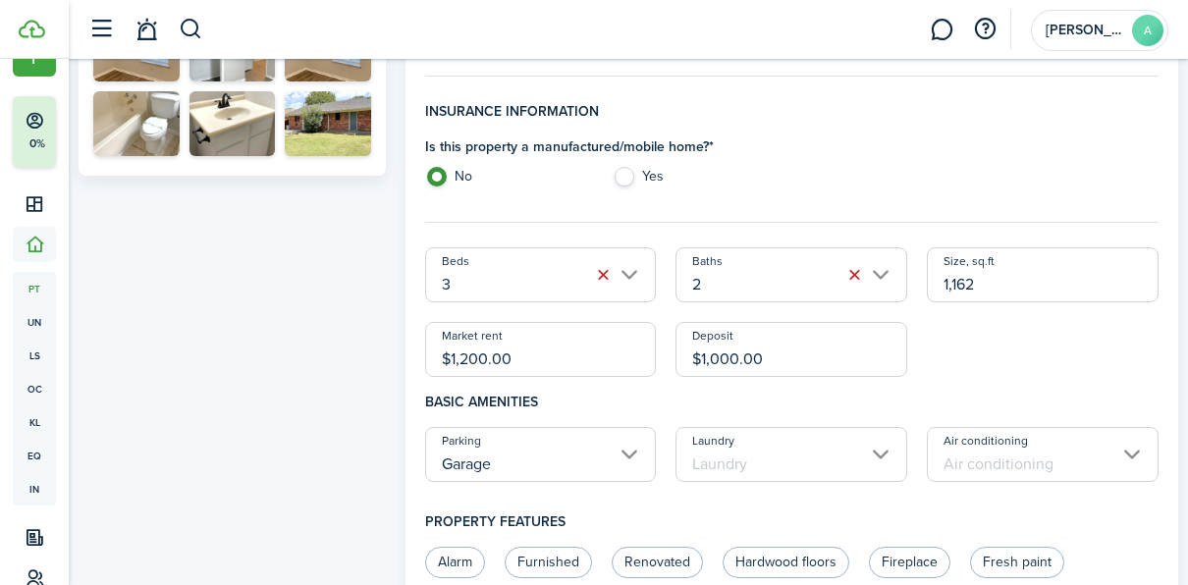
click at [733, 427] on input "Laundry" at bounding box center [791, 454] width 232 height 55
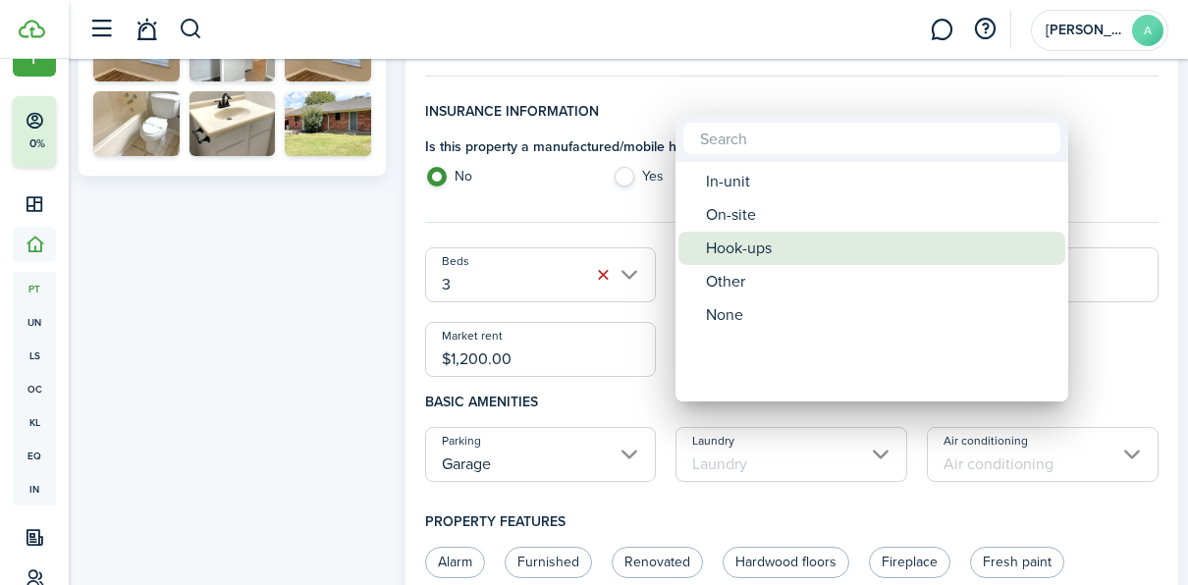
click at [747, 255] on div "Hook-ups" at bounding box center [879, 248] width 347 height 33
type input "Hook-ups"
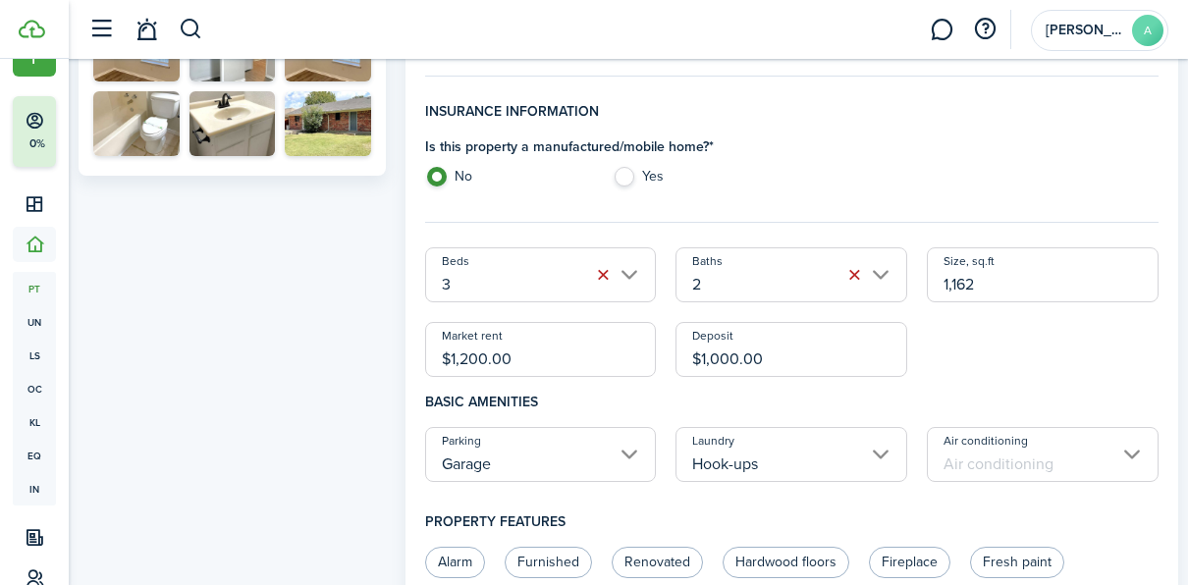
click at [1010, 427] on input "Air conditioning" at bounding box center [1043, 454] width 232 height 55
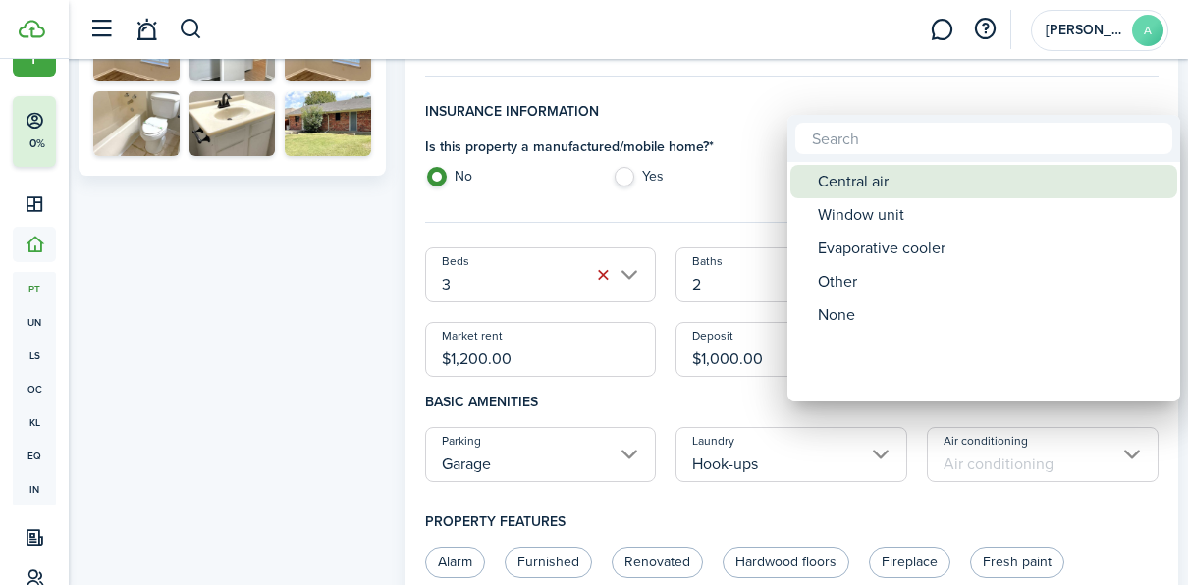
click at [855, 182] on div "Central air" at bounding box center [991, 181] width 347 height 33
type input "Central air"
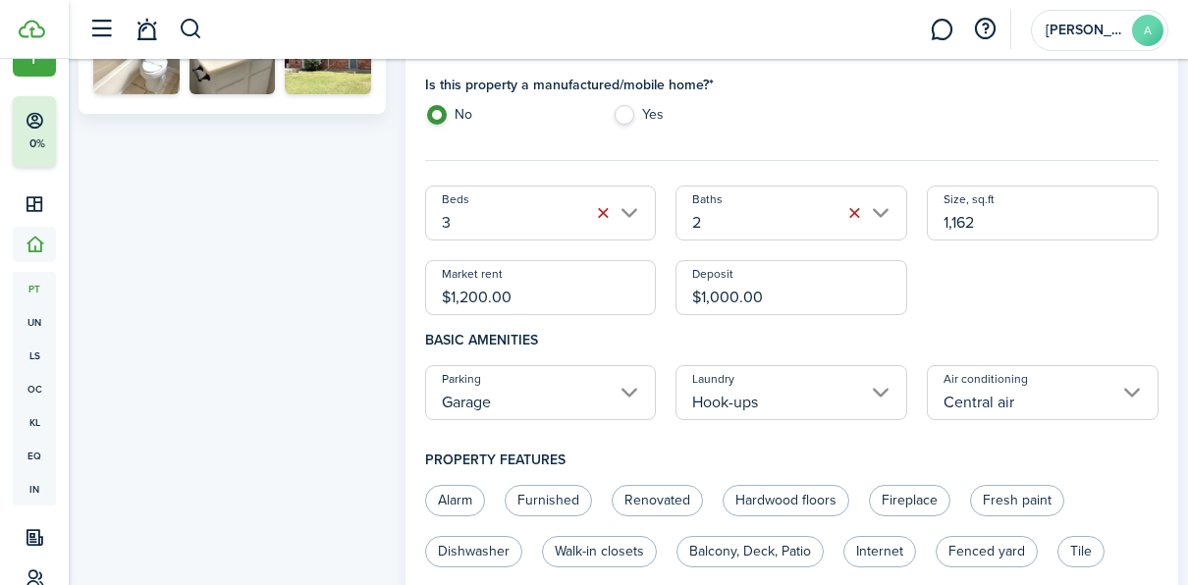
scroll to position [626, 0]
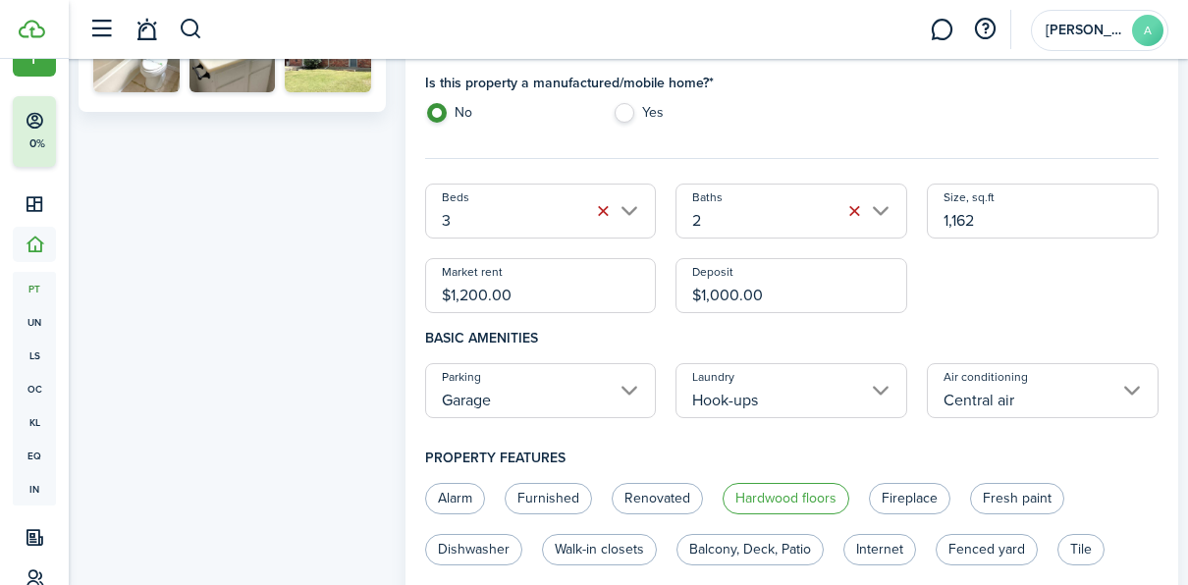
click at [753, 483] on label "Hardwood floors" at bounding box center [785, 498] width 127 height 31
radio input "true"
click at [996, 483] on label "Fresh paint" at bounding box center [1017, 498] width 94 height 31
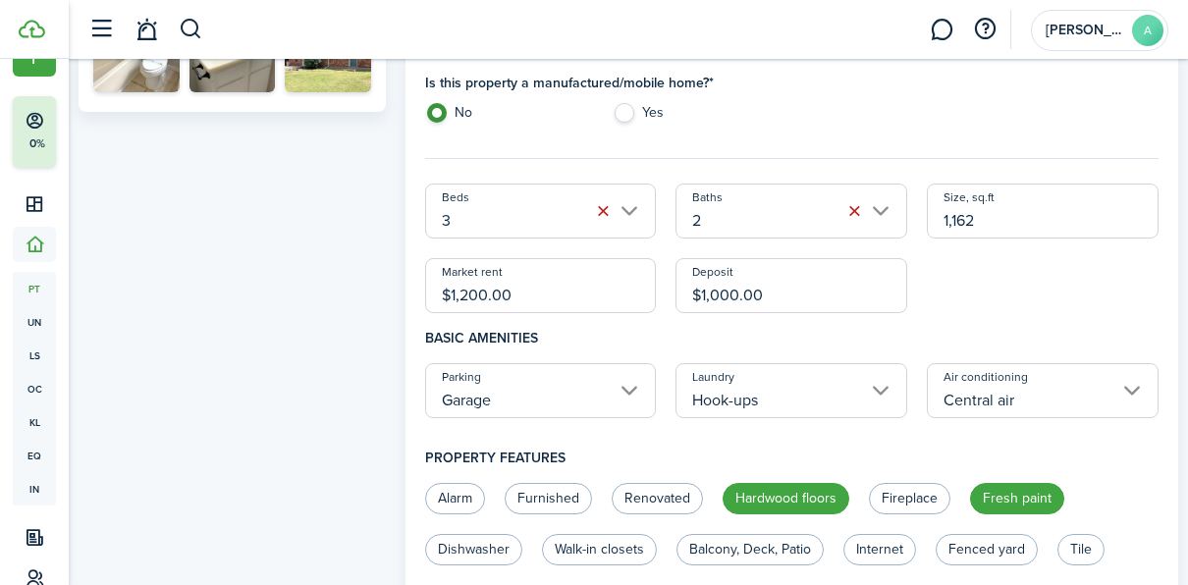
radio input "true"
click at [981, 534] on label "Fenced yard" at bounding box center [986, 549] width 102 height 31
radio input "true"
click at [493, 534] on label "Dishwasher" at bounding box center [473, 549] width 97 height 31
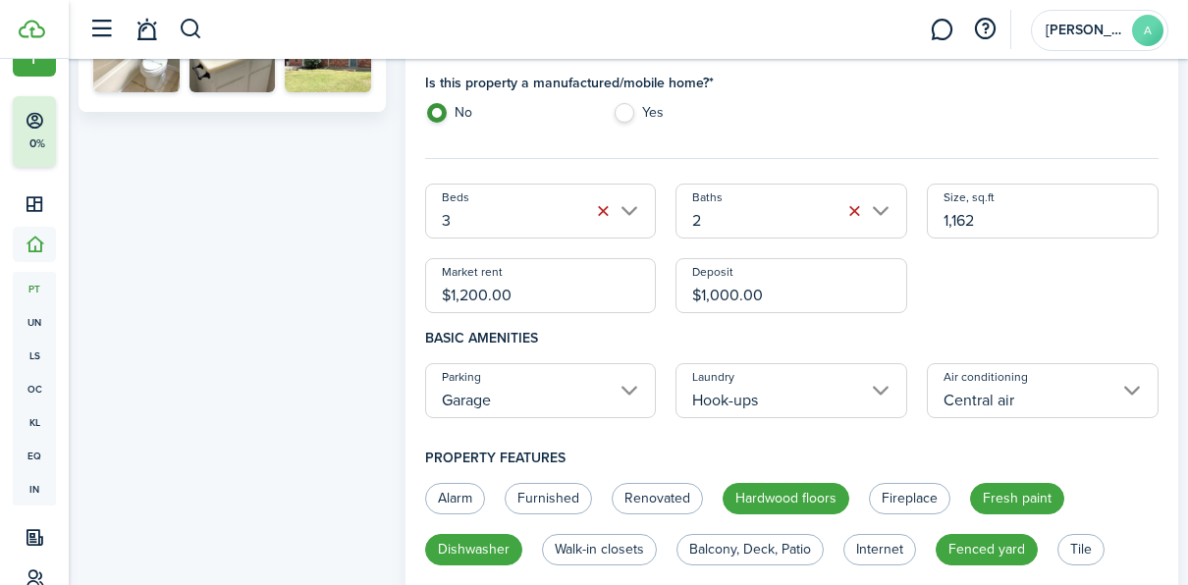
radio input "true"
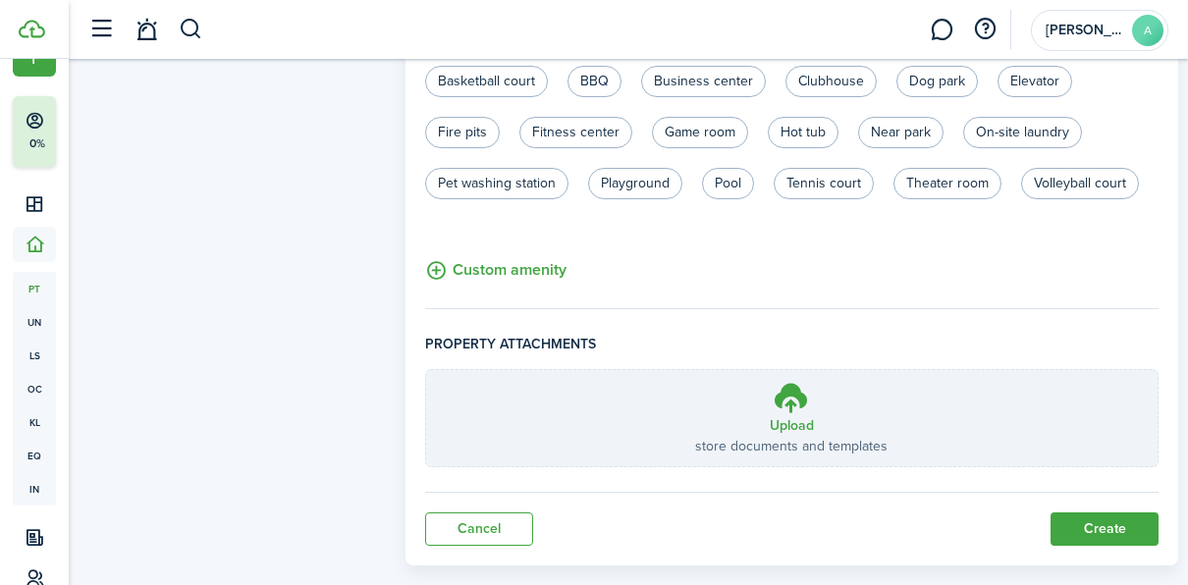
scroll to position [1352, 0]
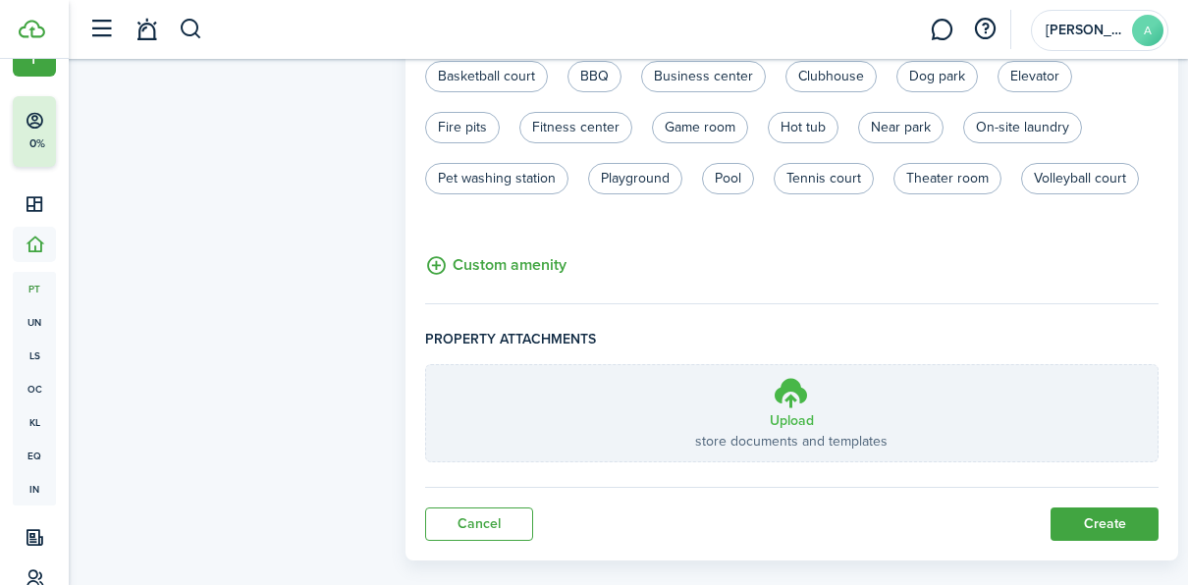
click at [789, 376] on icon at bounding box center [791, 392] width 37 height 35
click at [426, 365] on input "Upload store documents and templates Choose file" at bounding box center [426, 365] width 0 height 0
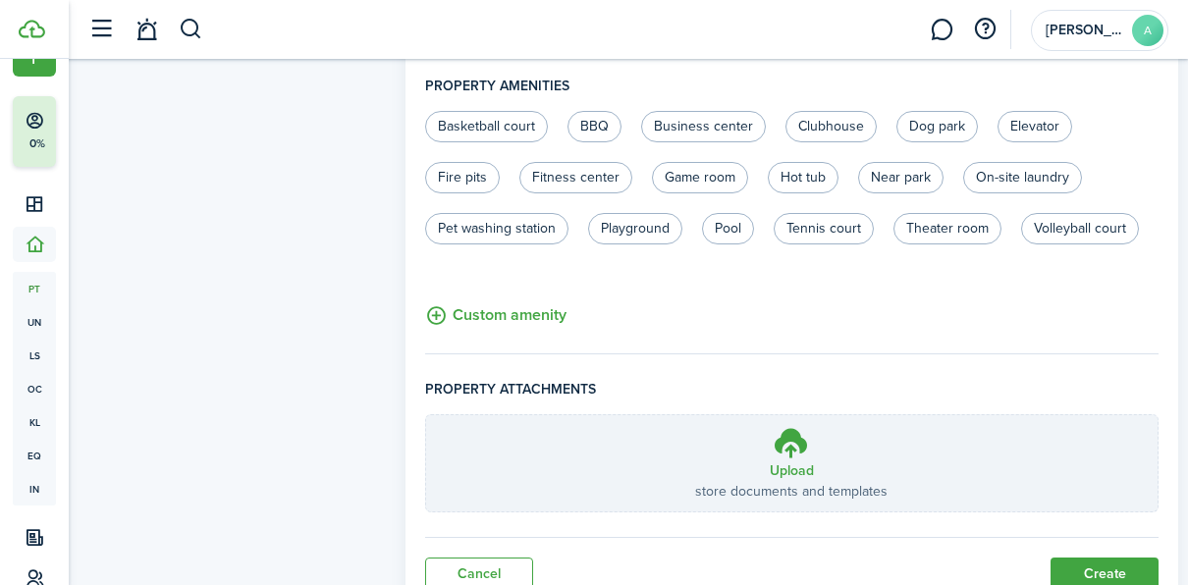
scroll to position [1357, 0]
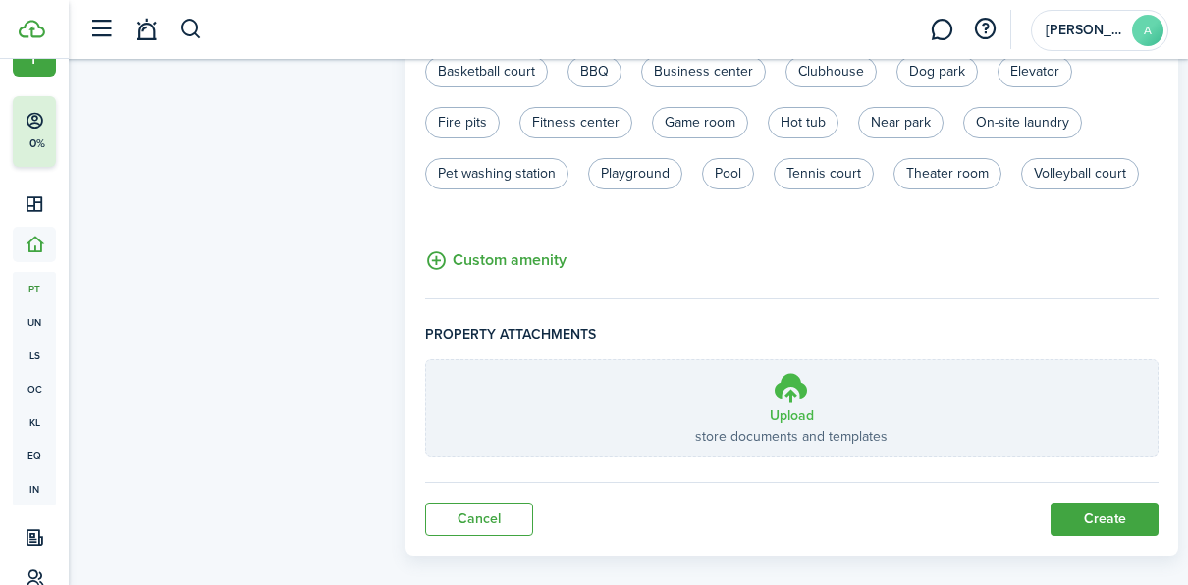
click at [799, 376] on icon at bounding box center [791, 387] width 37 height 35
click at [426, 360] on input "Upload store documents and templates Choose file" at bounding box center [426, 360] width 0 height 0
click at [786, 405] on h3 "Upload" at bounding box center [792, 415] width 44 height 21
click at [426, 360] on input "Upload store documents and templates Choose file" at bounding box center [426, 360] width 0 height 0
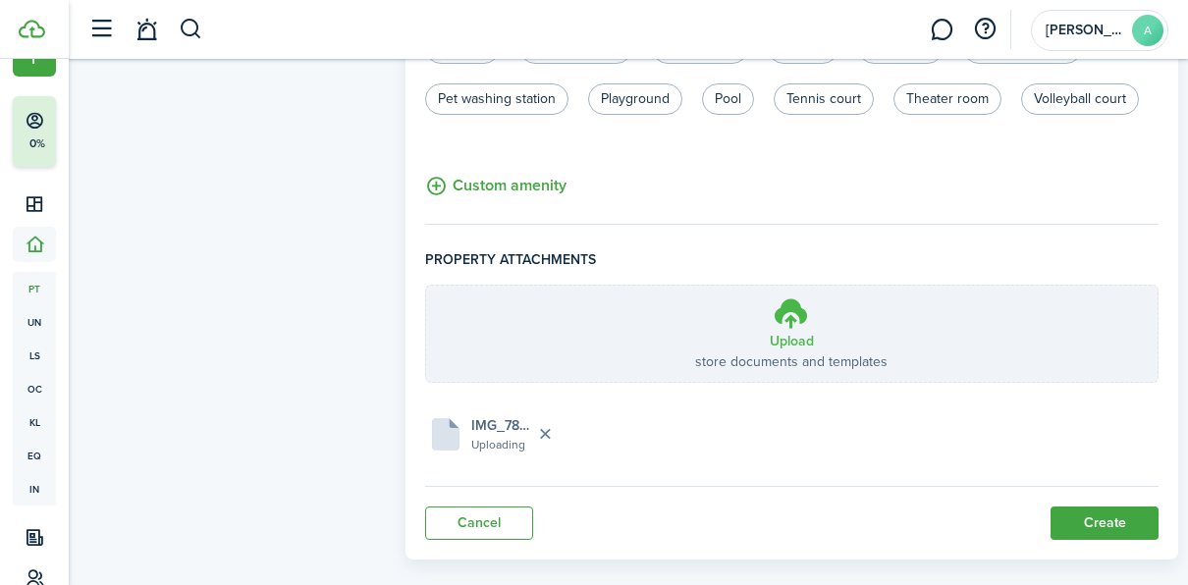
scroll to position [1435, 0]
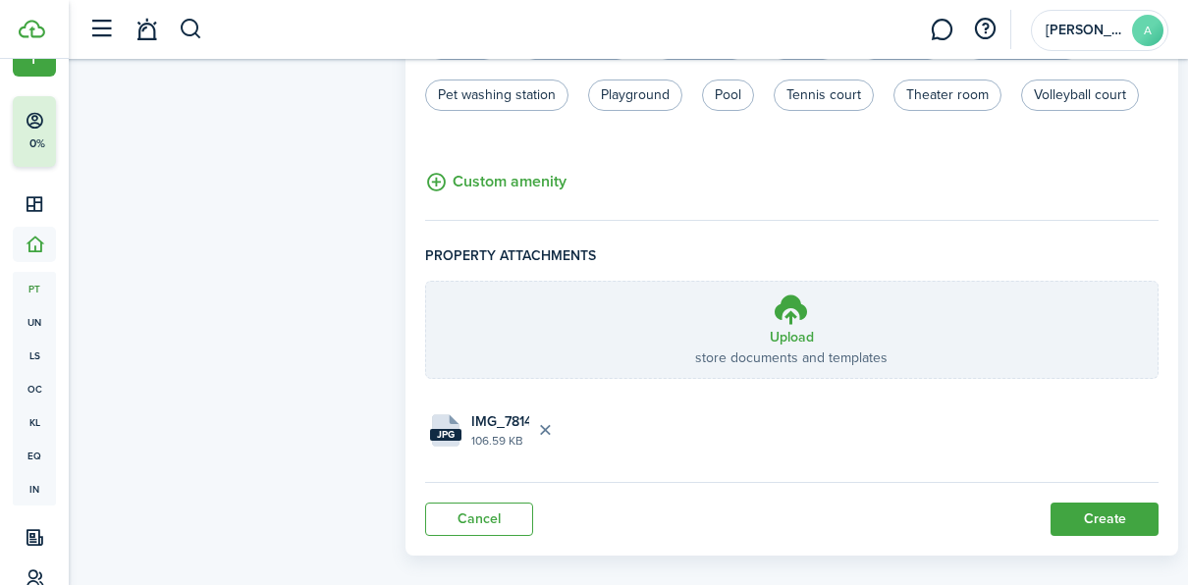
click at [1121, 503] on button "Create" at bounding box center [1104, 519] width 108 height 33
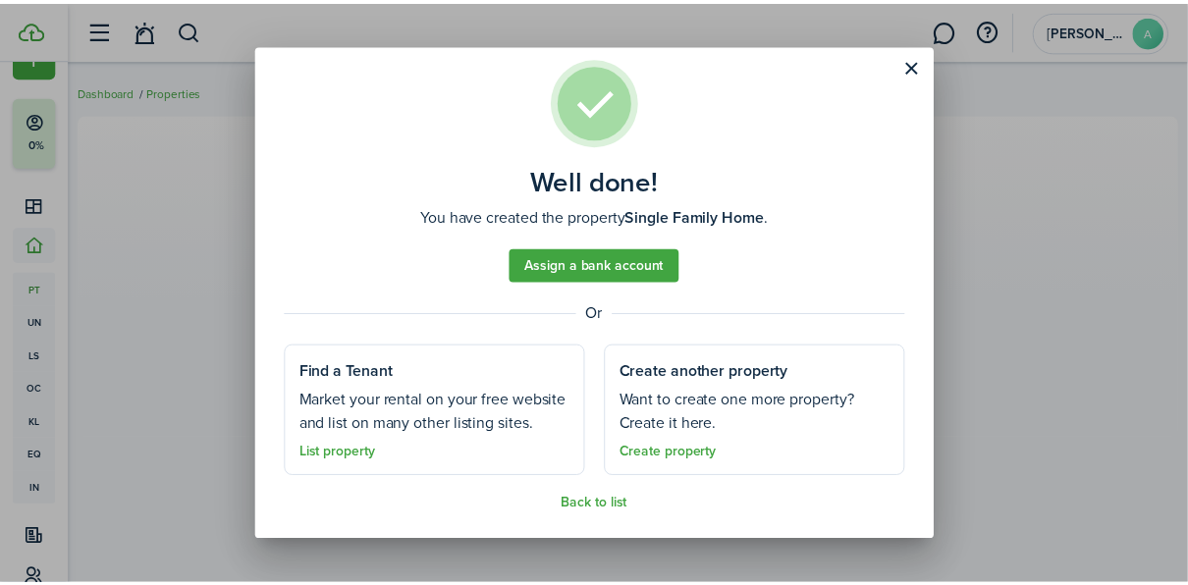
scroll to position [50, 0]
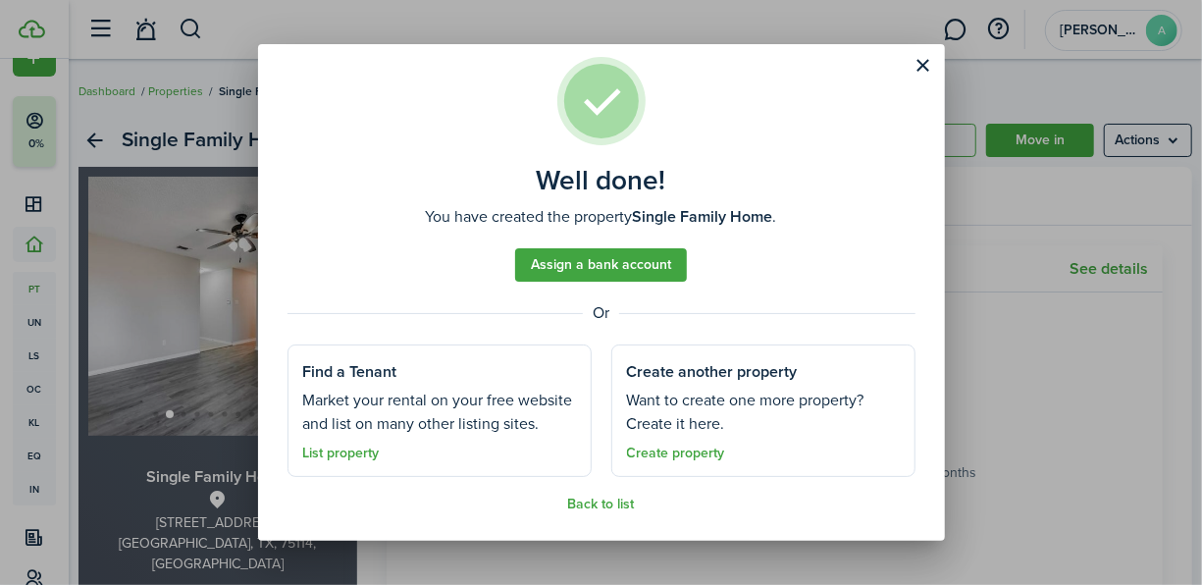
click at [613, 499] on link "Back to list" at bounding box center [601, 505] width 67 height 16
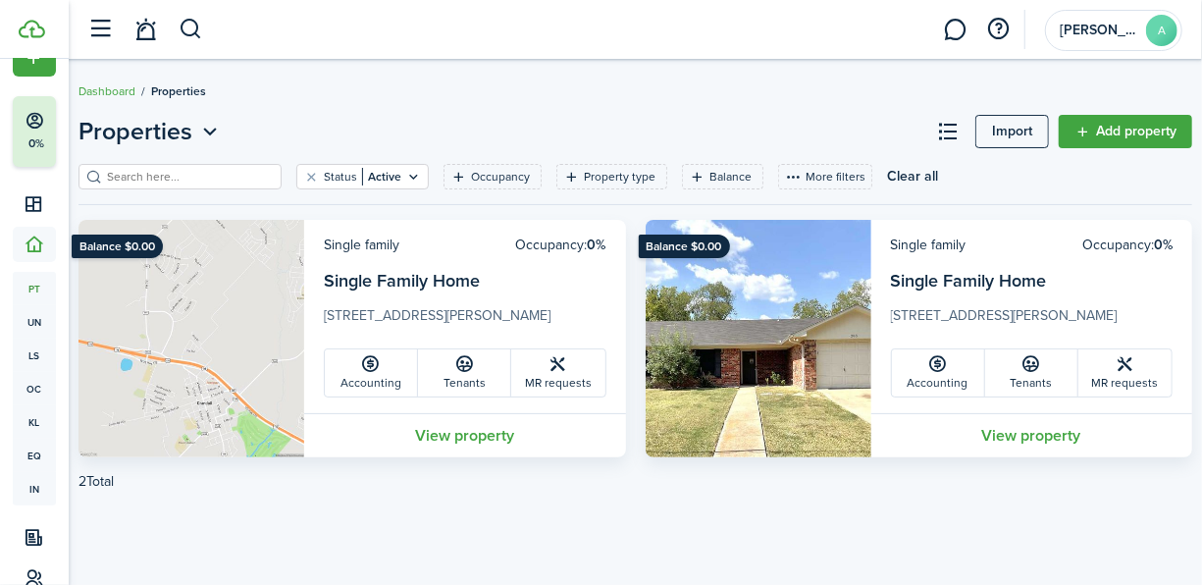
click at [731, 316] on img at bounding box center [759, 339] width 226 height 238
click at [1026, 436] on link "View property" at bounding box center [1033, 435] width 322 height 44
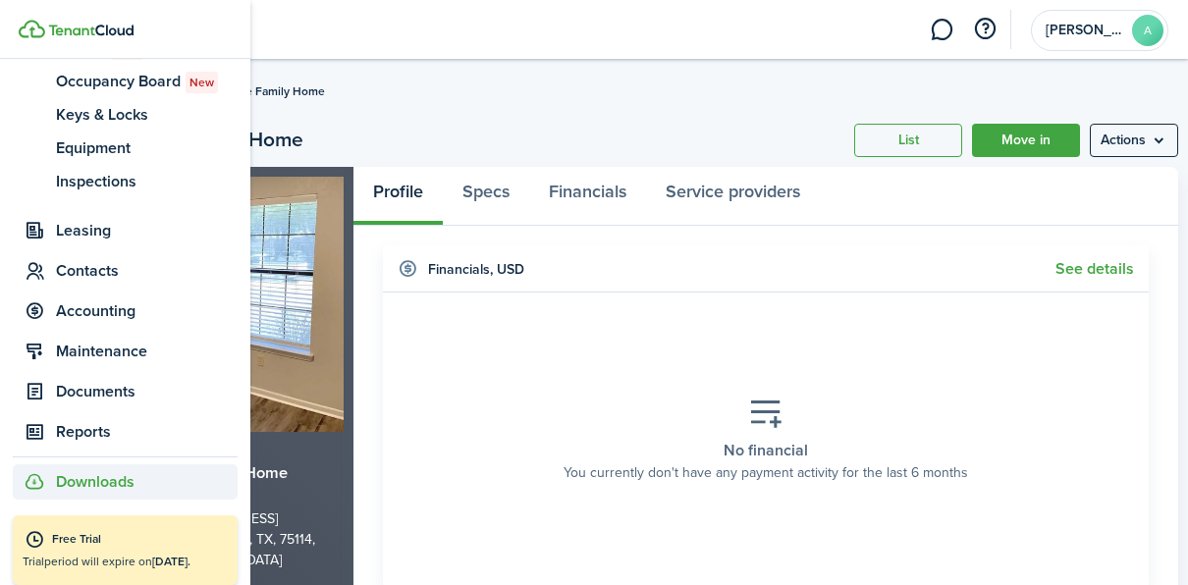
scroll to position [357, 0]
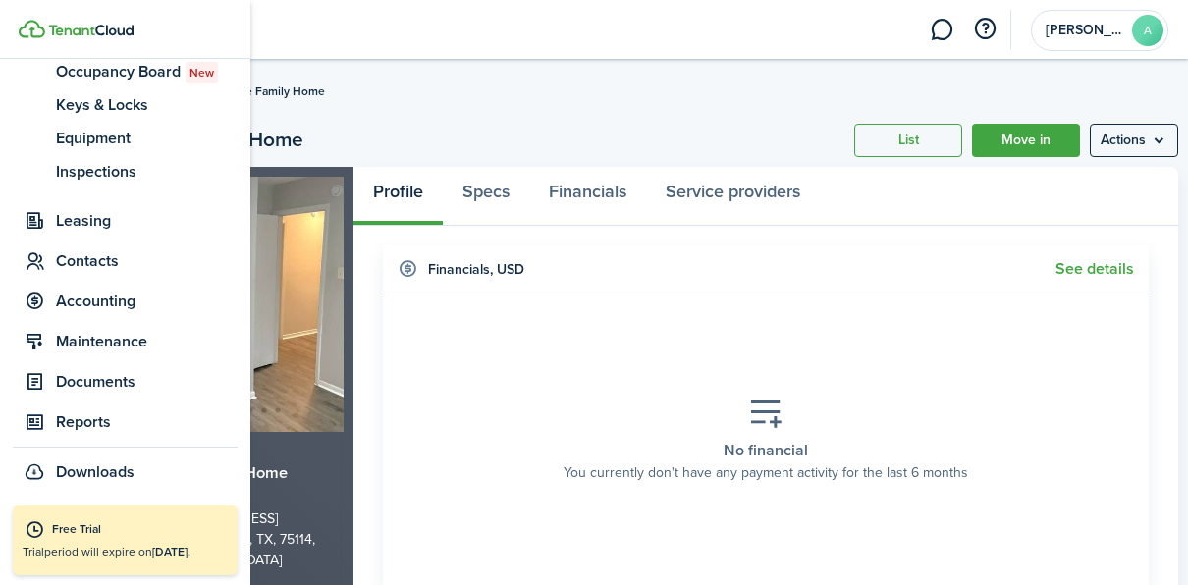
click at [89, 540] on link "Free Trial Trial period will expire on [DATE]." at bounding box center [125, 541] width 225 height 70
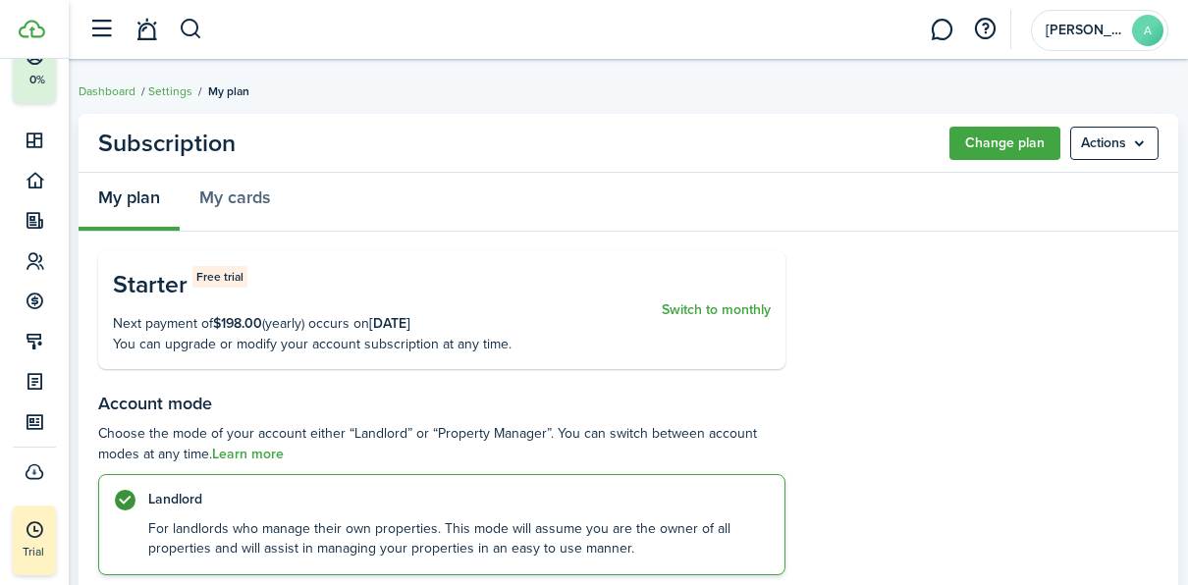
click at [290, 345] on p "You can upgrade or modify your account subscription at any time." at bounding box center [382, 344] width 539 height 21
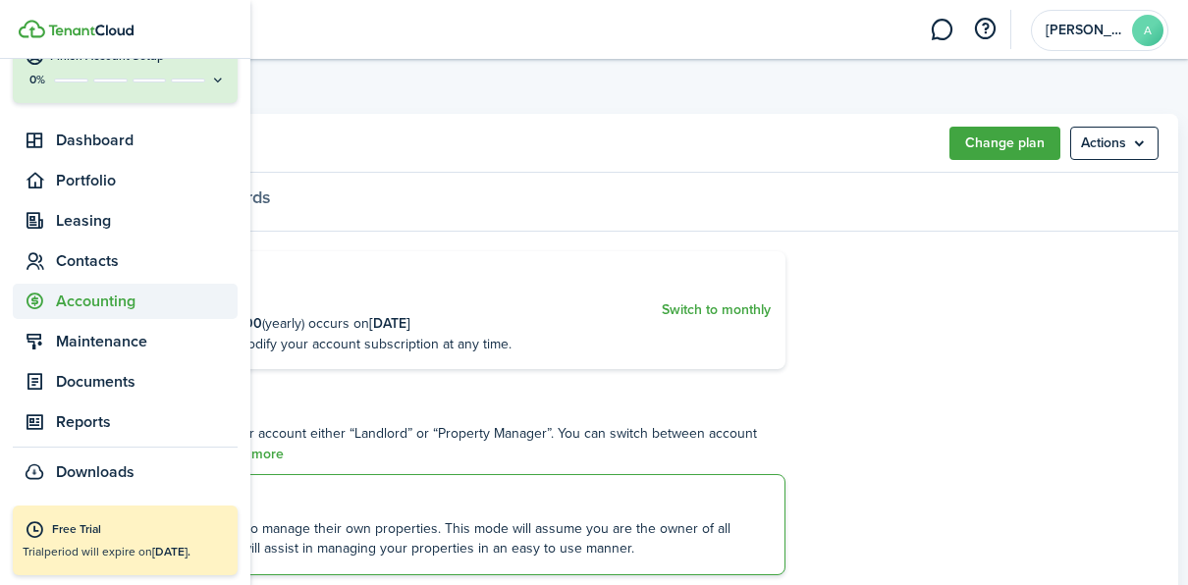
click at [140, 296] on span "Accounting" at bounding box center [147, 302] width 182 height 24
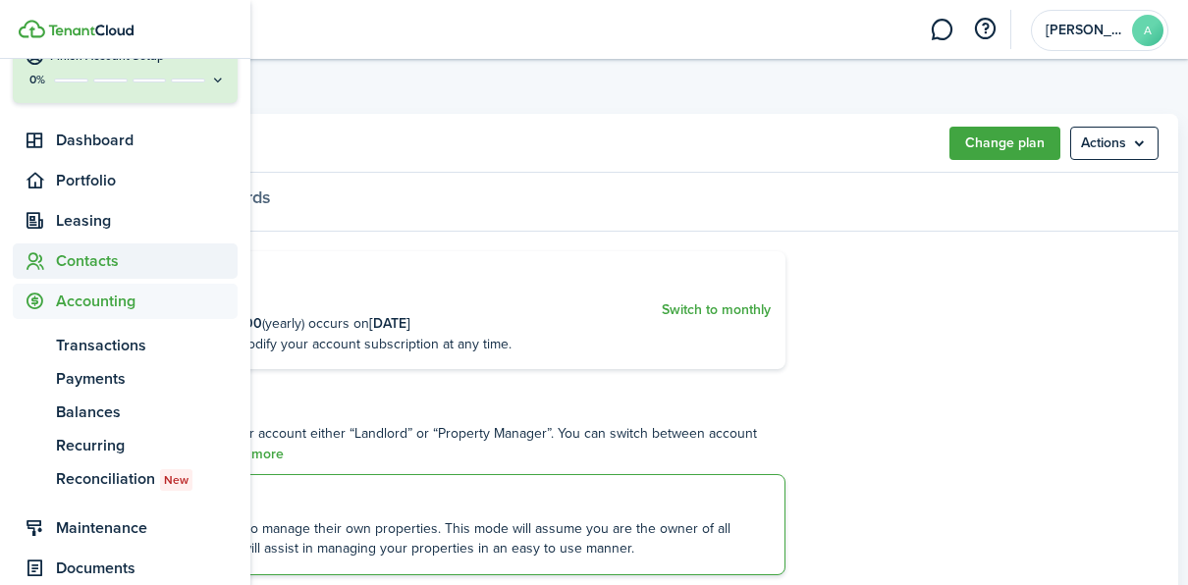
click at [106, 255] on span "Contacts" at bounding box center [147, 261] width 182 height 24
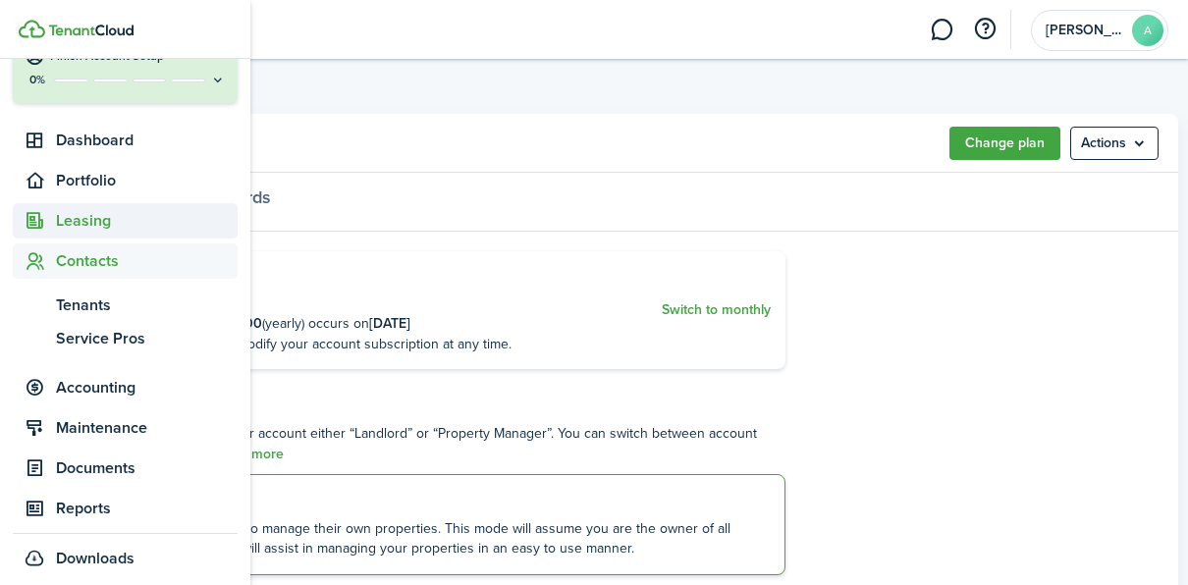
click at [104, 226] on span "Leasing" at bounding box center [147, 221] width 182 height 24
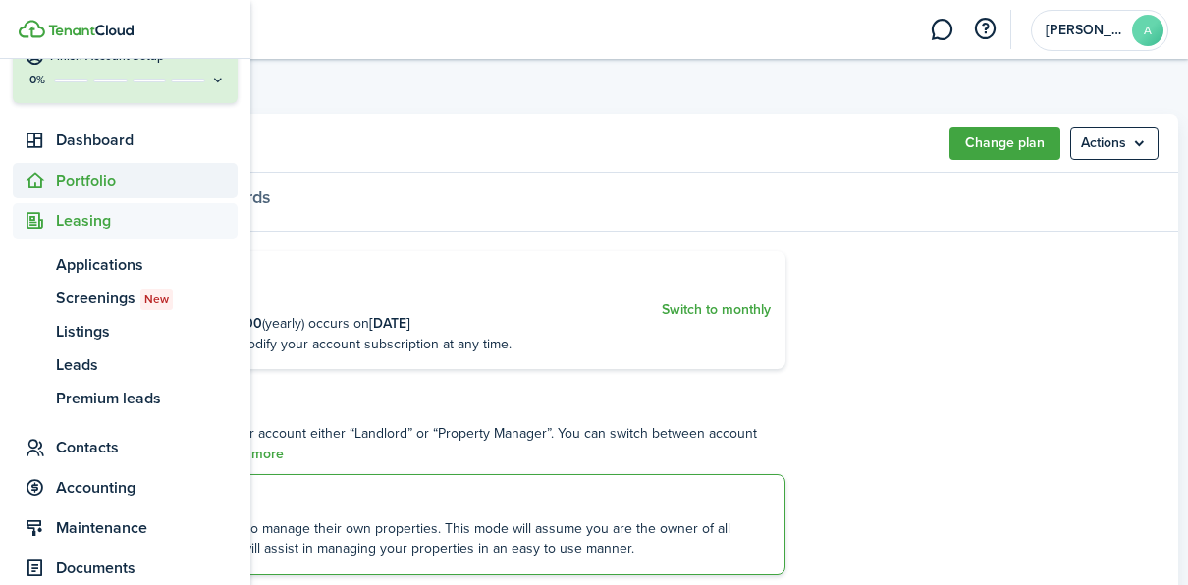
click at [99, 181] on span "Portfolio" at bounding box center [147, 181] width 182 height 24
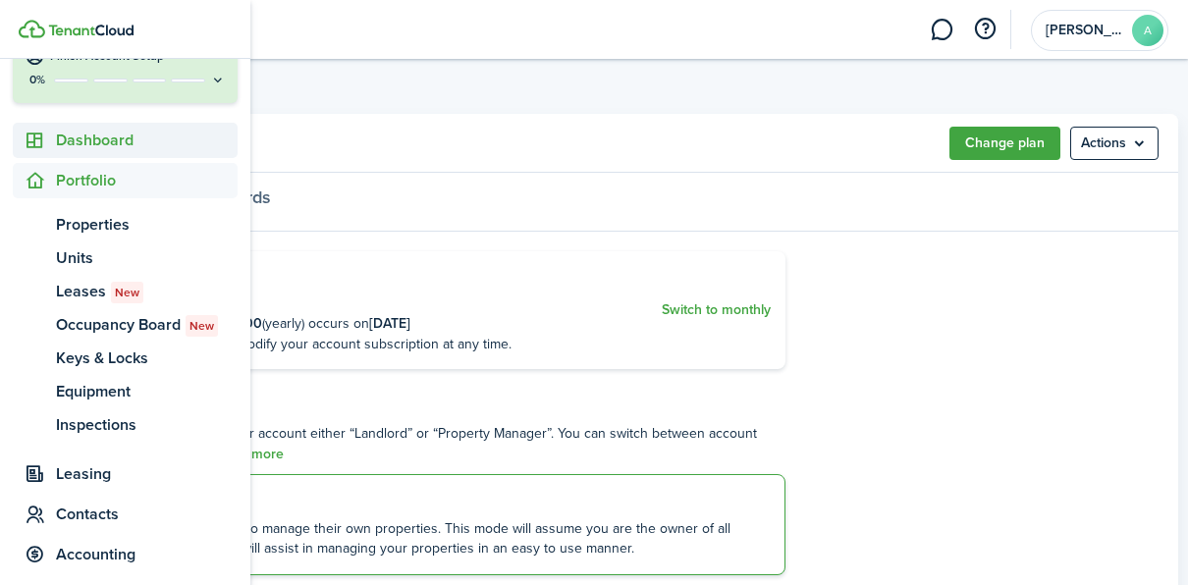
click at [111, 149] on span "Dashboard" at bounding box center [147, 141] width 182 height 24
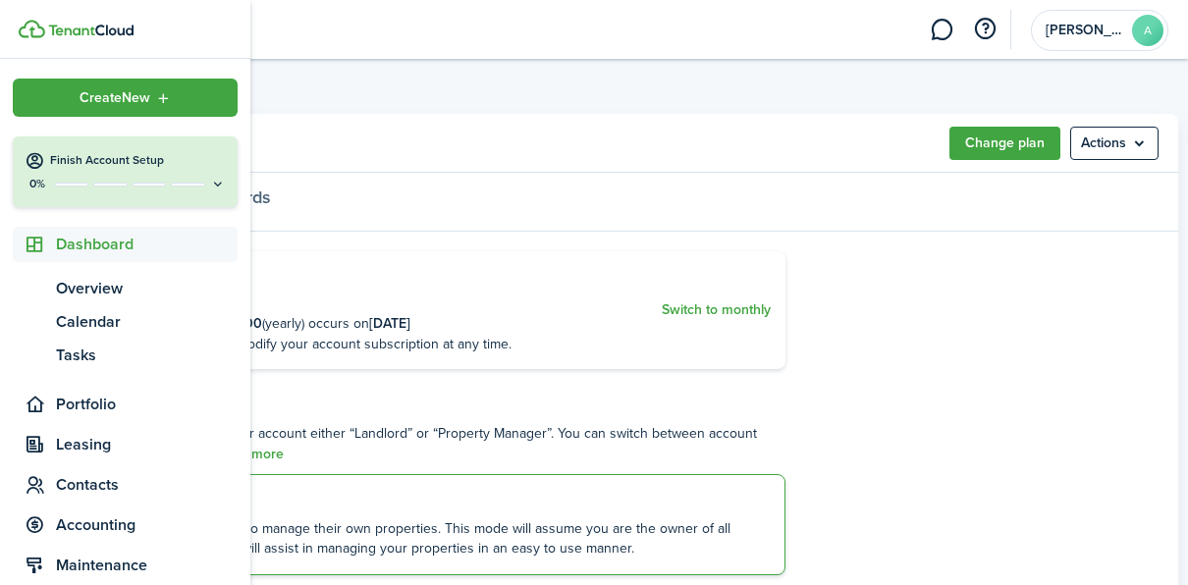
click at [80, 161] on h4 "Finish Account Setup" at bounding box center [138, 160] width 176 height 17
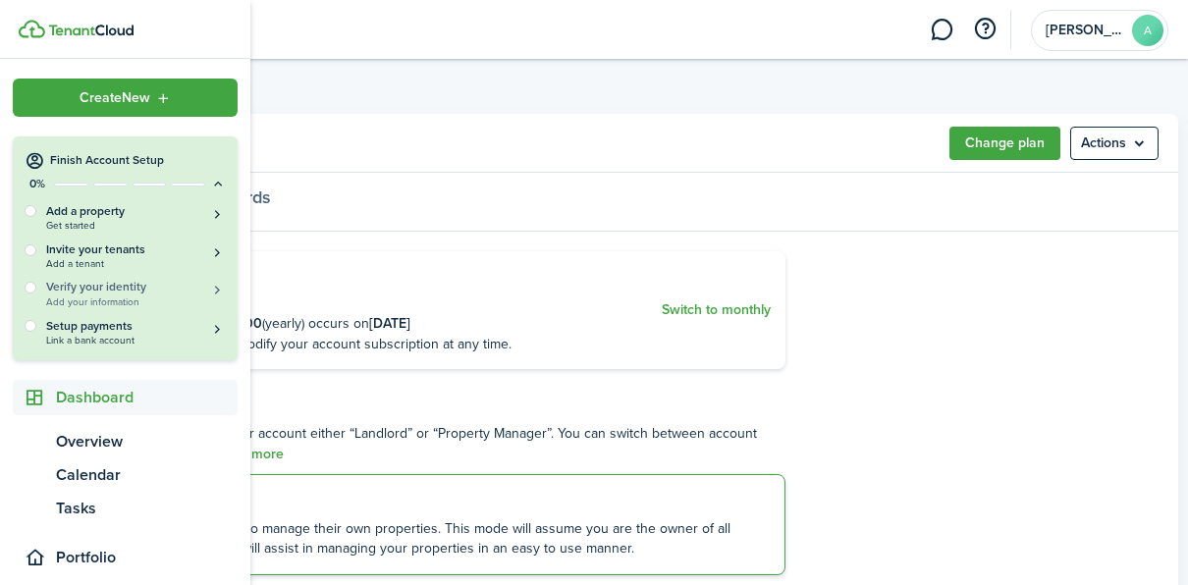
click at [94, 290] on h5 "Verify your identity" at bounding box center [136, 287] width 180 height 17
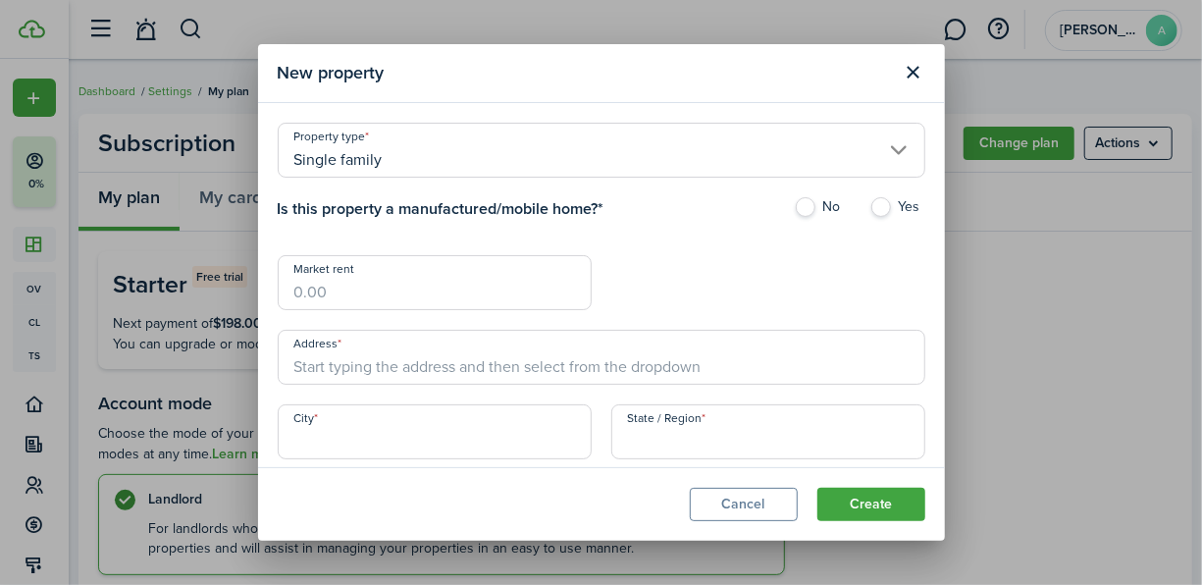
click at [794, 206] on label "No" at bounding box center [822, 211] width 56 height 29
radio input "true"
click at [387, 281] on input "Market rent" at bounding box center [435, 282] width 314 height 55
type input "$1,200.00"
type input "[STREET_ADDRESS]"
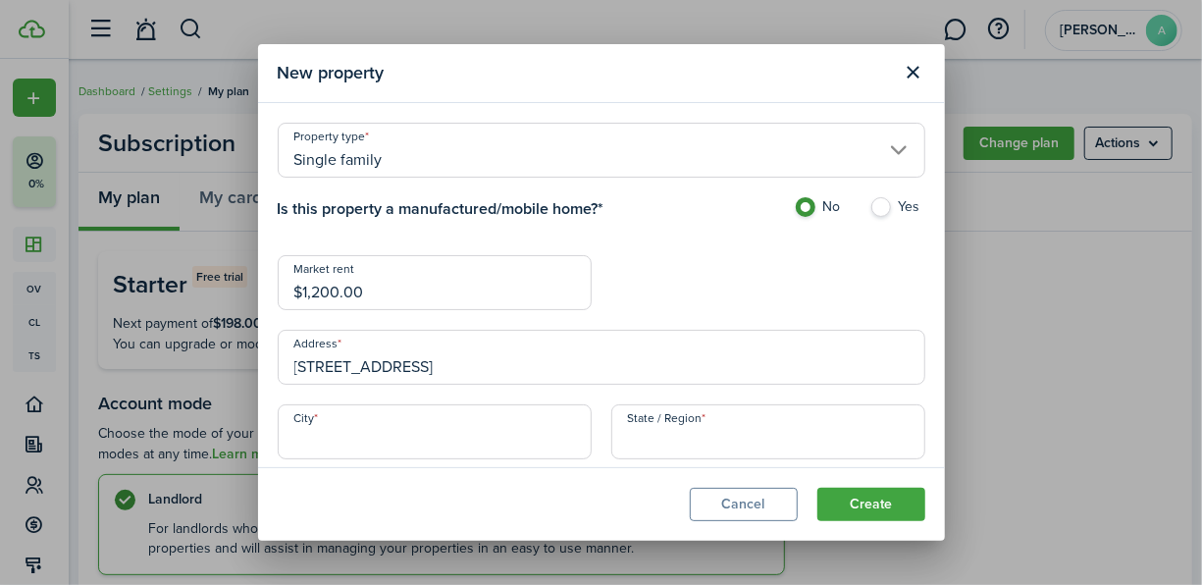
type input "[GEOGRAPHIC_DATA]"
type input "75114"
click at [494, 365] on input "[STREET_ADDRESS]" at bounding box center [602, 357] width 648 height 55
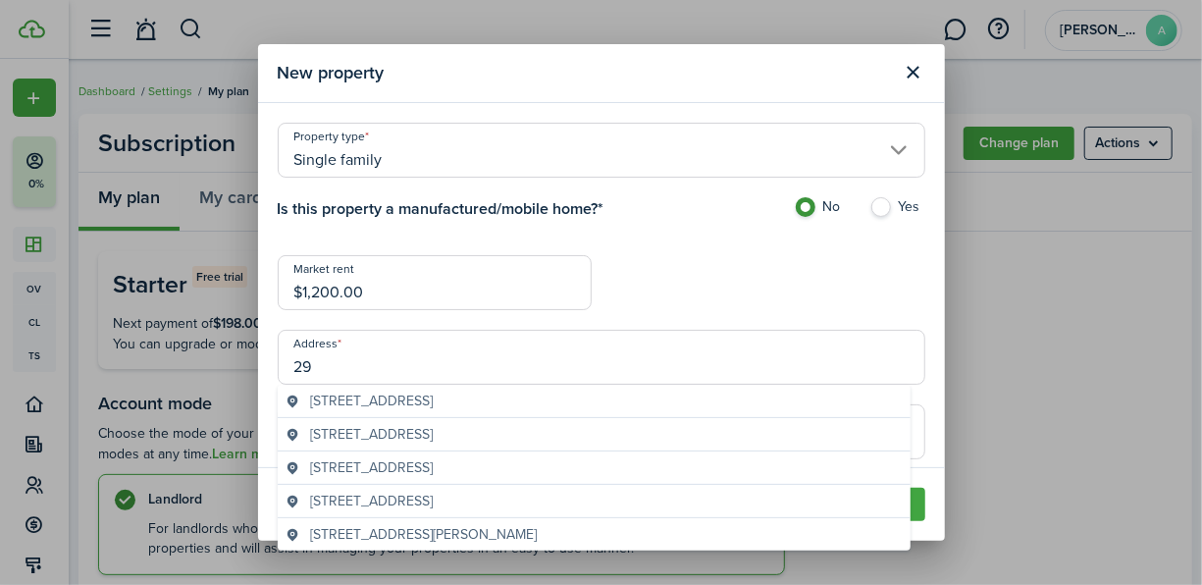
type input "2"
type input "[STREET_ADDRESS]"
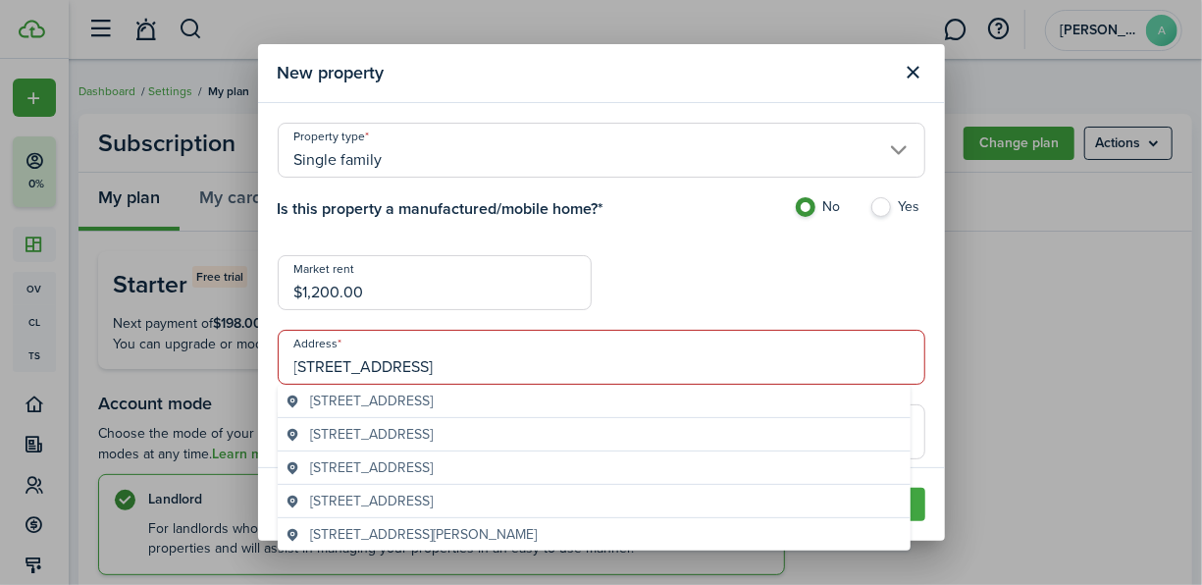
type input "[GEOGRAPHIC_DATA]"
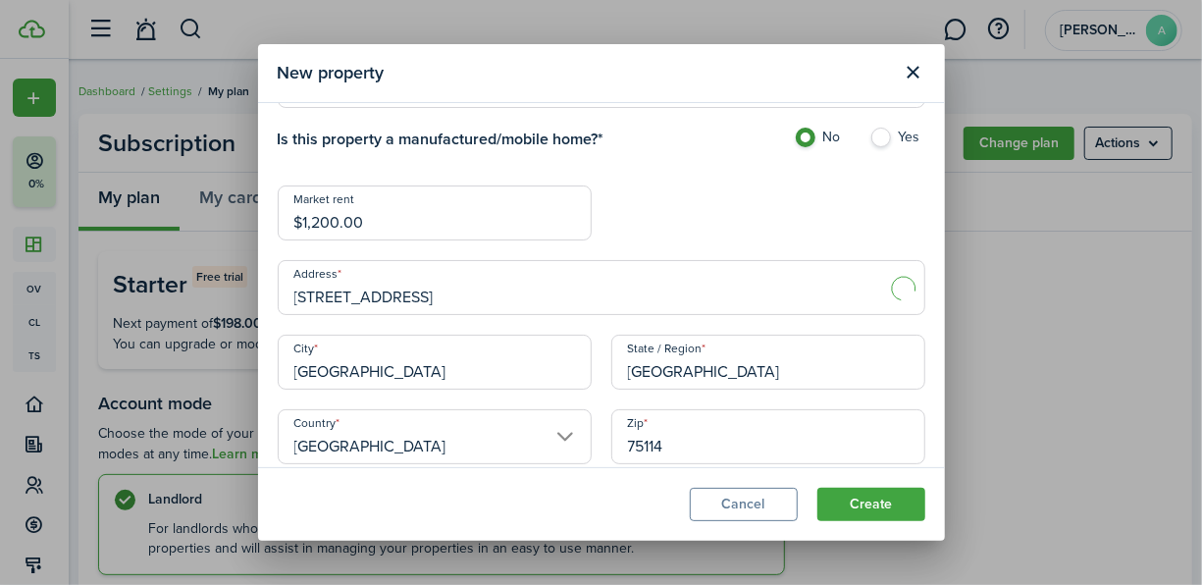
scroll to position [106, 0]
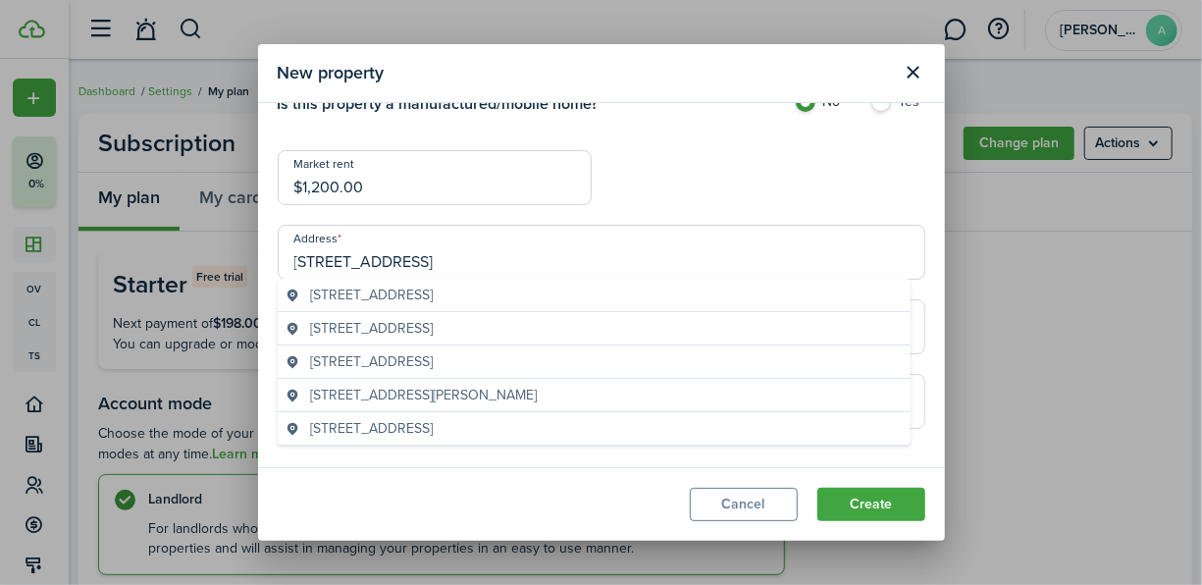
click at [414, 351] on span "[STREET_ADDRESS]" at bounding box center [371, 361] width 123 height 21
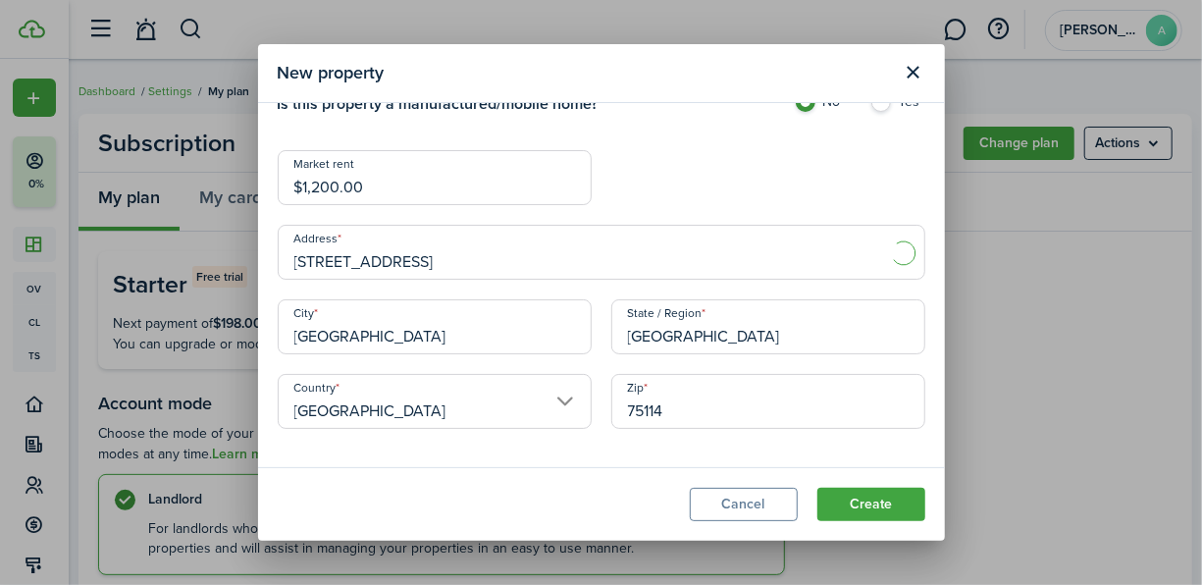
click at [387, 348] on input "[GEOGRAPHIC_DATA]" at bounding box center [435, 326] width 314 height 55
type input "[STREET_ADDRESS]"
type input "[GEOGRAPHIC_DATA]"
type input "NC"
type input "27107"
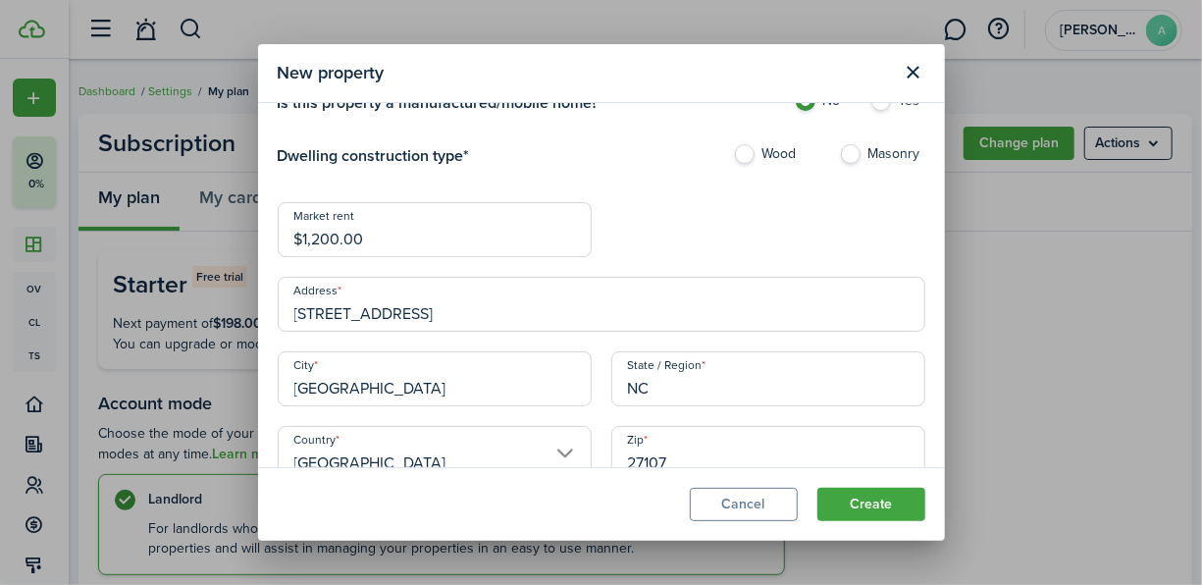
click at [684, 167] on h4 "Dwelling construction type *" at bounding box center [505, 156] width 455 height 24
click at [477, 329] on input "[STREET_ADDRESS]" at bounding box center [602, 304] width 648 height 55
type input "2"
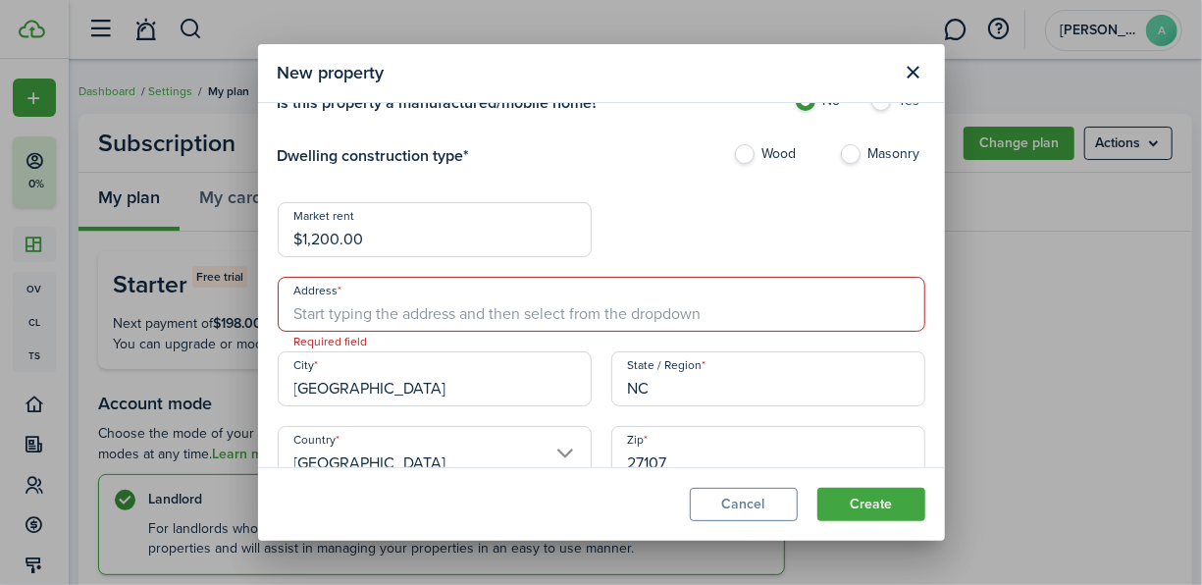
click at [1069, 291] on div "New property Property type Single family Is this property a manufactured/mobile…" at bounding box center [601, 292] width 1202 height 585
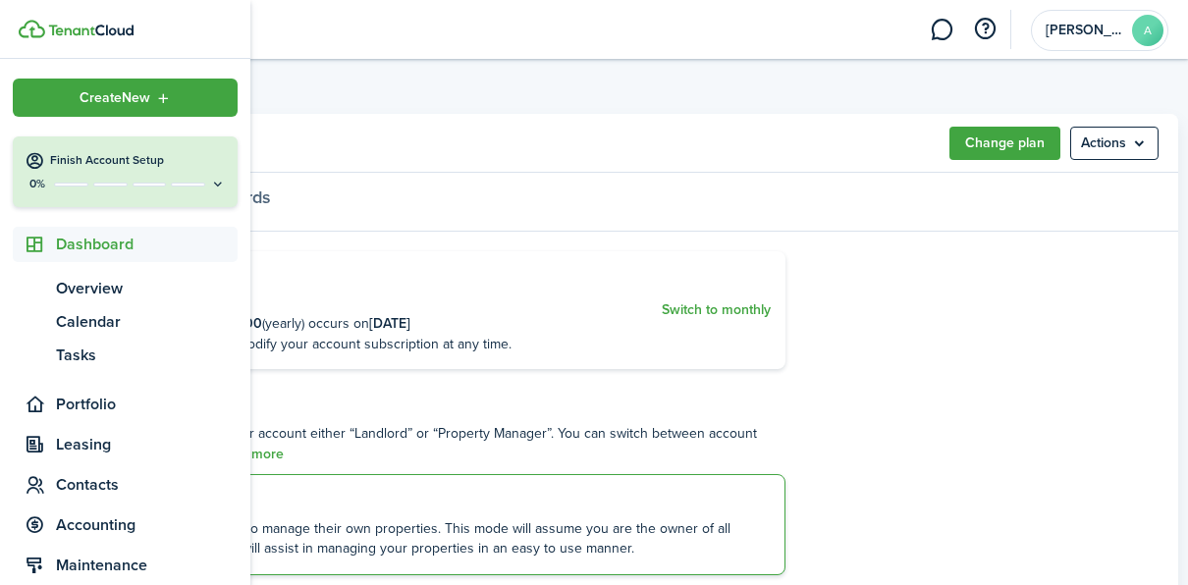
click at [163, 183] on div at bounding box center [129, 185] width 151 height 4
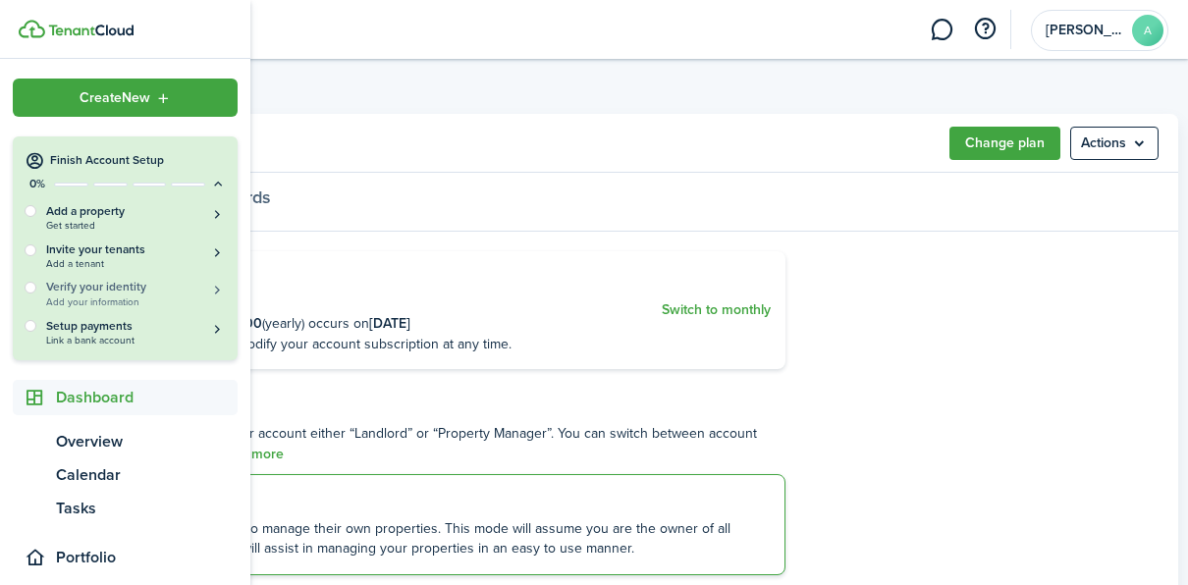
click at [93, 290] on h5 "Verify your identity" at bounding box center [136, 287] width 180 height 17
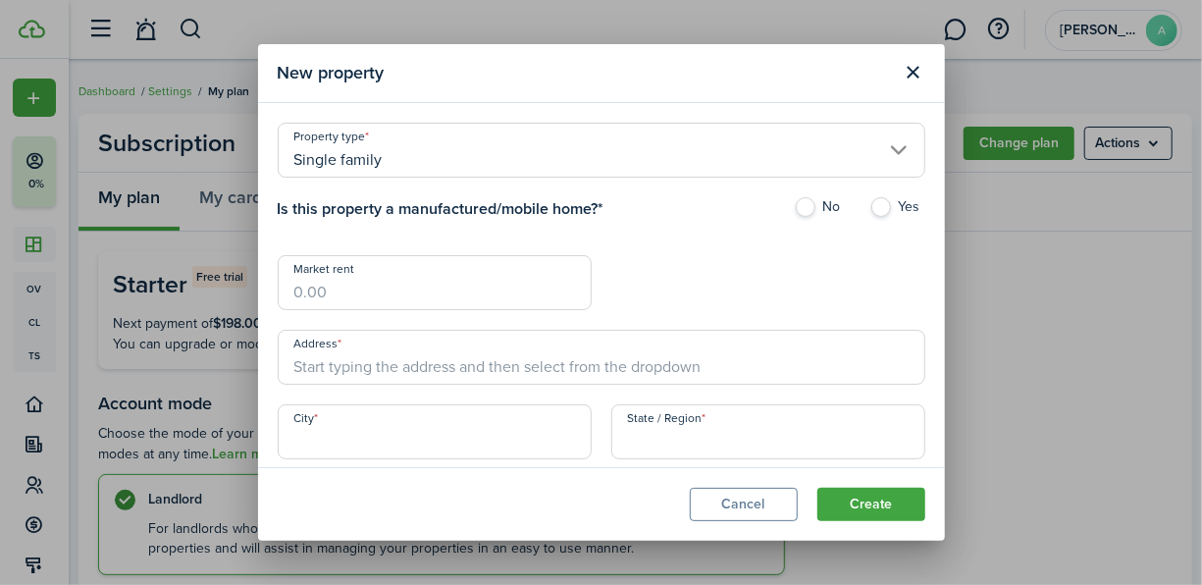
click at [794, 203] on label "No" at bounding box center [822, 211] width 56 height 29
radio input "true"
click at [425, 294] on input "Market rent" at bounding box center [435, 282] width 314 height 55
type input "$1,200.00"
click at [313, 354] on input "Address" at bounding box center [602, 357] width 648 height 55
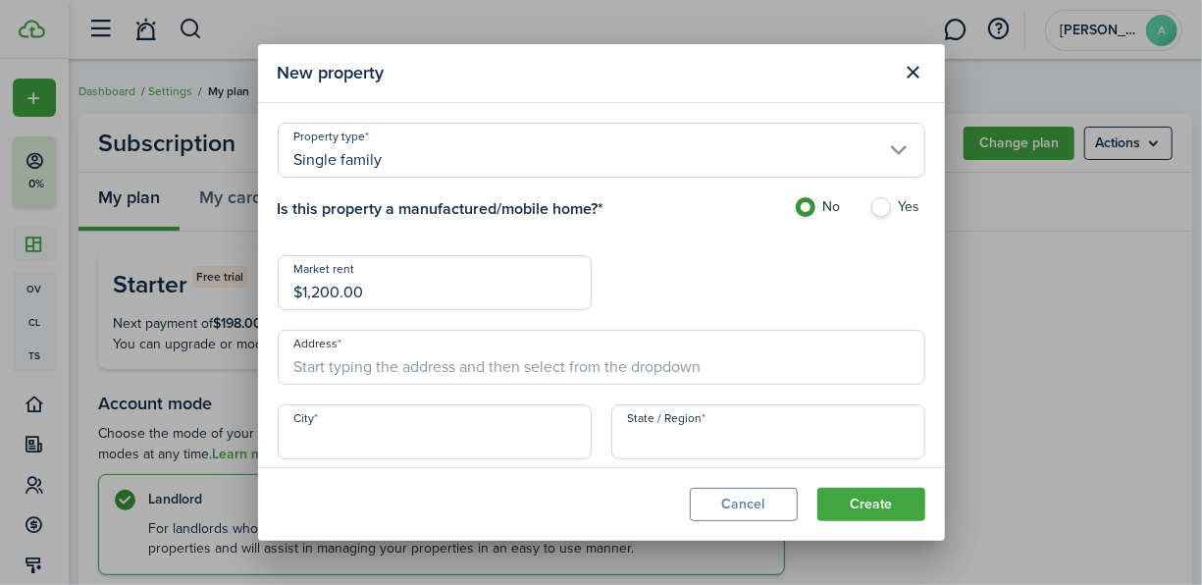
type input "[STREET_ADDRESS]"
type input "[PERSON_NAME]"
type input "[GEOGRAPHIC_DATA]"
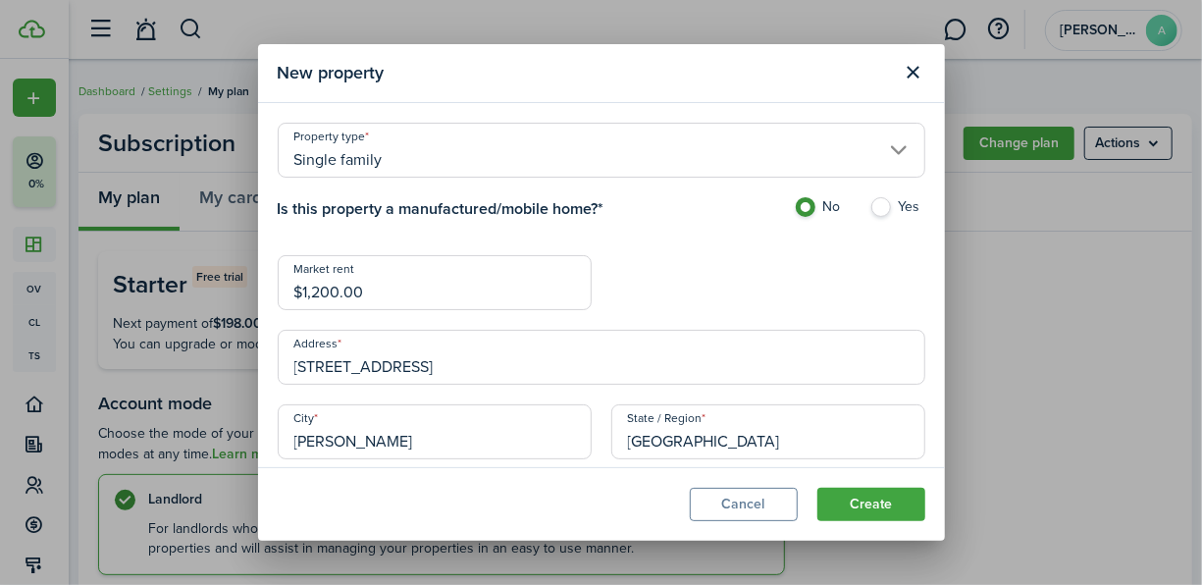
type input "[GEOGRAPHIC_DATA]"
type input "75114"
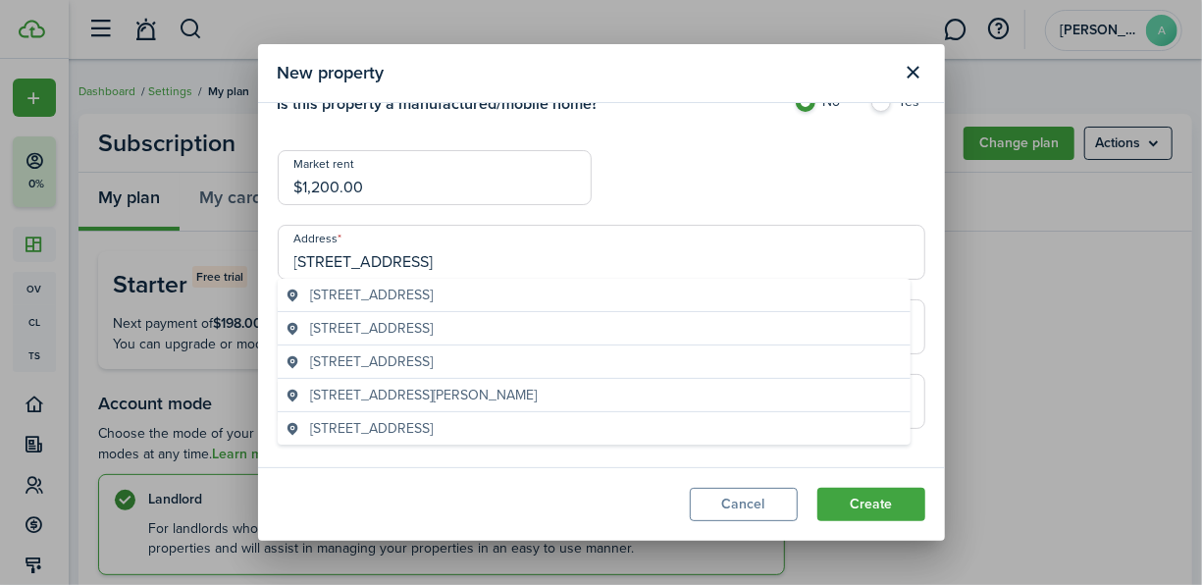
click at [679, 166] on div "Property type Single family Is this property a manufactured/mobile home? * No Y…" at bounding box center [602, 233] width 668 height 431
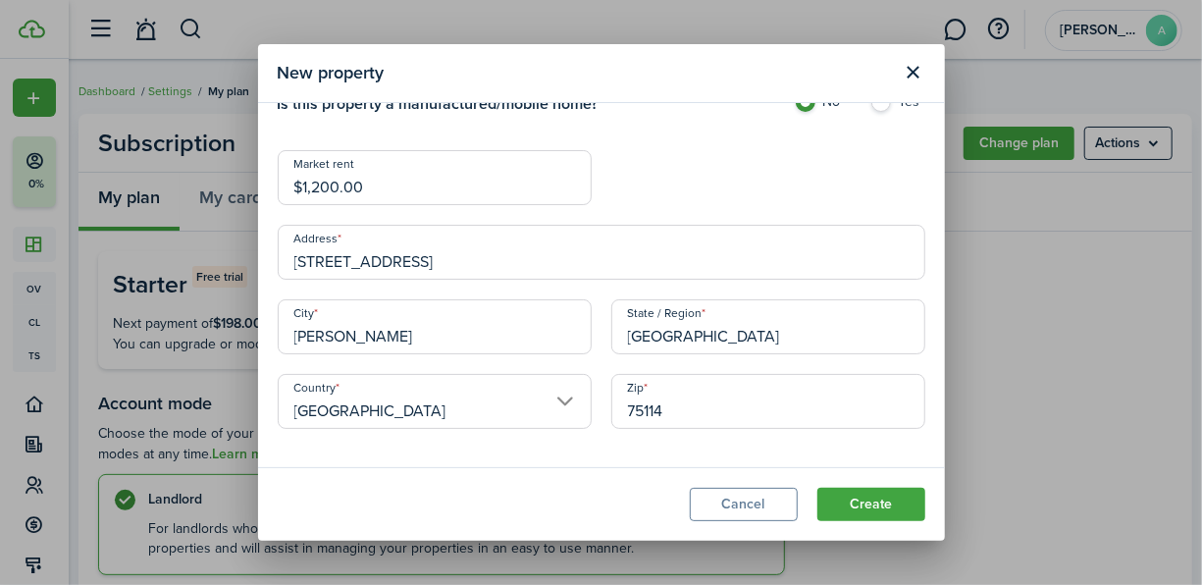
click at [841, 497] on button "Create" at bounding box center [872, 504] width 108 height 33
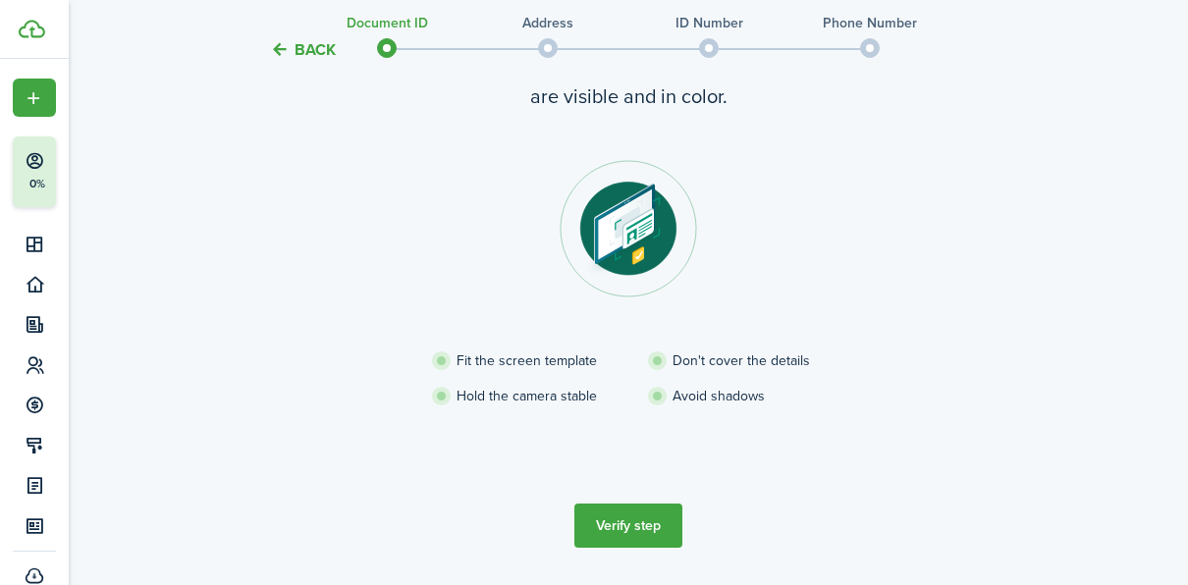
scroll to position [179, 0]
click at [630, 516] on button "Verify step" at bounding box center [628, 524] width 108 height 44
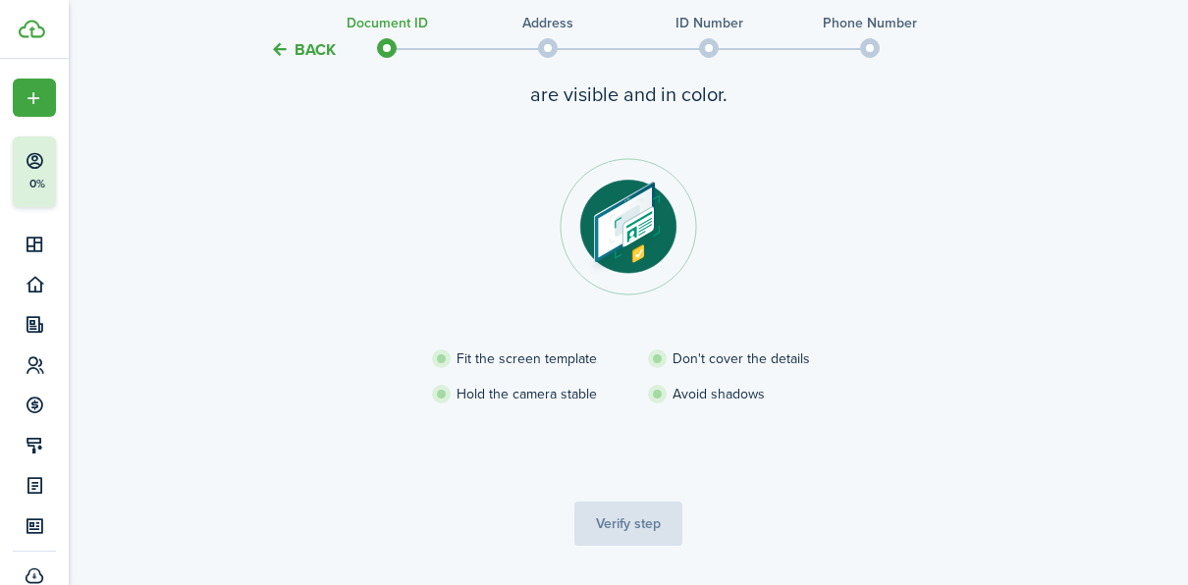
scroll to position [233, 0]
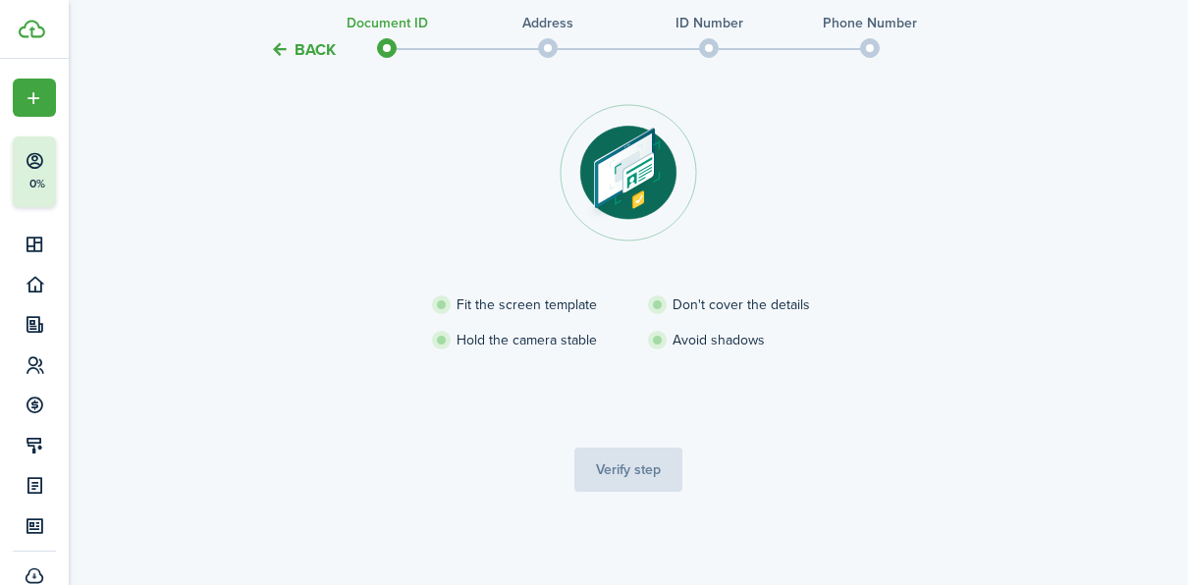
click at [546, 50] on span at bounding box center [547, 47] width 29 height 29
click at [855, 336] on li "Avoid shadows" at bounding box center [756, 340] width 216 height 21
click at [782, 477] on tc-wizard-step "Verify your identity Ensure the name, expiration date, date of birth, and docum…" at bounding box center [628, 227] width 825 height 607
click at [670, 467] on tc-wizard-step "Verify your identity Ensure the name, expiration date, date of birth, and docum…" at bounding box center [628, 227] width 825 height 607
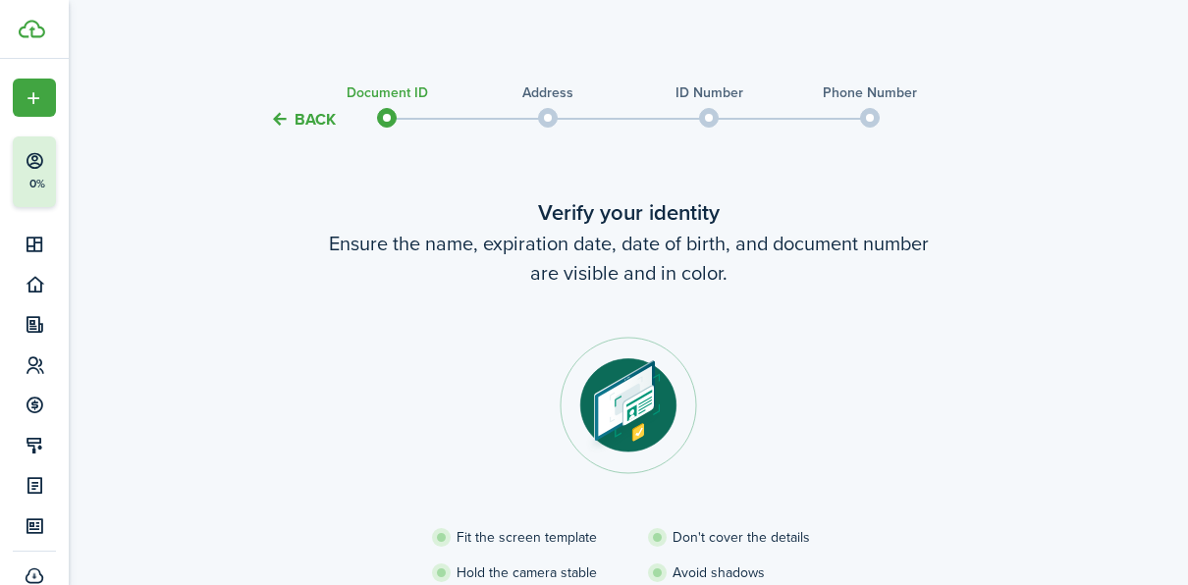
scroll to position [0, 0]
